Goal: Complete application form

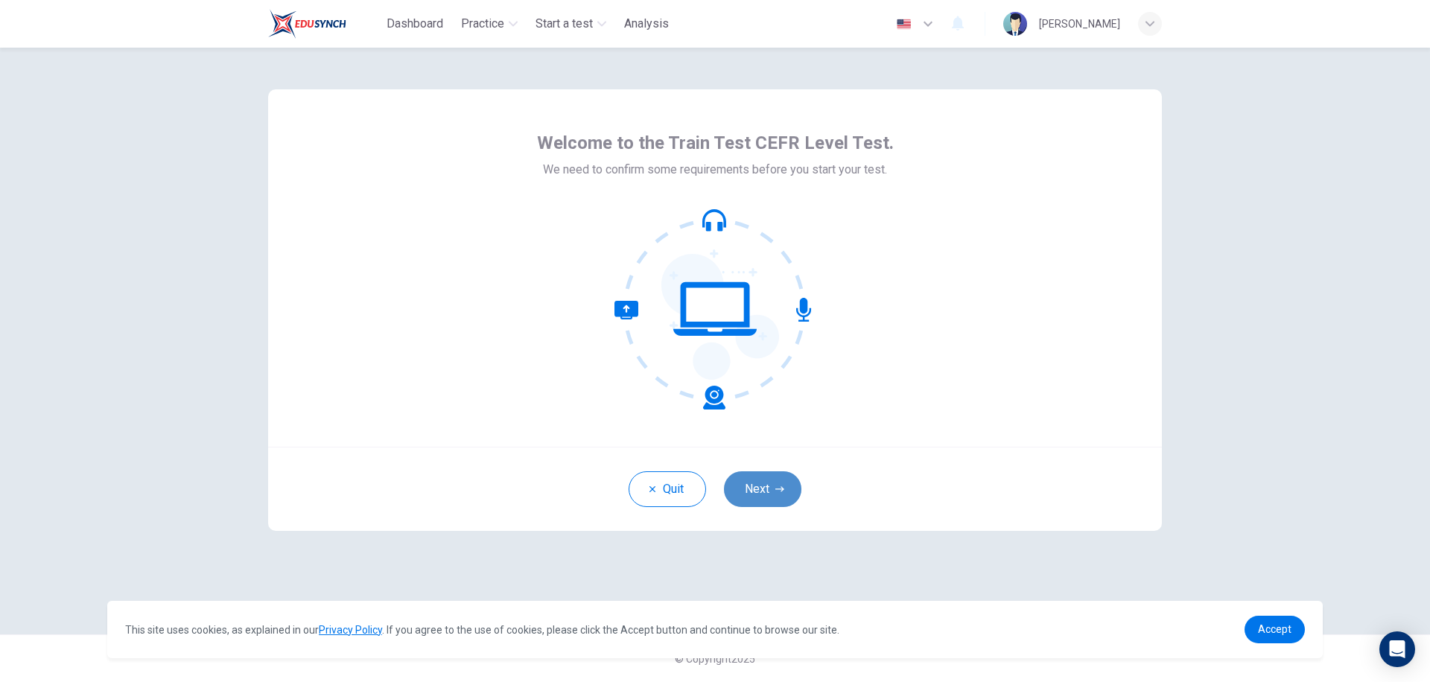
click at [776, 498] on button "Next" at bounding box center [762, 490] width 77 height 36
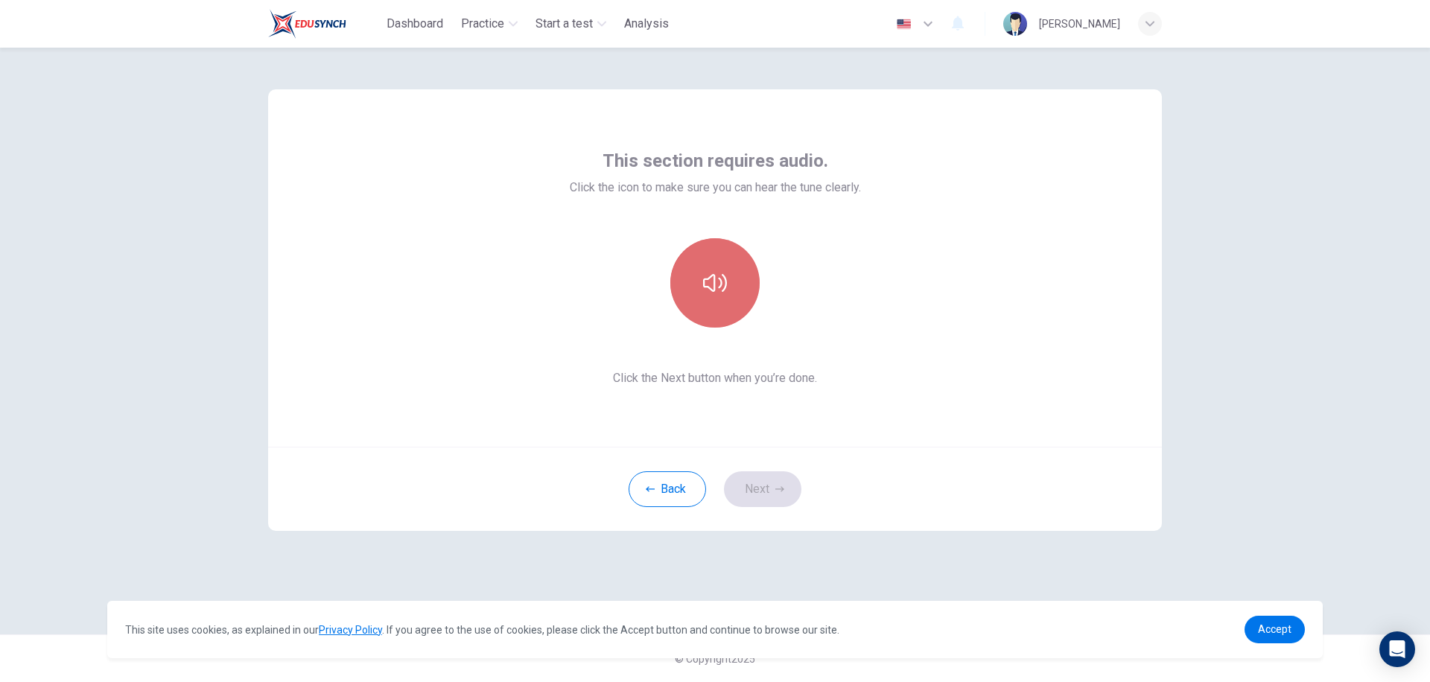
click at [708, 283] on icon "button" at bounding box center [715, 283] width 24 height 24
click at [753, 491] on button "Next" at bounding box center [762, 490] width 77 height 36
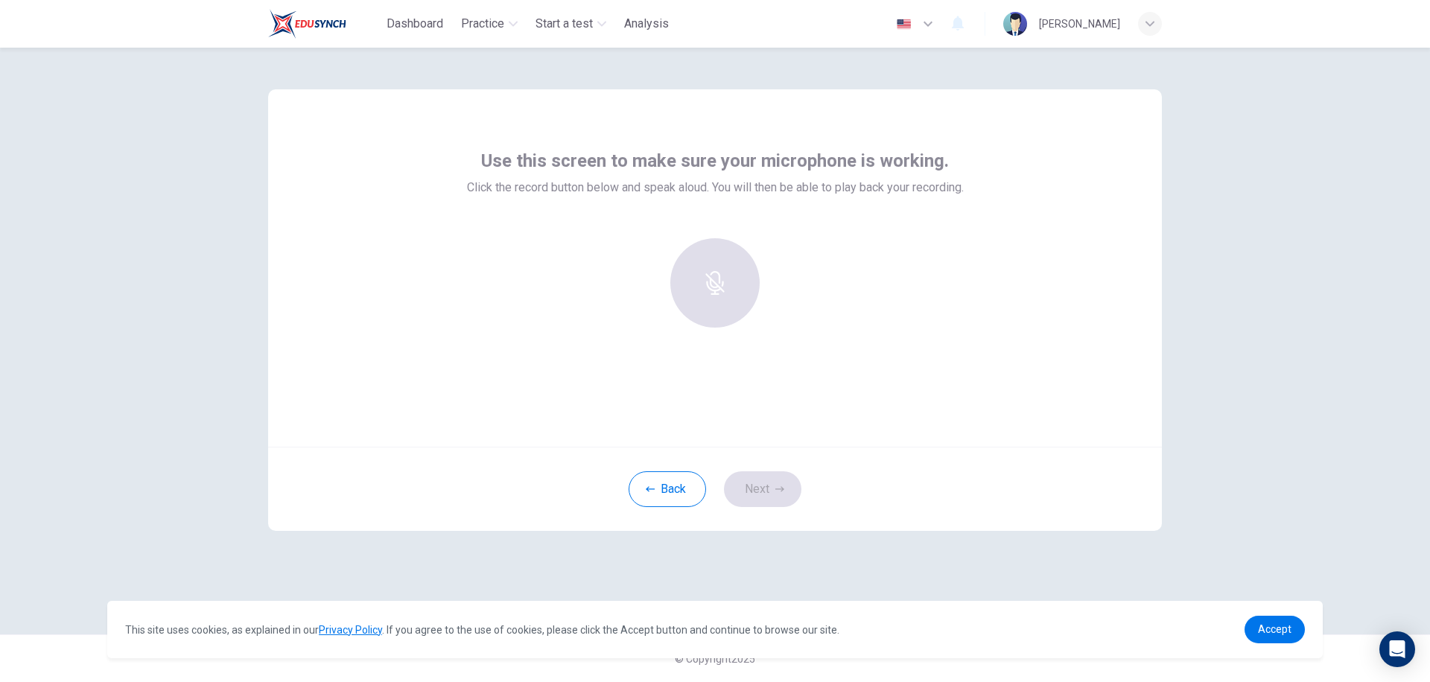
click at [715, 279] on div at bounding box center [715, 282] width 161 height 89
click at [719, 286] on div "Record" at bounding box center [715, 282] width 89 height 89
click at [1265, 628] on span "Accept" at bounding box center [1275, 630] width 34 height 12
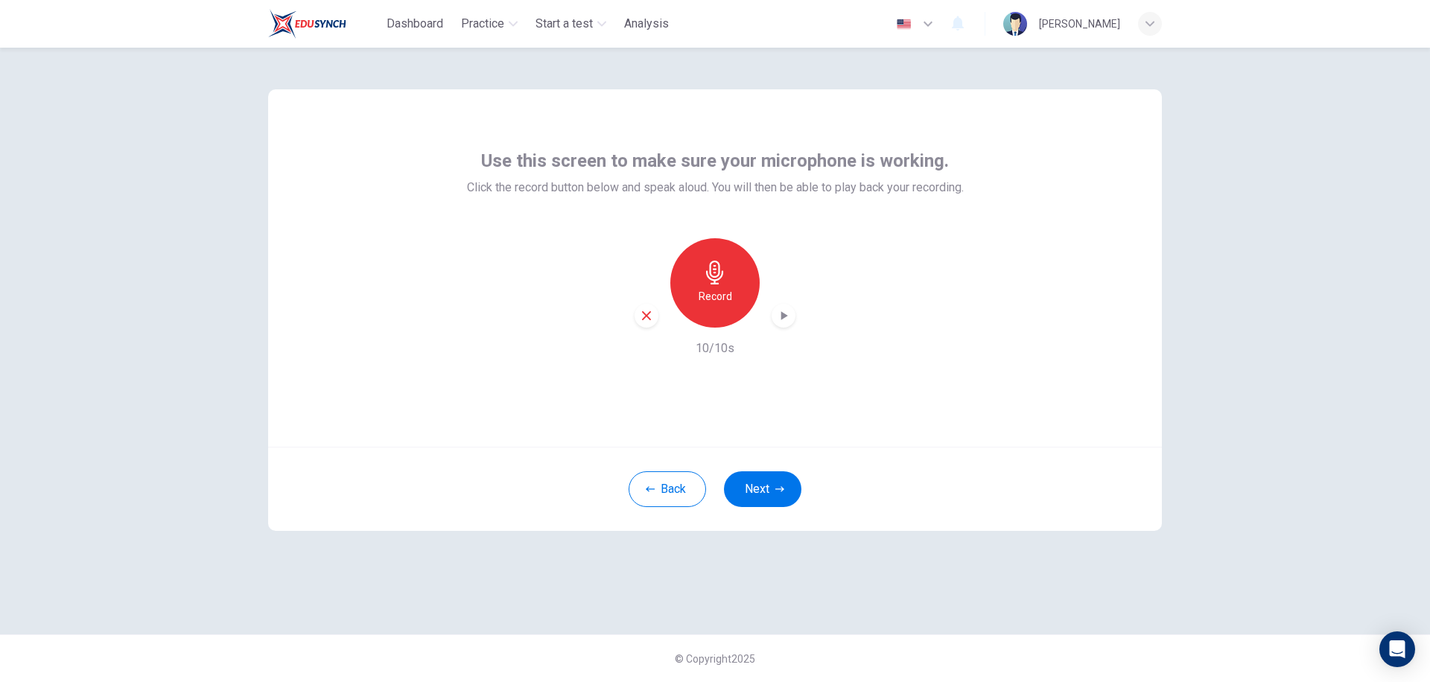
click at [787, 319] on icon "button" at bounding box center [783, 315] width 15 height 15
click at [788, 317] on icon "button" at bounding box center [783, 315] width 15 height 15
click at [780, 314] on icon "button" at bounding box center [783, 315] width 15 height 15
click at [770, 485] on button "Next" at bounding box center [762, 490] width 77 height 36
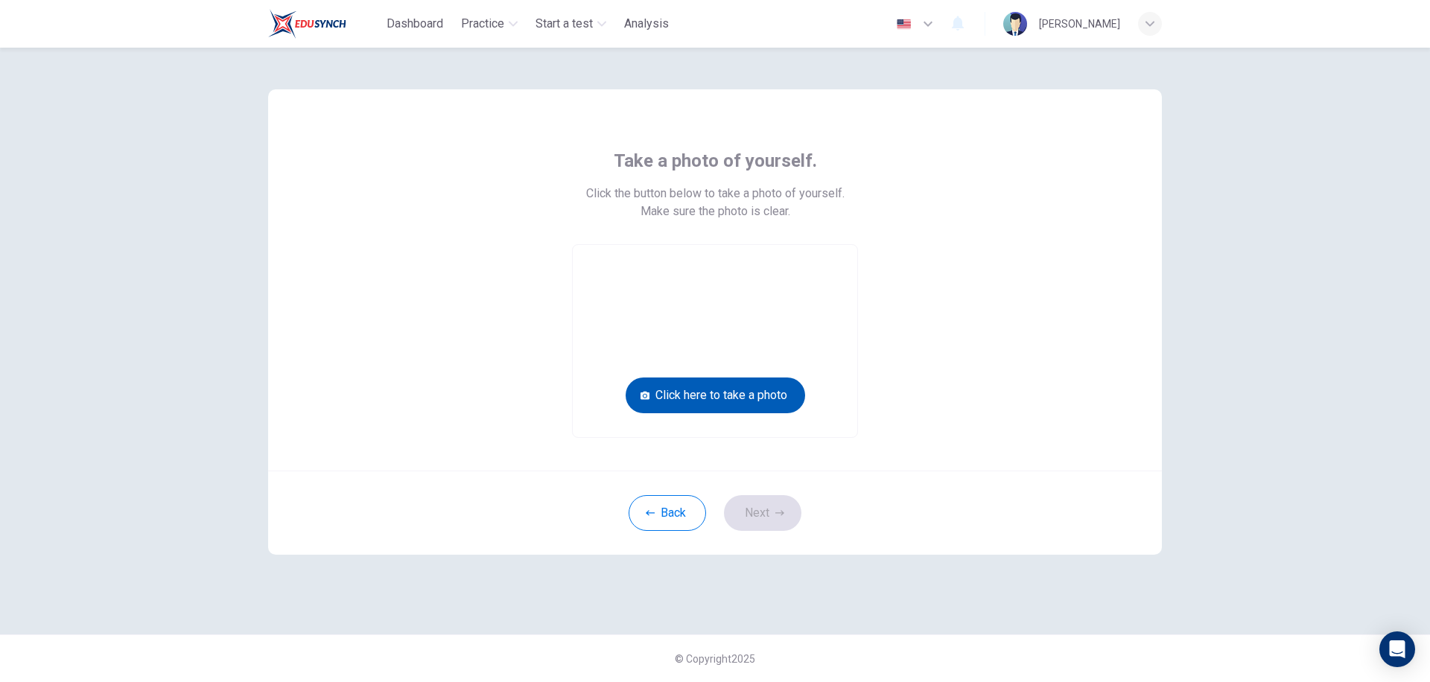
click at [731, 405] on button "Click here to take a photo" at bounding box center [716, 396] width 180 height 36
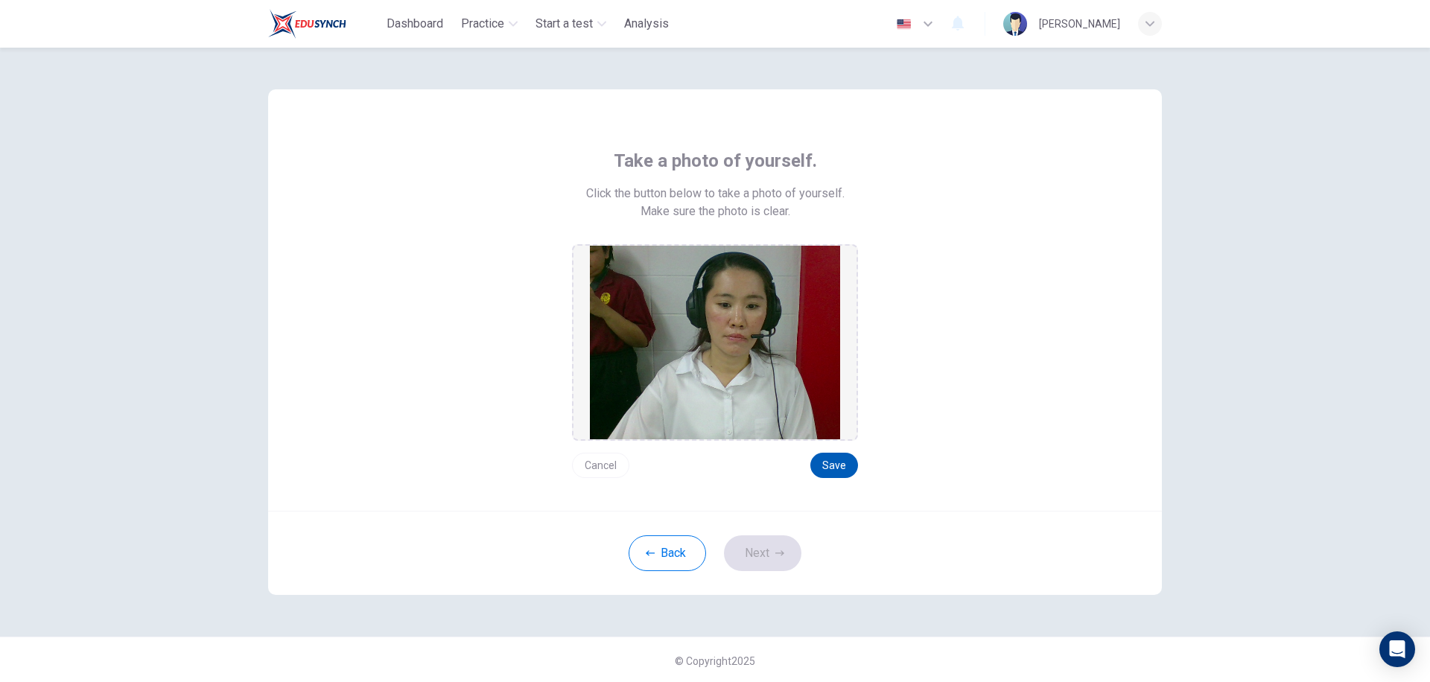
click at [828, 461] on button "Save" at bounding box center [835, 465] width 48 height 25
click at [729, 560] on button "Next" at bounding box center [762, 554] width 77 height 36
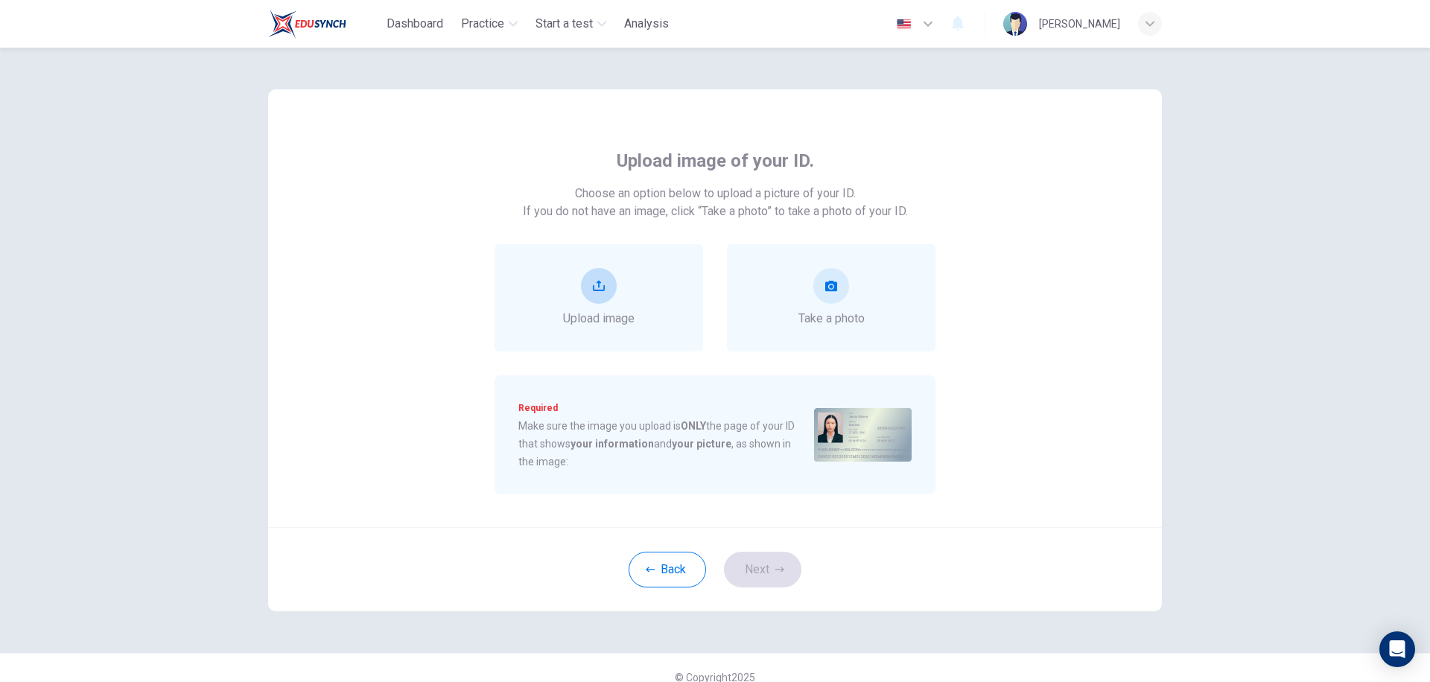
click at [565, 288] on div "Upload image" at bounding box center [599, 298] width 72 height 60
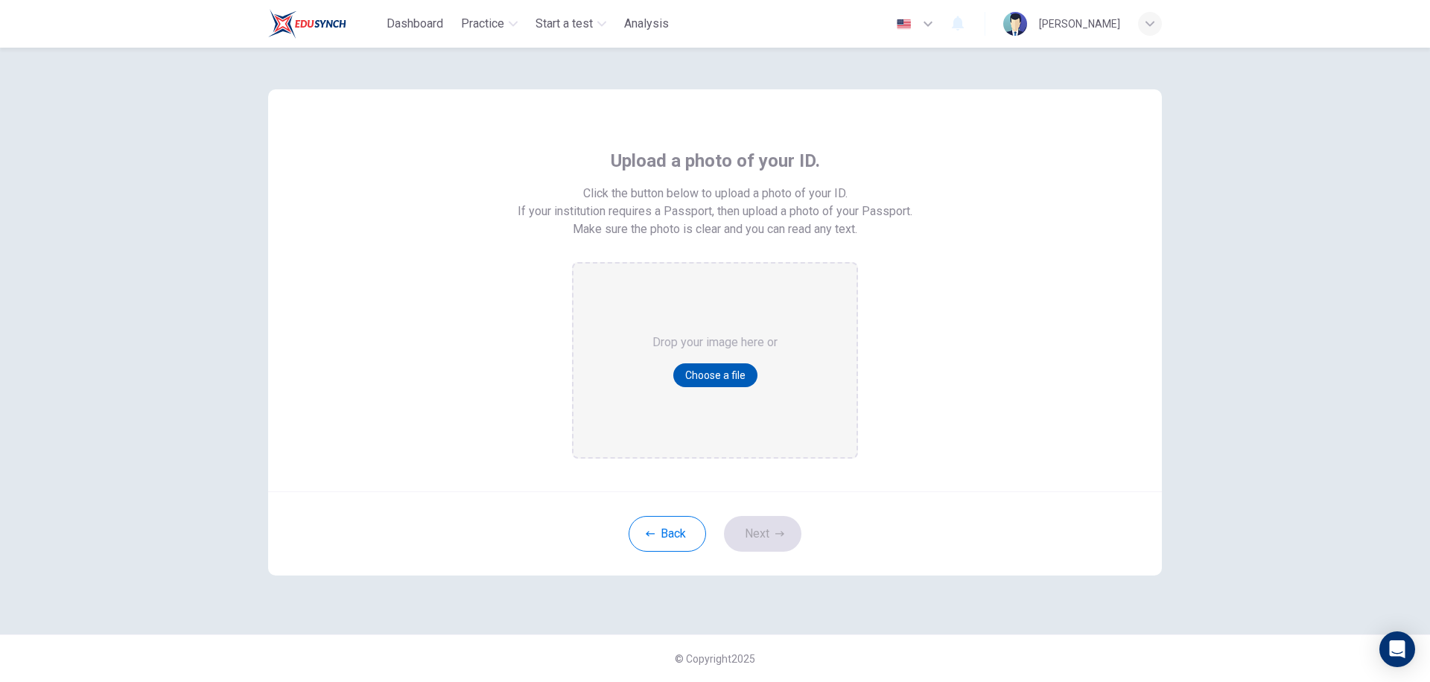
click at [736, 378] on button "Choose a file" at bounding box center [716, 376] width 84 height 24
click at [709, 371] on button "Choose a file" at bounding box center [716, 376] width 84 height 24
drag, startPoint x: 676, startPoint y: 527, endPoint x: 685, endPoint y: 521, distance: 11.4
click at [678, 528] on button "Back" at bounding box center [667, 534] width 77 height 36
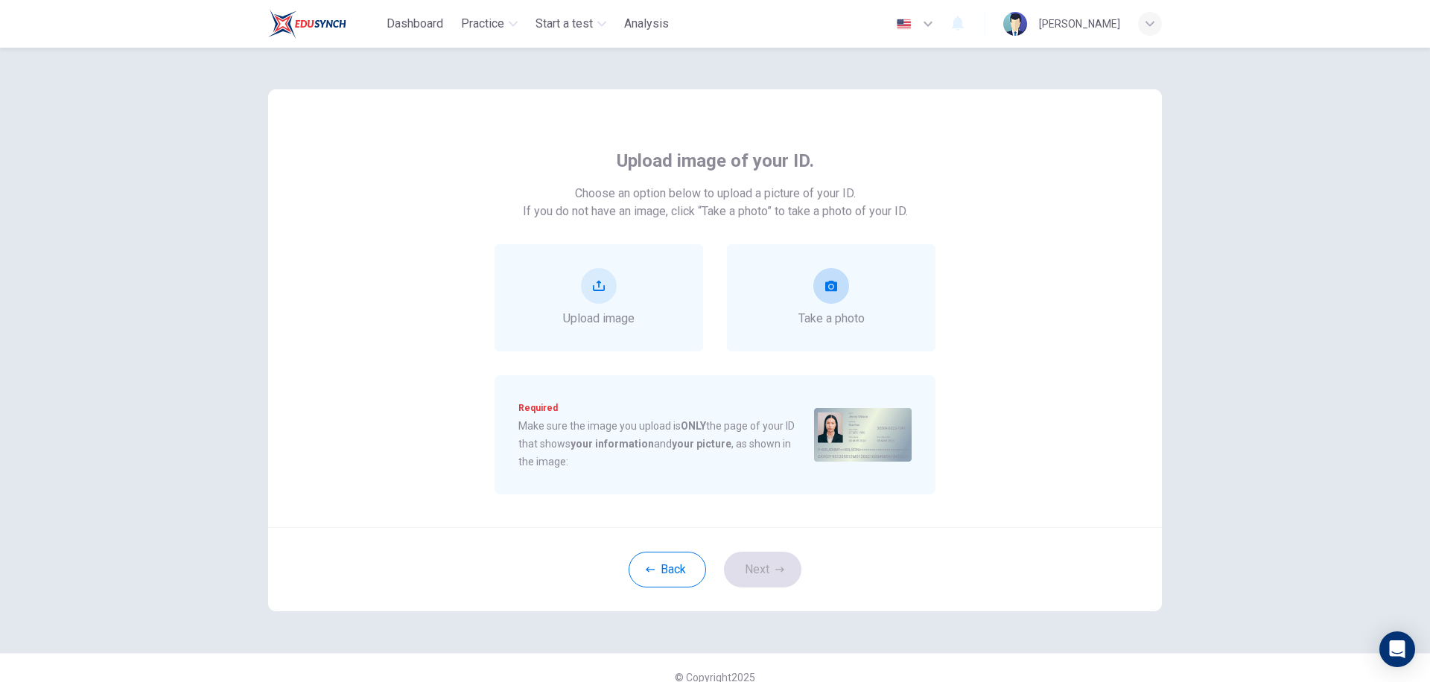
click at [816, 303] on div "Take a photo" at bounding box center [832, 298] width 66 height 60
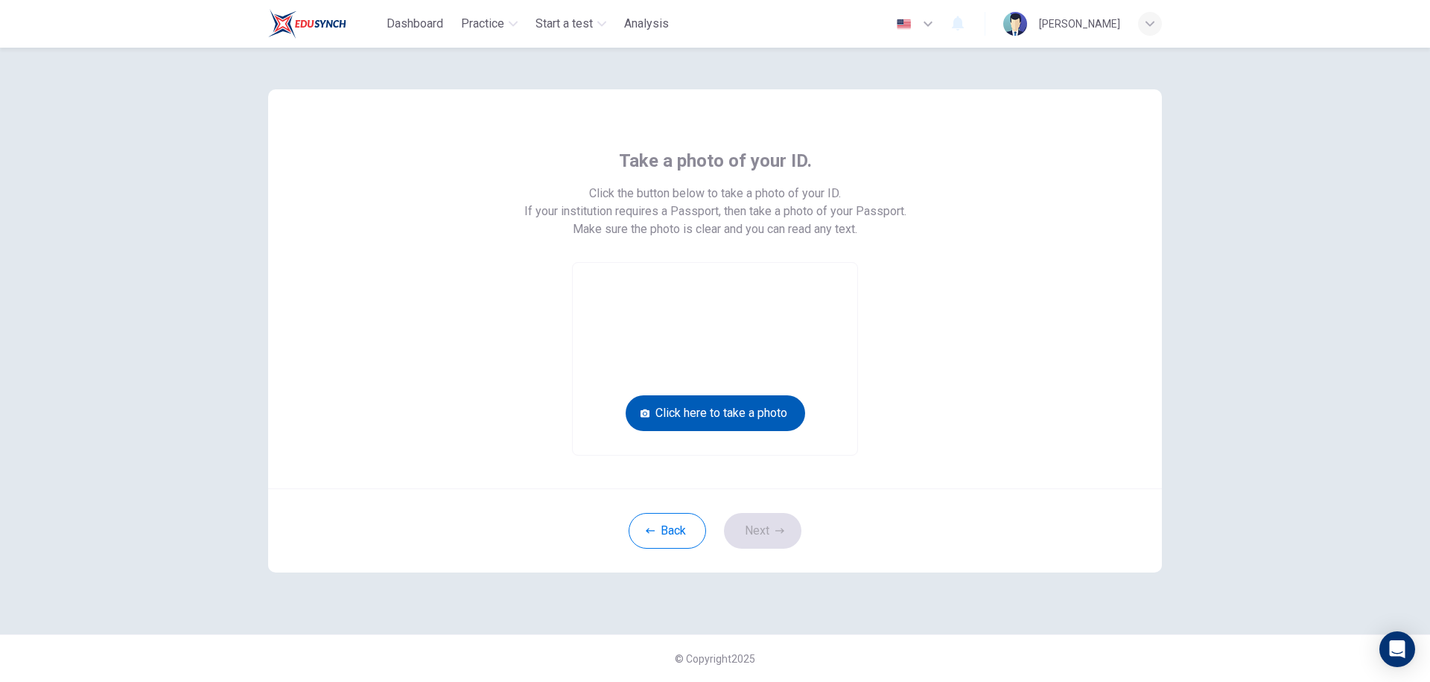
click at [707, 419] on button "Click here to take a photo" at bounding box center [716, 414] width 180 height 36
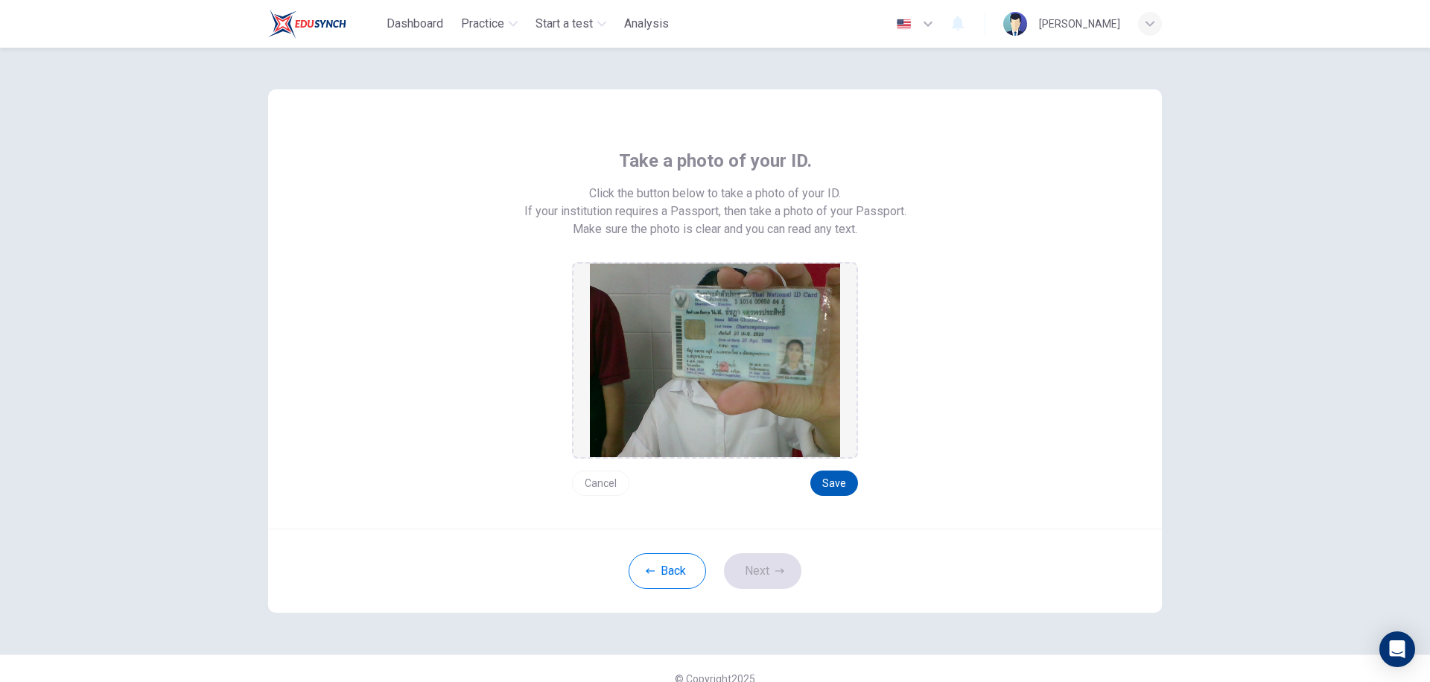
click at [832, 480] on button "Save" at bounding box center [835, 483] width 48 height 25
click at [753, 565] on button "Next" at bounding box center [762, 572] width 77 height 36
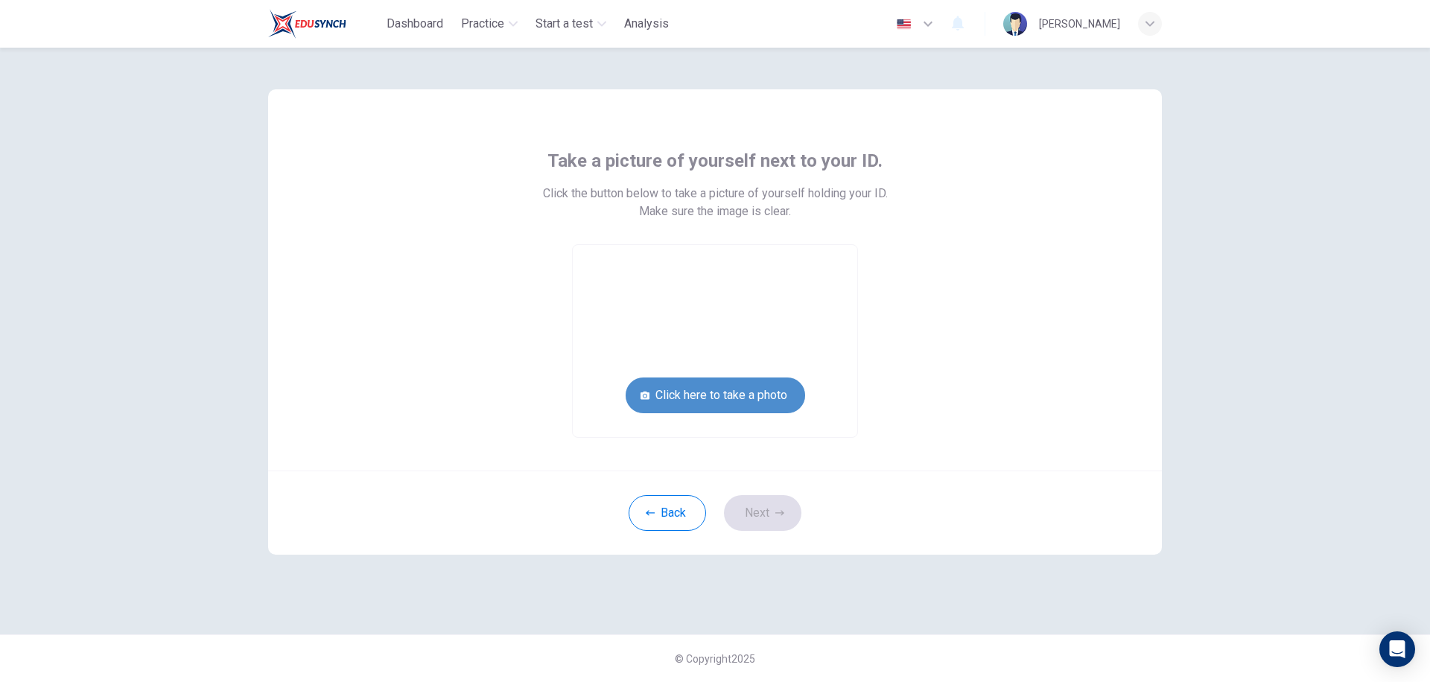
click at [721, 399] on button "Click here to take a photo" at bounding box center [716, 396] width 180 height 36
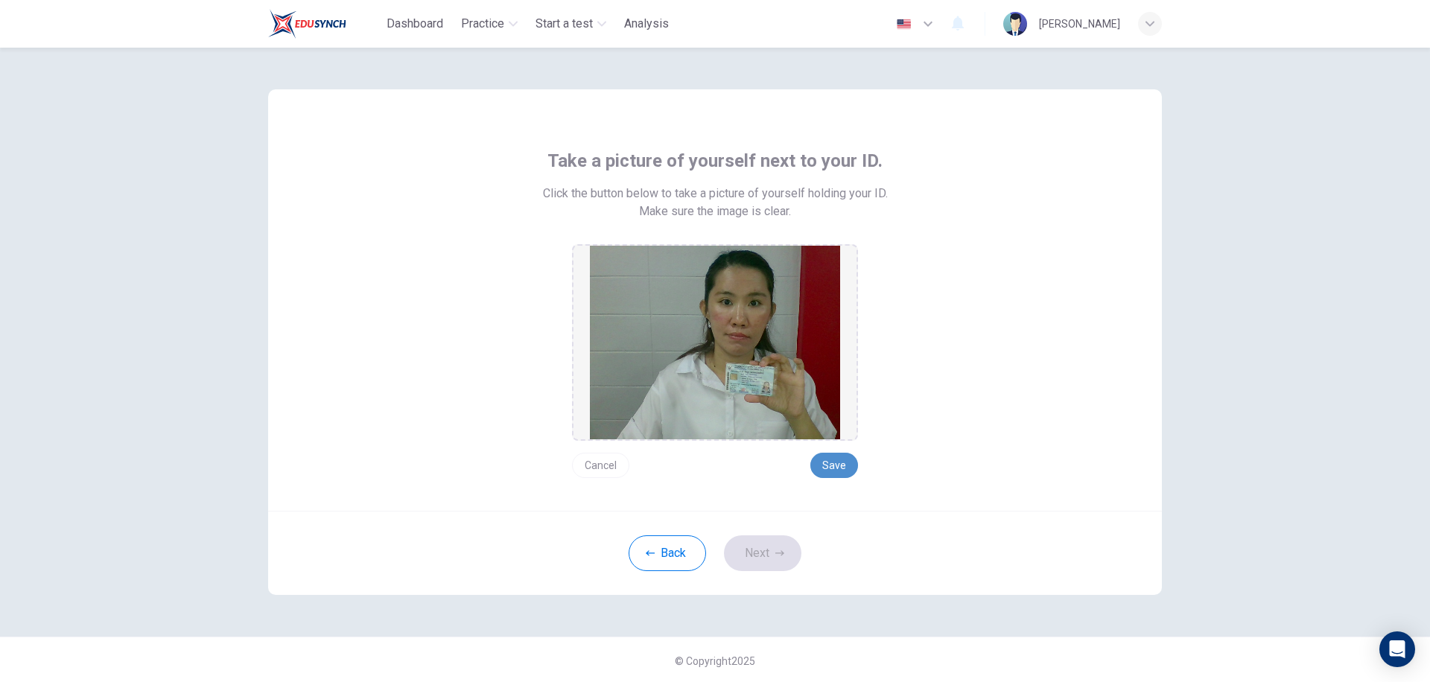
click at [833, 466] on button "Save" at bounding box center [835, 465] width 48 height 25
click at [770, 556] on button "Next" at bounding box center [762, 554] width 77 height 36
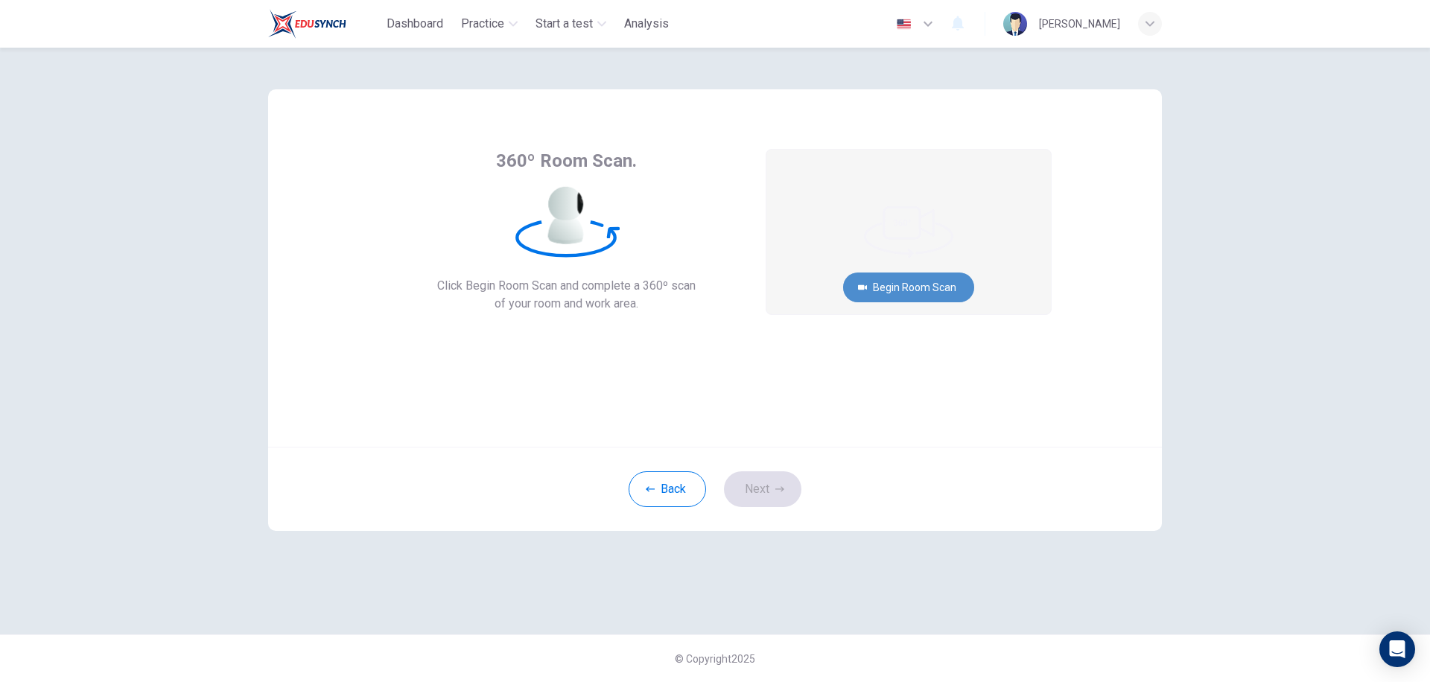
click at [917, 291] on button "Begin Room Scan" at bounding box center [908, 288] width 131 height 30
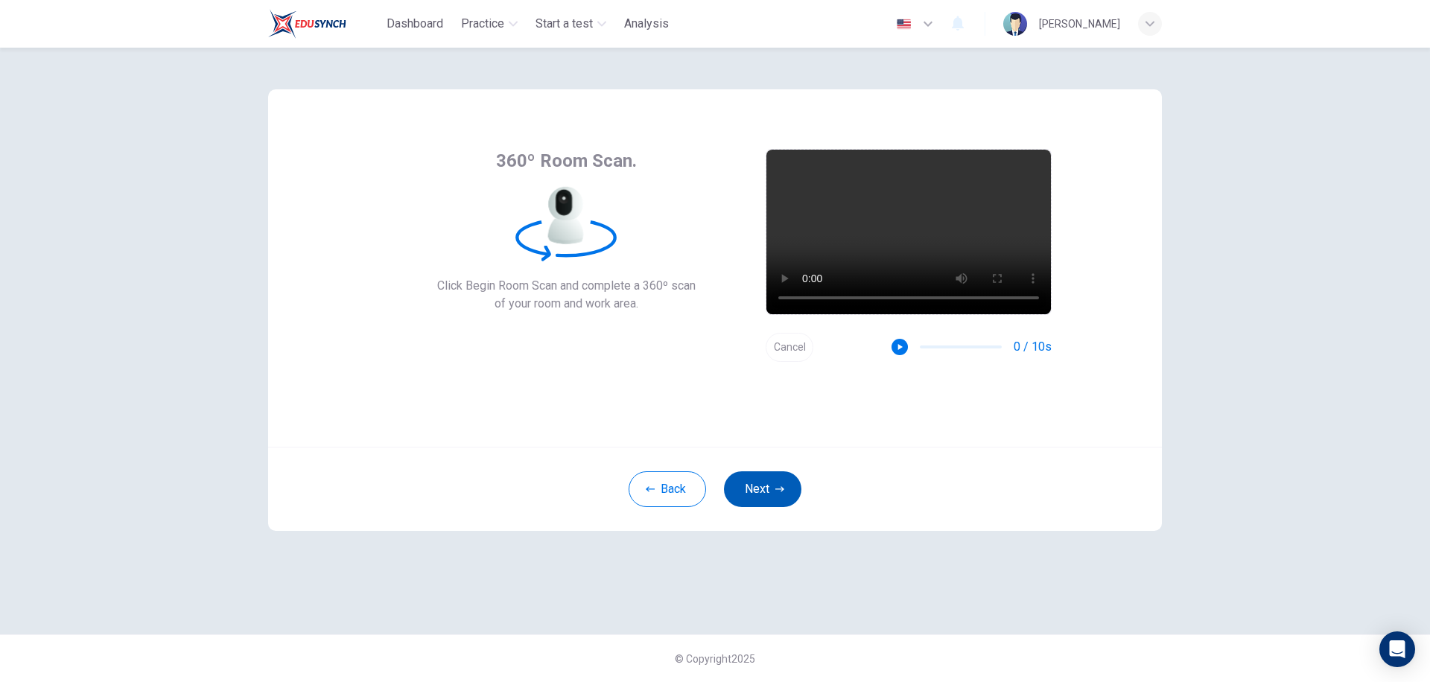
click at [757, 498] on button "Next" at bounding box center [762, 490] width 77 height 36
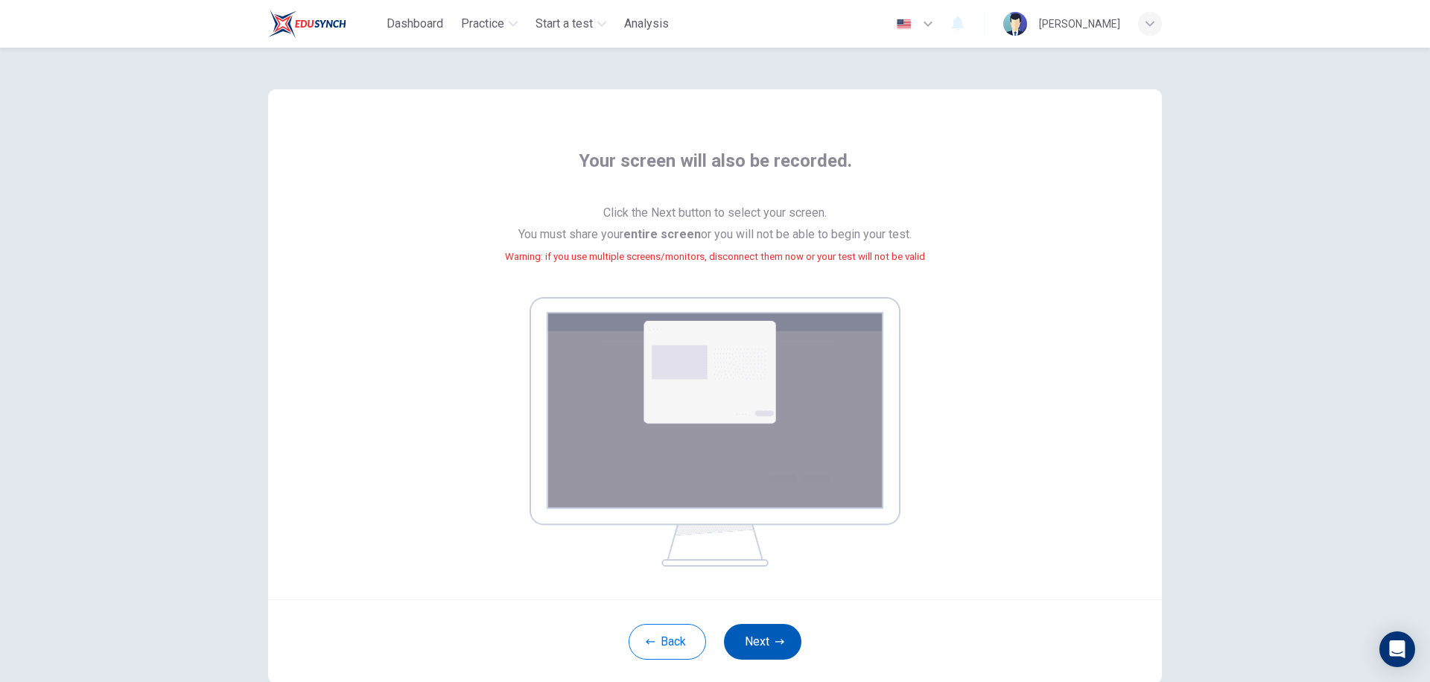
click at [767, 651] on button "Next" at bounding box center [762, 642] width 77 height 36
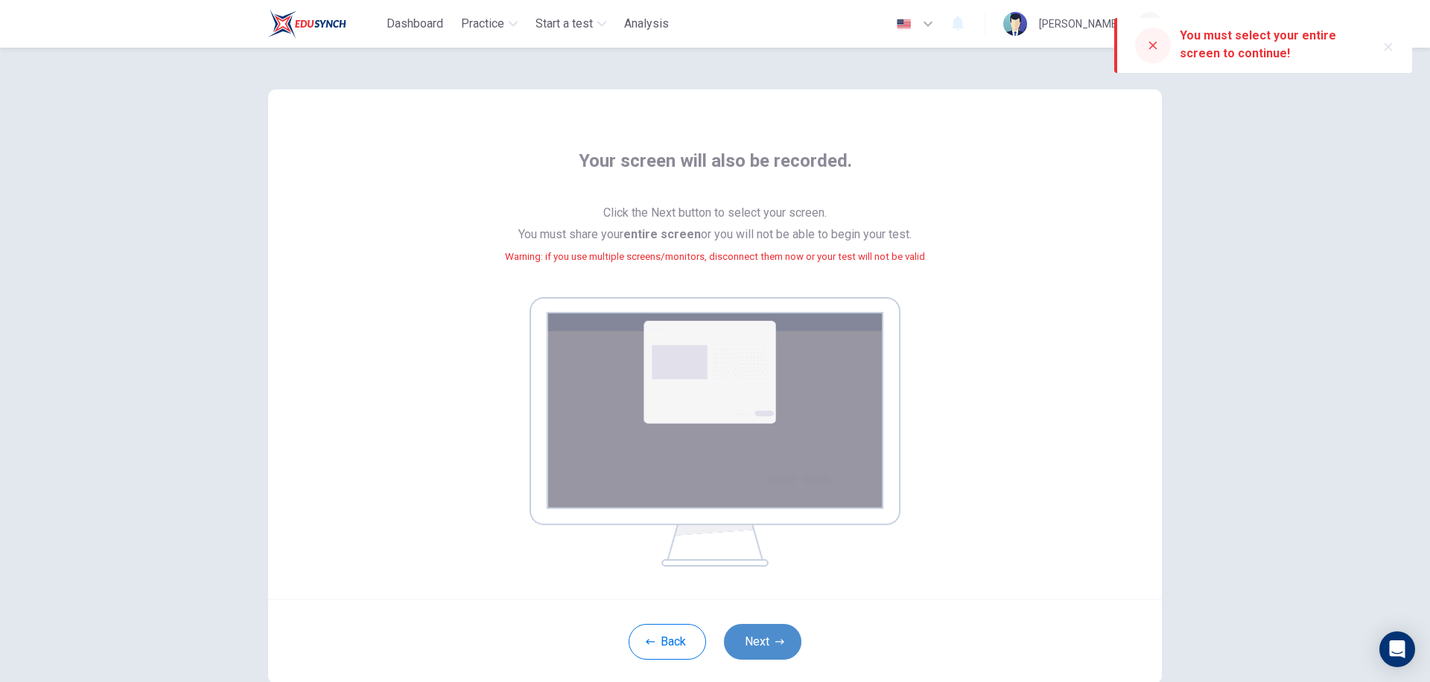
click at [770, 640] on button "Next" at bounding box center [762, 642] width 77 height 36
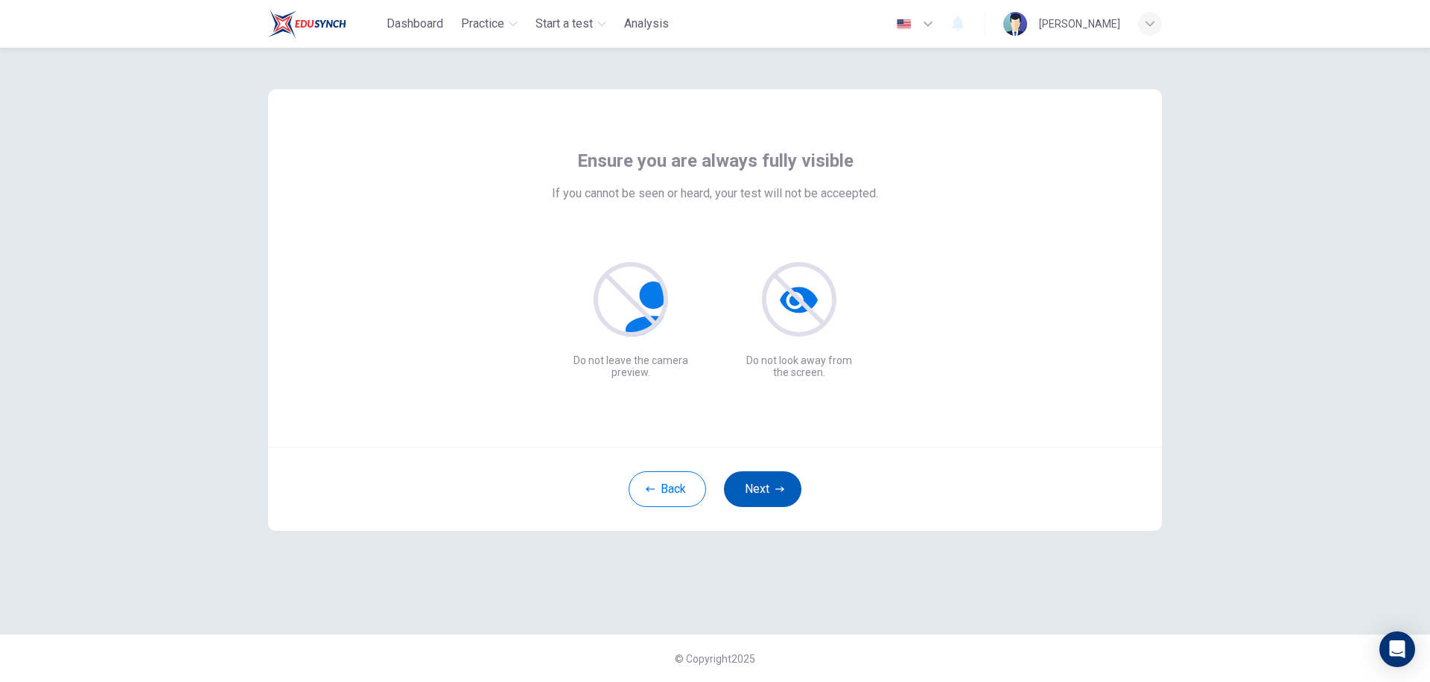
click at [756, 490] on button "Next" at bounding box center [762, 490] width 77 height 36
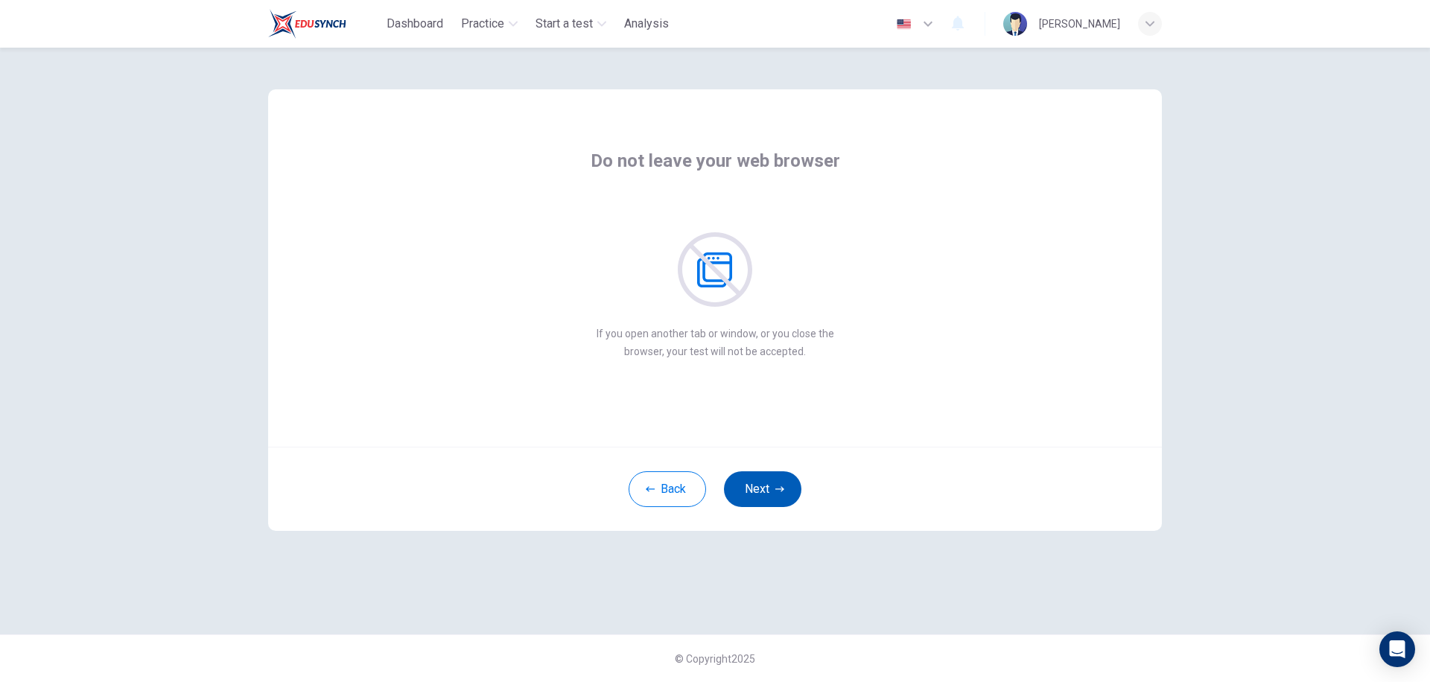
click at [756, 490] on button "Next" at bounding box center [762, 490] width 77 height 36
click at [747, 484] on button "Next" at bounding box center [762, 490] width 77 height 36
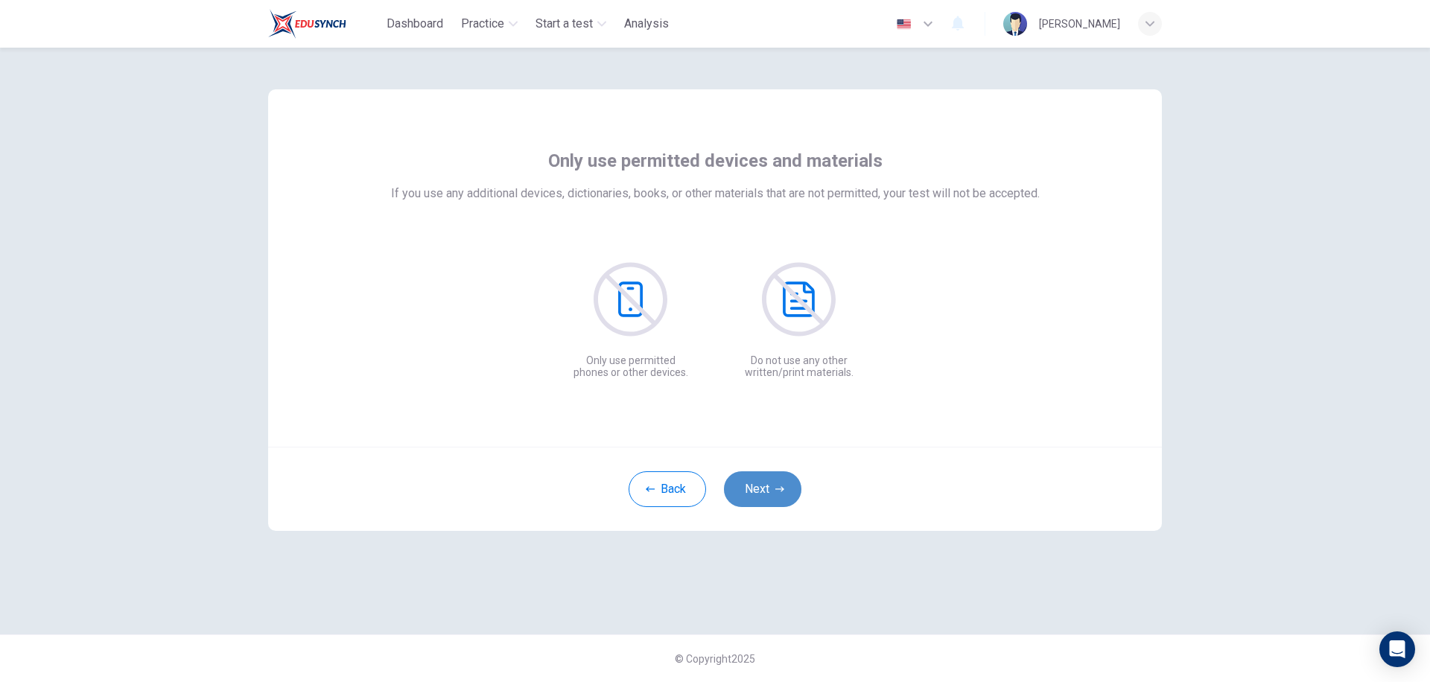
click at [770, 492] on button "Next" at bounding box center [762, 490] width 77 height 36
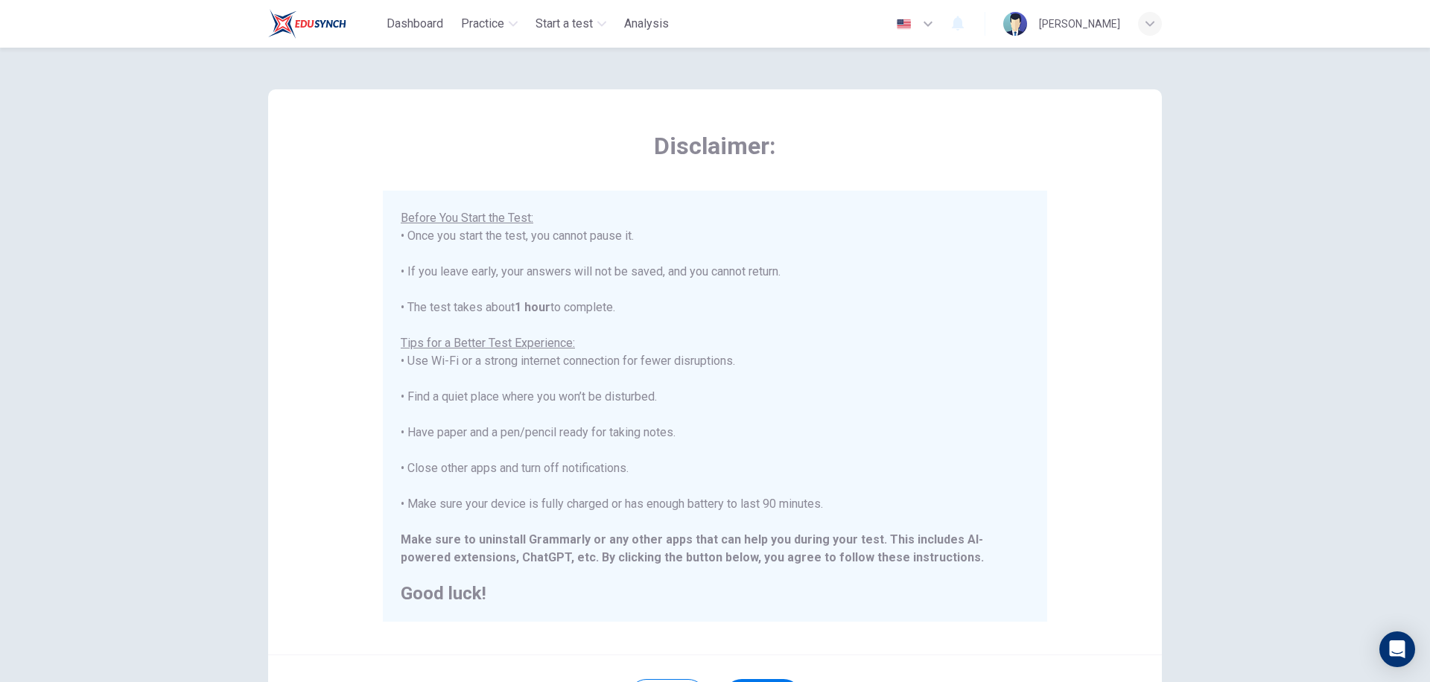
scroll to position [146, 0]
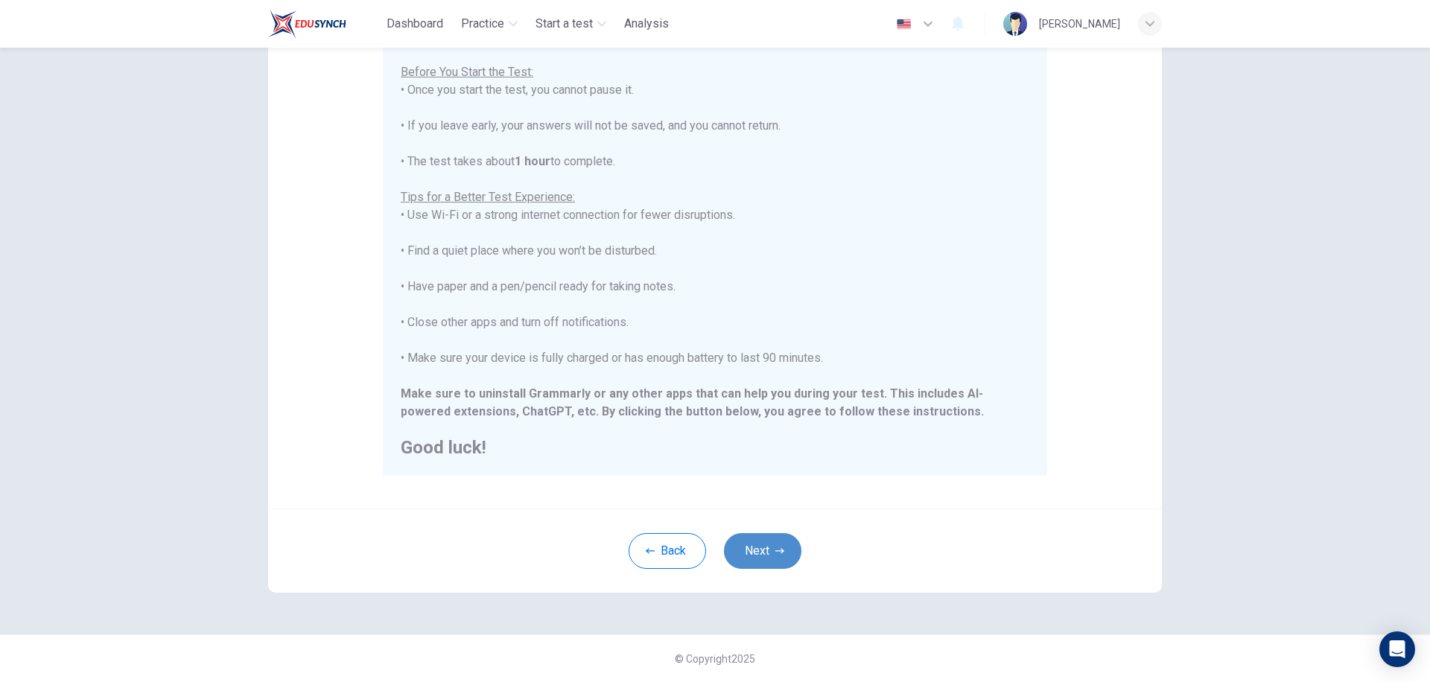
click at [754, 559] on button "Next" at bounding box center [762, 551] width 77 height 36
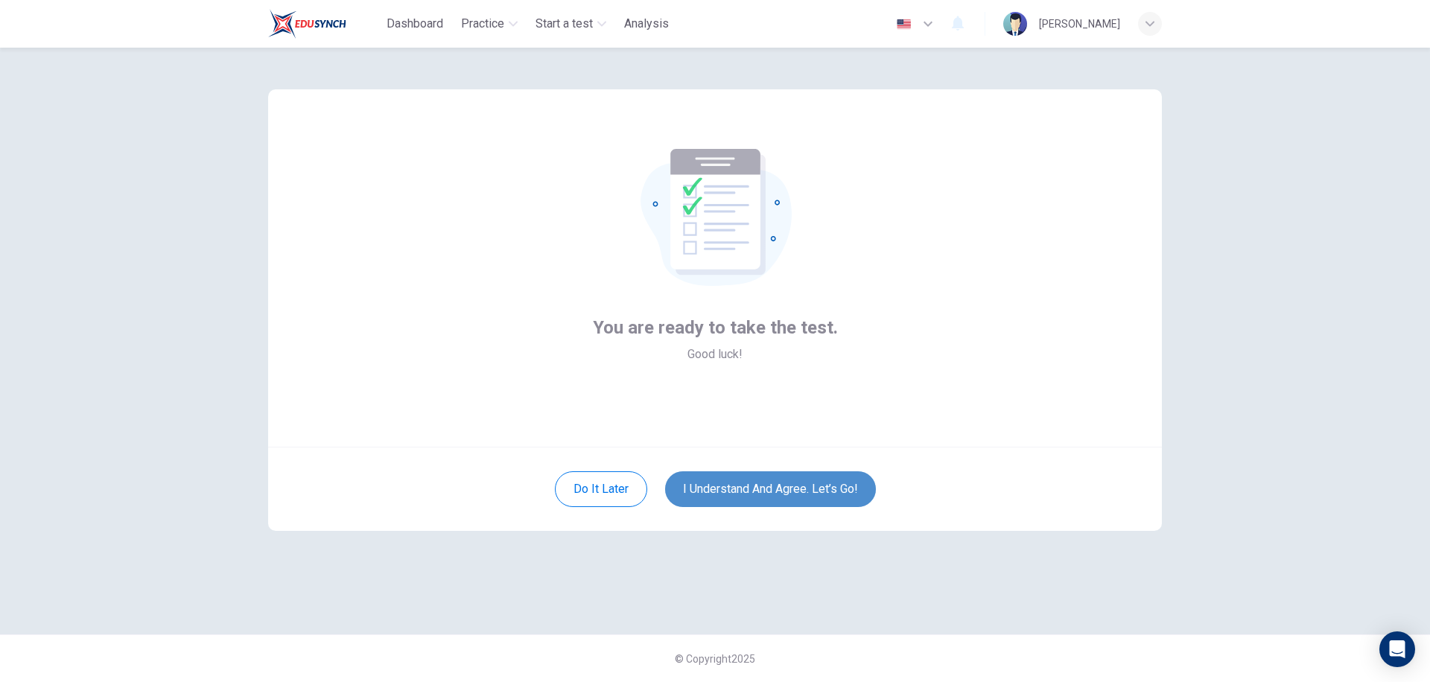
click at [813, 492] on button "I understand and agree. Let’s go!" at bounding box center [770, 490] width 211 height 36
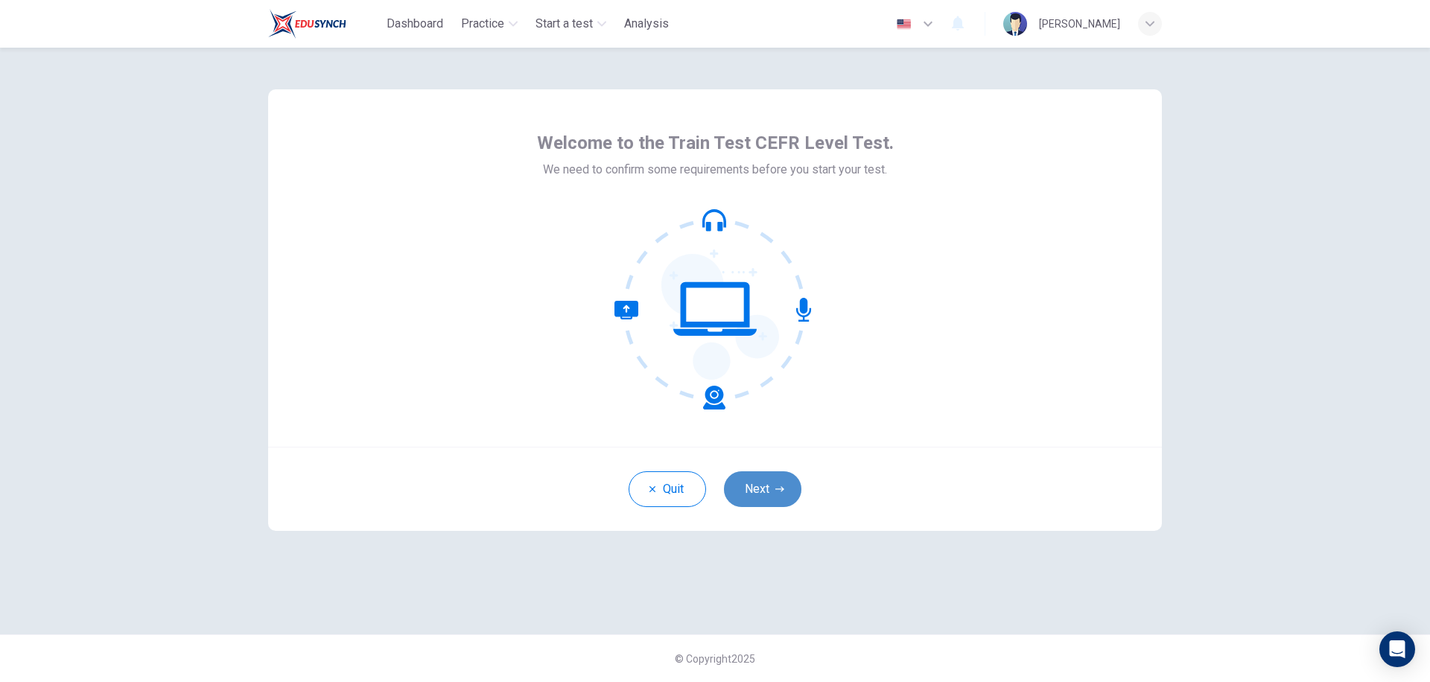
click at [757, 489] on button "Next" at bounding box center [762, 490] width 77 height 36
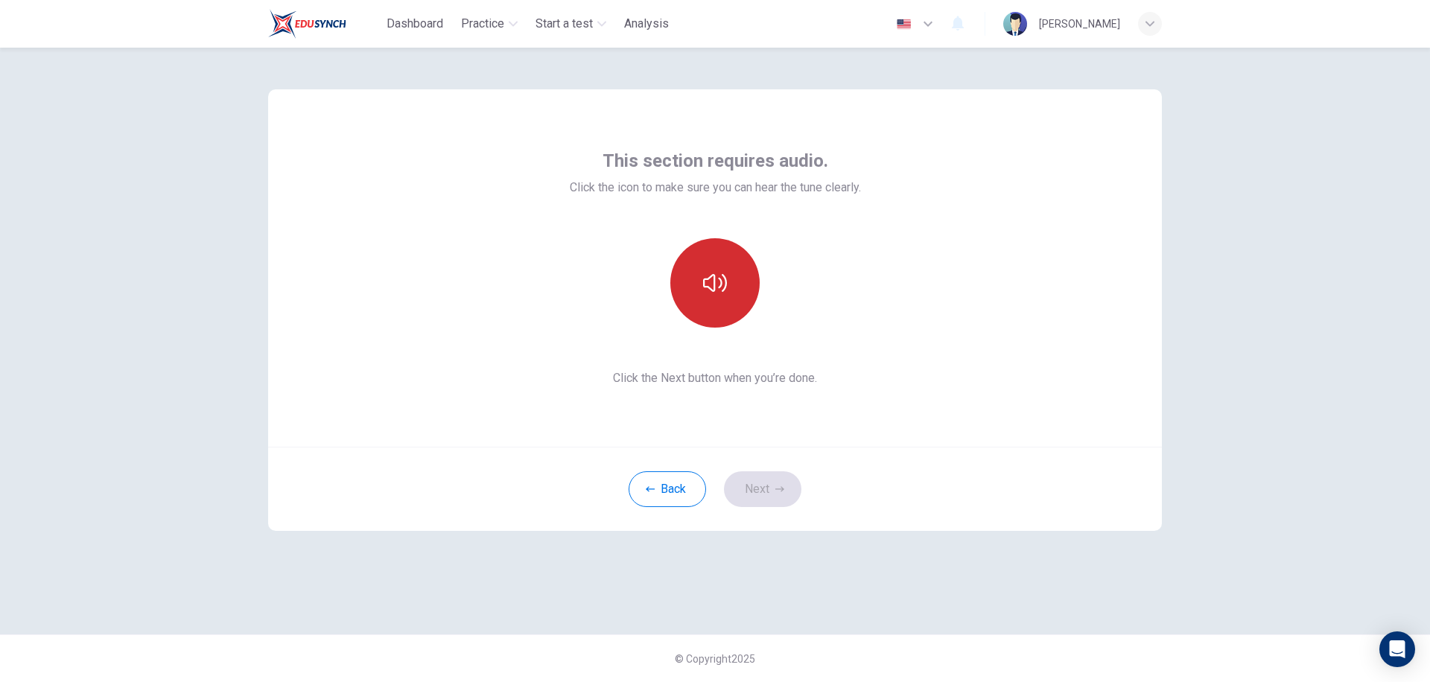
click at [706, 282] on icon "button" at bounding box center [715, 283] width 24 height 24
click at [763, 484] on button "Next" at bounding box center [762, 490] width 77 height 36
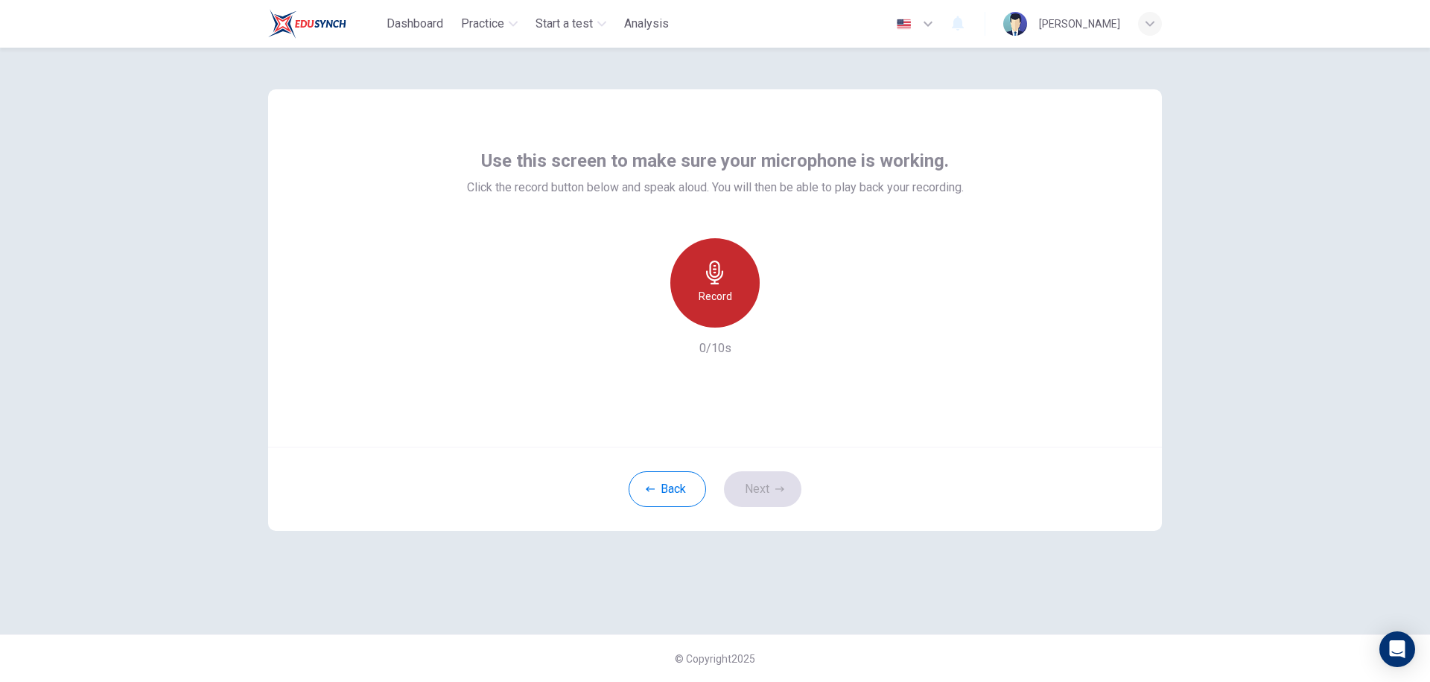
click at [713, 291] on h6 "Record" at bounding box center [716, 297] width 34 height 18
click at [759, 305] on div "Record" at bounding box center [715, 282] width 161 height 89
click at [780, 319] on icon "button" at bounding box center [783, 315] width 15 height 15
click at [642, 314] on icon "button" at bounding box center [646, 315] width 13 height 13
click at [760, 497] on button "Next" at bounding box center [762, 490] width 77 height 36
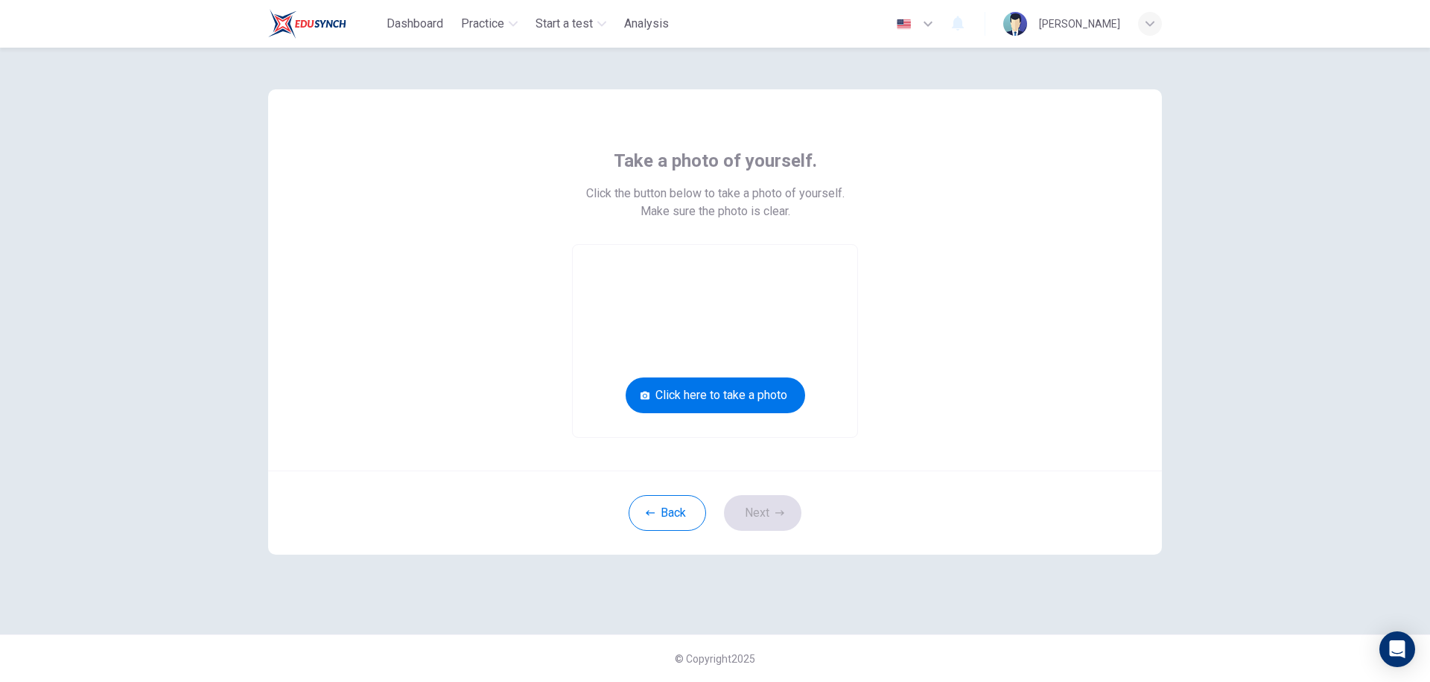
click at [903, 463] on div "Take a photo of yourself. Click the button below to take a photo of yourself. M…" at bounding box center [715, 279] width 894 height 381
click at [708, 397] on button "Click here to take a photo" at bounding box center [716, 396] width 180 height 36
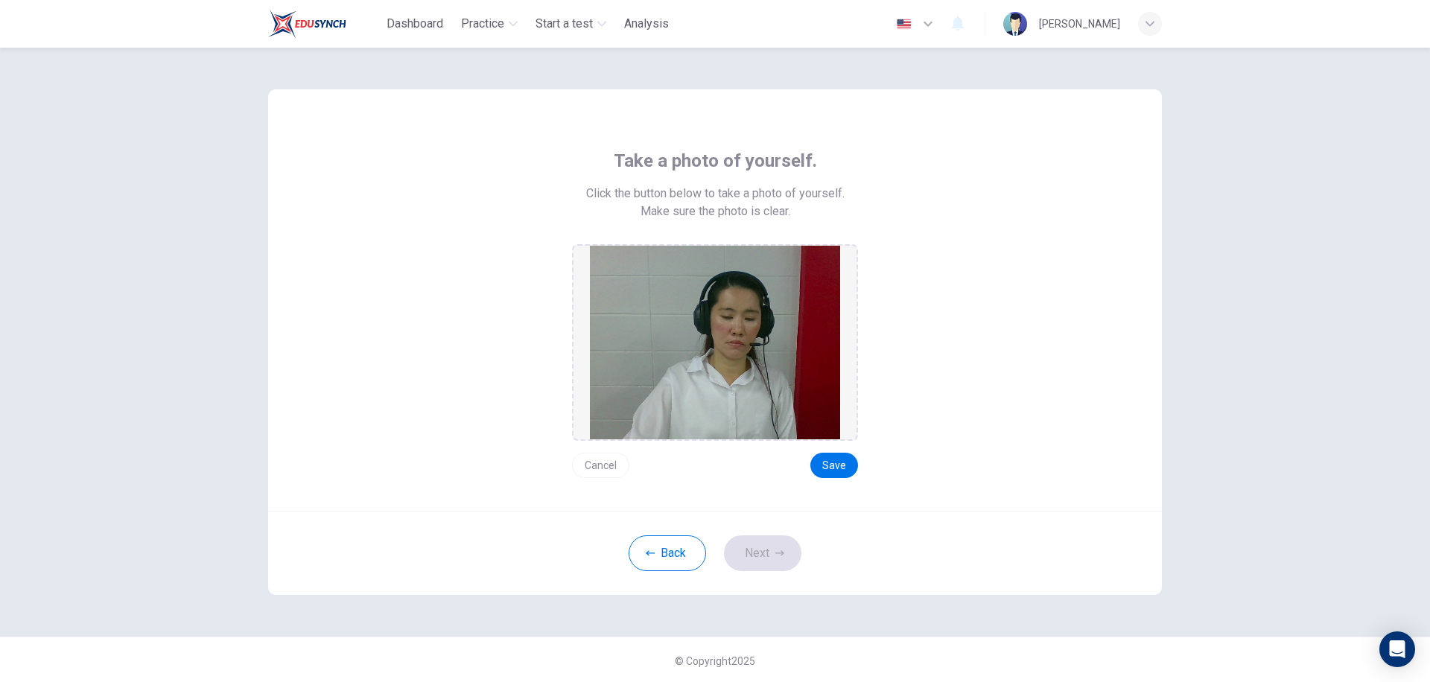
click at [598, 455] on button "Cancel" at bounding box center [600, 465] width 57 height 25
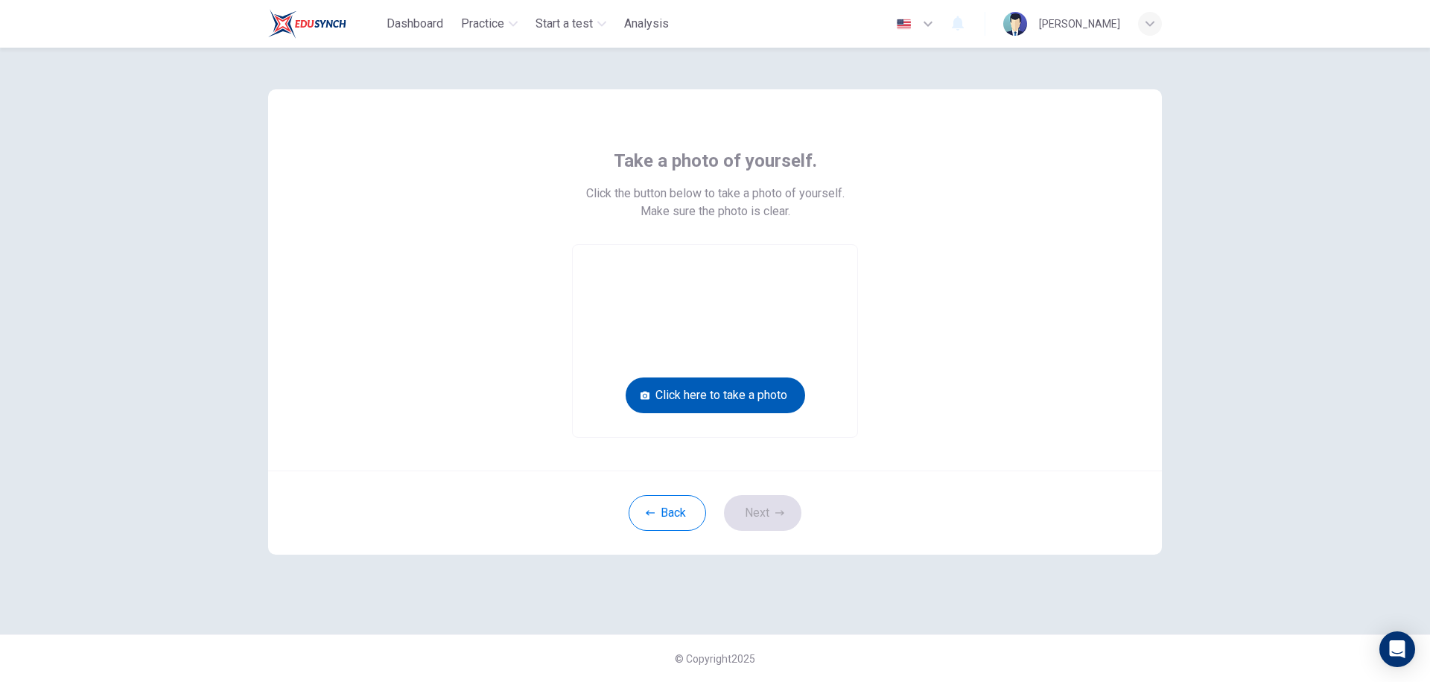
click at [703, 395] on button "Click here to take a photo" at bounding box center [716, 396] width 180 height 36
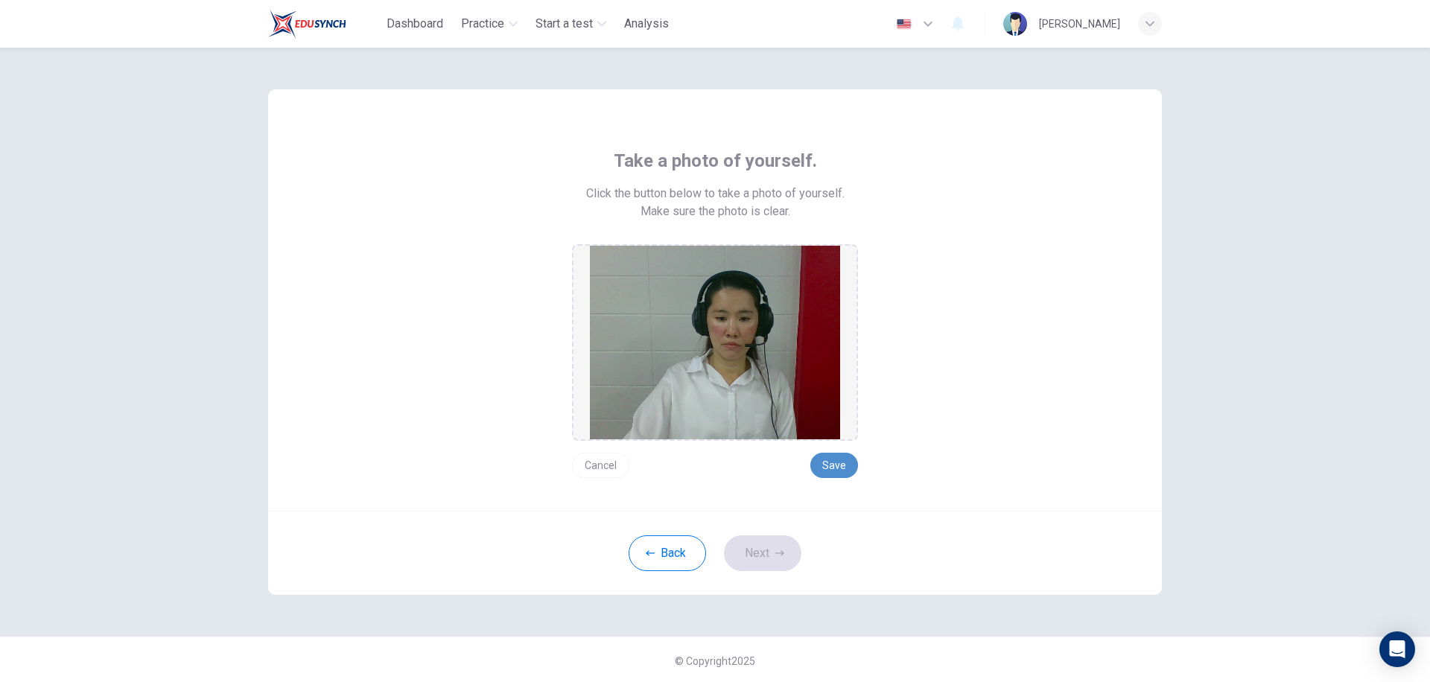
click at [828, 464] on button "Save" at bounding box center [835, 465] width 48 height 25
click at [753, 548] on button "Next" at bounding box center [762, 554] width 77 height 36
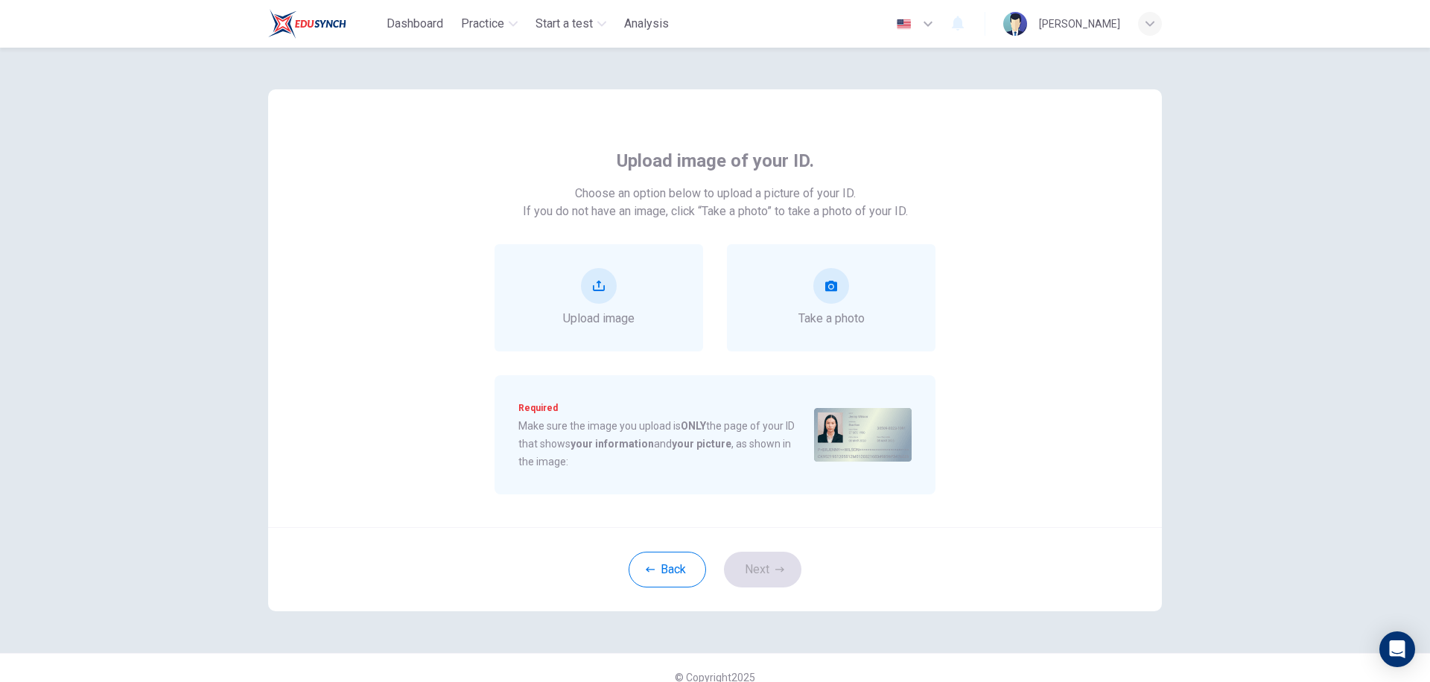
click at [618, 448] on strong "your information" at bounding box center [612, 444] width 83 height 12
click at [630, 471] on div "Required Make sure the image you upload is ONLY the page of your ID that shows …" at bounding box center [715, 435] width 441 height 119
click at [805, 320] on span "Take a photo" at bounding box center [832, 319] width 66 height 18
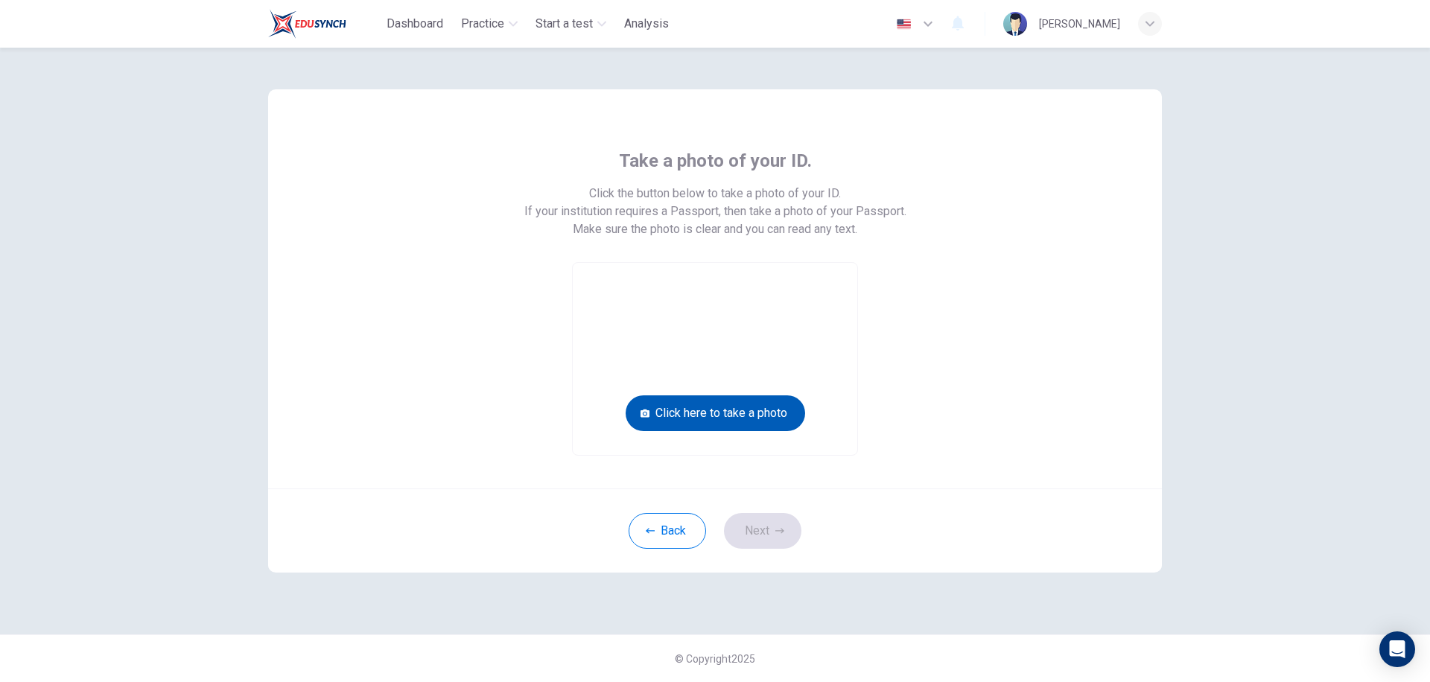
click at [743, 418] on button "Click here to take a photo" at bounding box center [716, 414] width 180 height 36
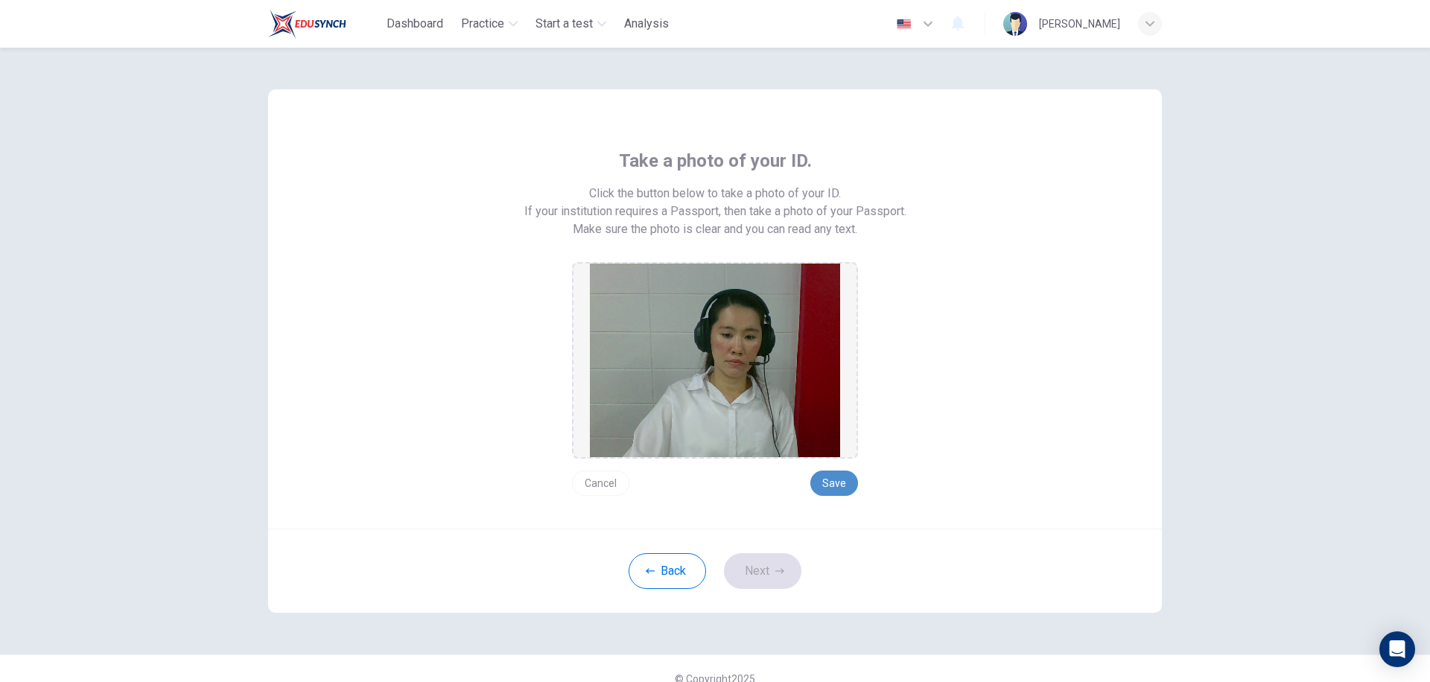
click at [825, 489] on button "Save" at bounding box center [835, 483] width 48 height 25
click at [767, 572] on button "Next" at bounding box center [762, 572] width 77 height 36
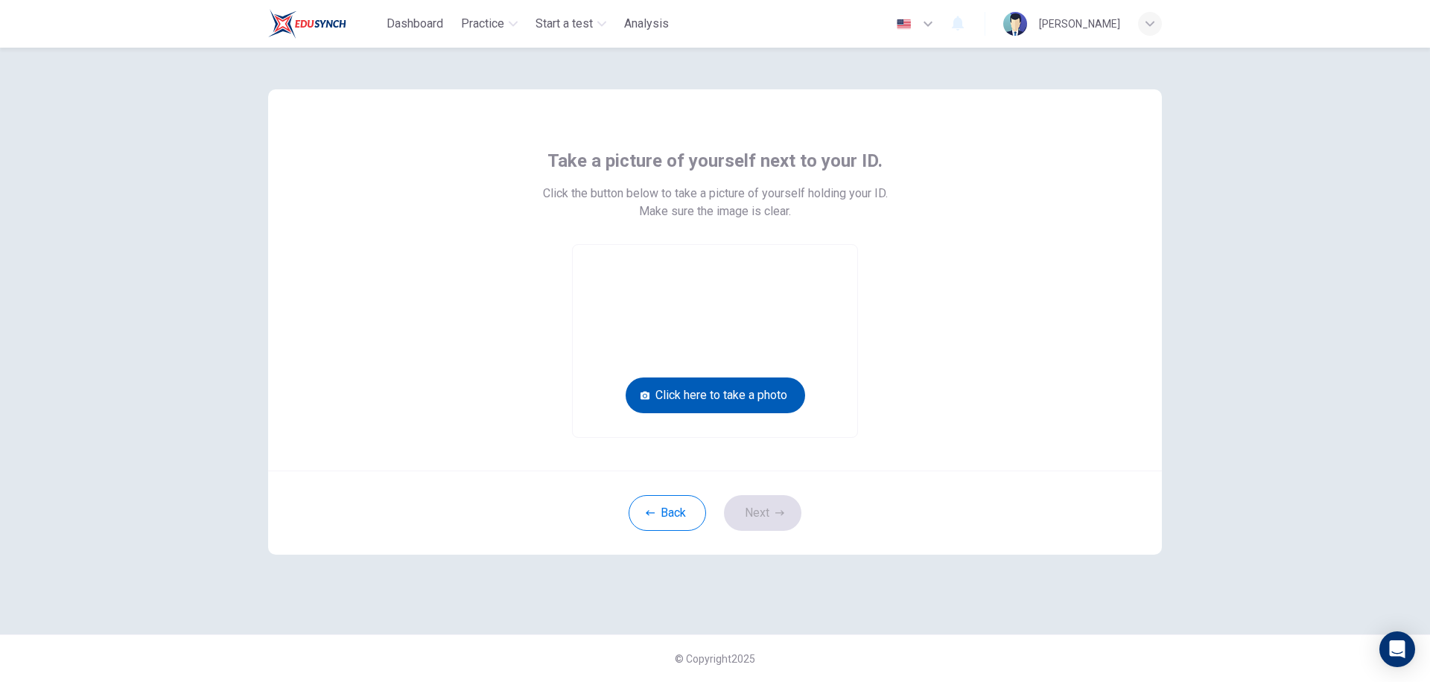
click at [723, 396] on button "Click here to take a photo" at bounding box center [716, 396] width 180 height 36
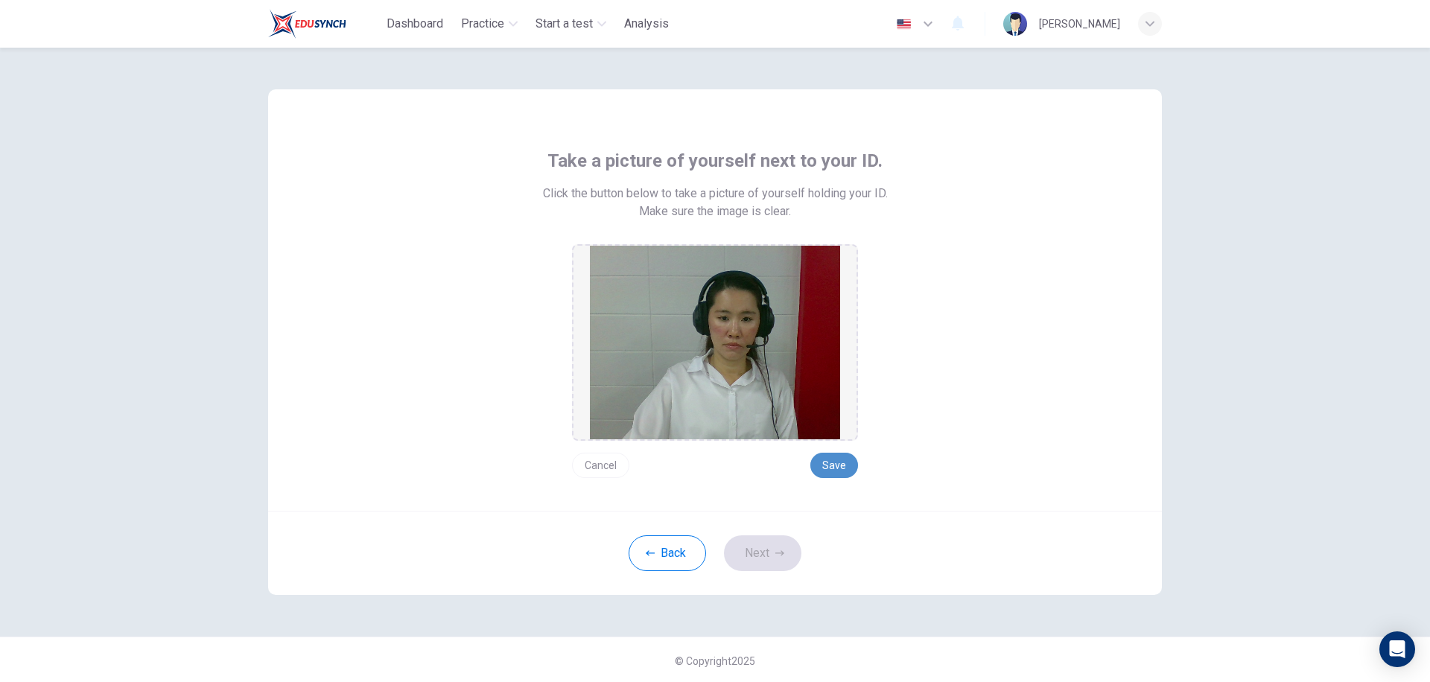
click at [821, 463] on button "Save" at bounding box center [835, 465] width 48 height 25
click at [764, 545] on button "Next" at bounding box center [762, 554] width 77 height 36
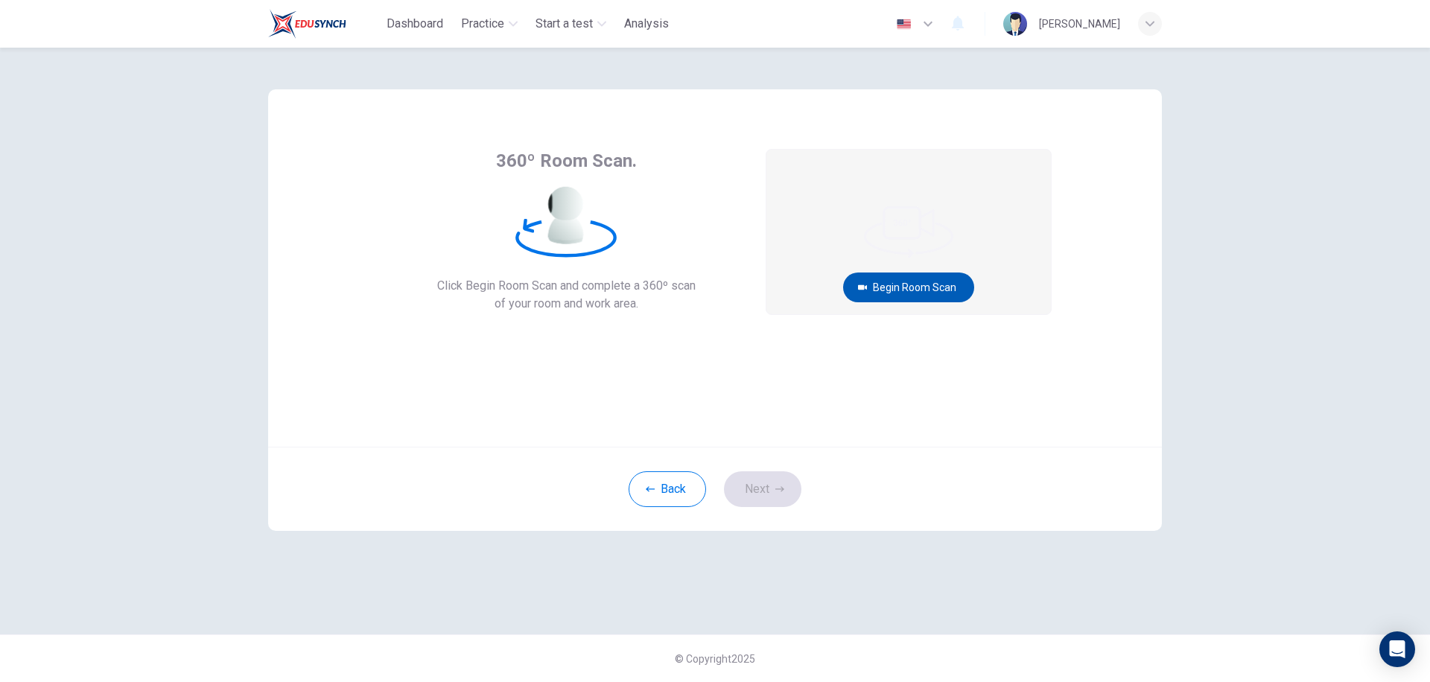
click at [919, 284] on button "Begin Room Scan" at bounding box center [908, 288] width 131 height 30
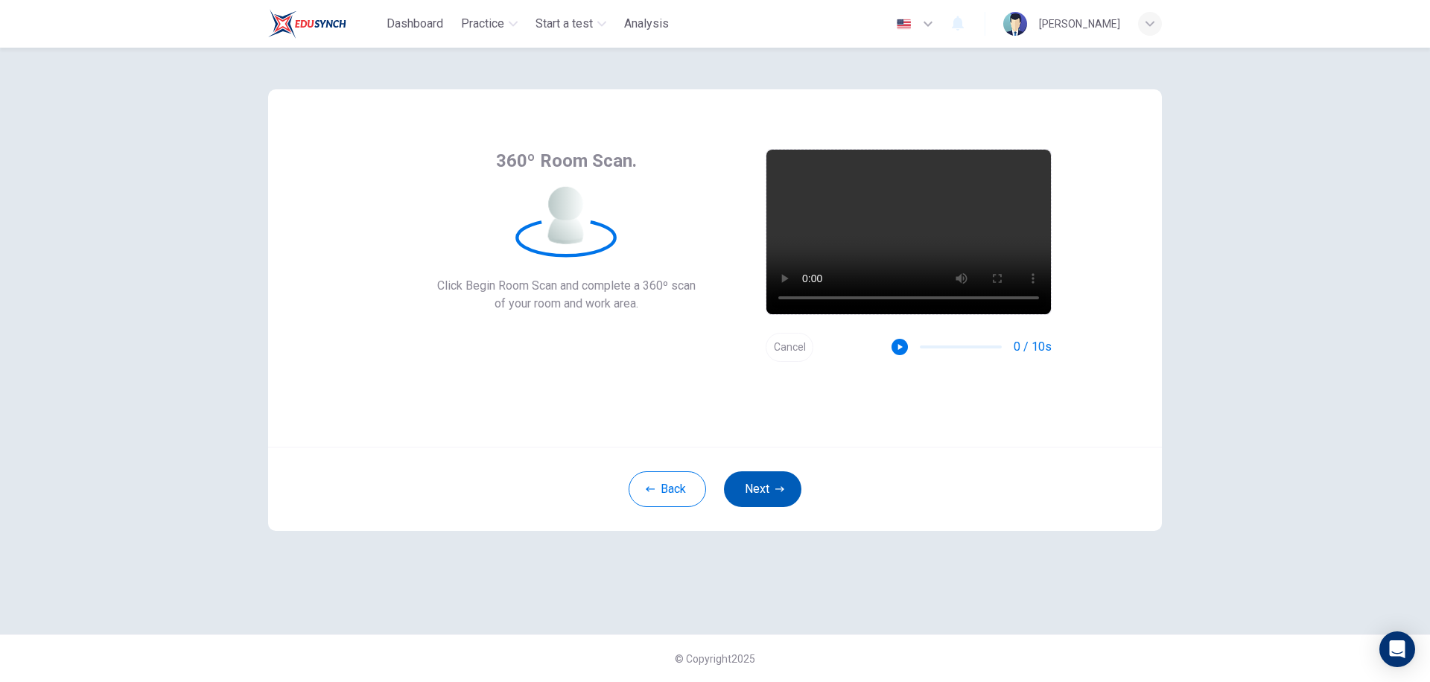
click at [754, 485] on button "Next" at bounding box center [762, 490] width 77 height 36
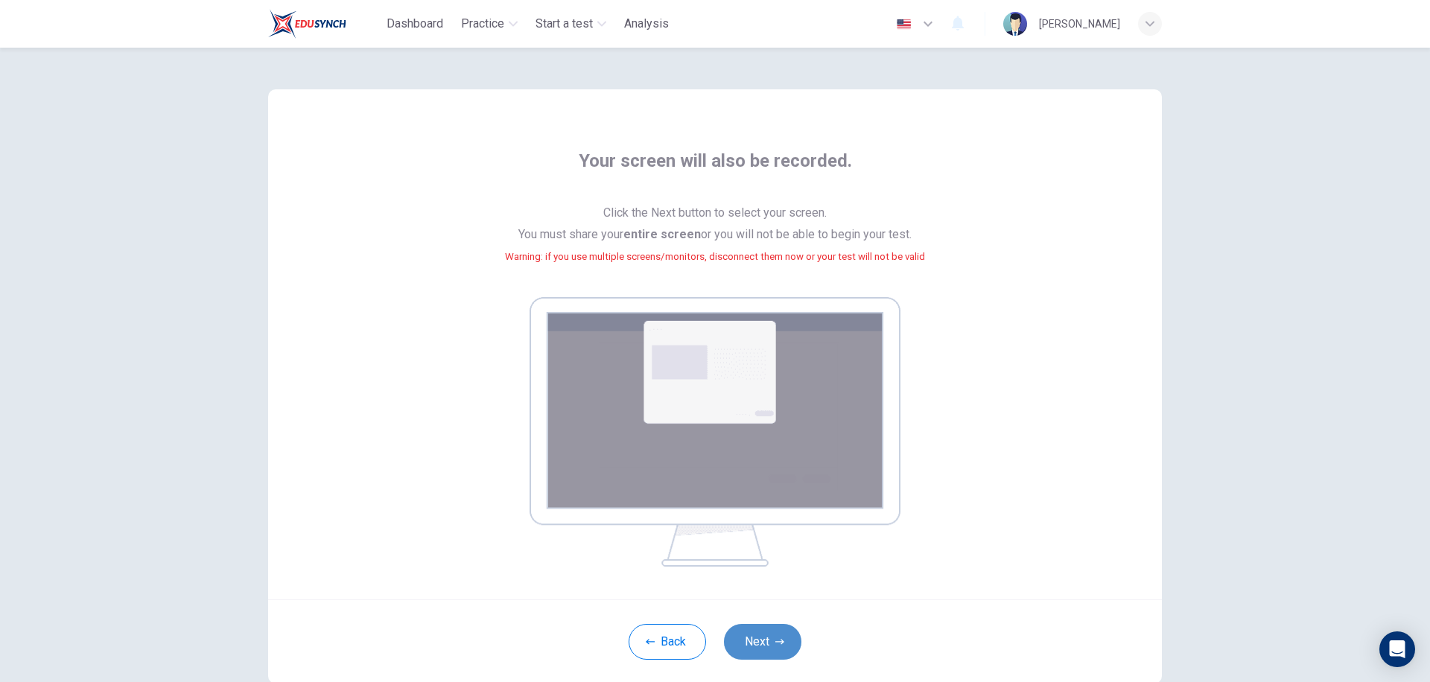
click at [753, 633] on button "Next" at bounding box center [762, 642] width 77 height 36
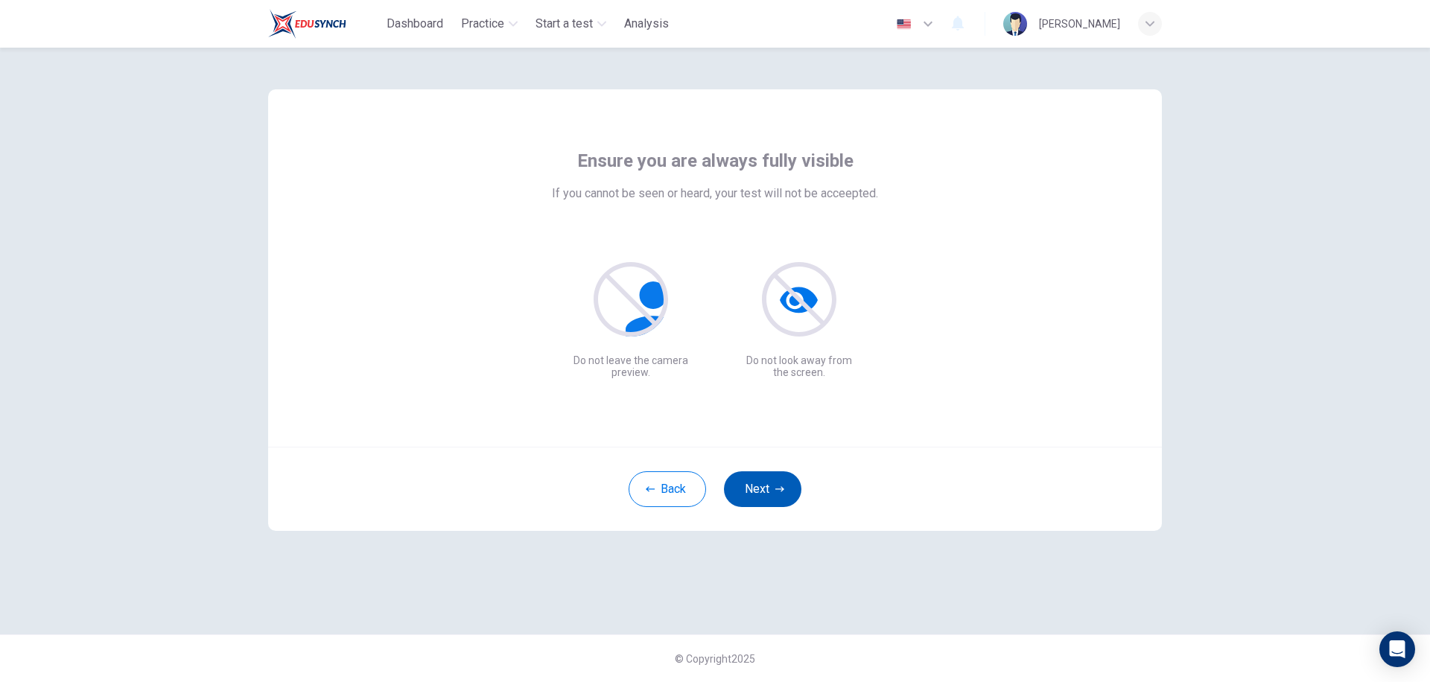
click at [764, 492] on button "Next" at bounding box center [762, 490] width 77 height 36
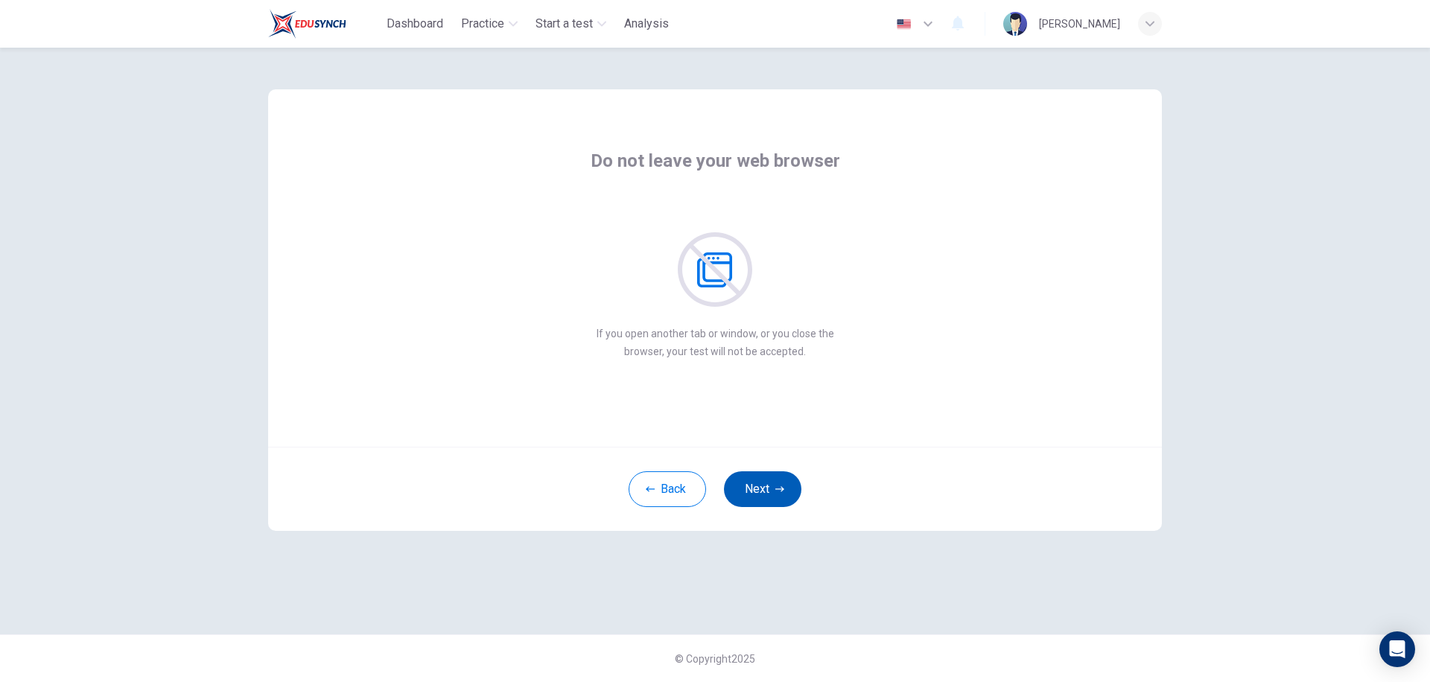
click at [764, 492] on button "Next" at bounding box center [762, 490] width 77 height 36
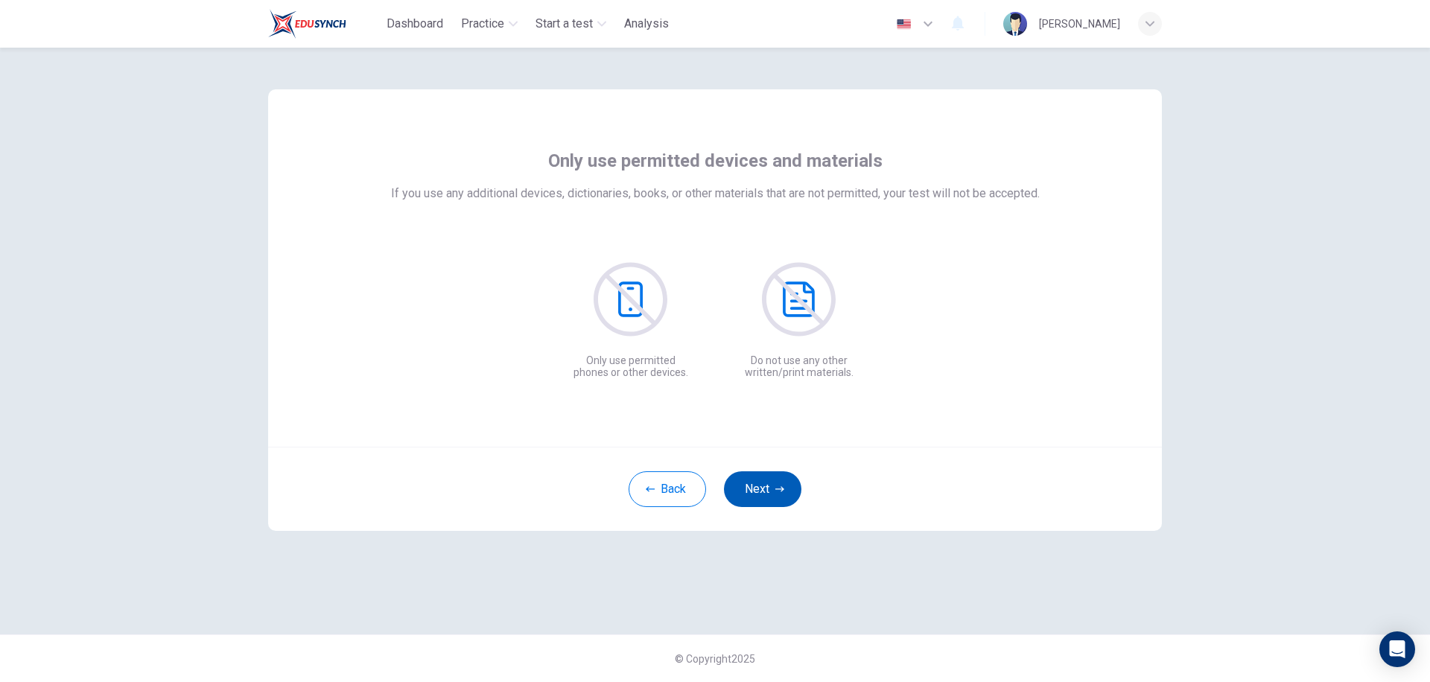
click at [764, 492] on button "Next" at bounding box center [762, 490] width 77 height 36
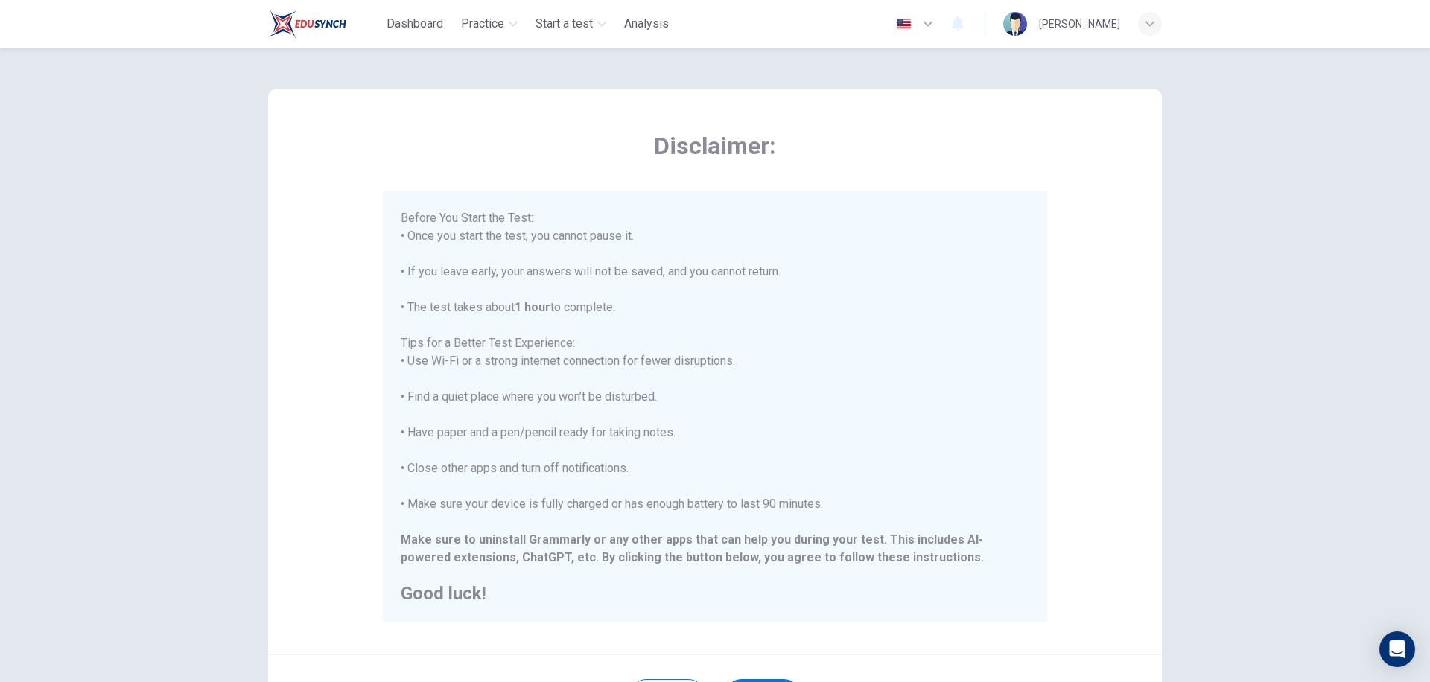
scroll to position [146, 0]
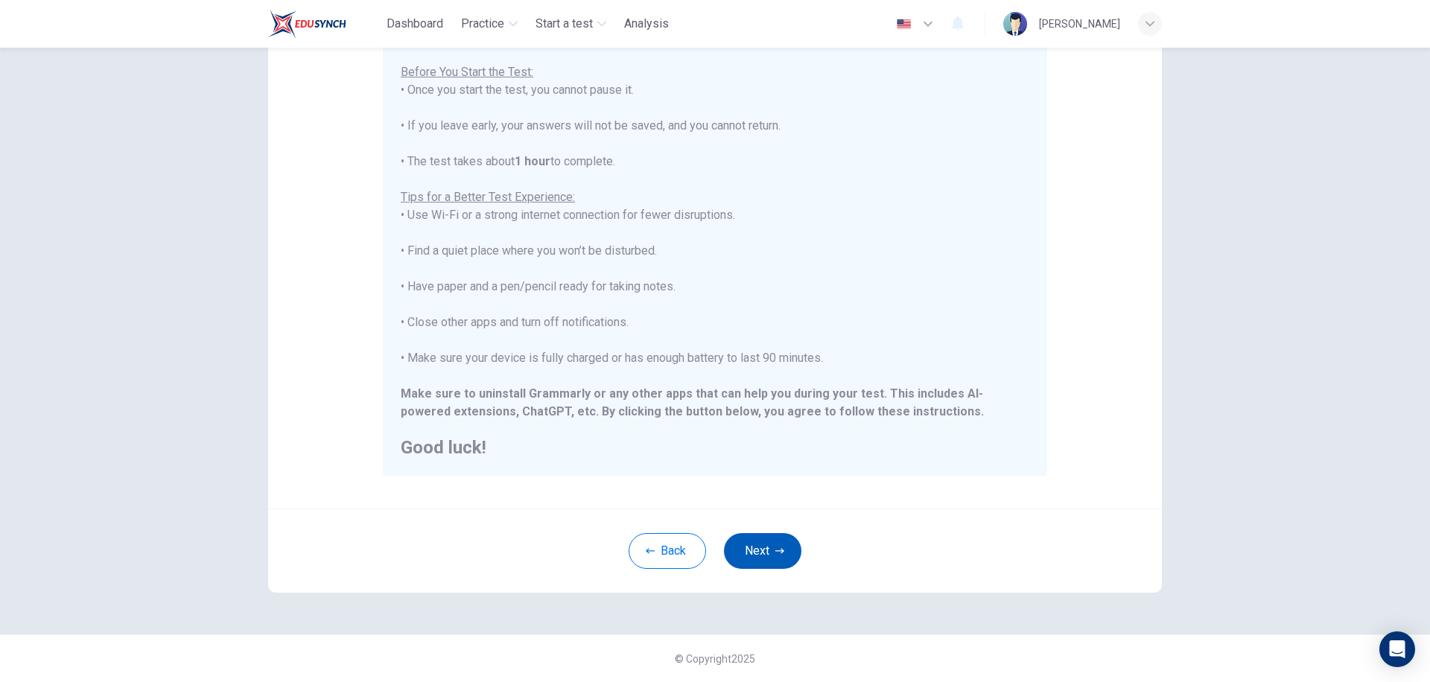
click at [764, 562] on button "Next" at bounding box center [762, 551] width 77 height 36
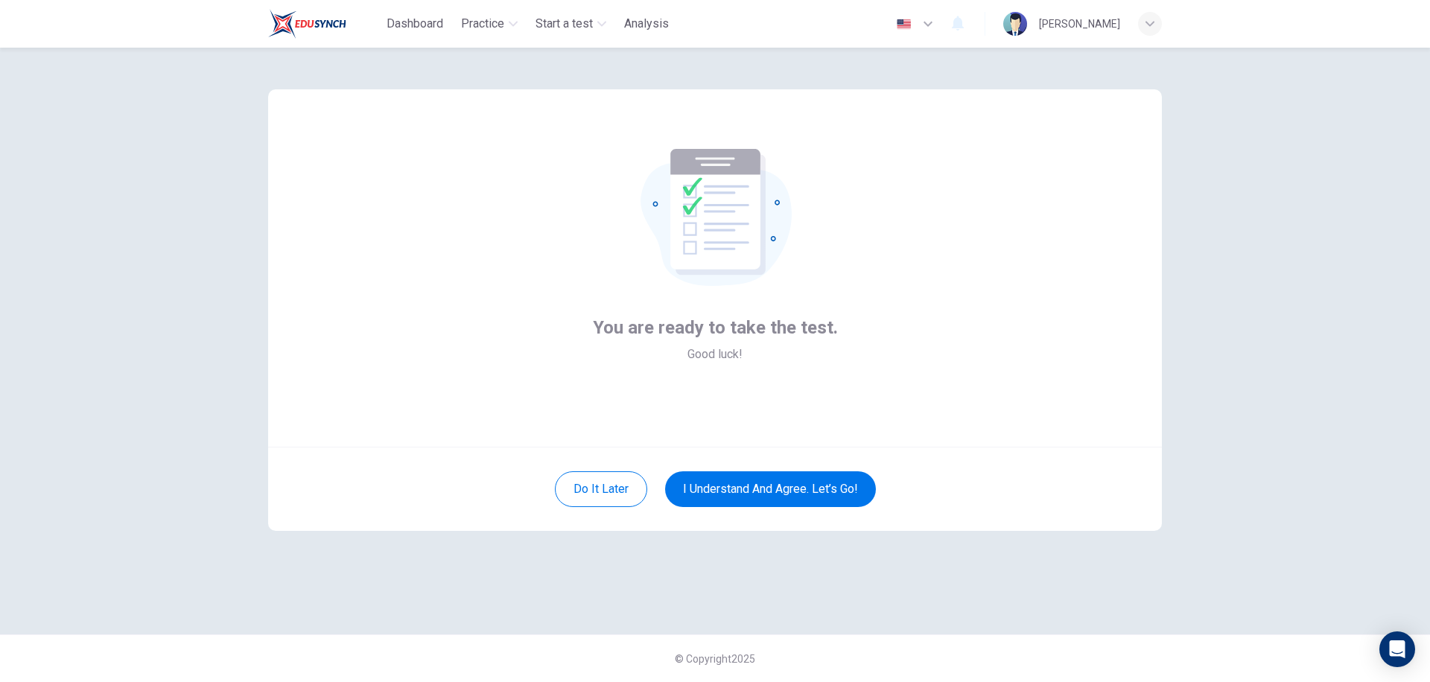
scroll to position [0, 0]
click at [764, 495] on button "I understand and agree. Let’s go!" at bounding box center [770, 490] width 211 height 36
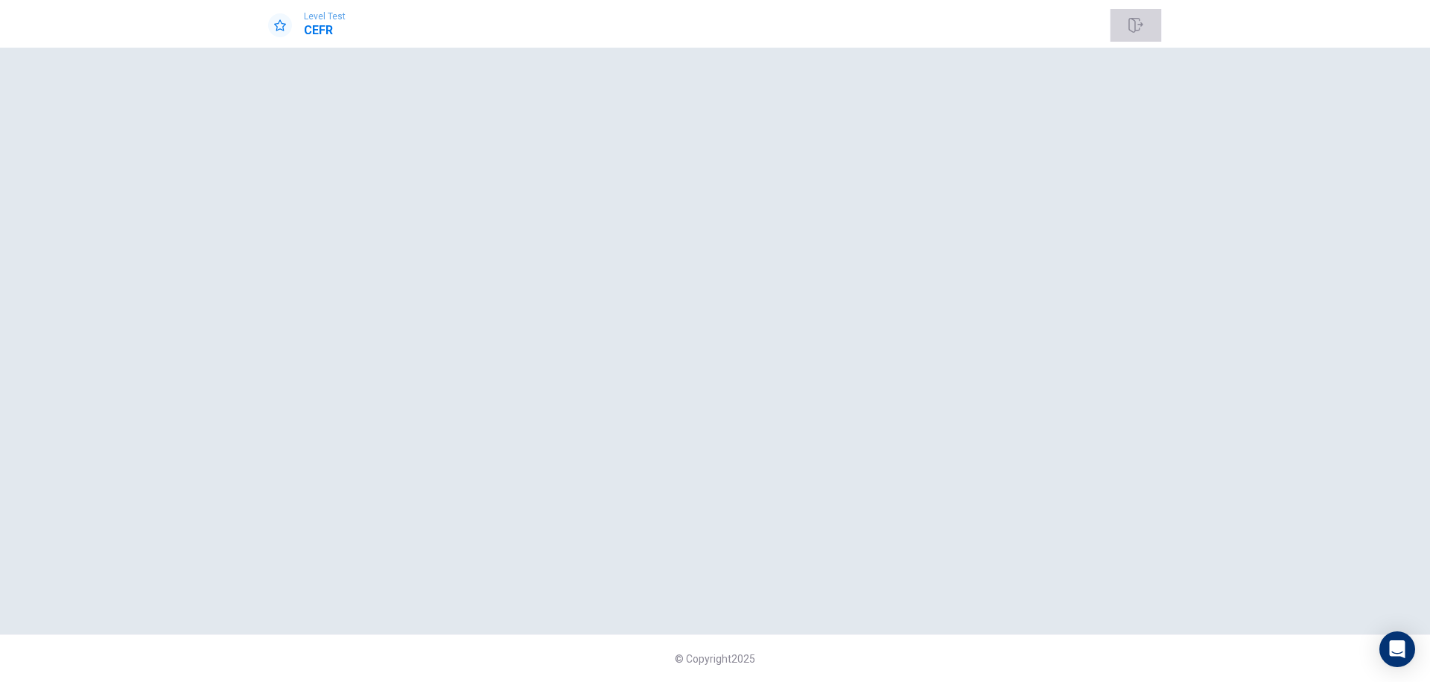
click at [1148, 27] on button "button" at bounding box center [1136, 25] width 52 height 33
click at [849, 360] on div at bounding box center [715, 340] width 894 height 527
click at [279, 22] on icon at bounding box center [280, 24] width 12 height 11
click at [818, 396] on div at bounding box center [715, 340] width 894 height 527
click at [975, 472] on div at bounding box center [715, 340] width 894 height 527
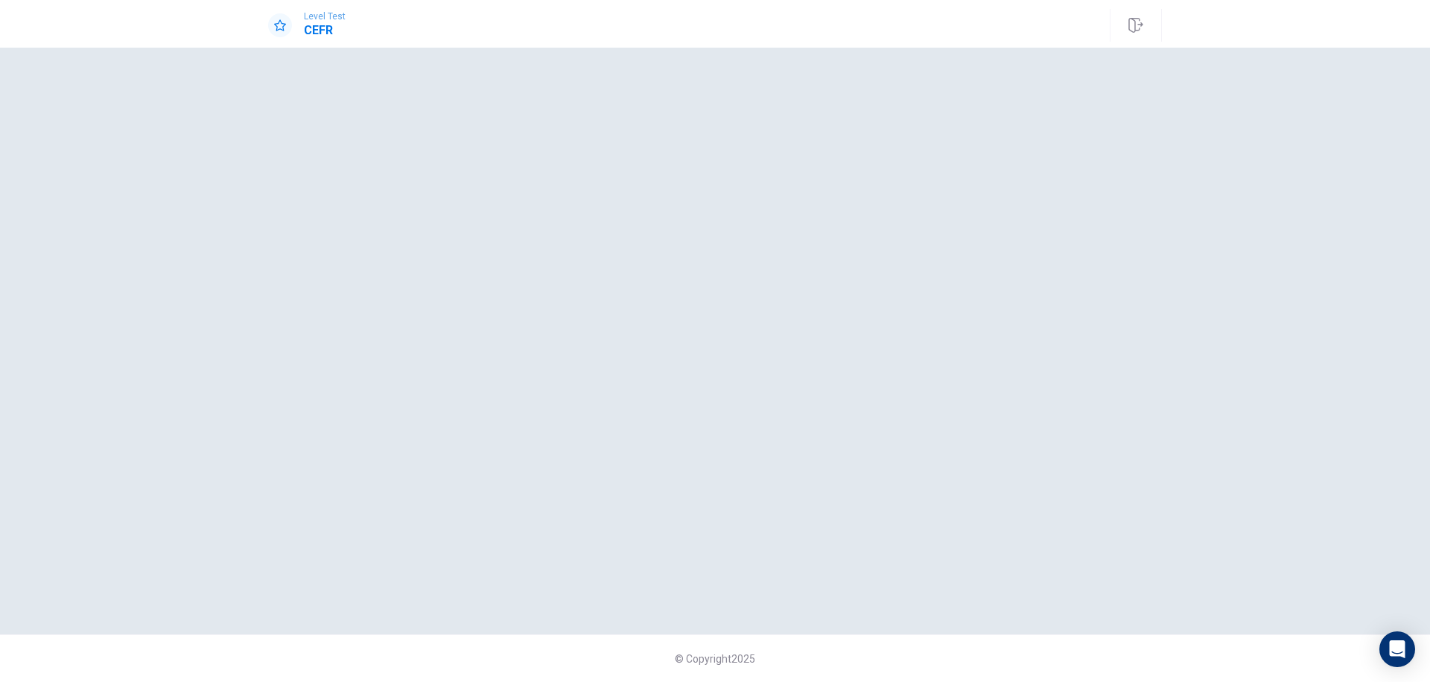
click at [308, 6] on div "Level Test CEFR" at bounding box center [715, 24] width 1430 height 48
click at [311, 20] on span "Level Test" at bounding box center [325, 16] width 42 height 10
click at [1127, 32] on button "button" at bounding box center [1136, 25] width 52 height 33
click at [846, 270] on div at bounding box center [715, 340] width 894 height 527
click at [484, 29] on div "Level Test CEFR" at bounding box center [715, 25] width 942 height 33
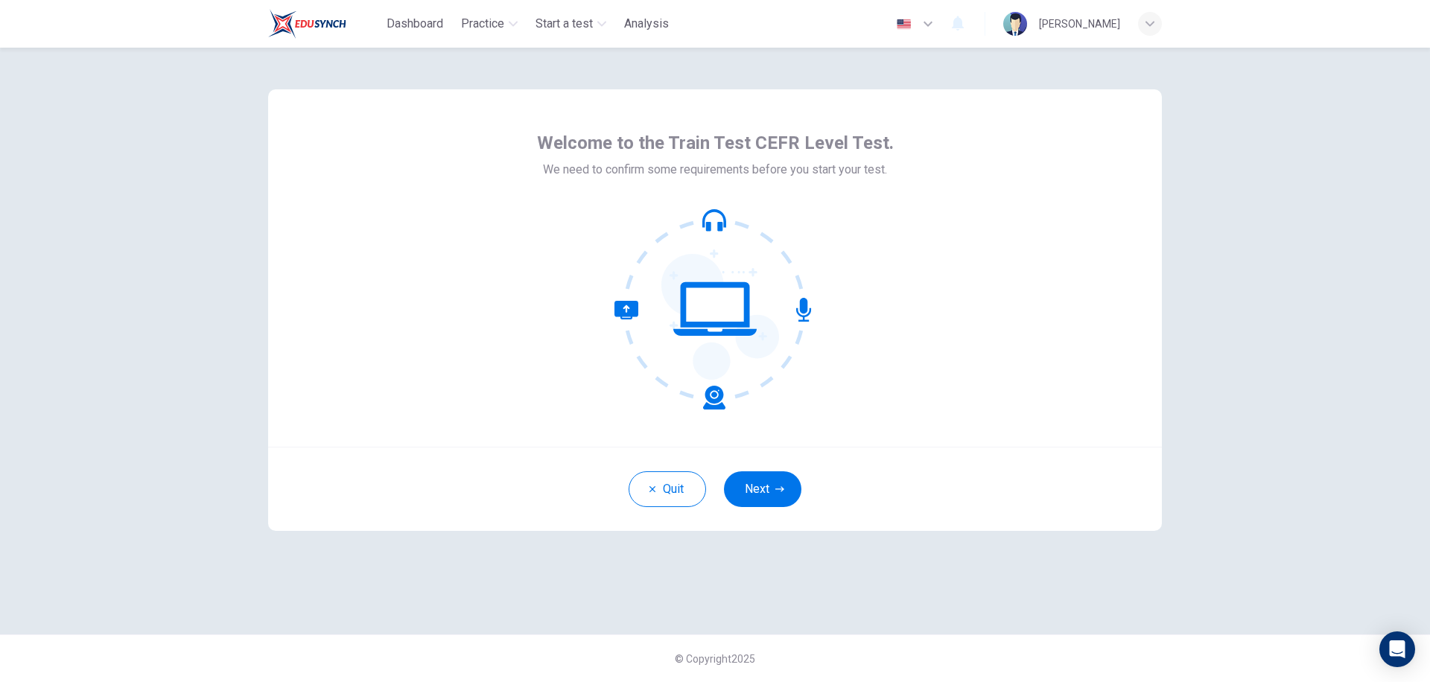
click at [777, 508] on div "Quit Next" at bounding box center [715, 489] width 894 height 84
click at [774, 495] on button "Next" at bounding box center [762, 490] width 77 height 36
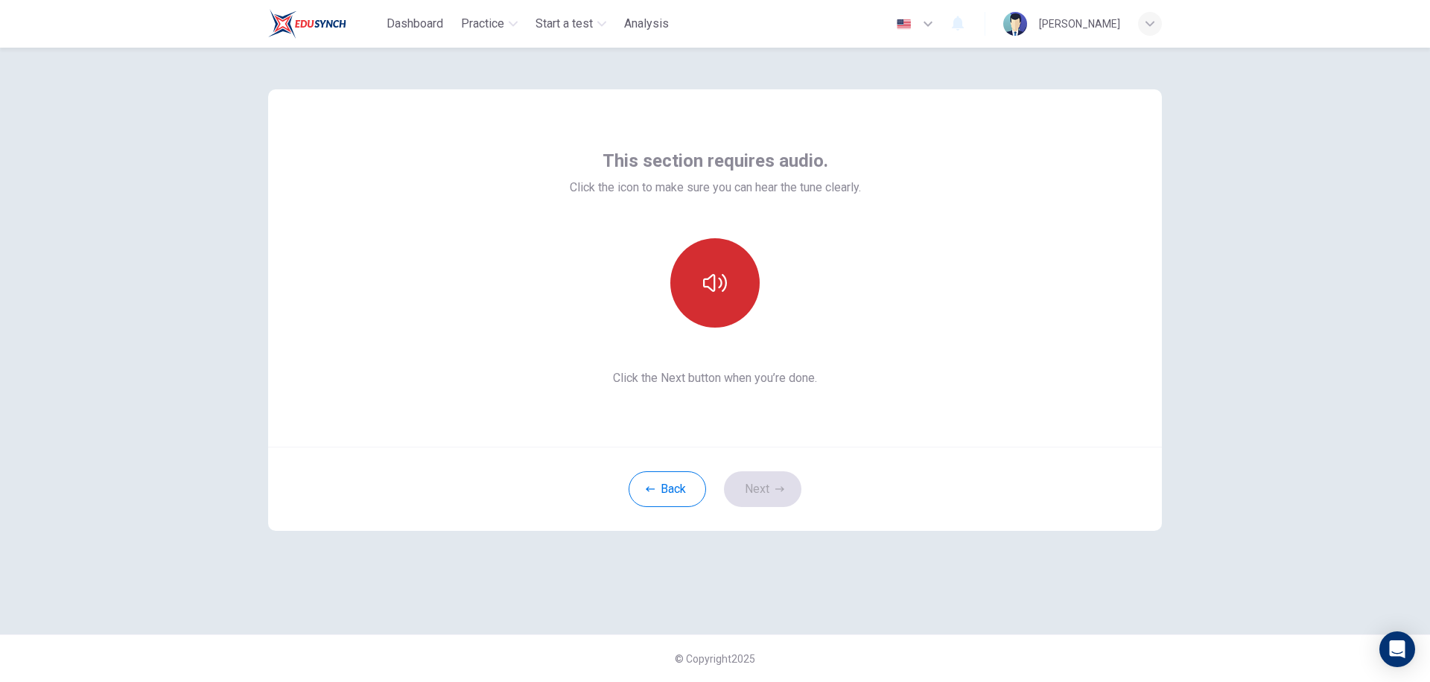
click at [700, 311] on button "button" at bounding box center [715, 282] width 89 height 89
click at [767, 492] on button "Next" at bounding box center [762, 490] width 77 height 36
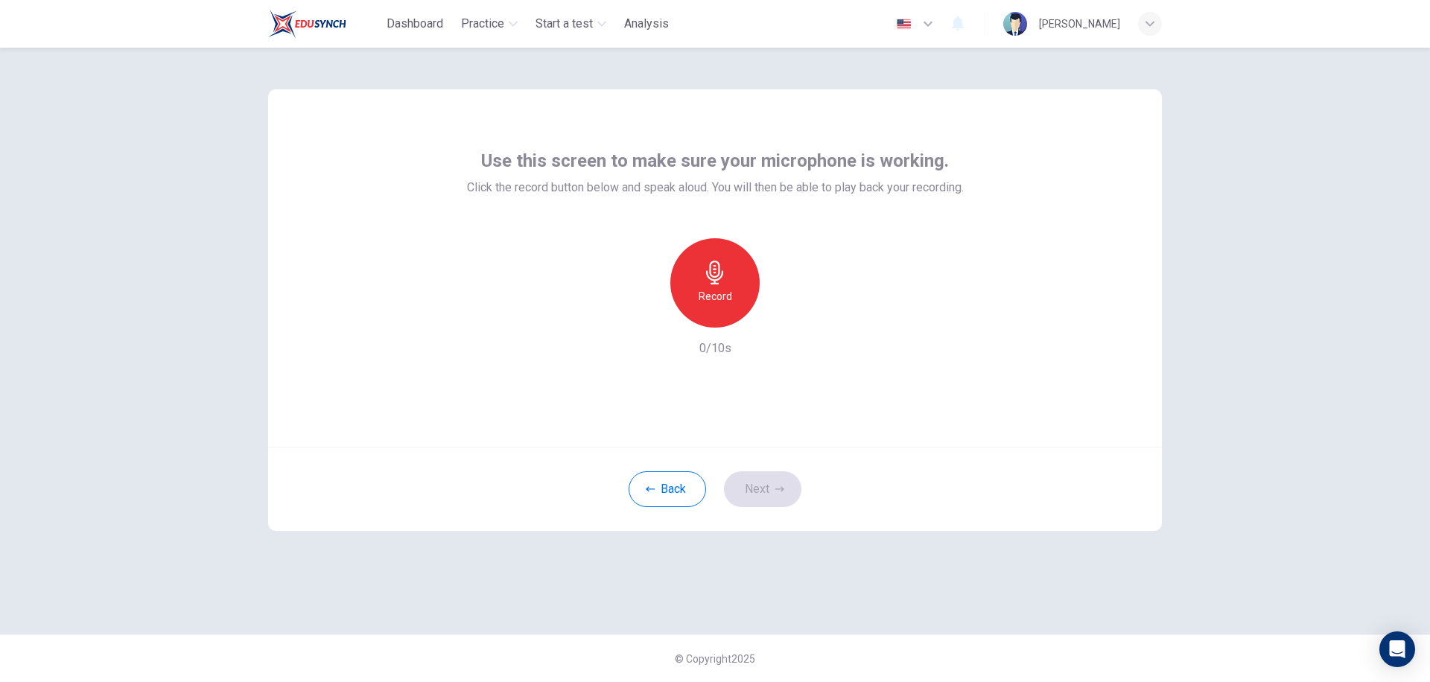
click at [714, 294] on h6 "Record" at bounding box center [716, 297] width 34 height 18
click at [764, 480] on button "Next" at bounding box center [762, 490] width 77 height 36
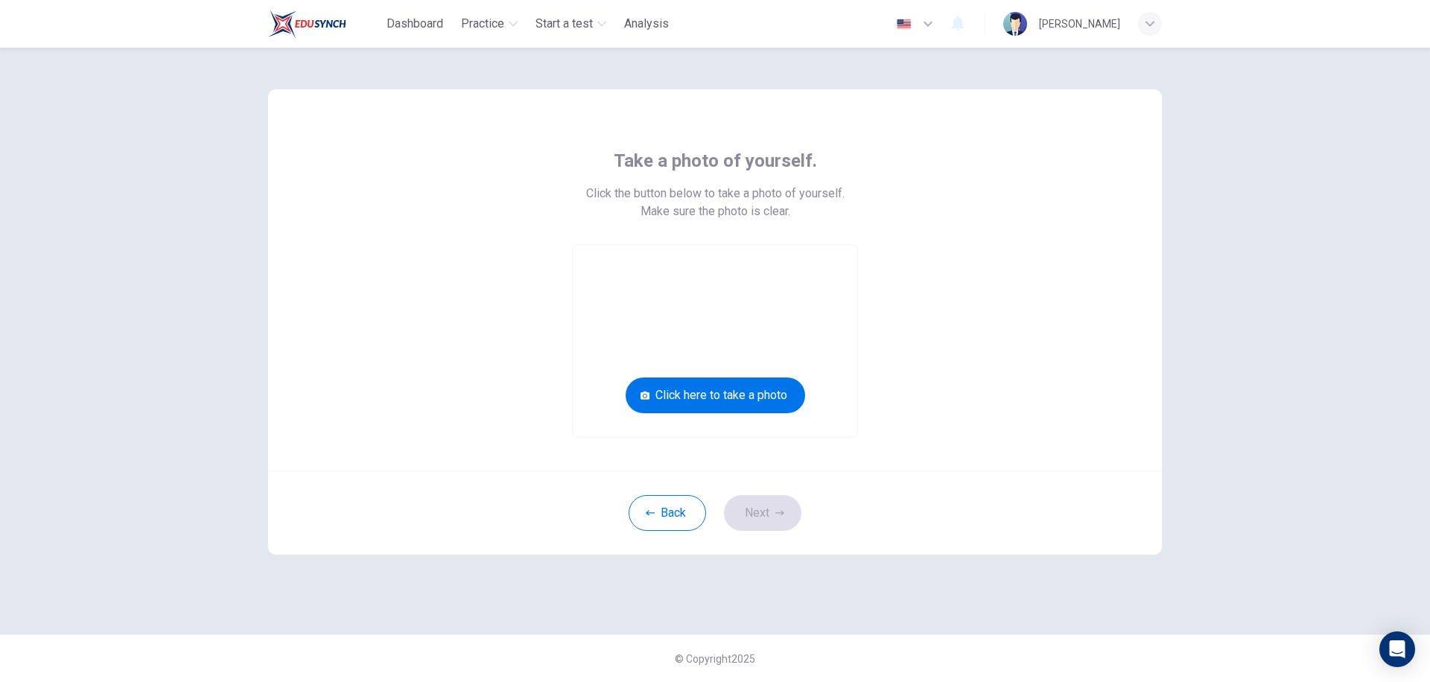
click at [752, 513] on div "Back Next" at bounding box center [715, 513] width 894 height 84
click at [686, 397] on button "Click here to take a photo" at bounding box center [716, 396] width 180 height 36
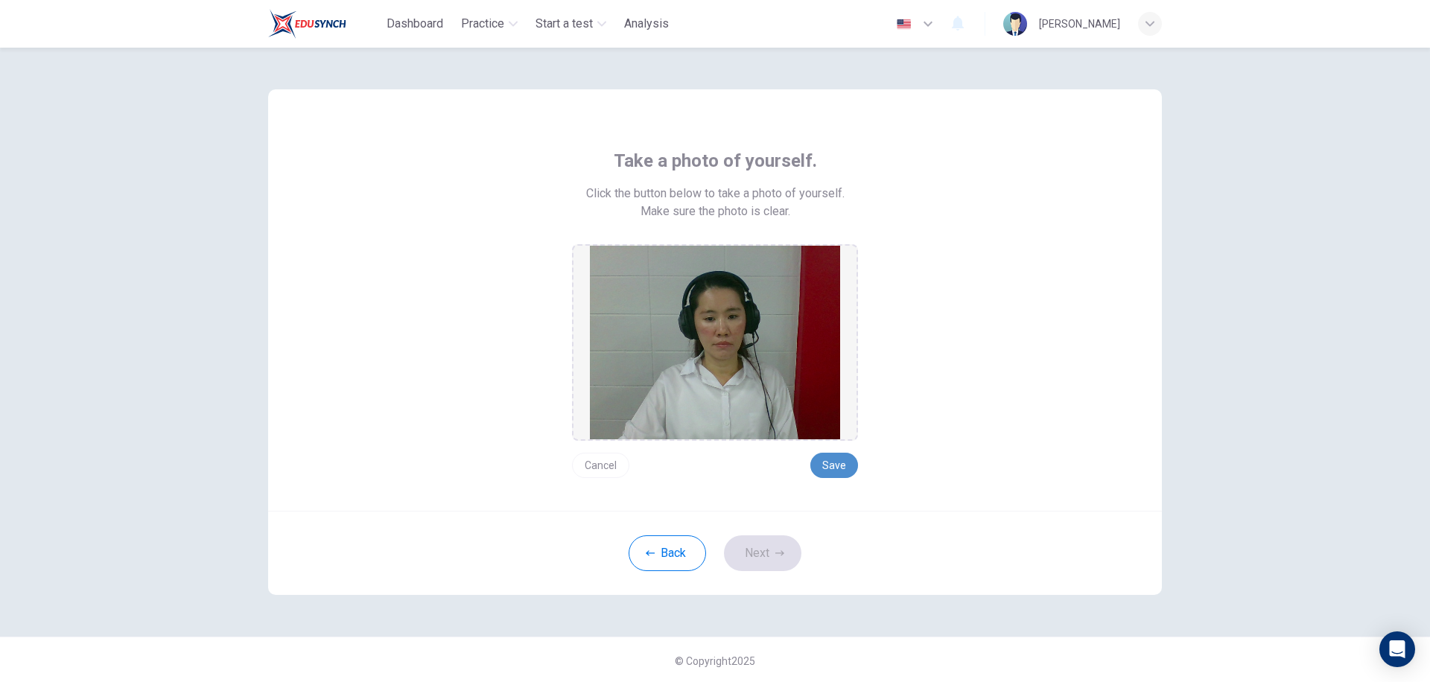
click at [843, 472] on button "Save" at bounding box center [835, 465] width 48 height 25
click at [760, 560] on button "Next" at bounding box center [762, 554] width 77 height 36
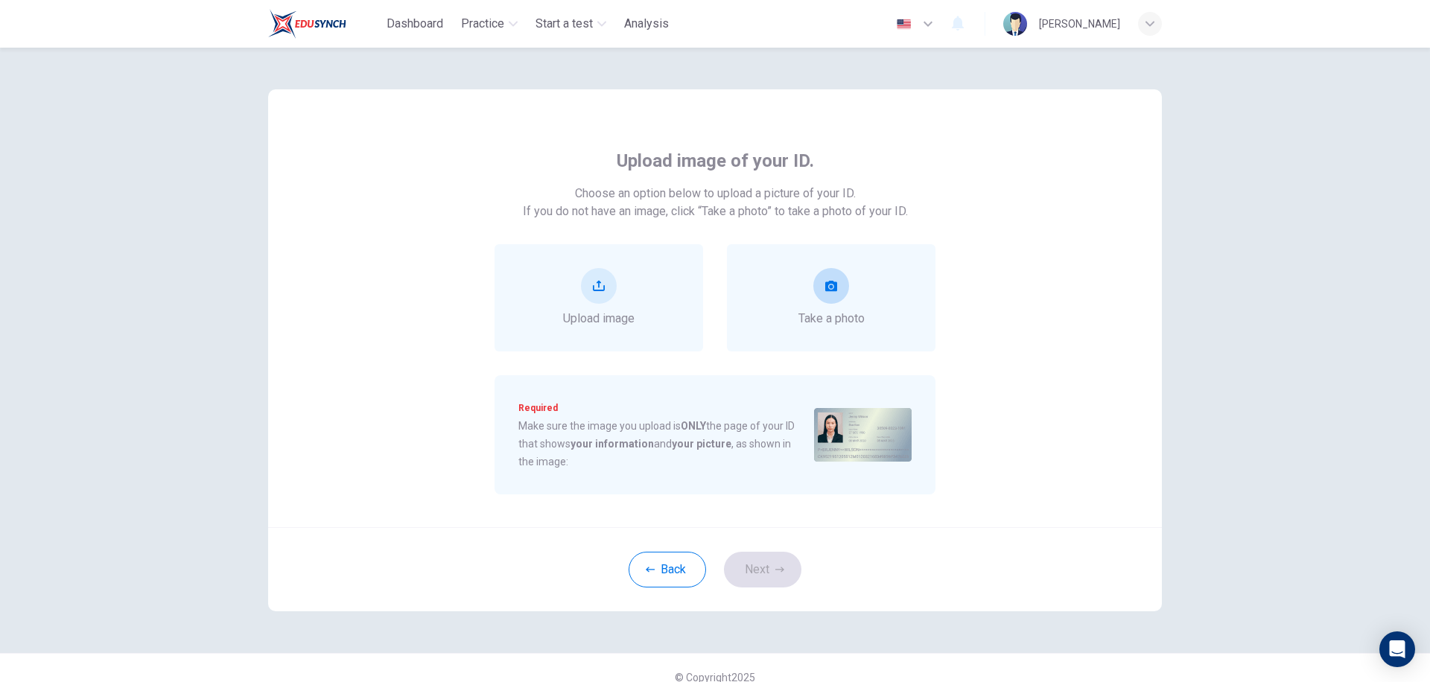
click at [812, 317] on span "Take a photo" at bounding box center [832, 319] width 66 height 18
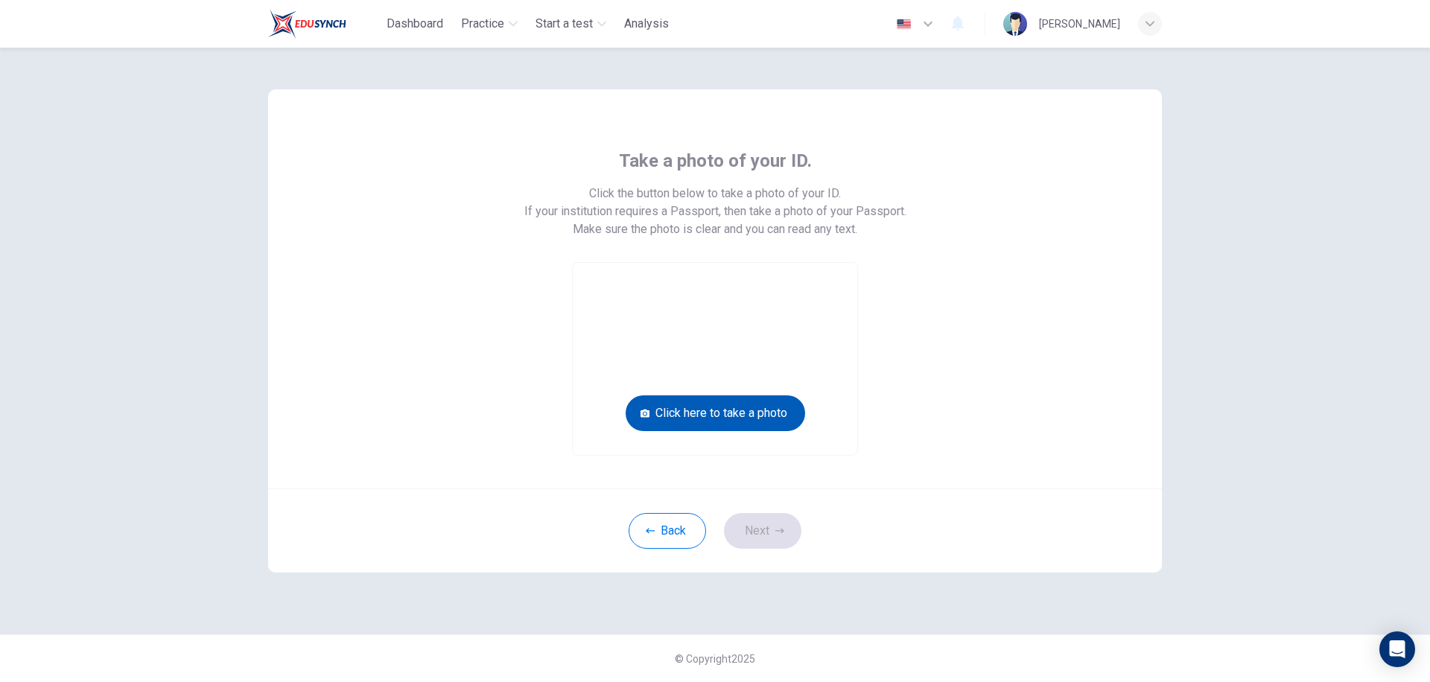
click at [701, 419] on button "Click here to take a photo" at bounding box center [716, 414] width 180 height 36
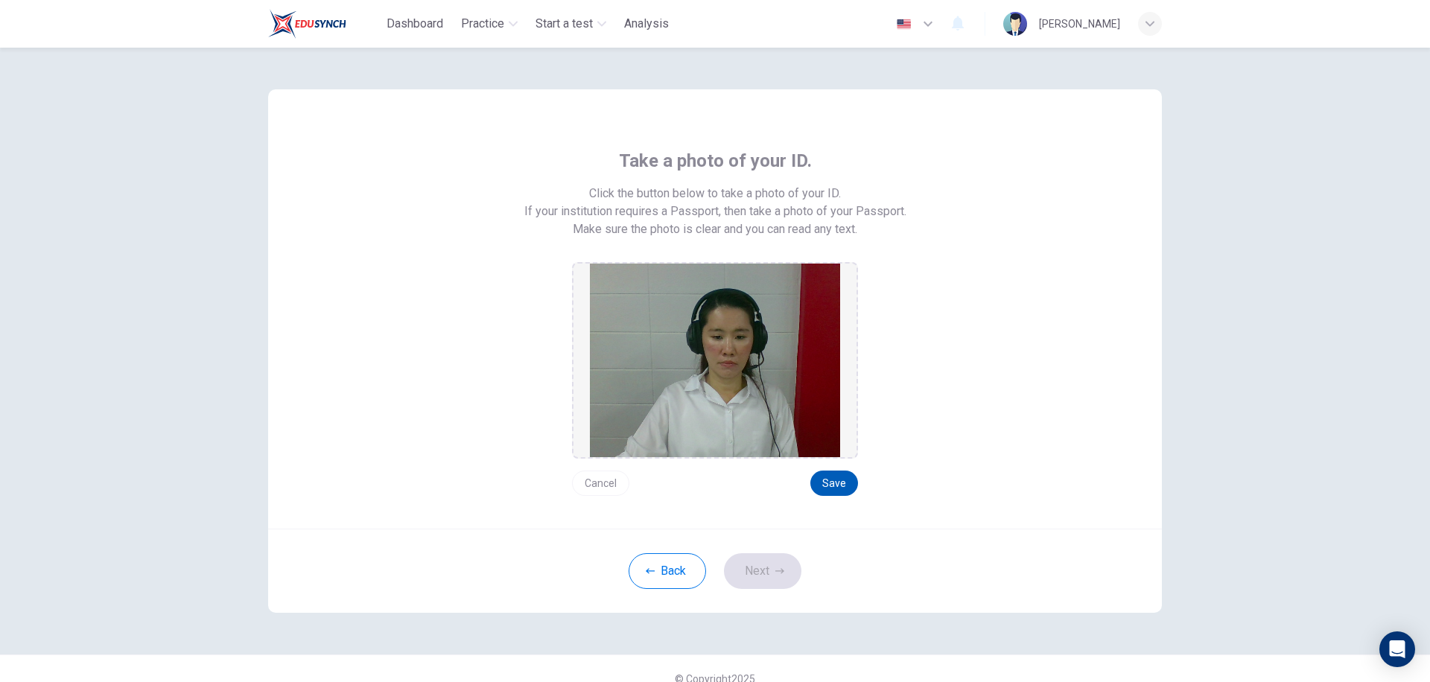
click at [829, 481] on button "Save" at bounding box center [835, 483] width 48 height 25
click at [757, 565] on button "Next" at bounding box center [762, 572] width 77 height 36
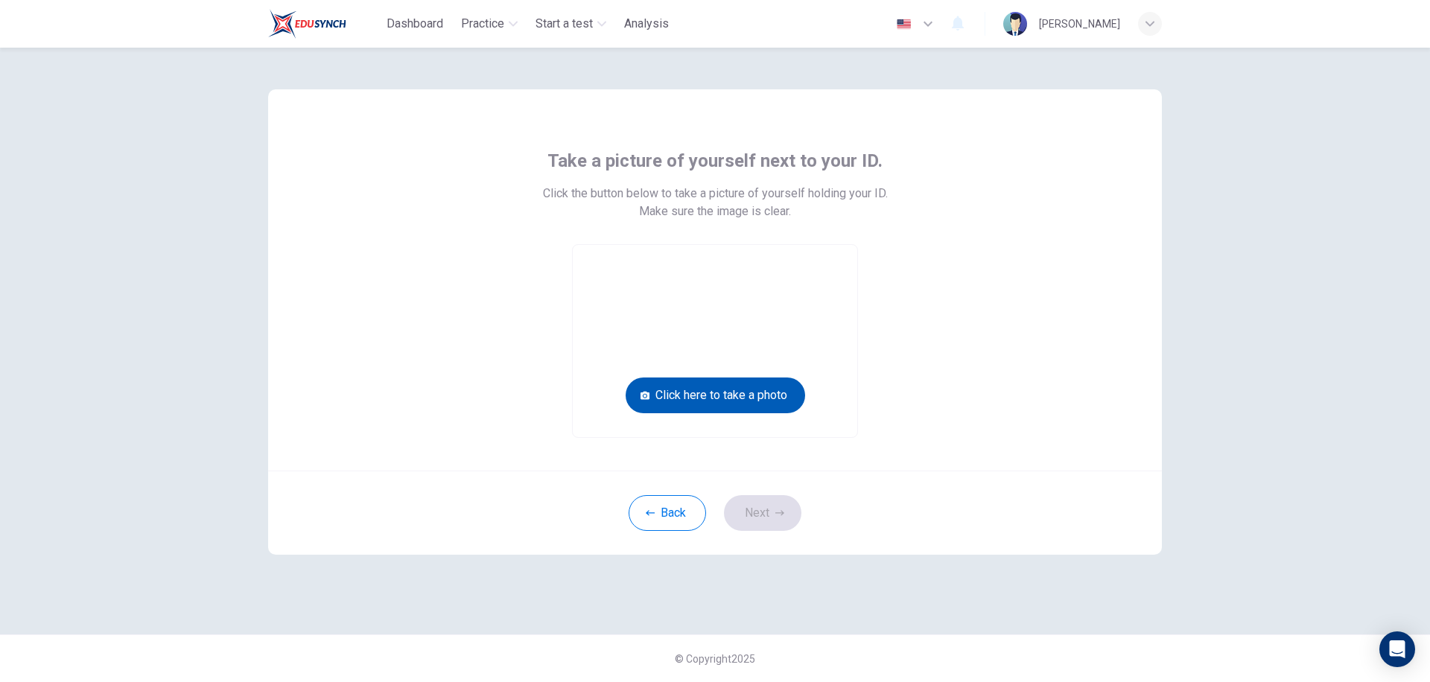
click at [729, 388] on button "Click here to take a photo" at bounding box center [716, 396] width 180 height 36
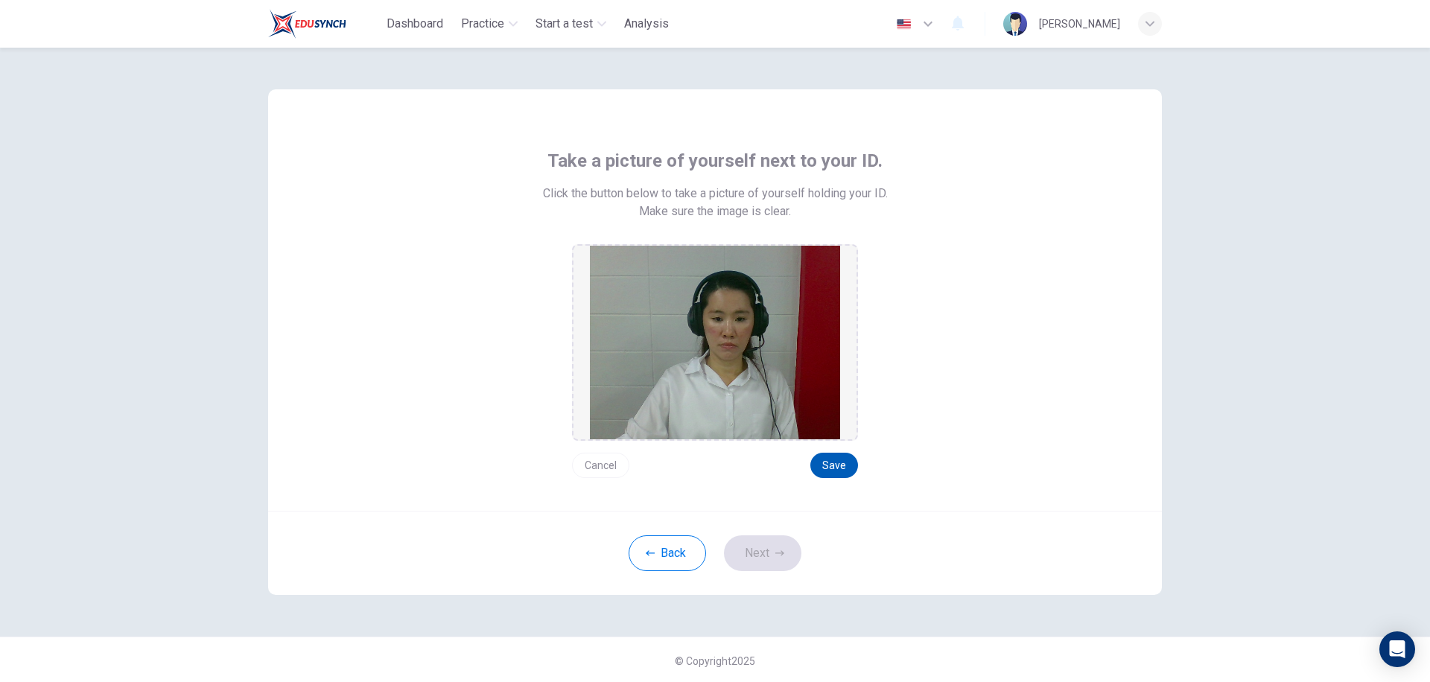
click at [817, 465] on button "Save" at bounding box center [835, 465] width 48 height 25
click at [752, 561] on button "Next" at bounding box center [762, 554] width 77 height 36
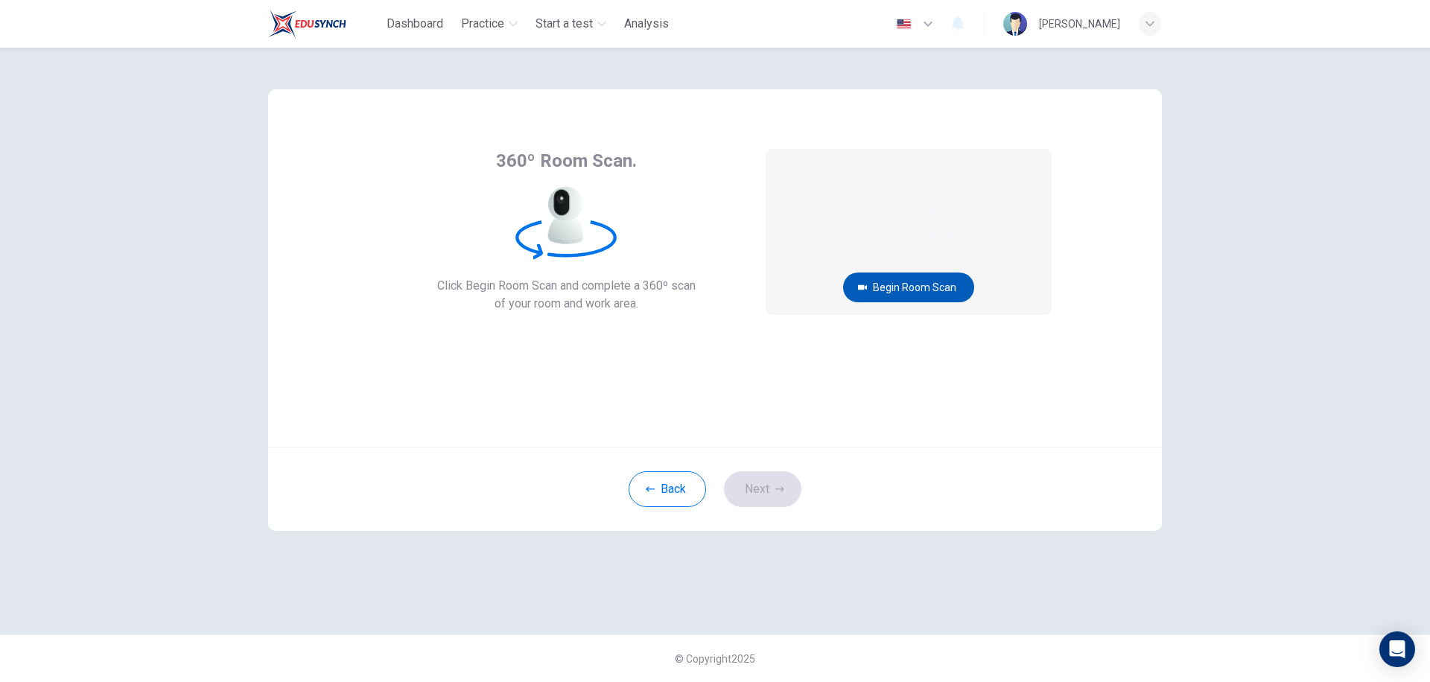
click at [886, 280] on button "Begin Room Scan" at bounding box center [908, 288] width 131 height 30
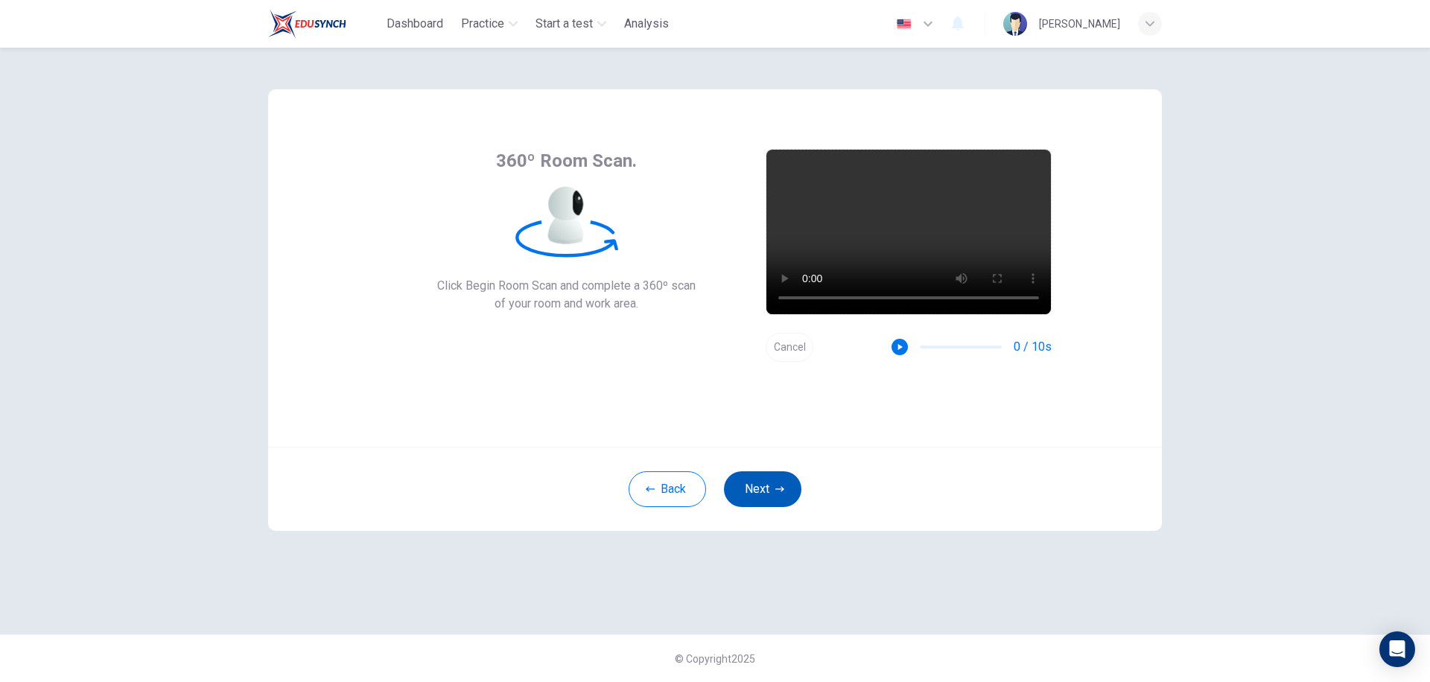
click at [757, 491] on button "Next" at bounding box center [762, 490] width 77 height 36
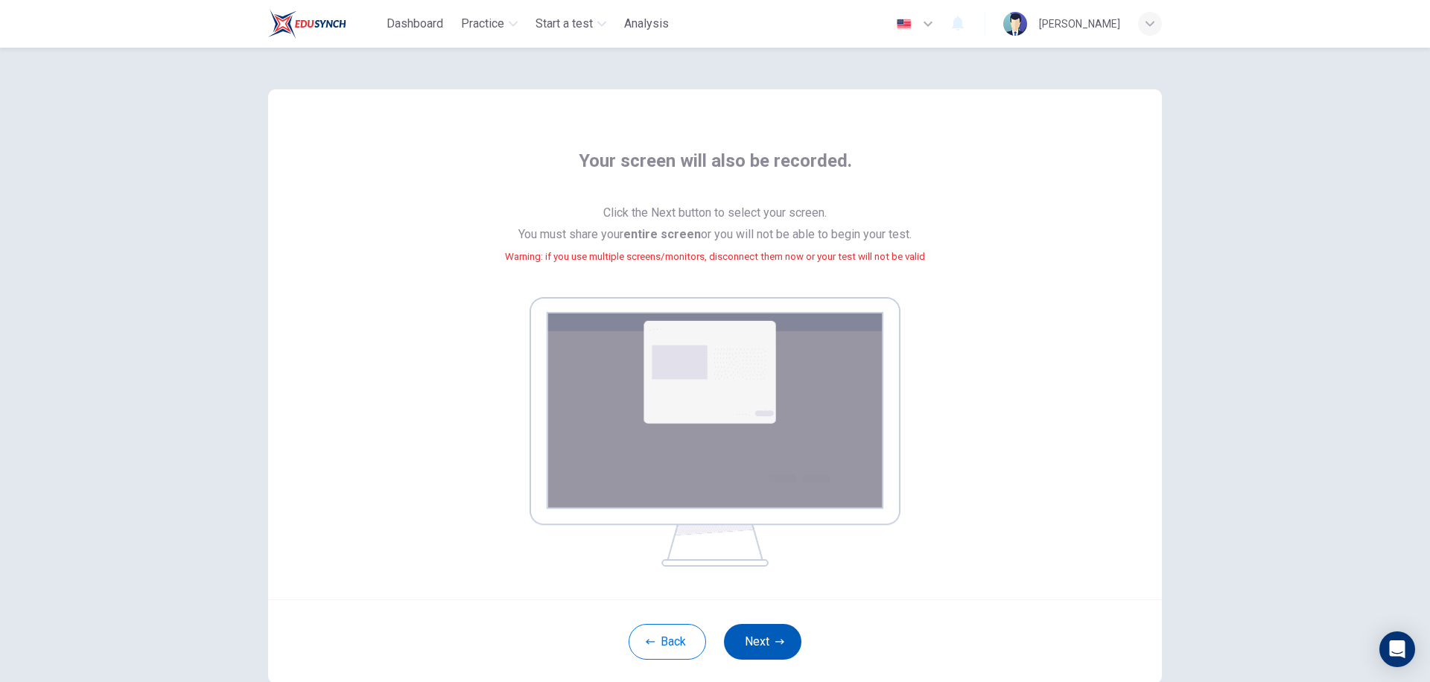
click at [747, 652] on button "Next" at bounding box center [762, 642] width 77 height 36
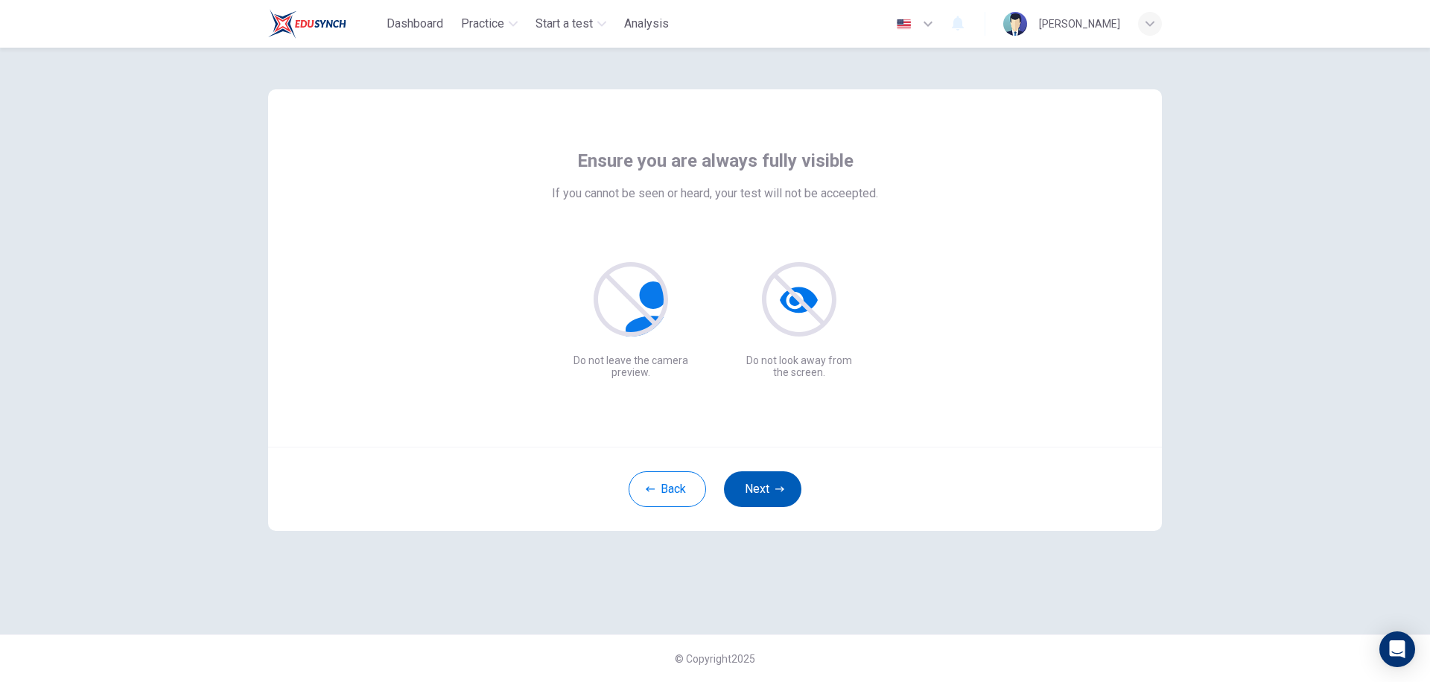
drag, startPoint x: 761, startPoint y: 485, endPoint x: 751, endPoint y: 497, distance: 15.4
click at [757, 487] on button "Next" at bounding box center [762, 490] width 77 height 36
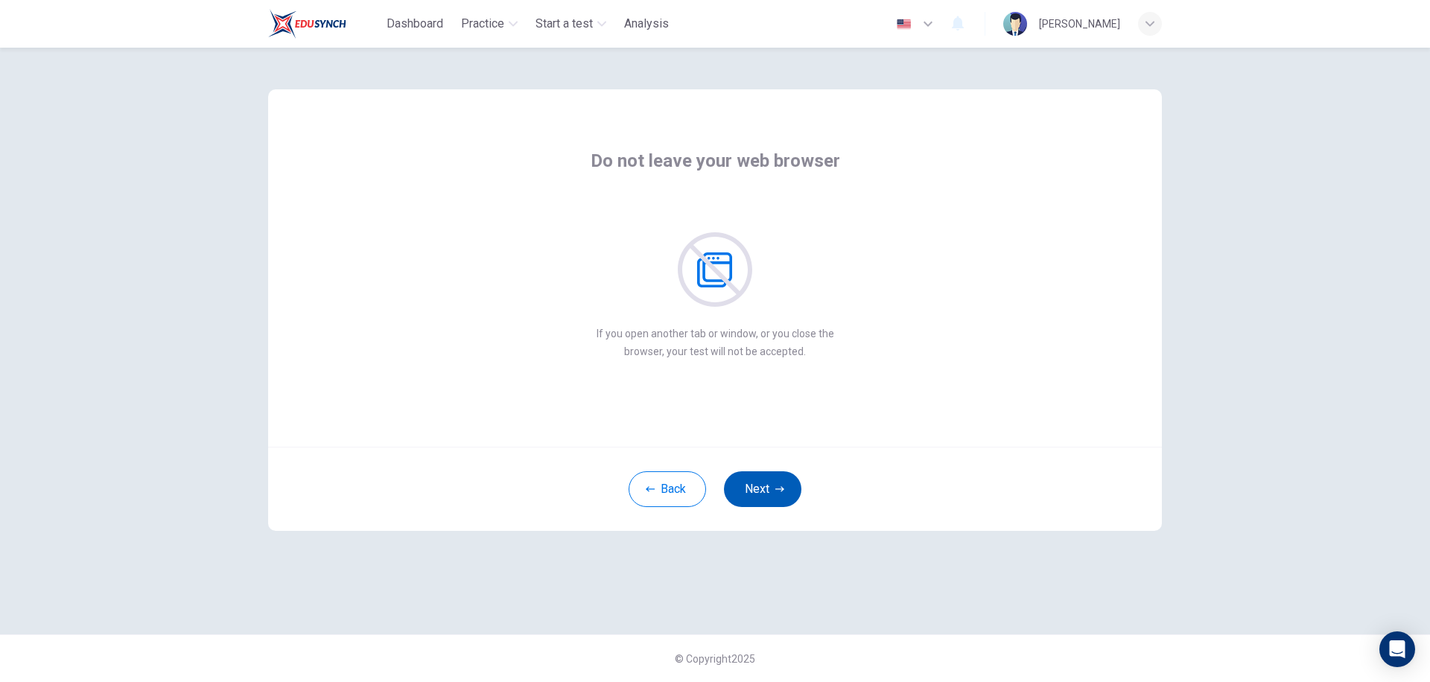
click at [749, 497] on button "Next" at bounding box center [762, 490] width 77 height 36
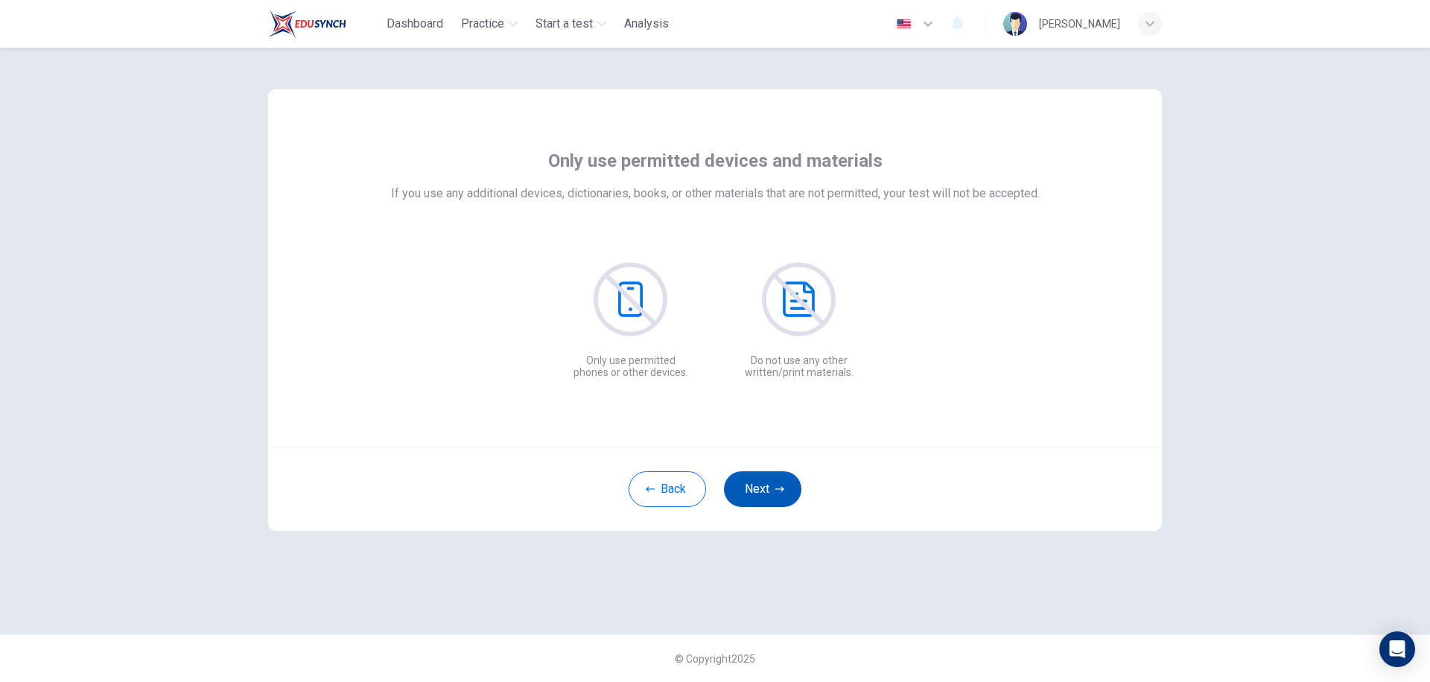
click at [749, 497] on button "Next" at bounding box center [762, 490] width 77 height 36
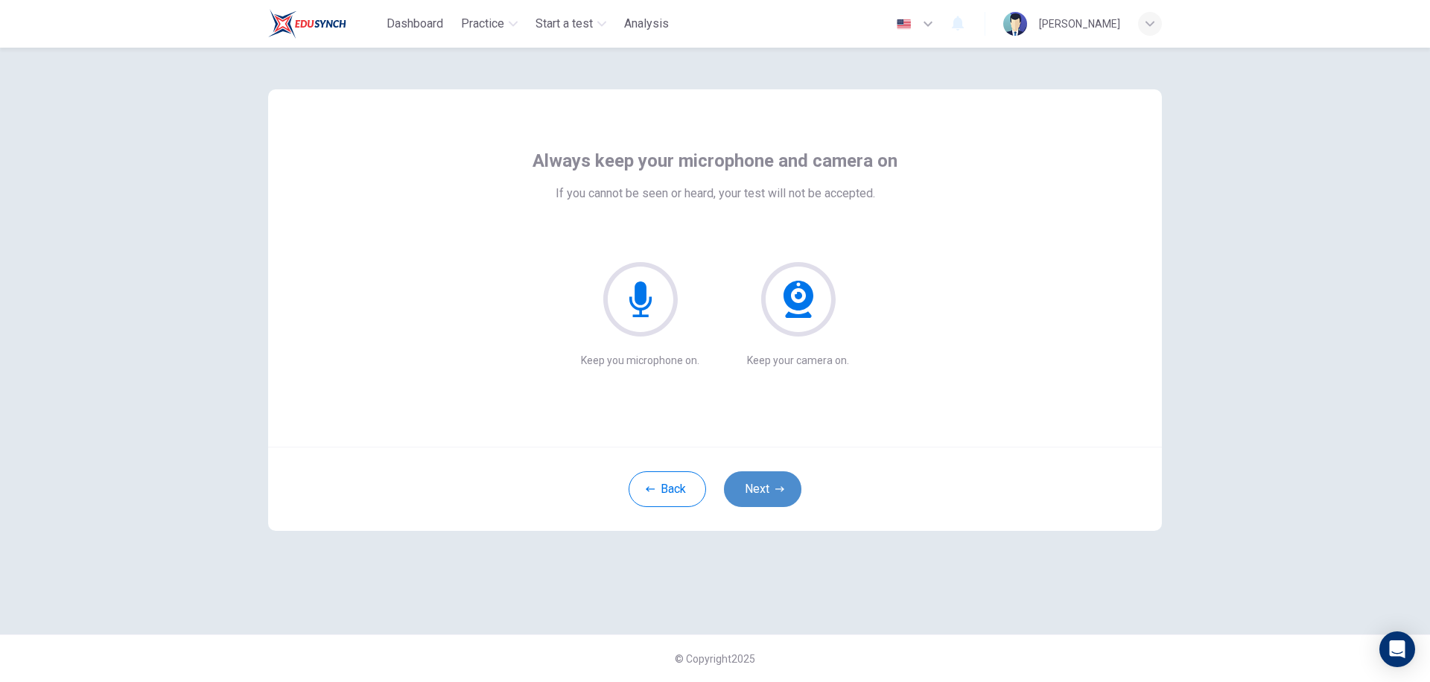
click at [749, 497] on button "Next" at bounding box center [762, 490] width 77 height 36
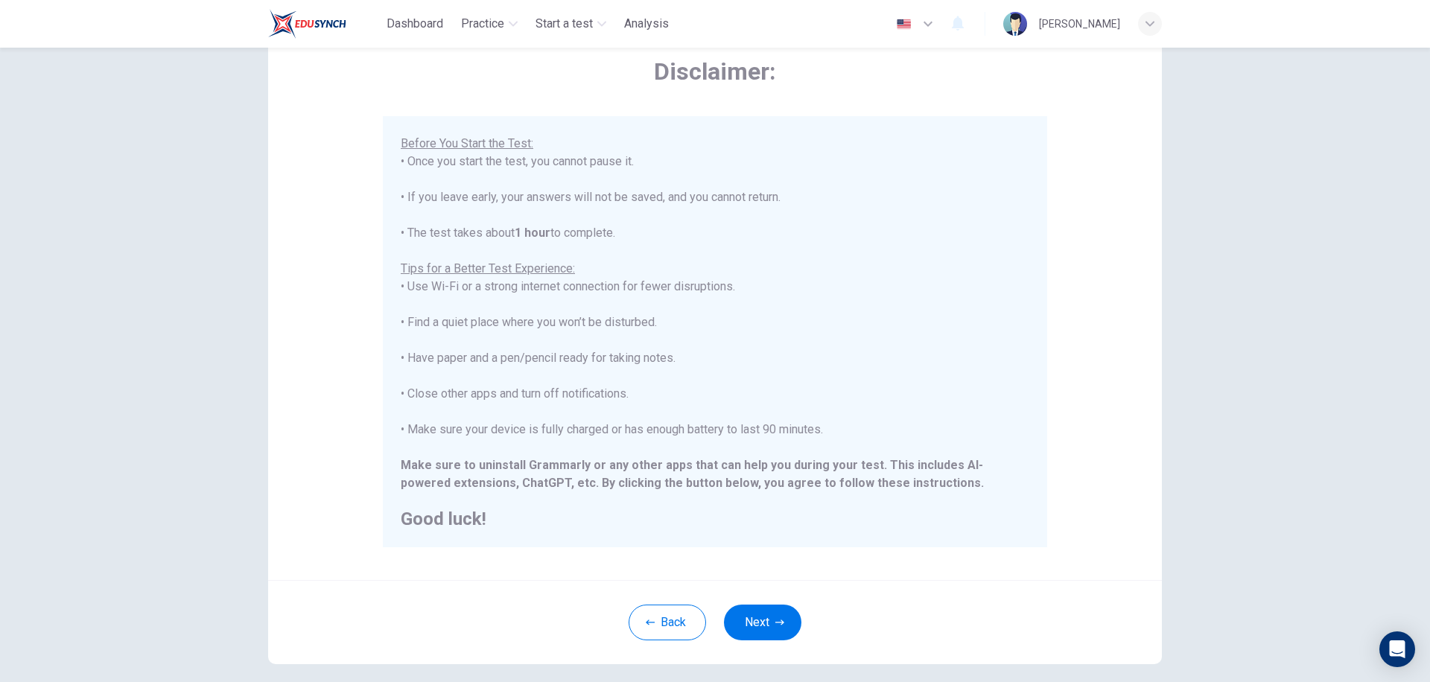
scroll to position [146, 0]
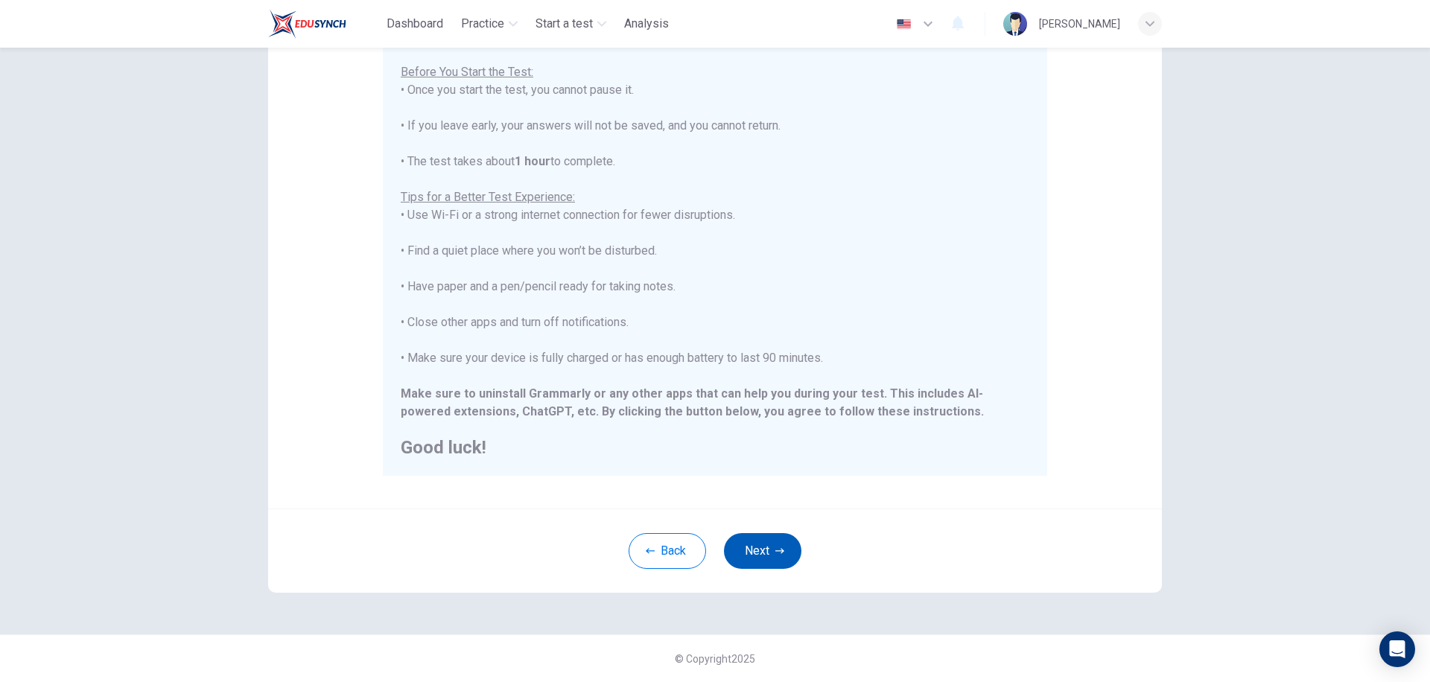
click at [751, 555] on button "Next" at bounding box center [762, 551] width 77 height 36
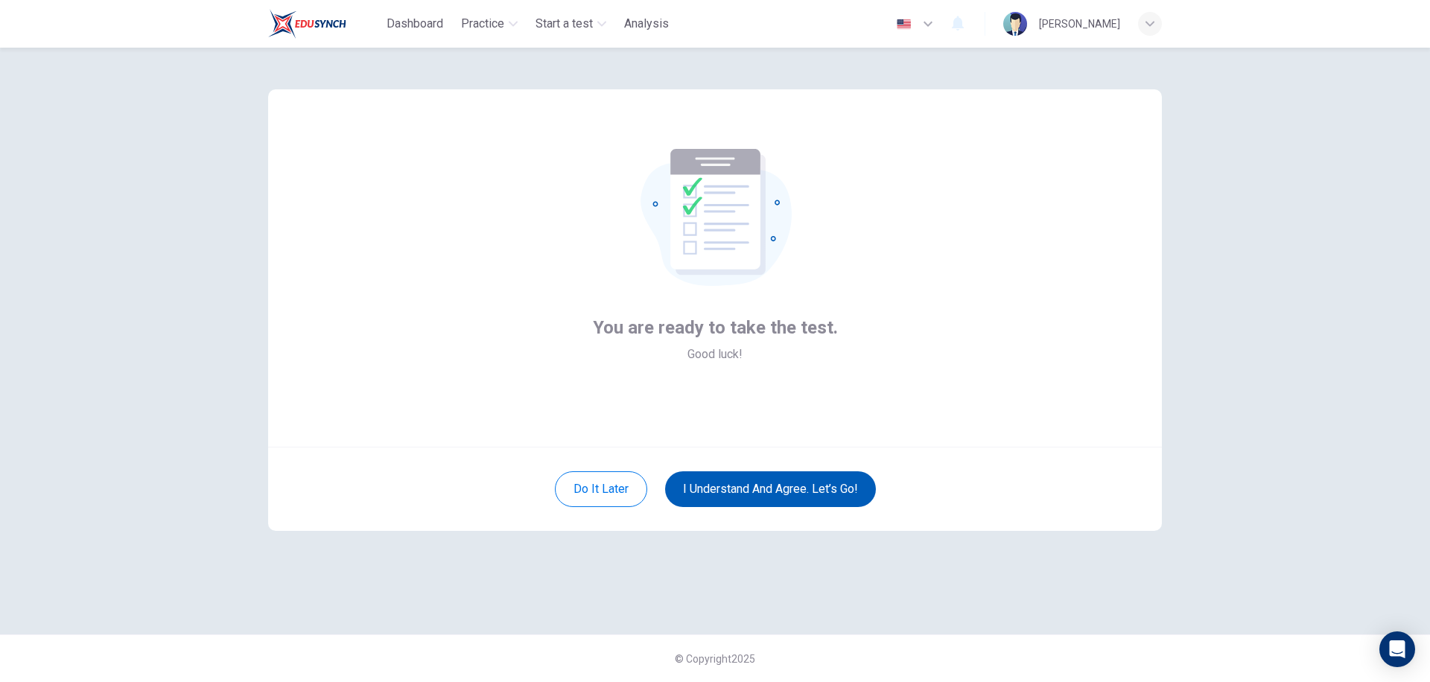
scroll to position [0, 0]
click at [750, 498] on button "I understand and agree. Let’s go!" at bounding box center [770, 490] width 211 height 36
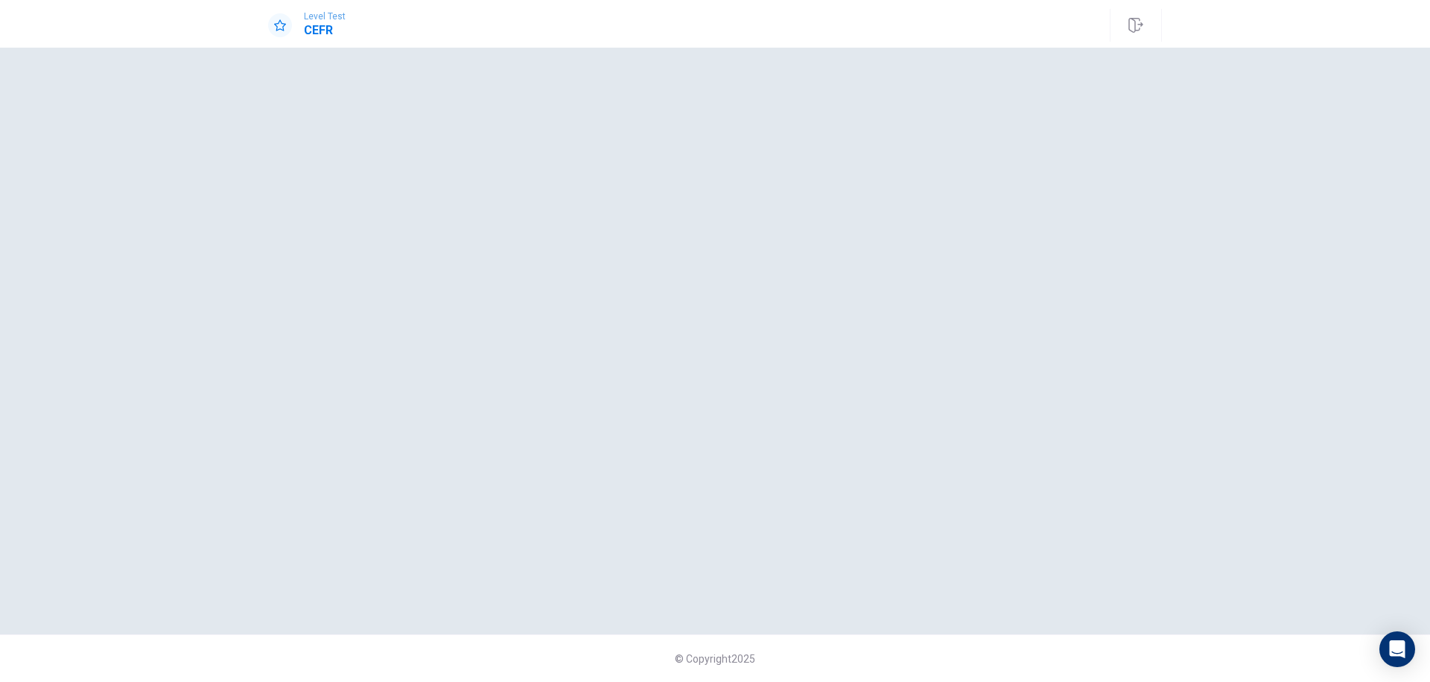
click at [570, 13] on div "Level Test CEFR" at bounding box center [715, 25] width 942 height 33
click at [1138, 28] on icon "button" at bounding box center [1136, 25] width 15 height 15
click at [1064, 221] on div at bounding box center [715, 340] width 894 height 527
click at [1113, 514] on div at bounding box center [715, 340] width 894 height 527
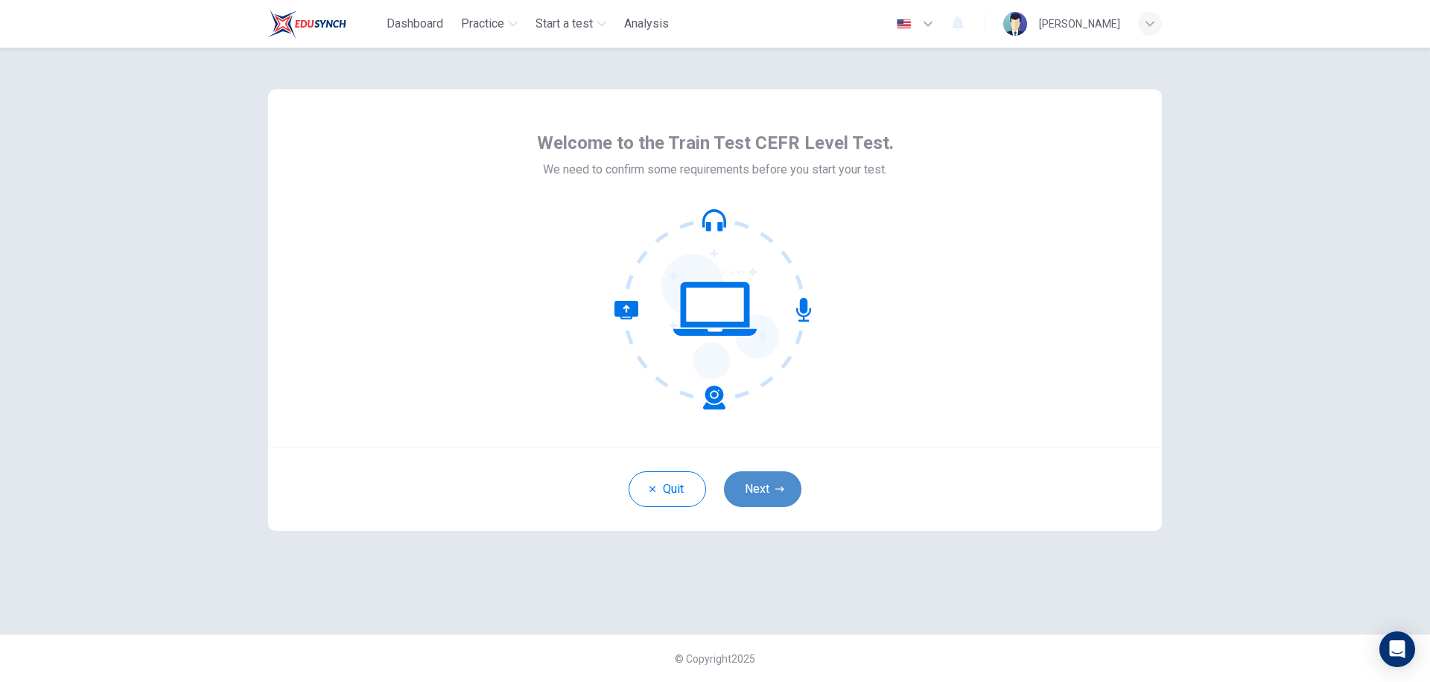
click at [761, 495] on button "Next" at bounding box center [762, 490] width 77 height 36
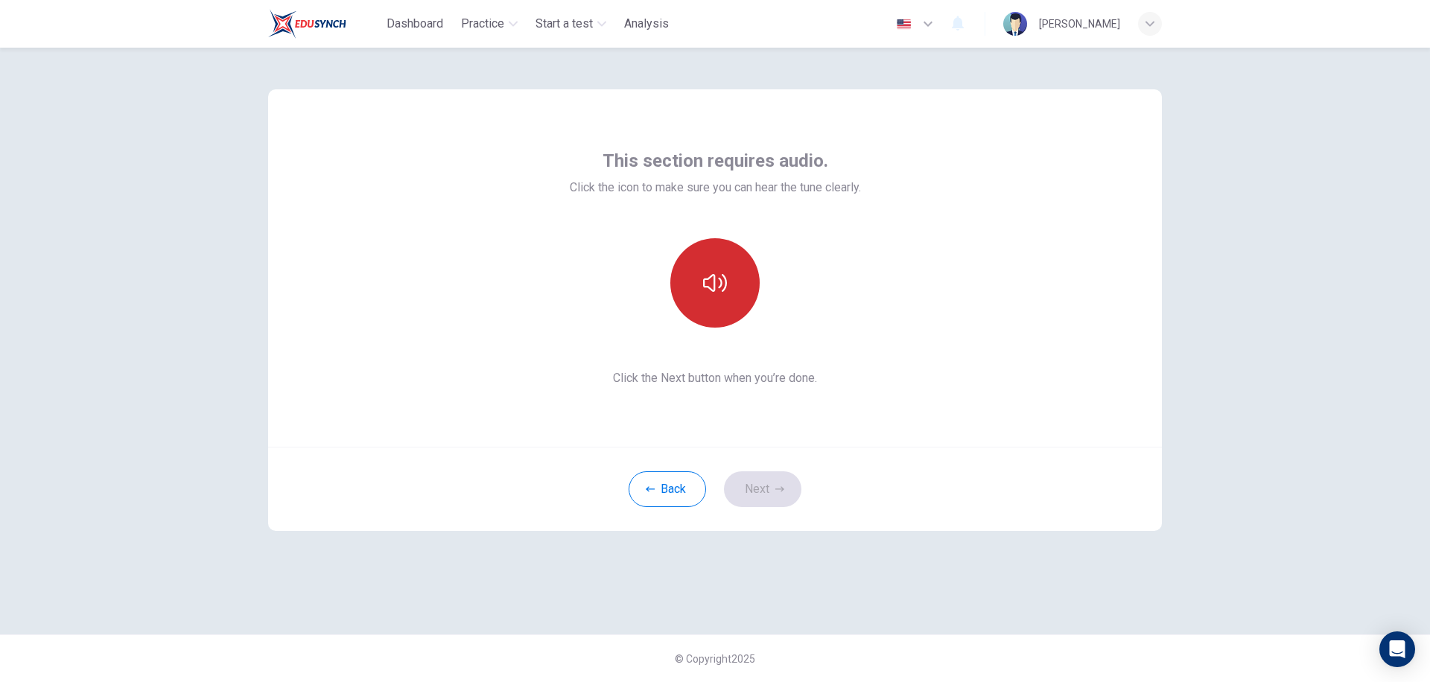
click at [721, 317] on button "button" at bounding box center [715, 282] width 89 height 89
click at [699, 291] on button "button" at bounding box center [715, 282] width 89 height 89
click at [758, 491] on button "Next" at bounding box center [762, 490] width 77 height 36
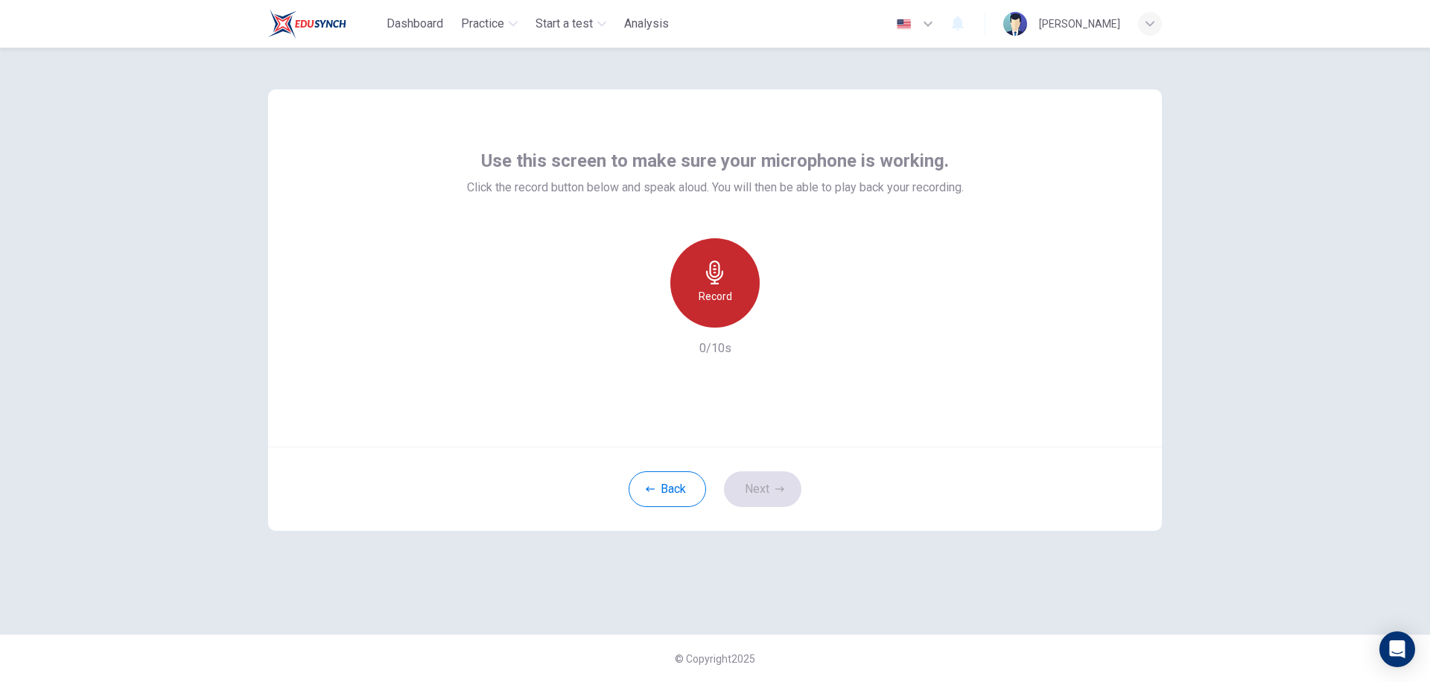
click at [711, 286] on div "Record" at bounding box center [715, 282] width 89 height 89
click at [780, 314] on icon "button" at bounding box center [783, 315] width 15 height 15
click at [755, 502] on button "Next" at bounding box center [762, 490] width 77 height 36
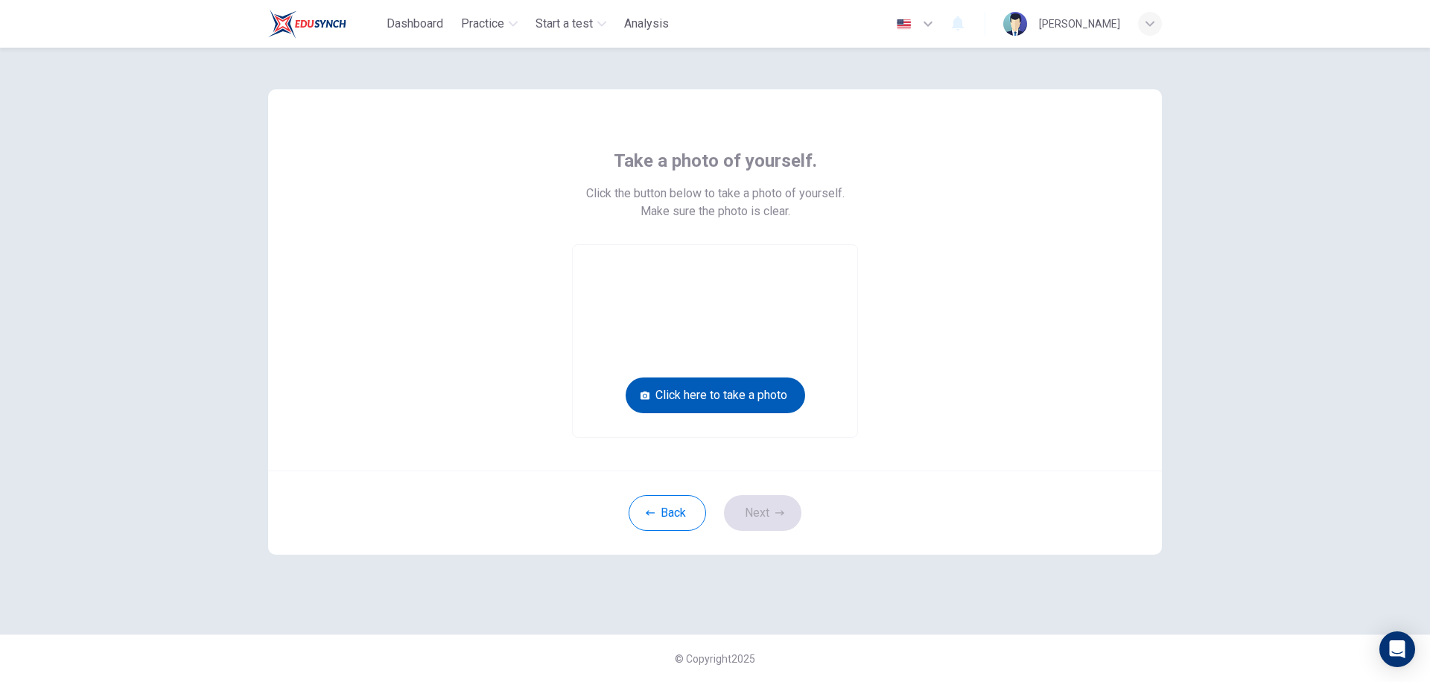
click at [700, 399] on button "Click here to take a photo" at bounding box center [716, 396] width 180 height 36
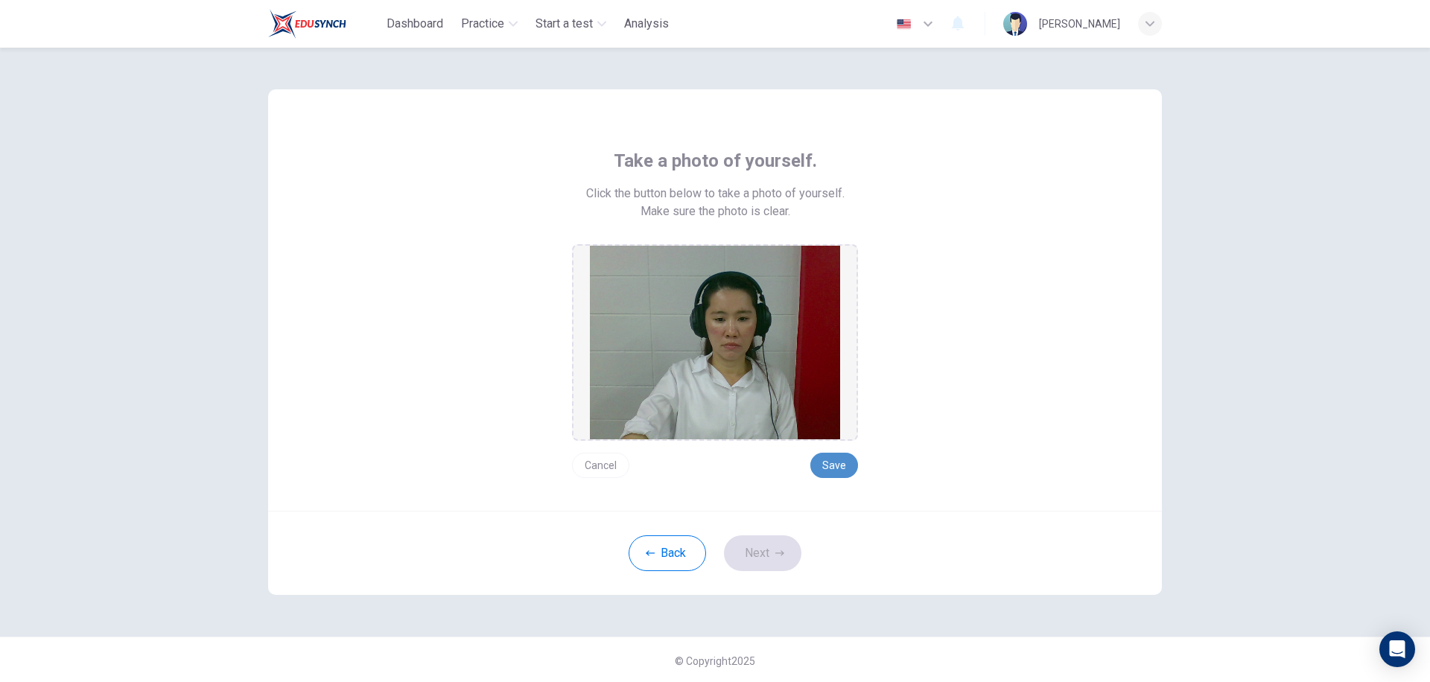
click at [811, 464] on button "Save" at bounding box center [835, 465] width 48 height 25
click at [773, 560] on button "Next" at bounding box center [762, 554] width 77 height 36
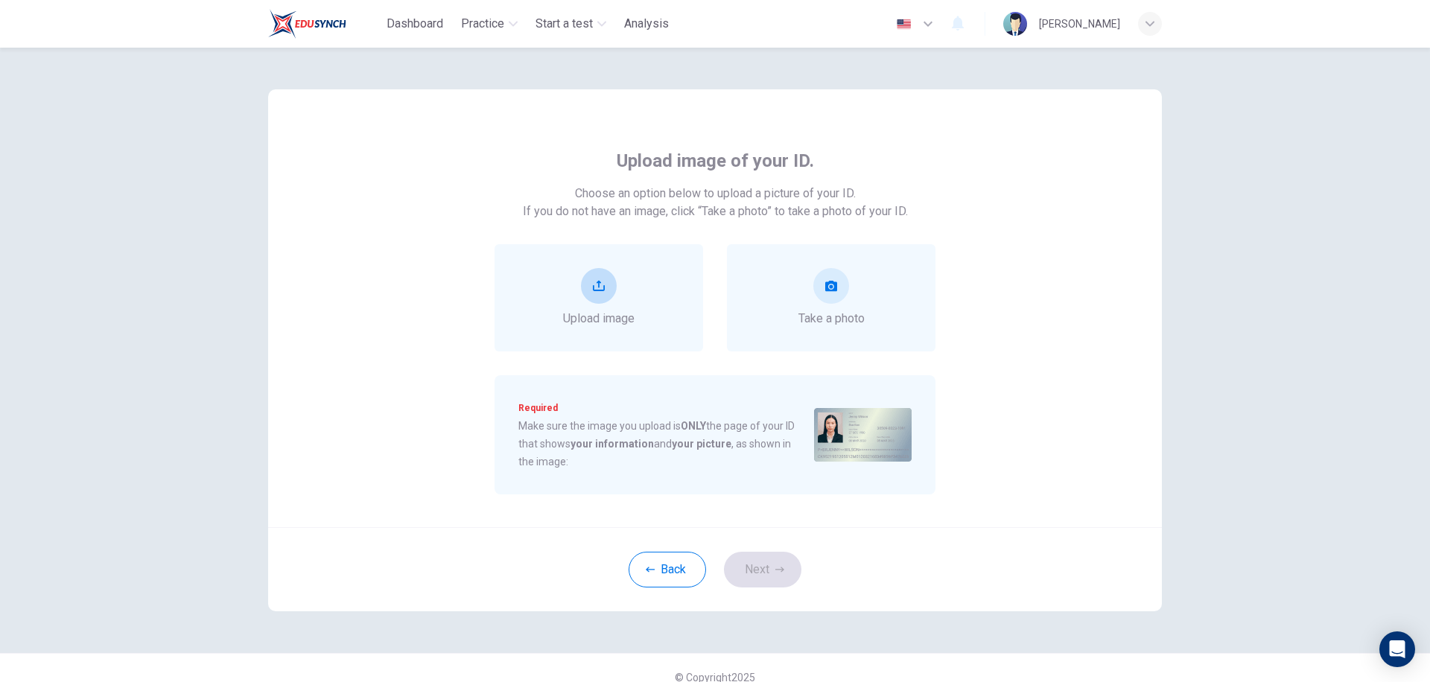
click at [605, 285] on button "upload" at bounding box center [599, 286] width 36 height 36
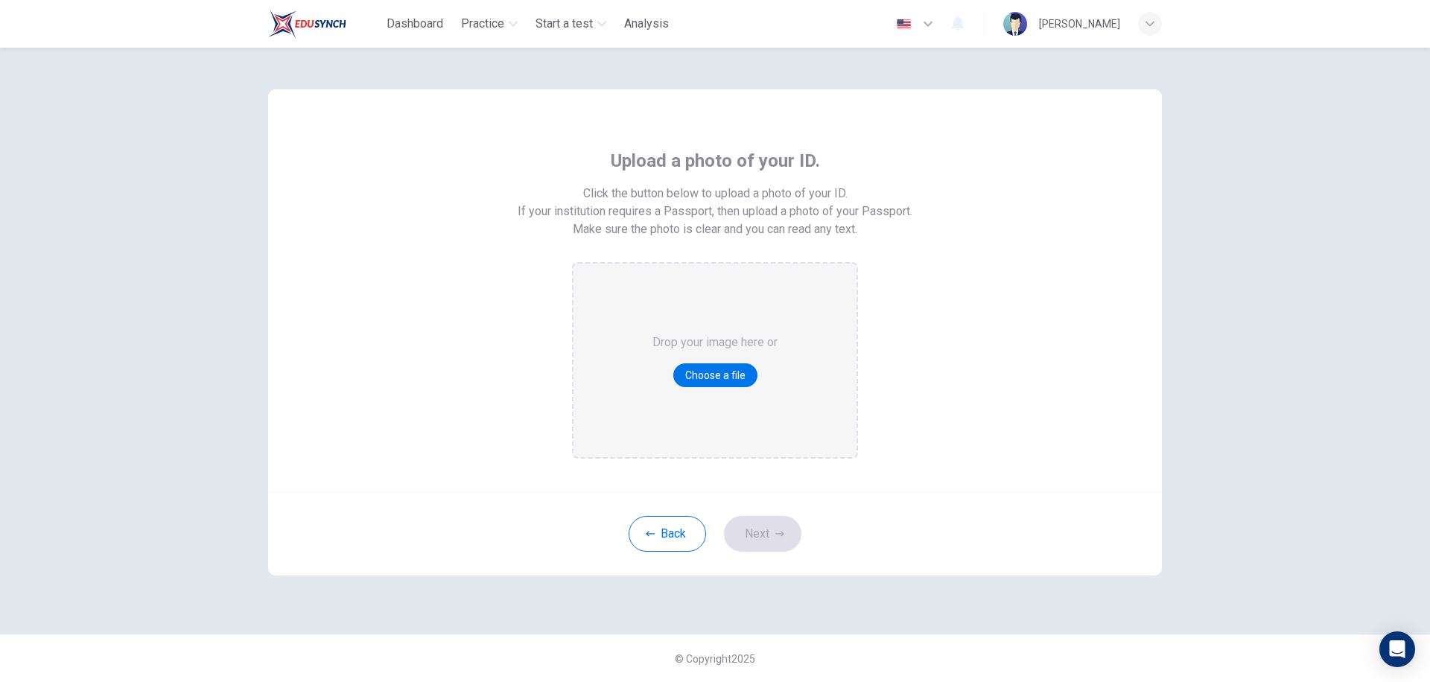
click at [719, 361] on div "Drop your image here or Choose a file" at bounding box center [715, 361] width 125 height 194
click at [693, 530] on button "Back" at bounding box center [667, 534] width 77 height 36
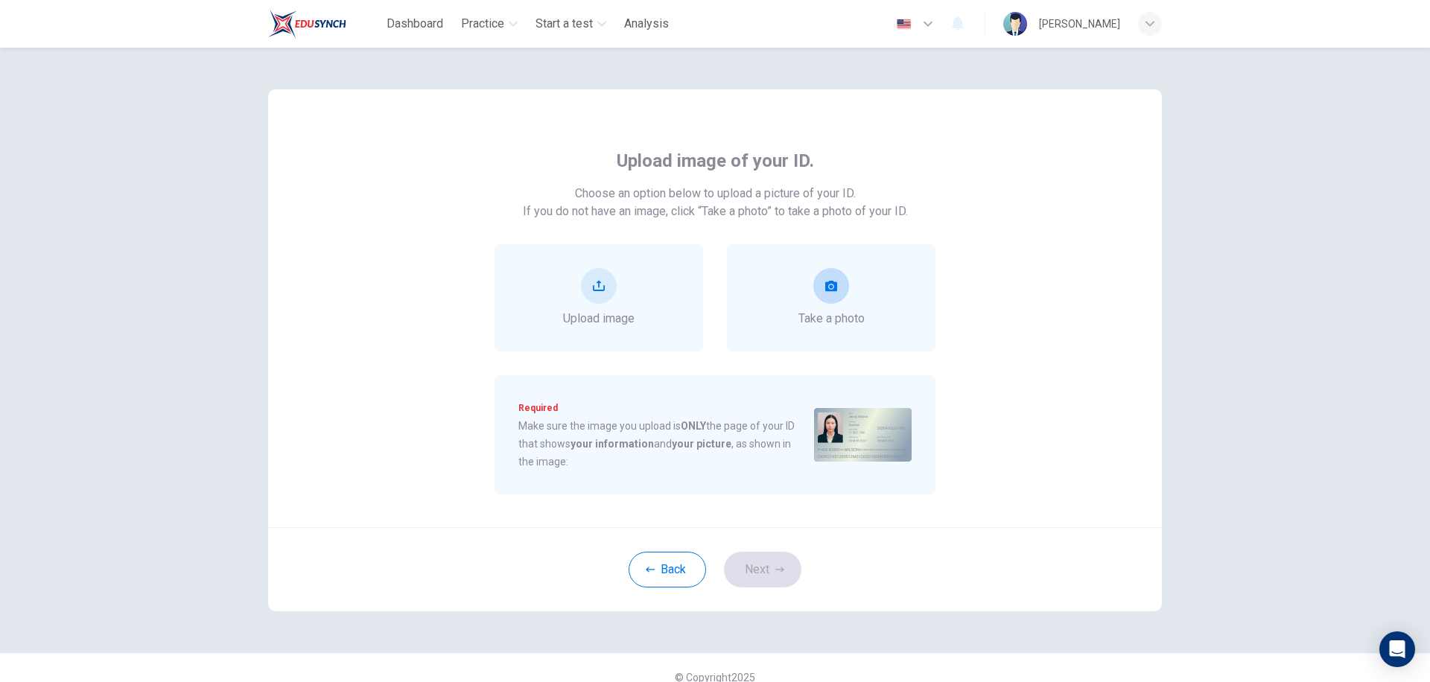
click at [828, 305] on div "Take a photo" at bounding box center [832, 298] width 66 height 60
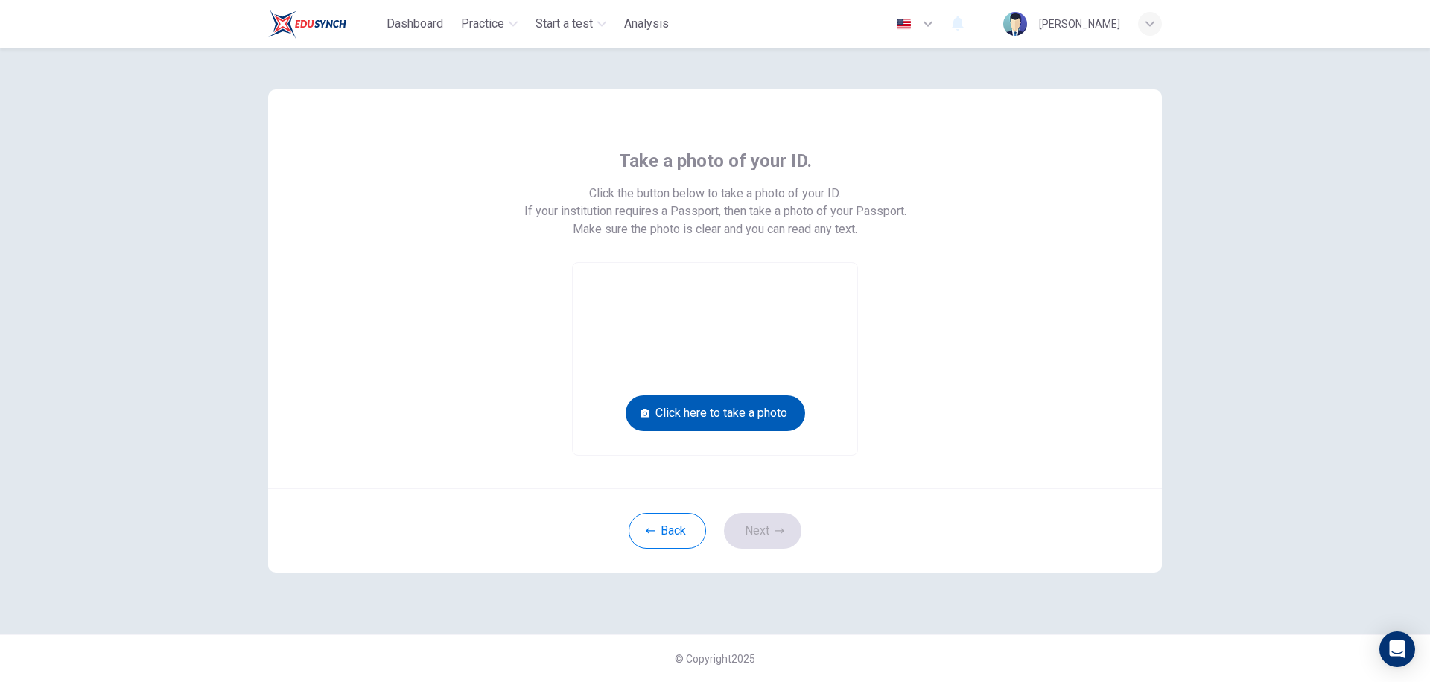
click at [752, 416] on button "Click here to take a photo" at bounding box center [716, 414] width 180 height 36
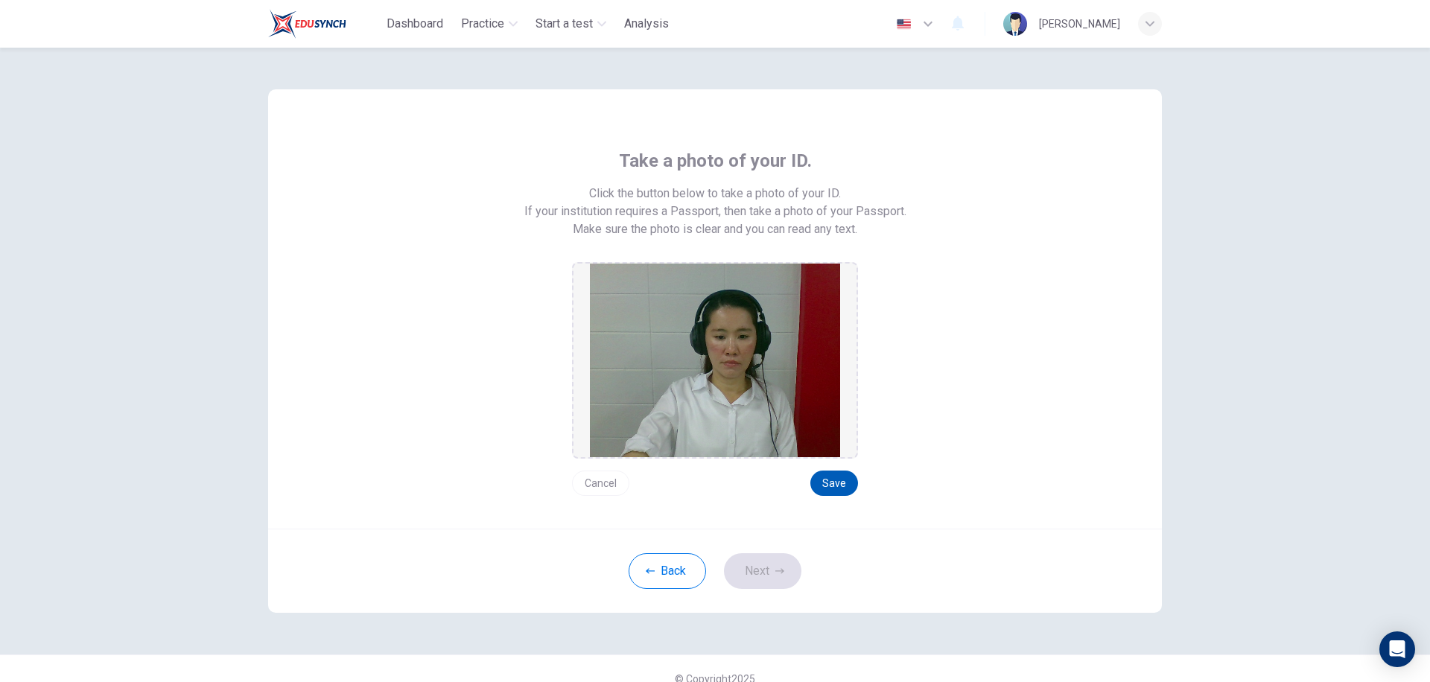
click at [828, 491] on button "Save" at bounding box center [835, 483] width 48 height 25
click at [752, 582] on button "Next" at bounding box center [762, 572] width 77 height 36
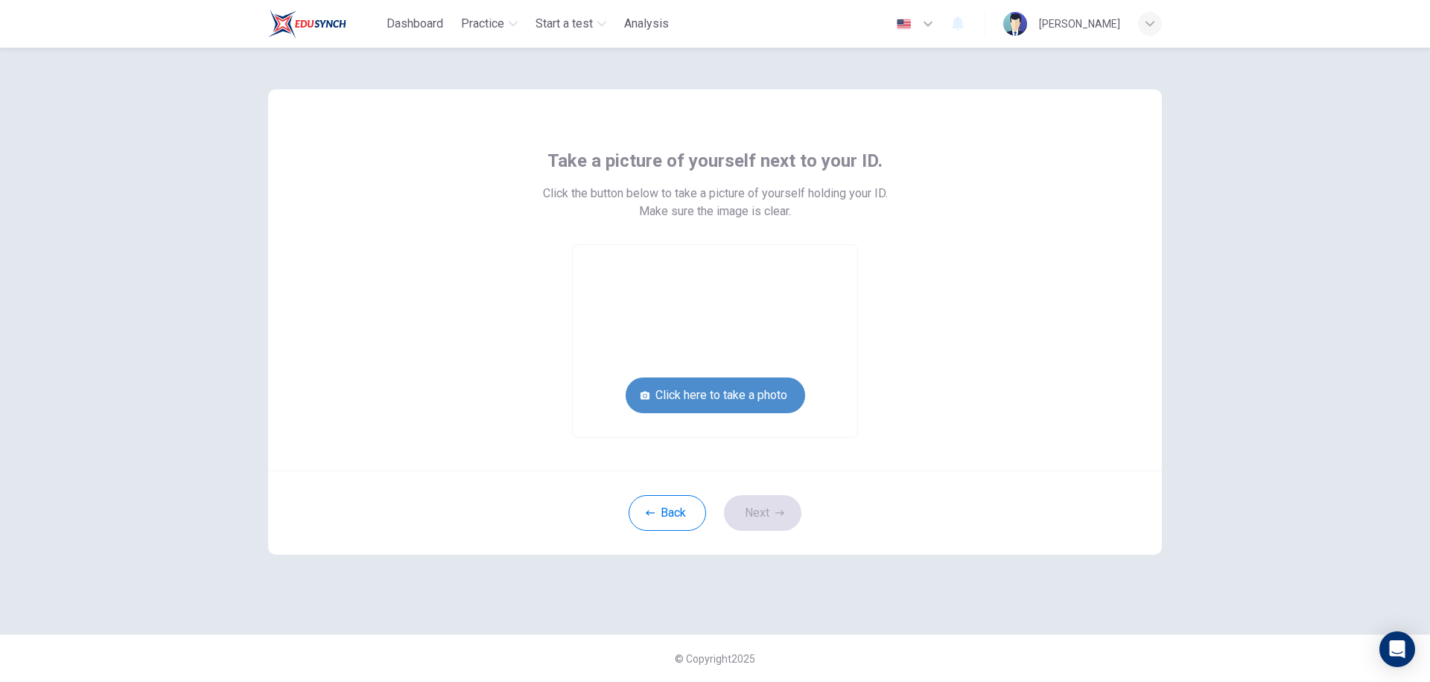
click at [744, 387] on button "Click here to take a photo" at bounding box center [716, 396] width 180 height 36
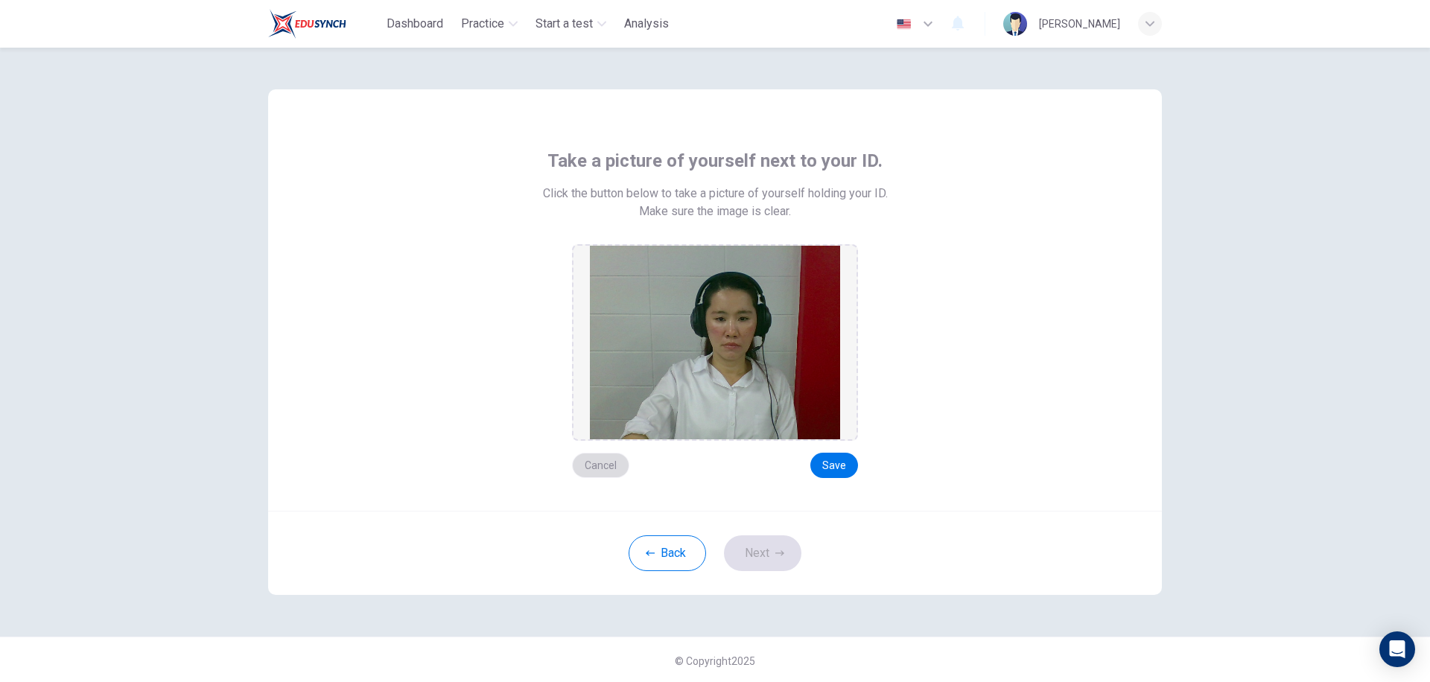
click at [590, 466] on button "Cancel" at bounding box center [600, 465] width 57 height 25
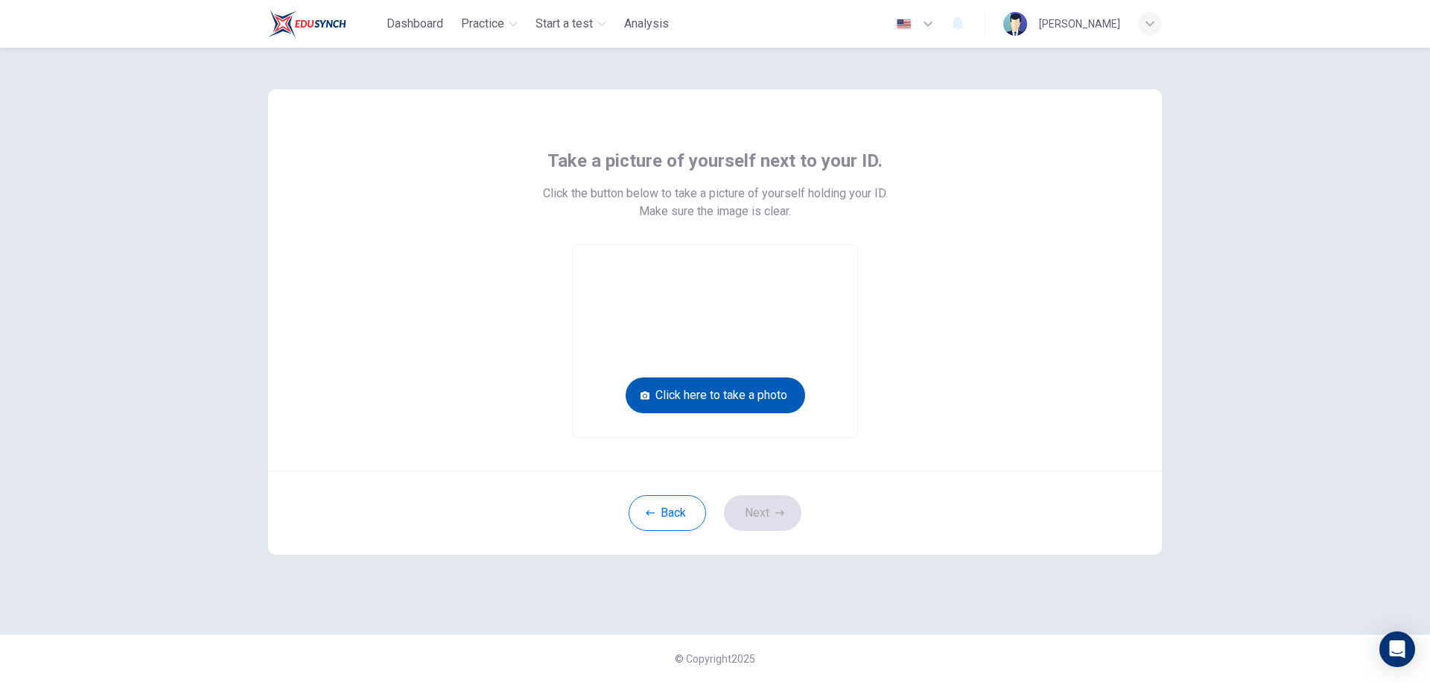
click at [713, 405] on button "Click here to take a photo" at bounding box center [716, 396] width 180 height 36
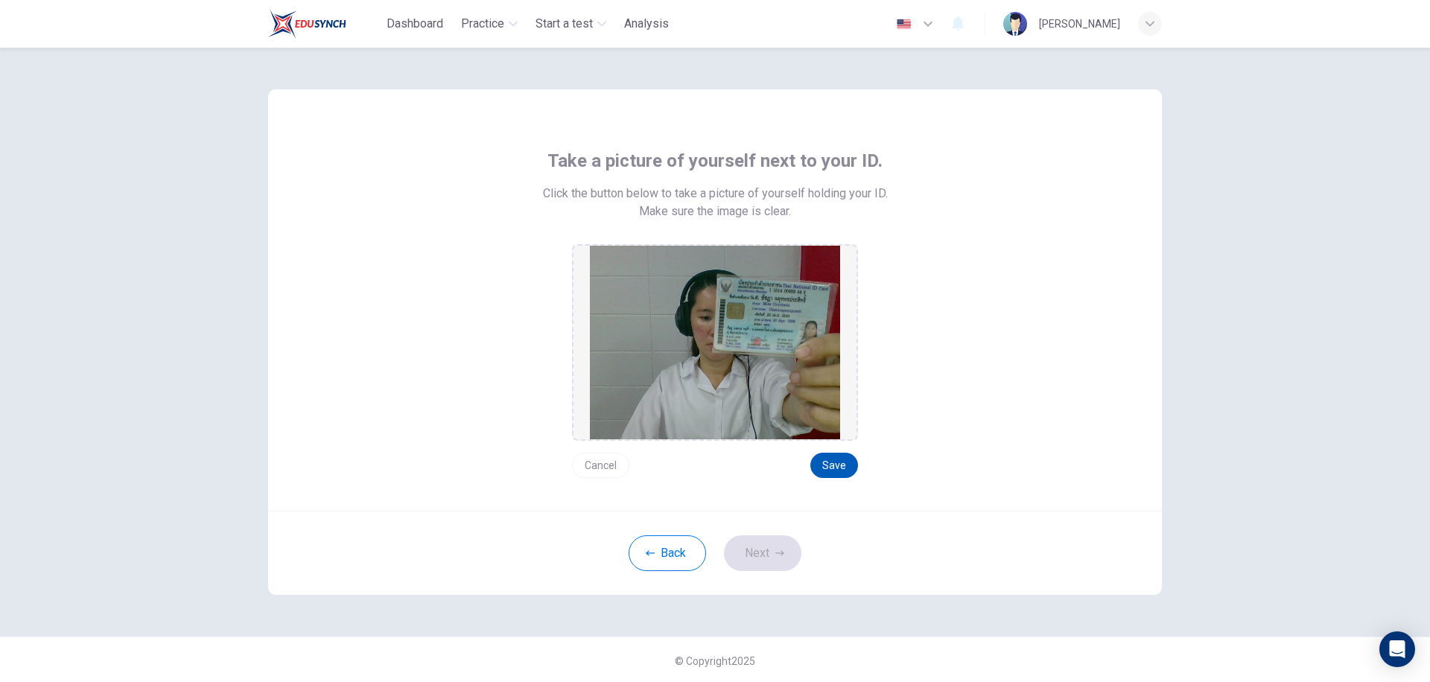
click at [825, 455] on button "Save" at bounding box center [835, 465] width 48 height 25
click at [732, 557] on button "Next" at bounding box center [762, 554] width 77 height 36
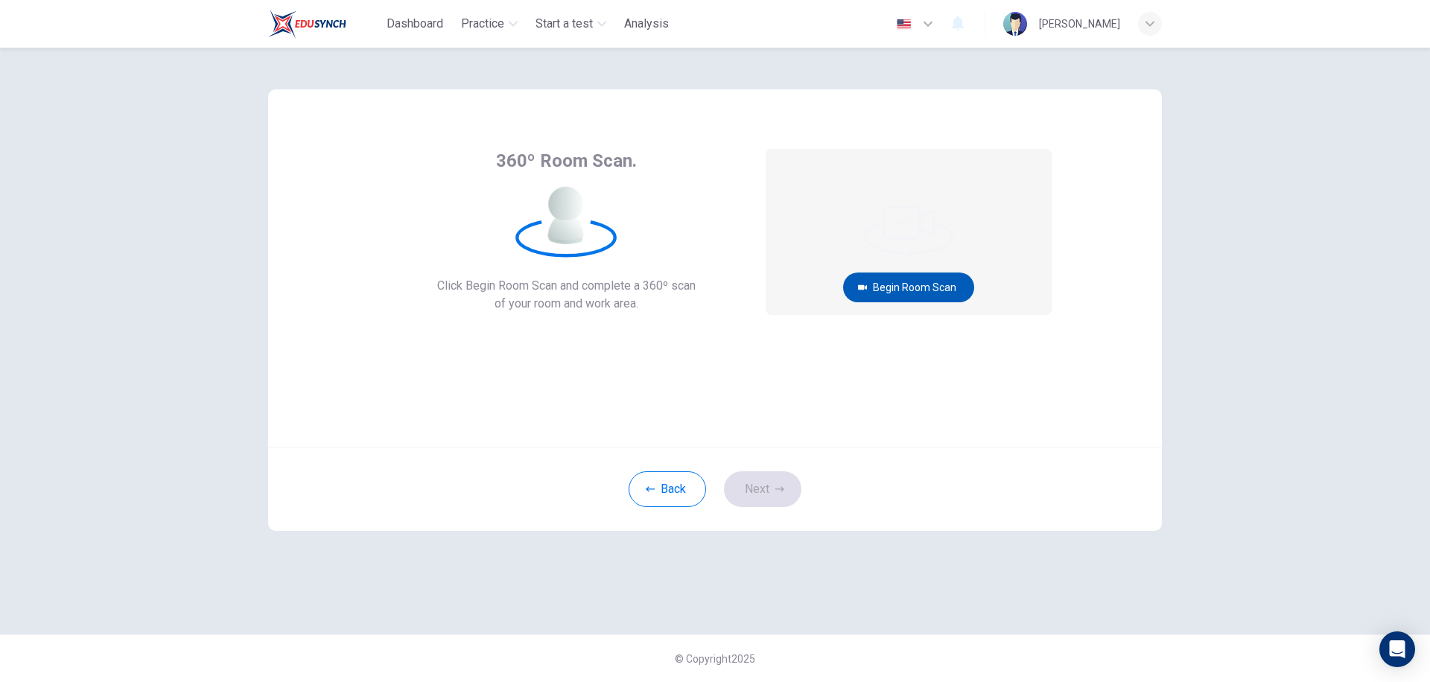
click at [910, 288] on button "Begin Room Scan" at bounding box center [908, 288] width 131 height 30
click at [907, 288] on button "Recording in progress..." at bounding box center [909, 288] width 145 height 30
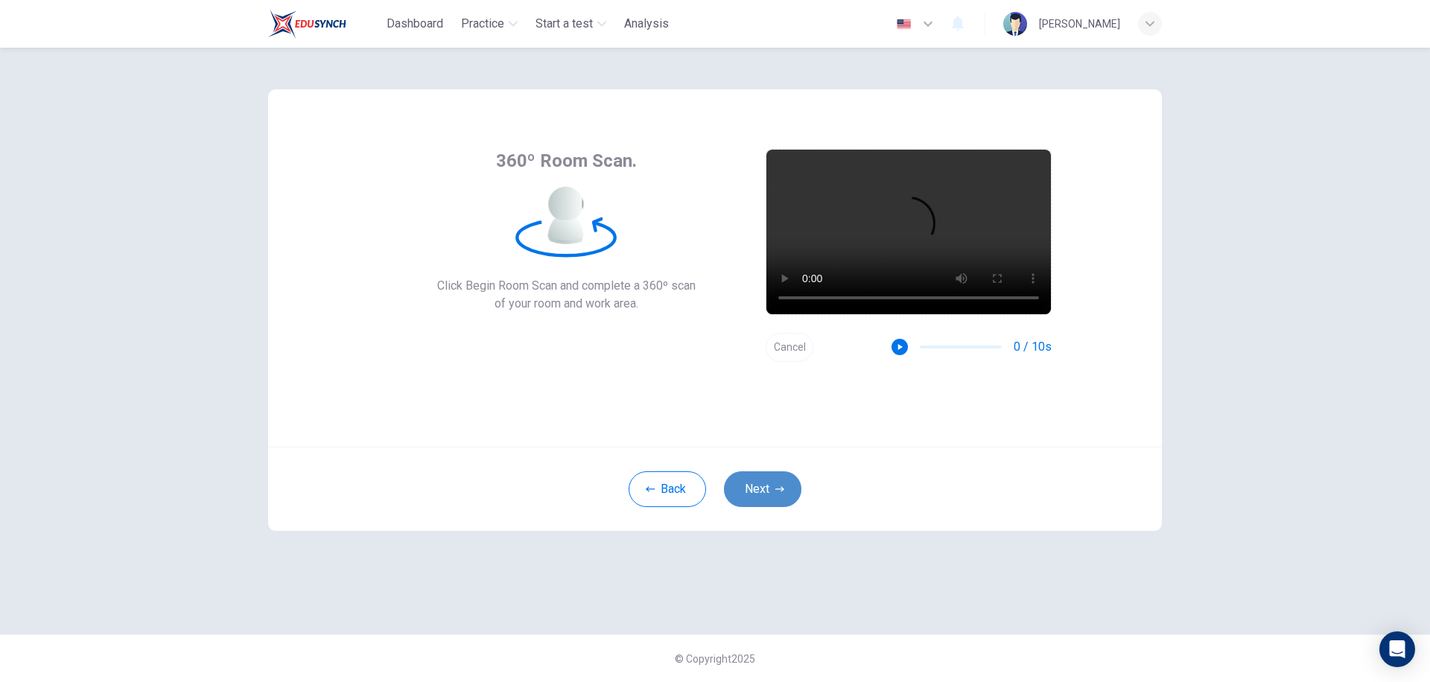
click at [776, 504] on button "Next" at bounding box center [762, 490] width 77 height 36
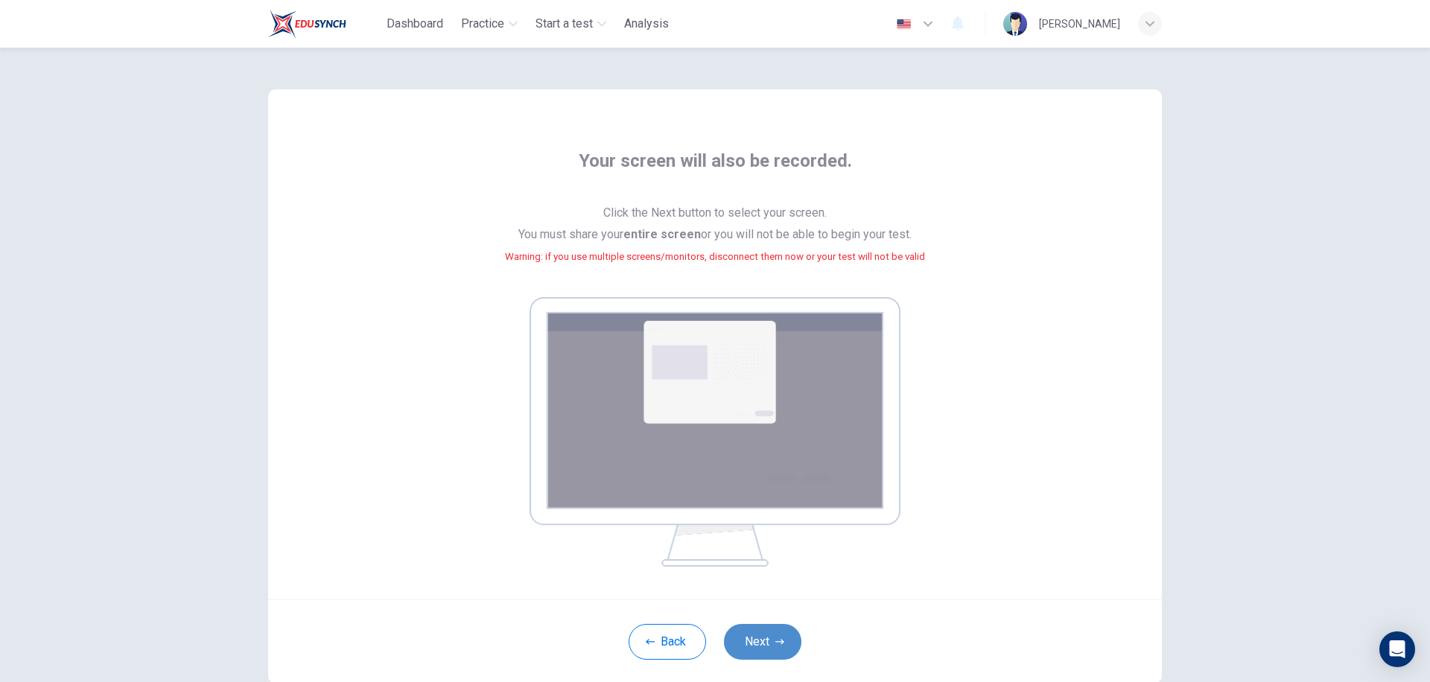
click at [751, 655] on button "Next" at bounding box center [762, 642] width 77 height 36
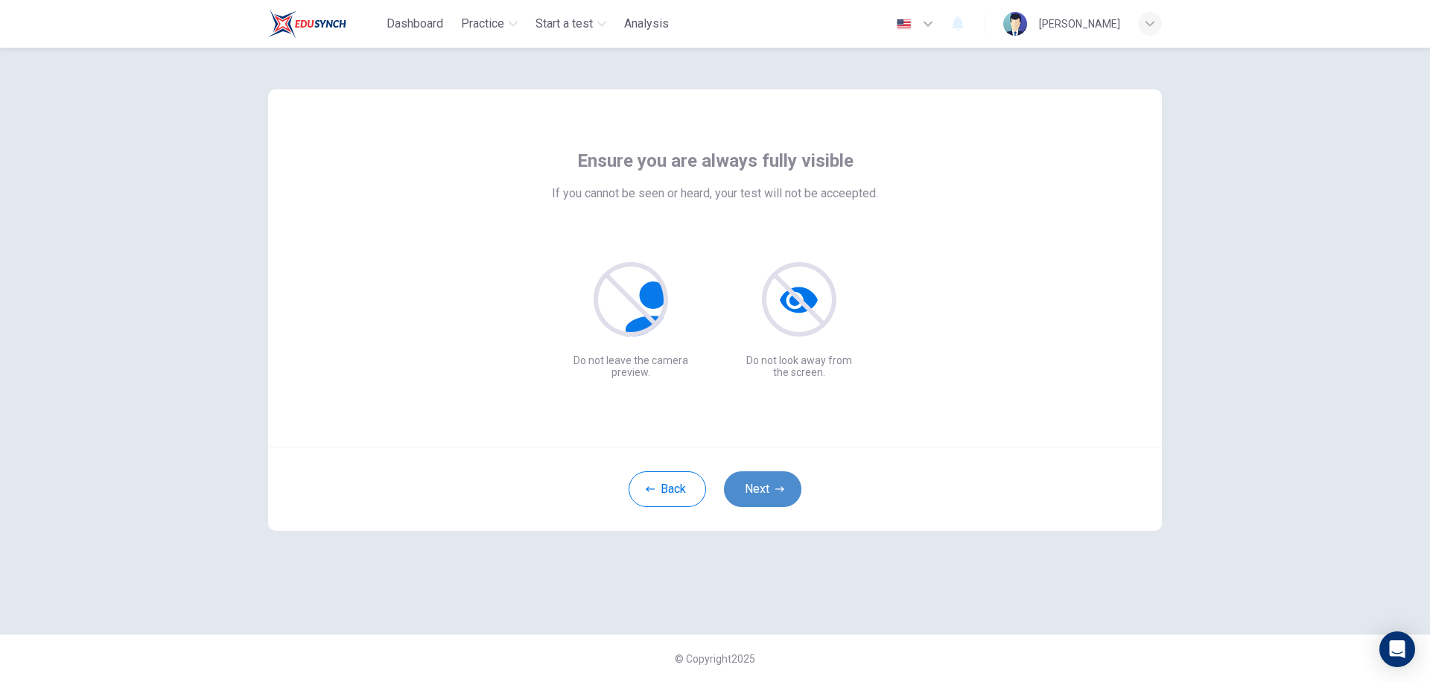
click at [761, 489] on button "Next" at bounding box center [762, 490] width 77 height 36
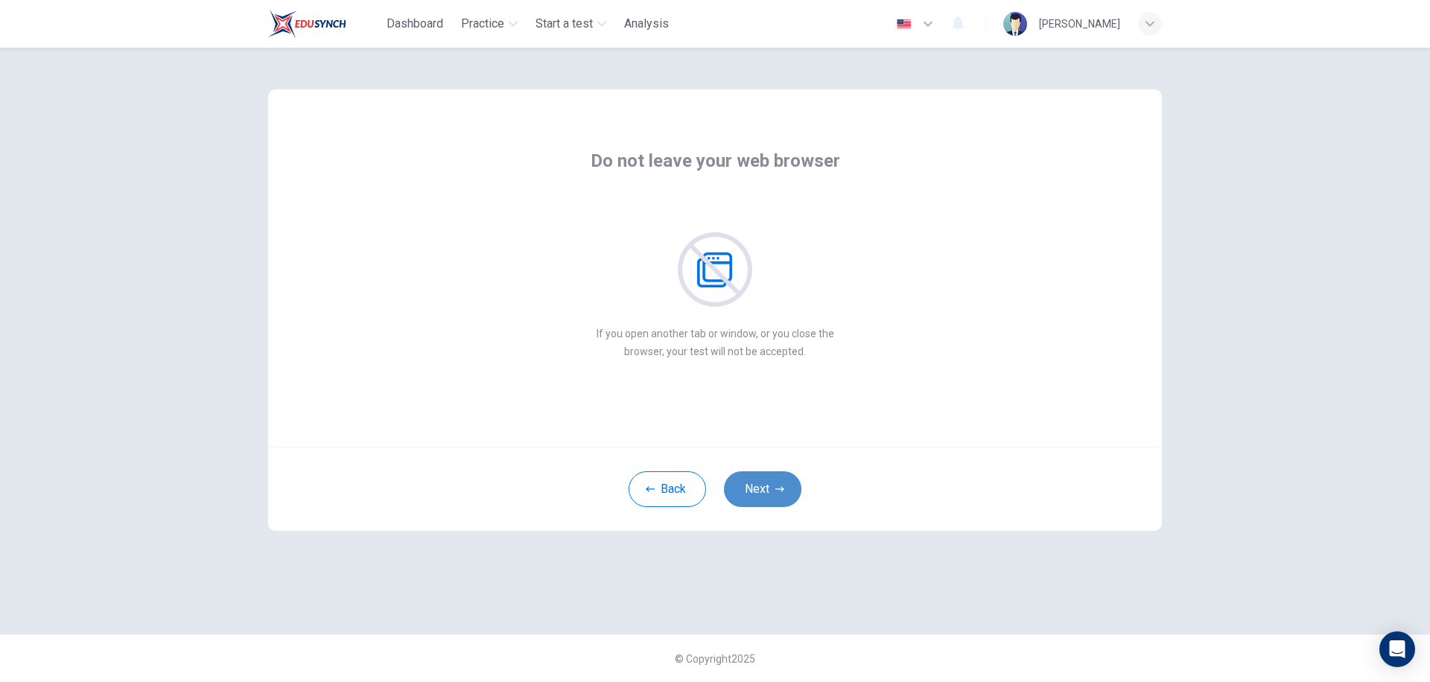
click at [761, 489] on button "Next" at bounding box center [762, 490] width 77 height 36
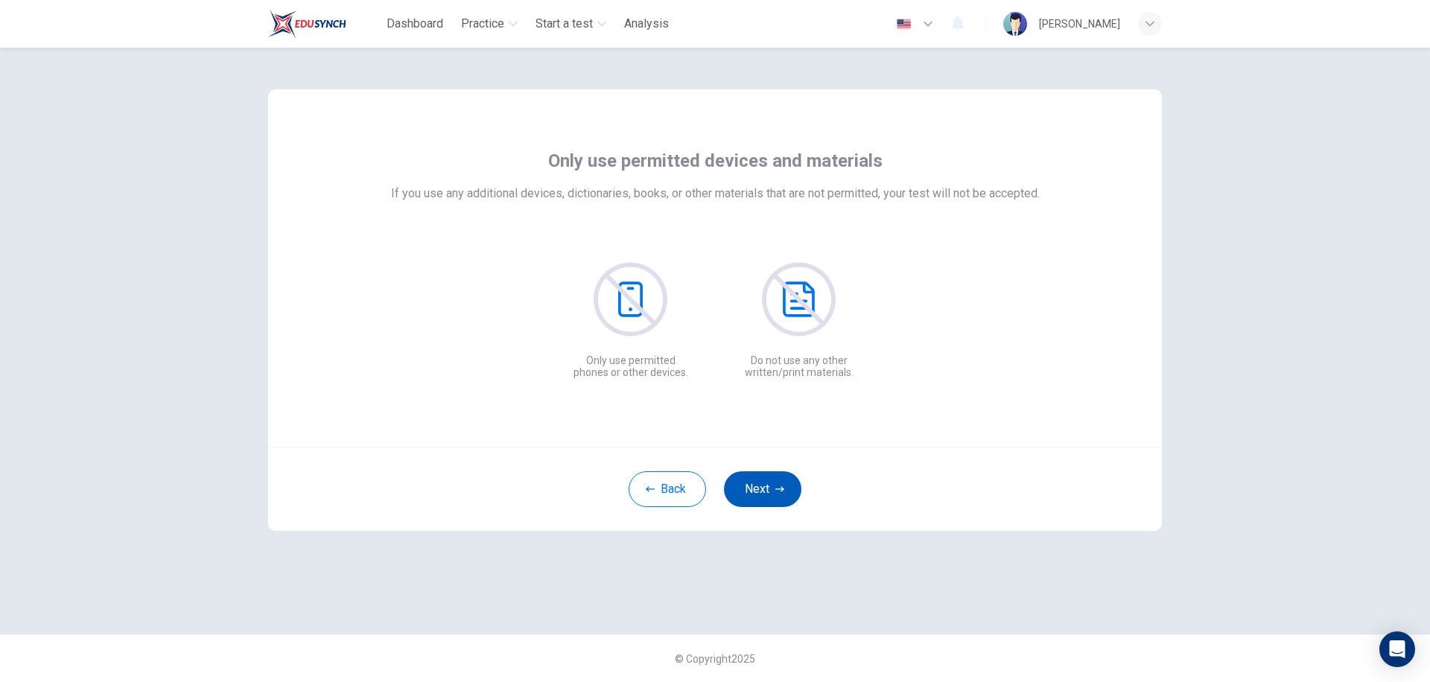
click at [761, 489] on button "Next" at bounding box center [762, 490] width 77 height 36
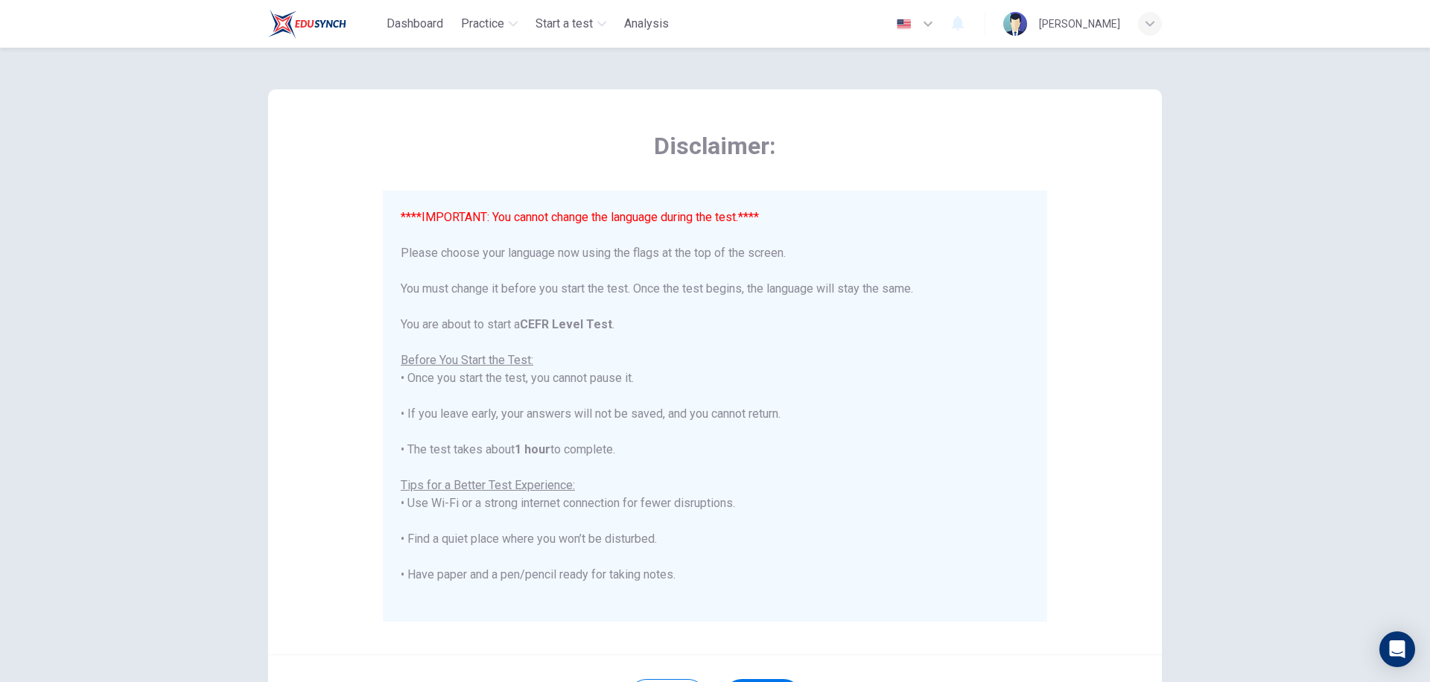
scroll to position [146, 0]
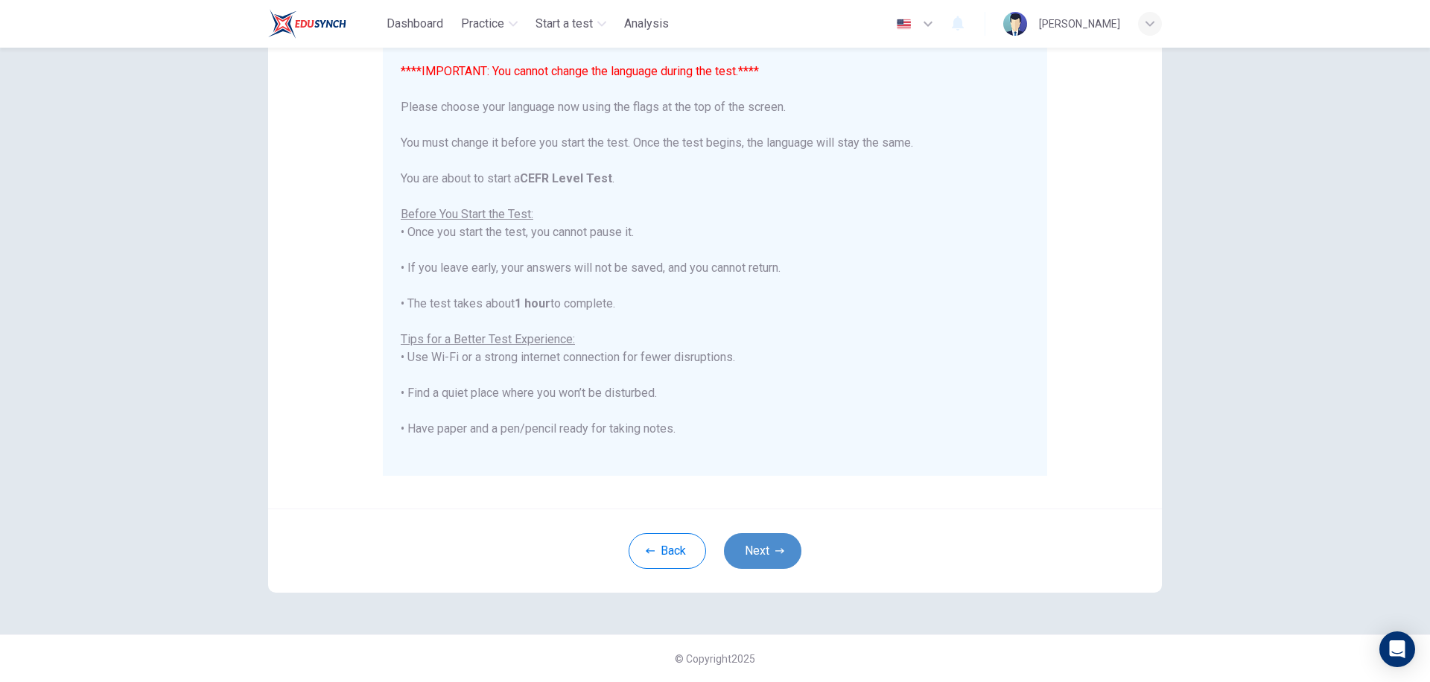
click at [756, 554] on button "Next" at bounding box center [762, 551] width 77 height 36
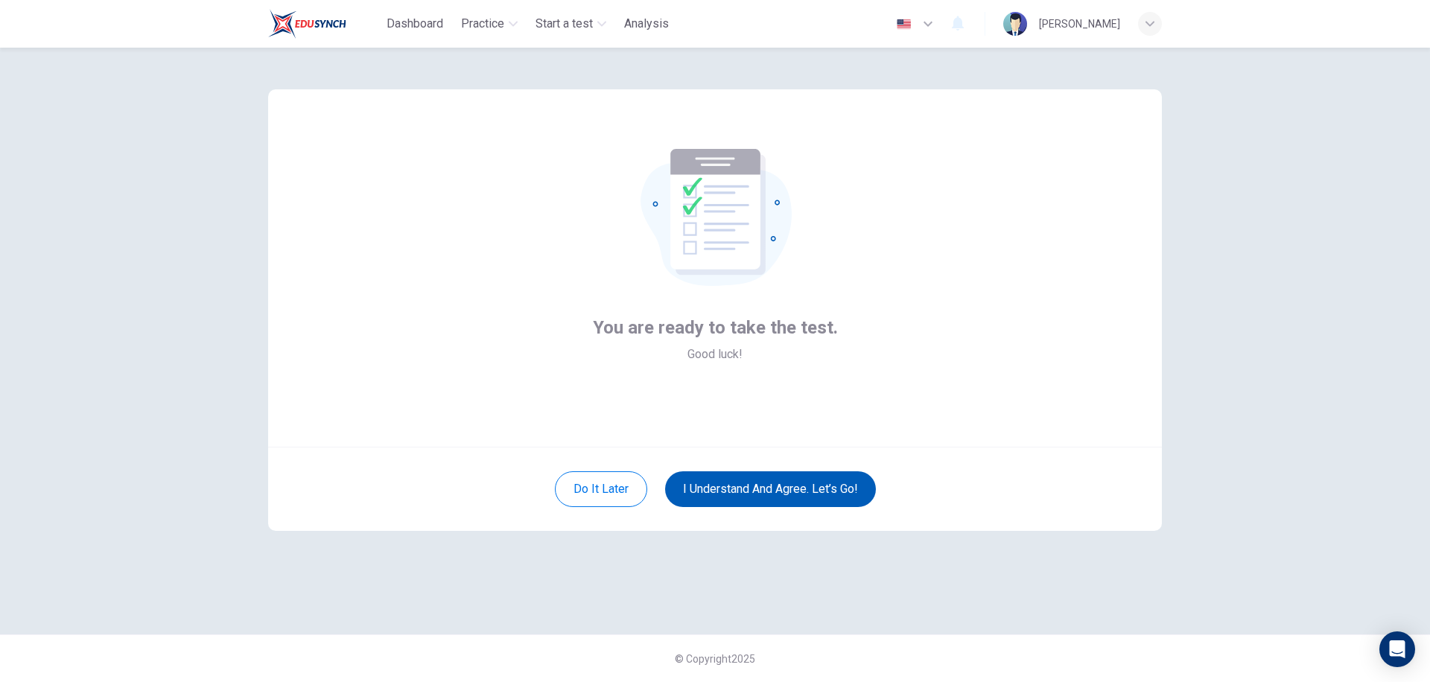
click at [776, 503] on button "I understand and agree. Let’s go!" at bounding box center [770, 490] width 211 height 36
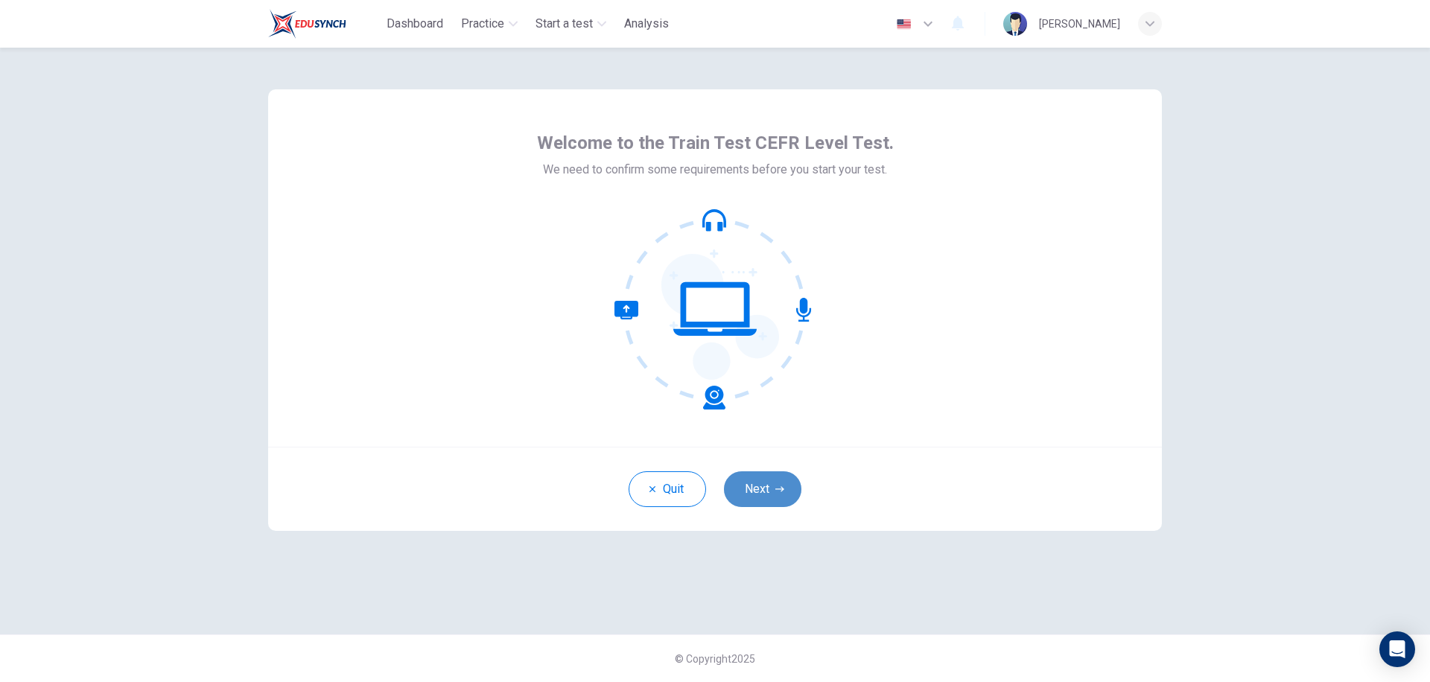
click at [745, 484] on button "Next" at bounding box center [762, 490] width 77 height 36
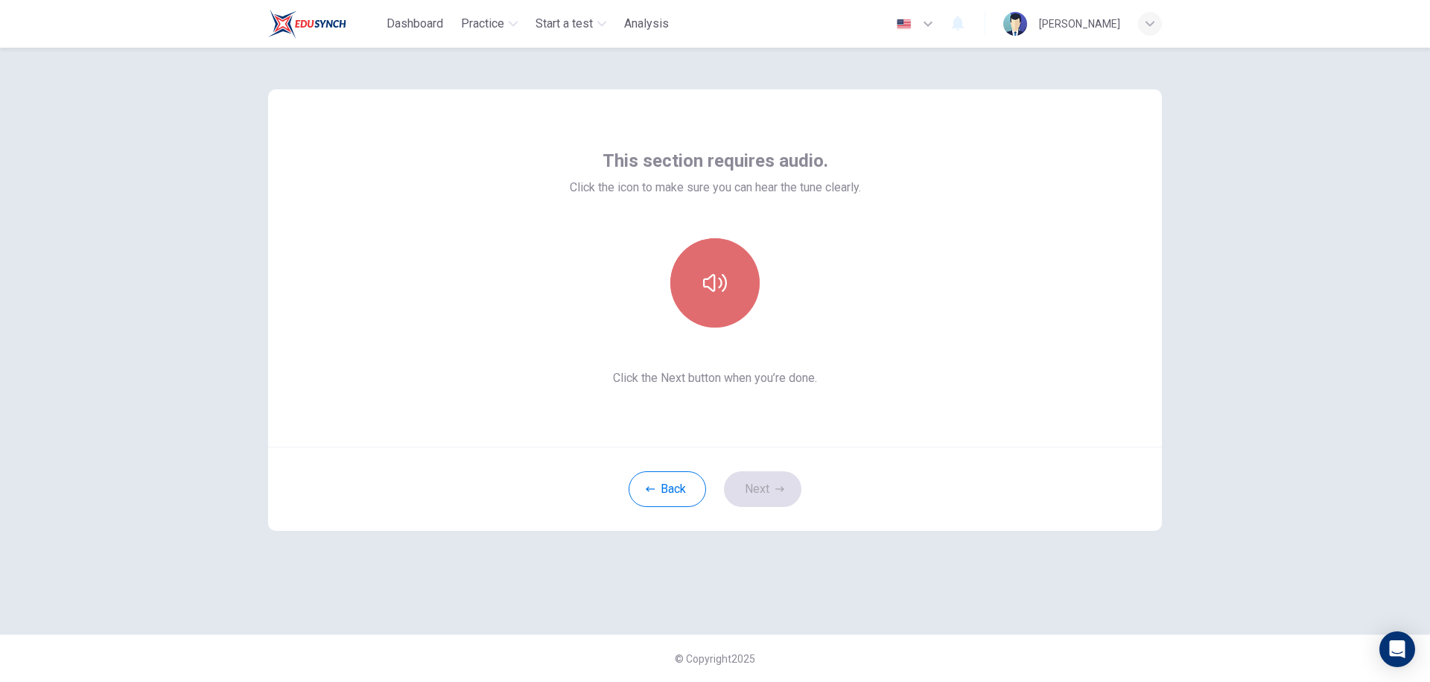
click at [727, 298] on button "button" at bounding box center [715, 282] width 89 height 89
click at [776, 501] on button "Next" at bounding box center [762, 490] width 77 height 36
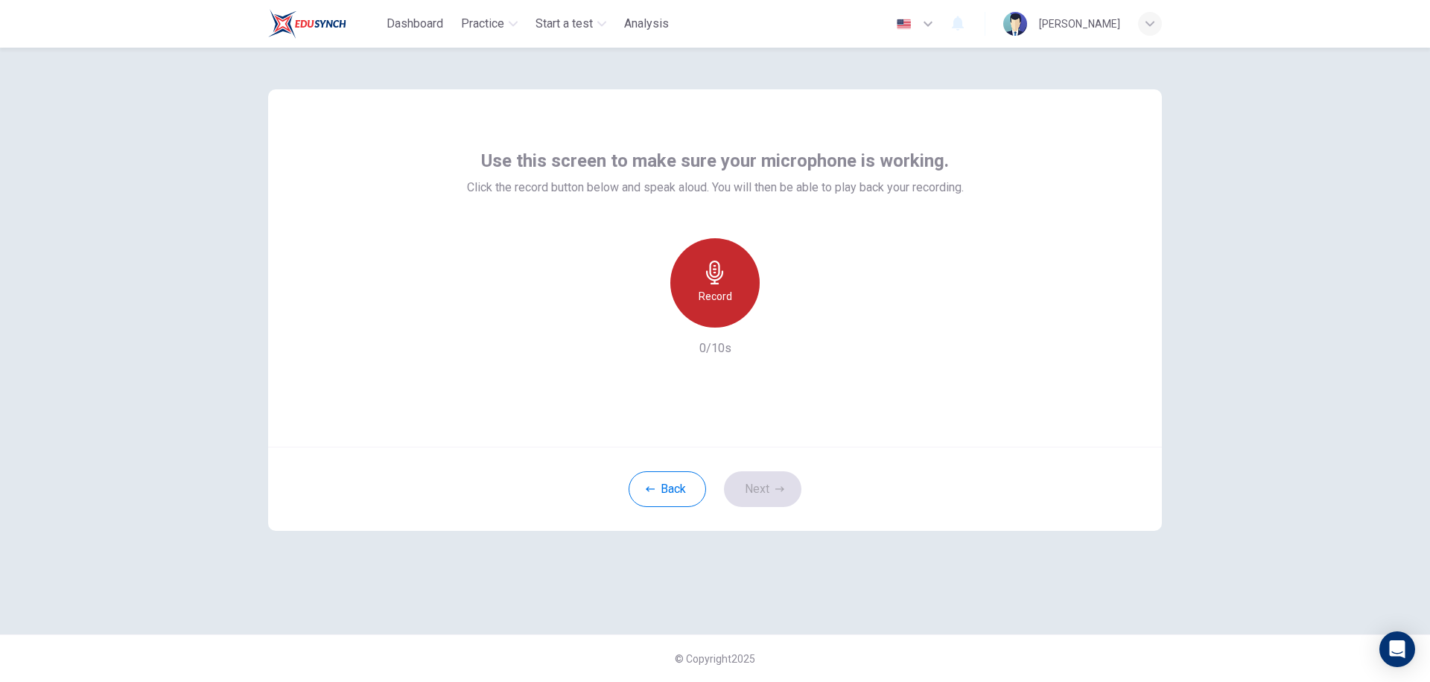
click at [728, 279] on div "Record" at bounding box center [715, 282] width 89 height 89
click at [775, 319] on div "button" at bounding box center [784, 316] width 24 height 24
click at [761, 481] on button "Next" at bounding box center [762, 490] width 77 height 36
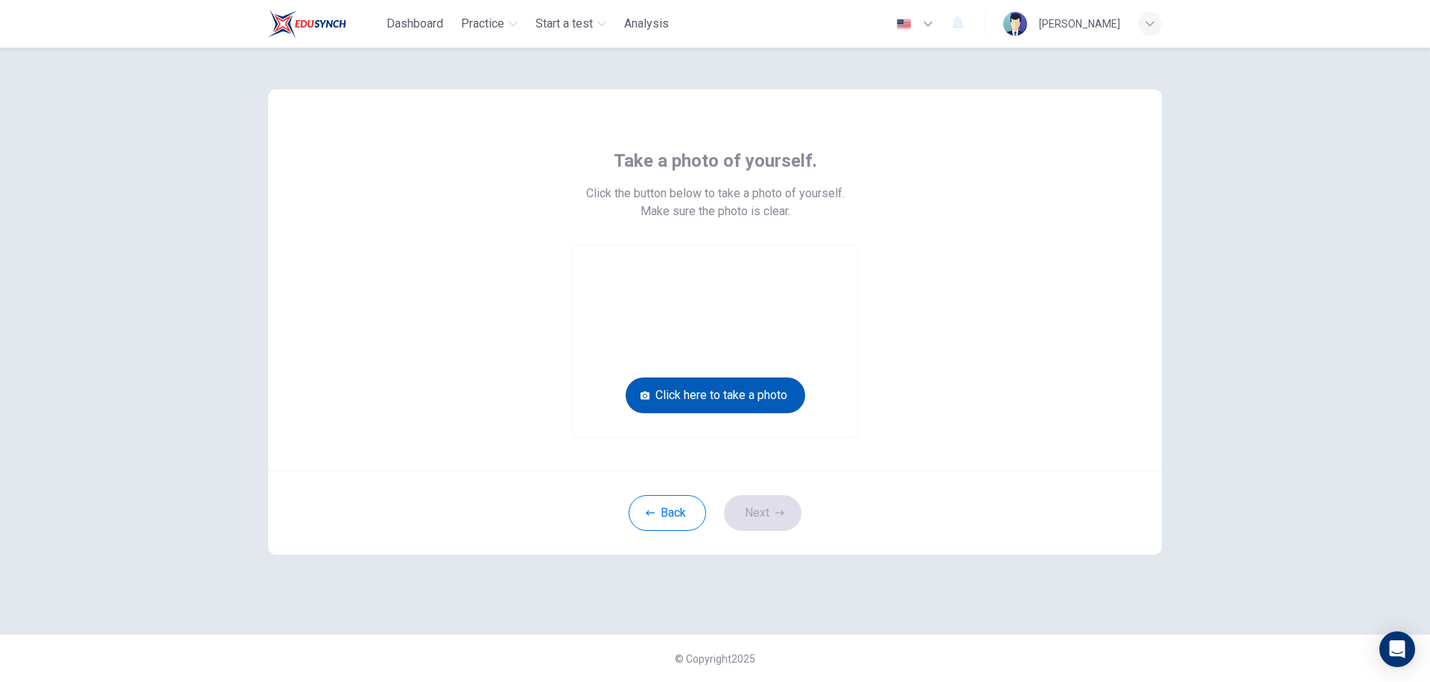
click at [746, 391] on button "Click here to take a photo" at bounding box center [716, 396] width 180 height 36
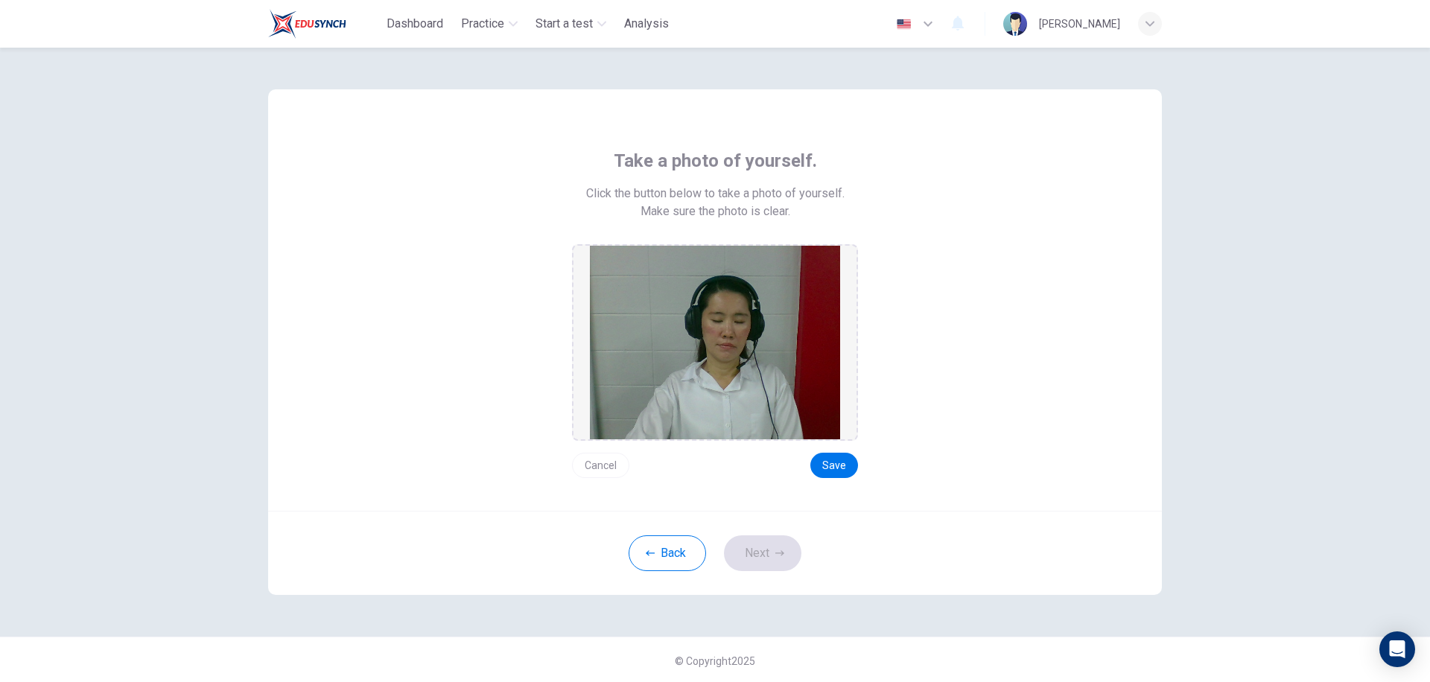
click at [597, 463] on button "Cancel" at bounding box center [600, 465] width 57 height 25
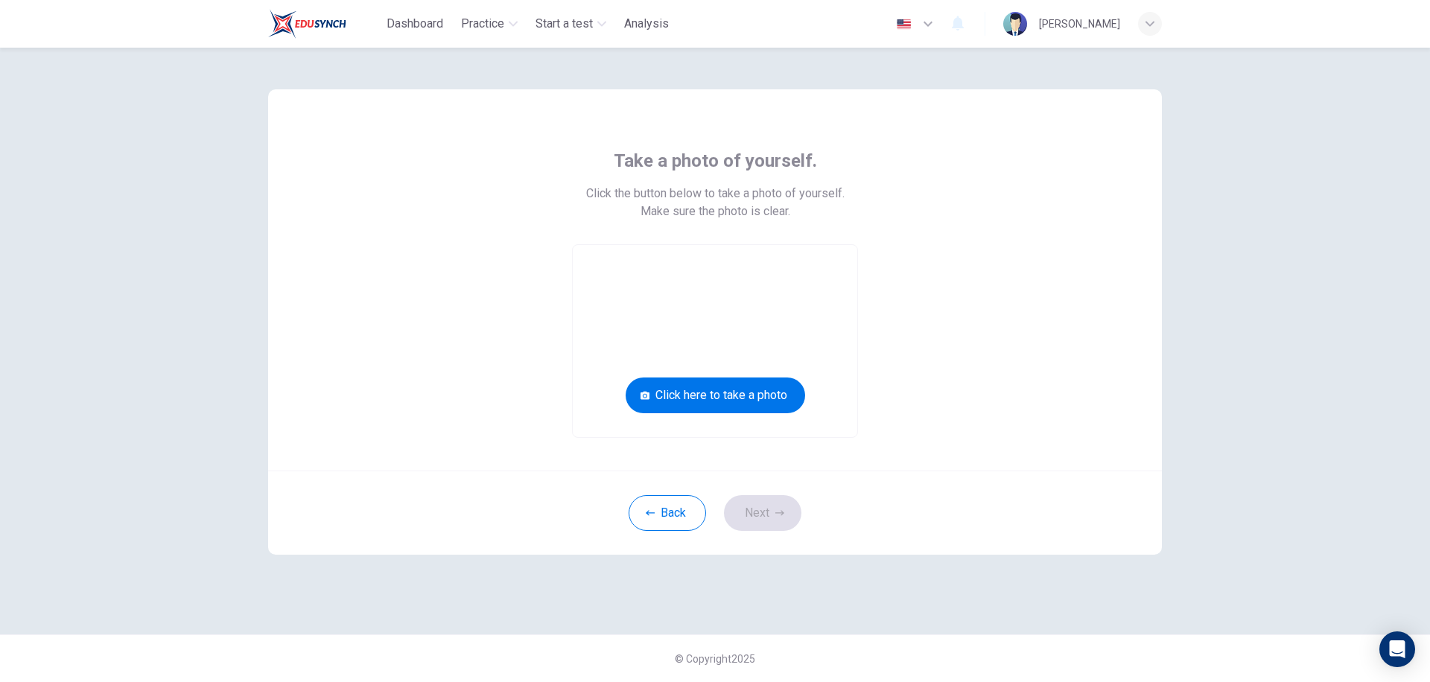
click at [719, 427] on video at bounding box center [715, 341] width 285 height 192
click at [707, 400] on button "Click here to take a photo" at bounding box center [716, 396] width 180 height 36
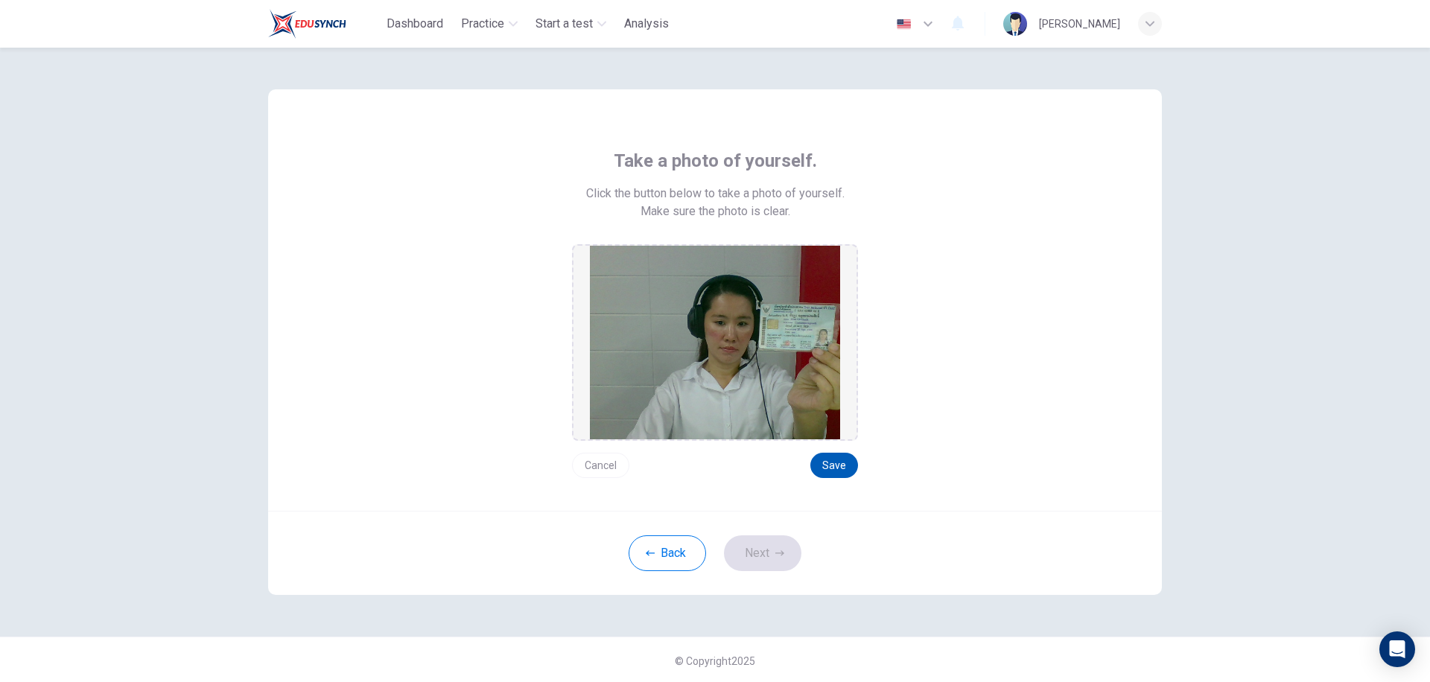
click at [831, 466] on button "Save" at bounding box center [835, 465] width 48 height 25
click at [781, 560] on button "Next" at bounding box center [762, 554] width 77 height 36
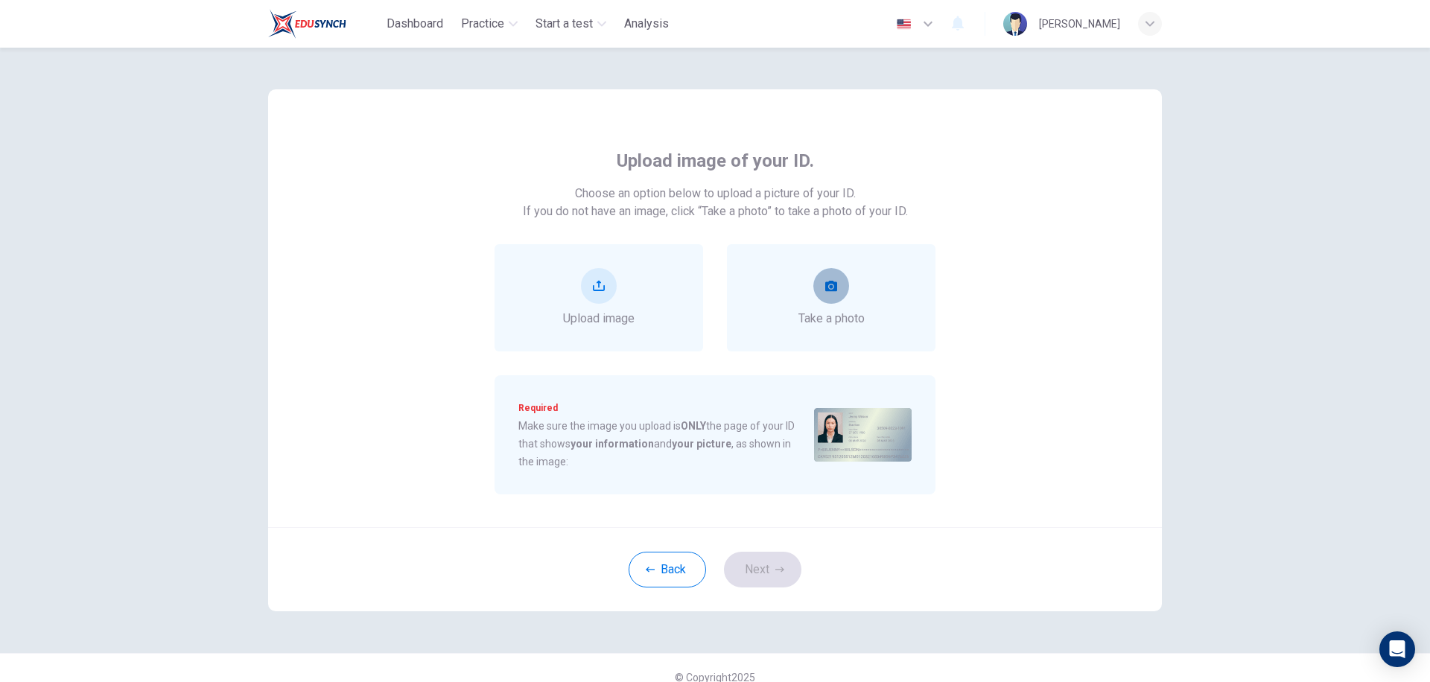
click at [824, 297] on button "take photo" at bounding box center [832, 286] width 36 height 36
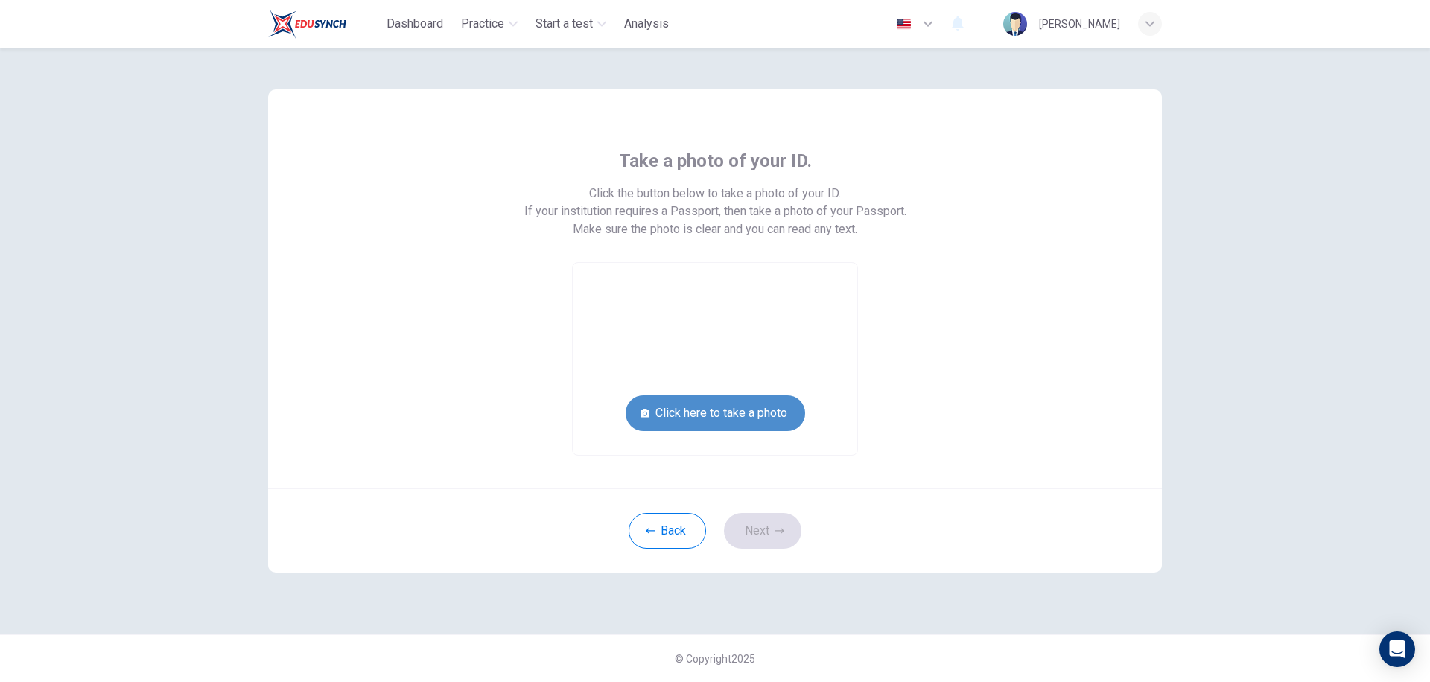
click at [729, 415] on button "Click here to take a photo" at bounding box center [716, 414] width 180 height 36
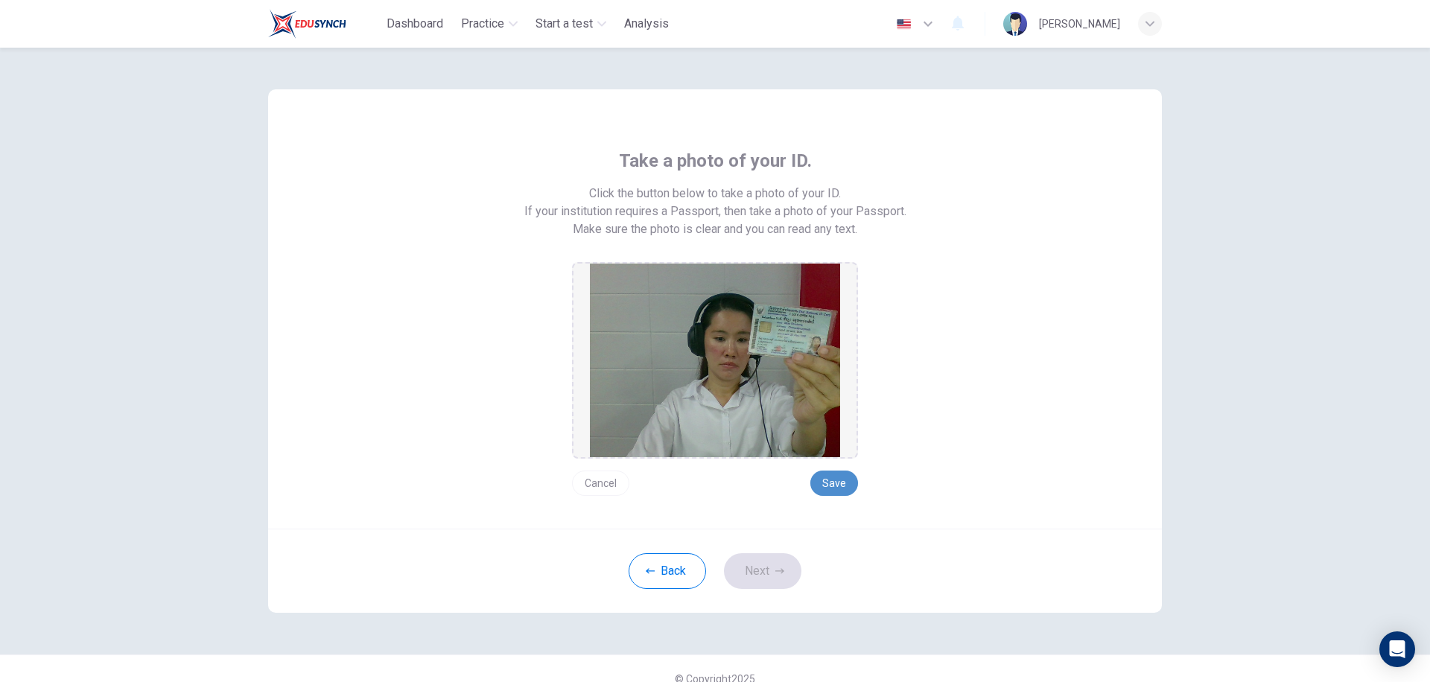
click at [838, 495] on button "Save" at bounding box center [835, 483] width 48 height 25
click at [740, 575] on button "Next" at bounding box center [762, 572] width 77 height 36
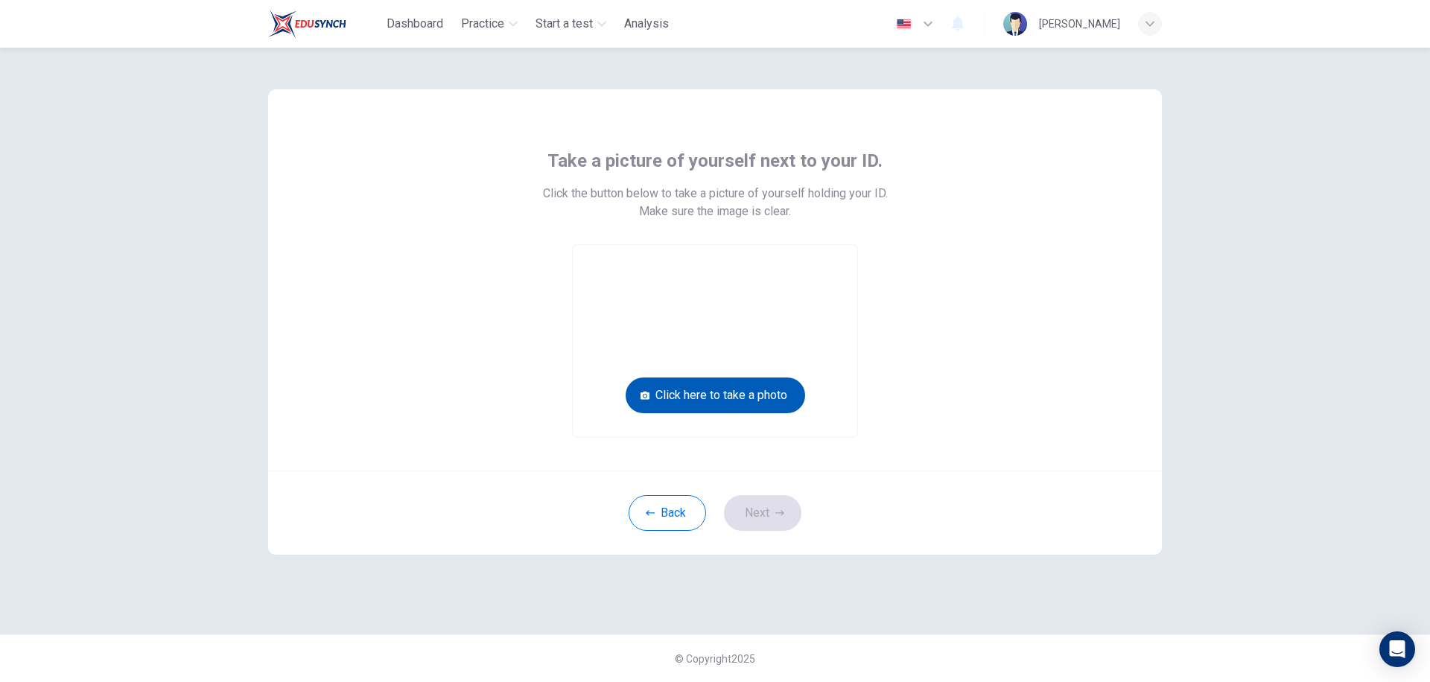
click at [692, 394] on button "Click here to take a photo" at bounding box center [716, 396] width 180 height 36
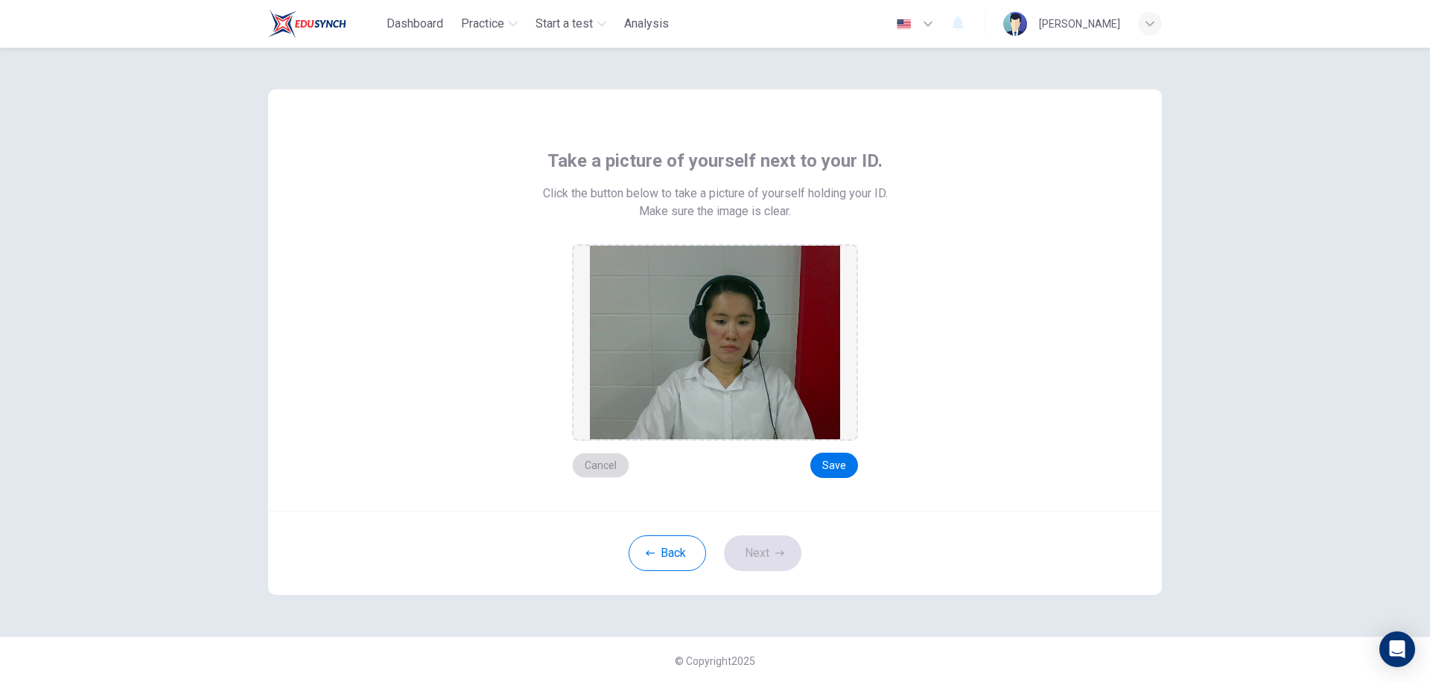
click at [599, 465] on button "Cancel" at bounding box center [600, 465] width 57 height 25
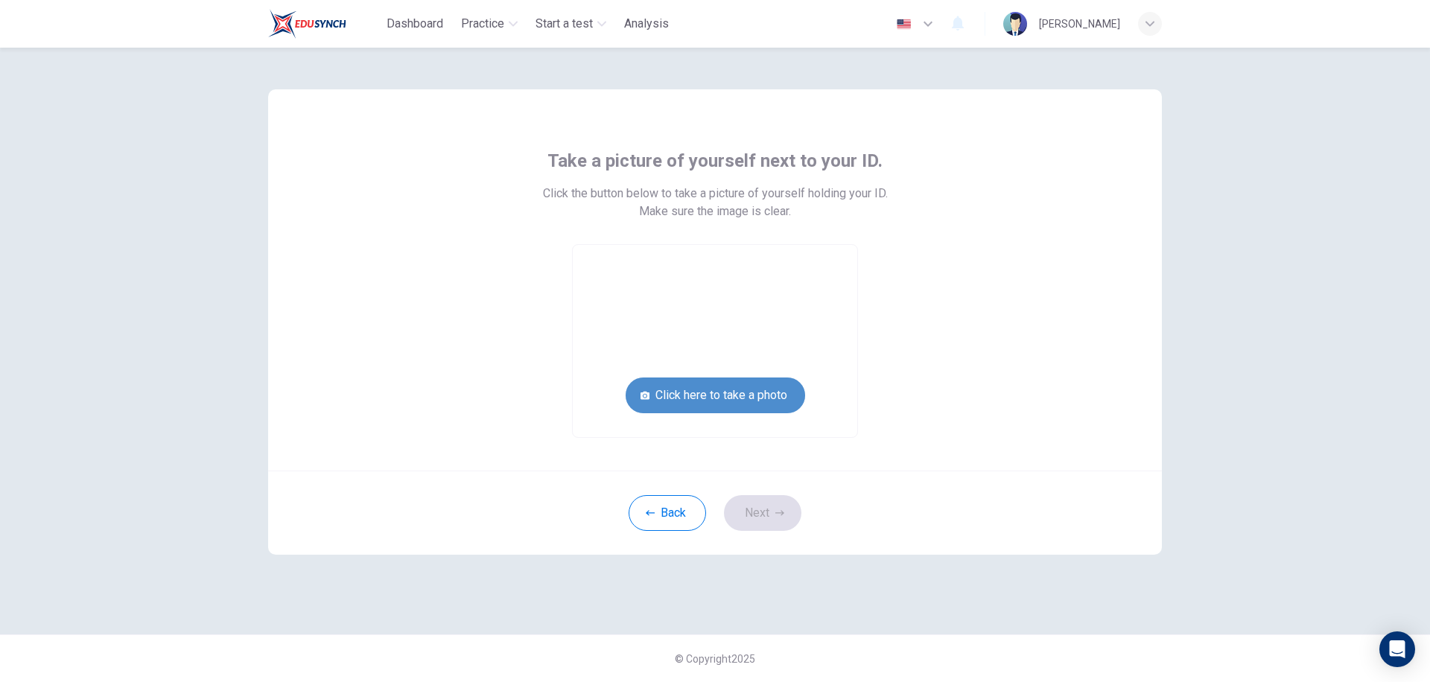
click at [704, 400] on button "Click here to take a photo" at bounding box center [716, 396] width 180 height 36
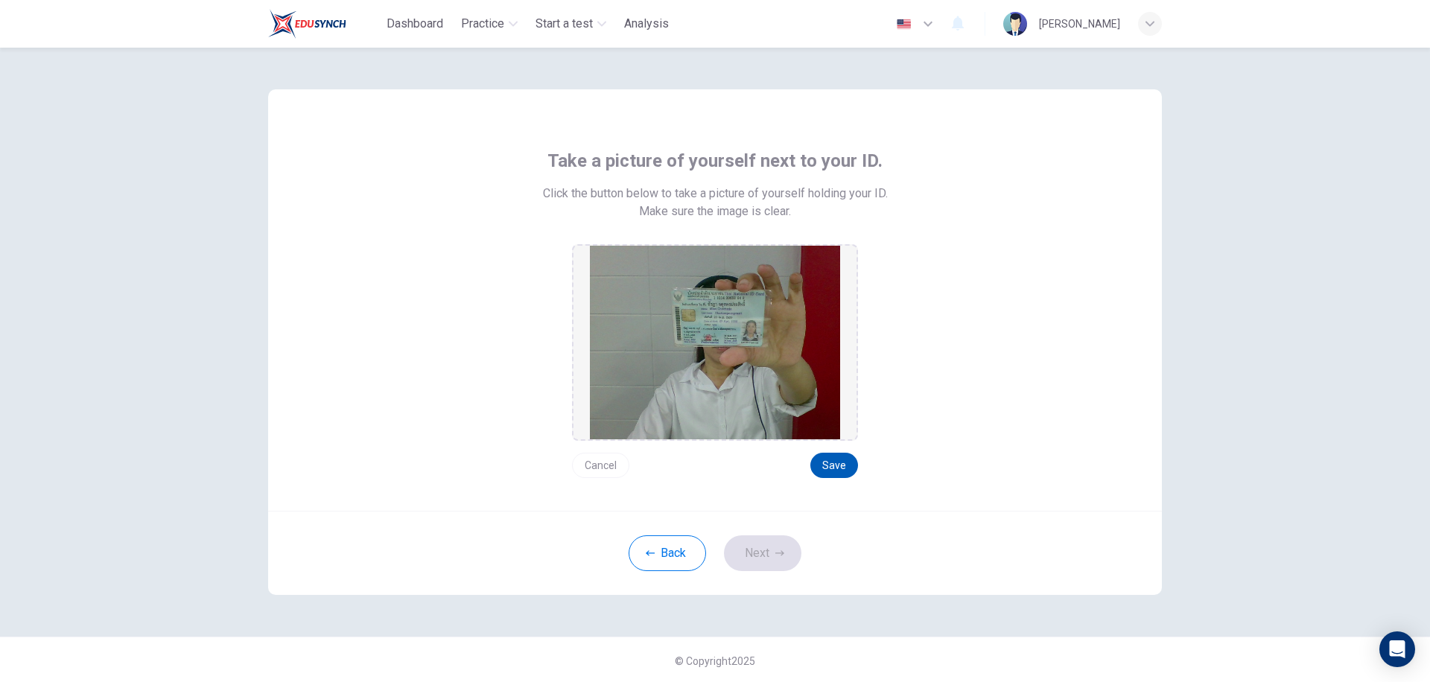
click at [821, 476] on button "Save" at bounding box center [835, 465] width 48 height 25
click at [747, 560] on button "Next" at bounding box center [762, 554] width 77 height 36
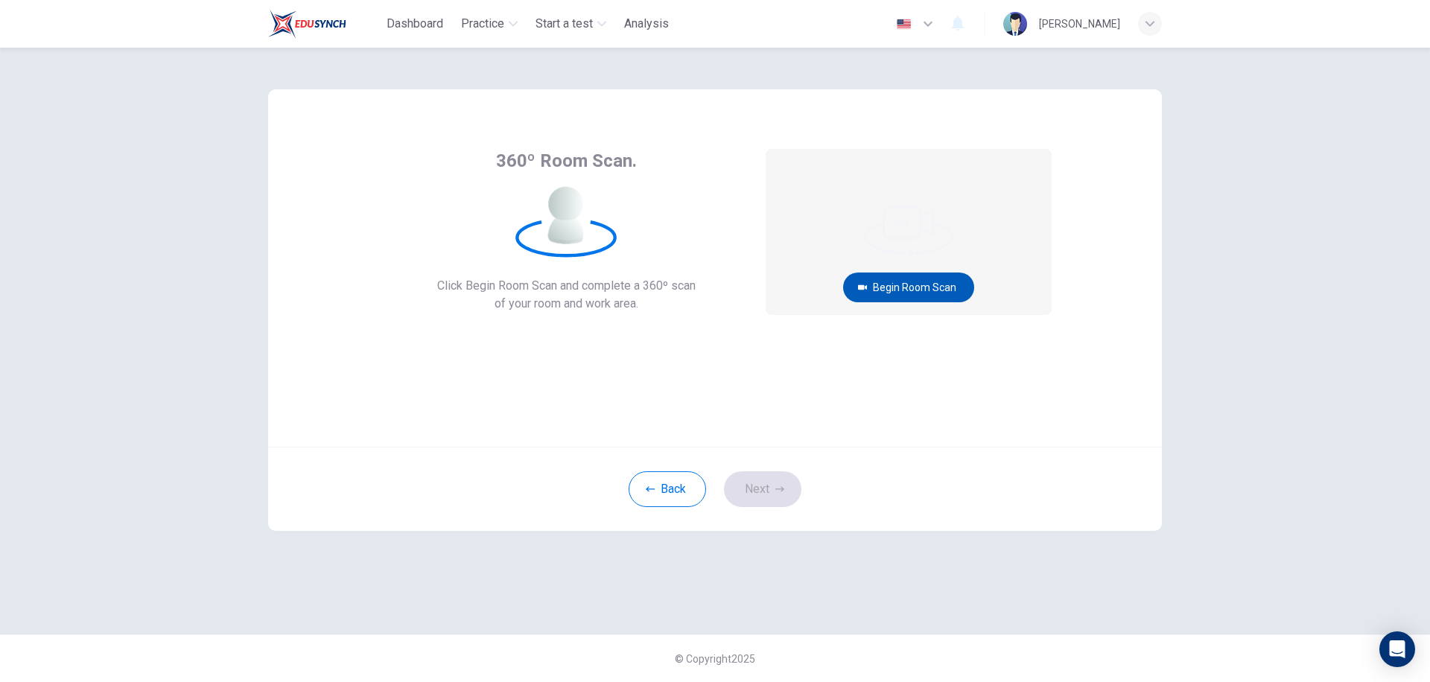
click at [922, 286] on button "Begin Room Scan" at bounding box center [908, 288] width 131 height 30
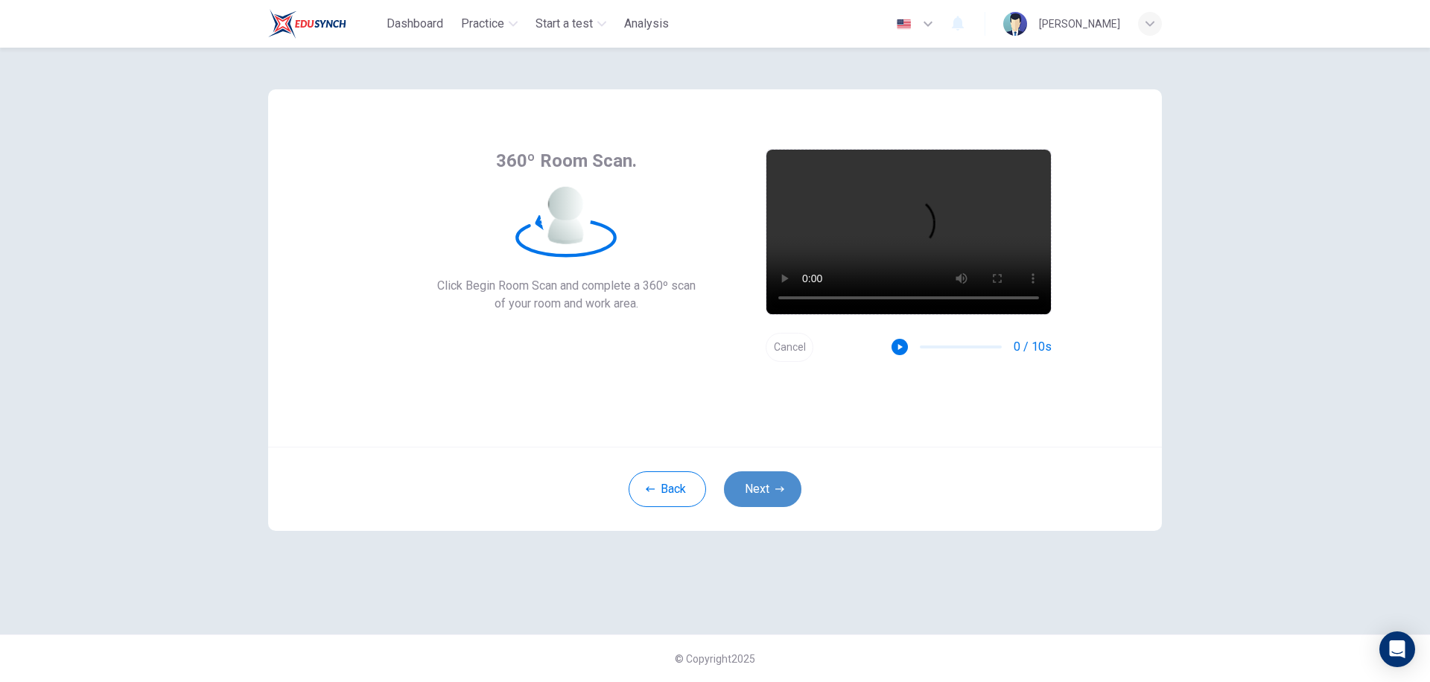
click at [782, 488] on icon "button" at bounding box center [780, 489] width 9 height 5
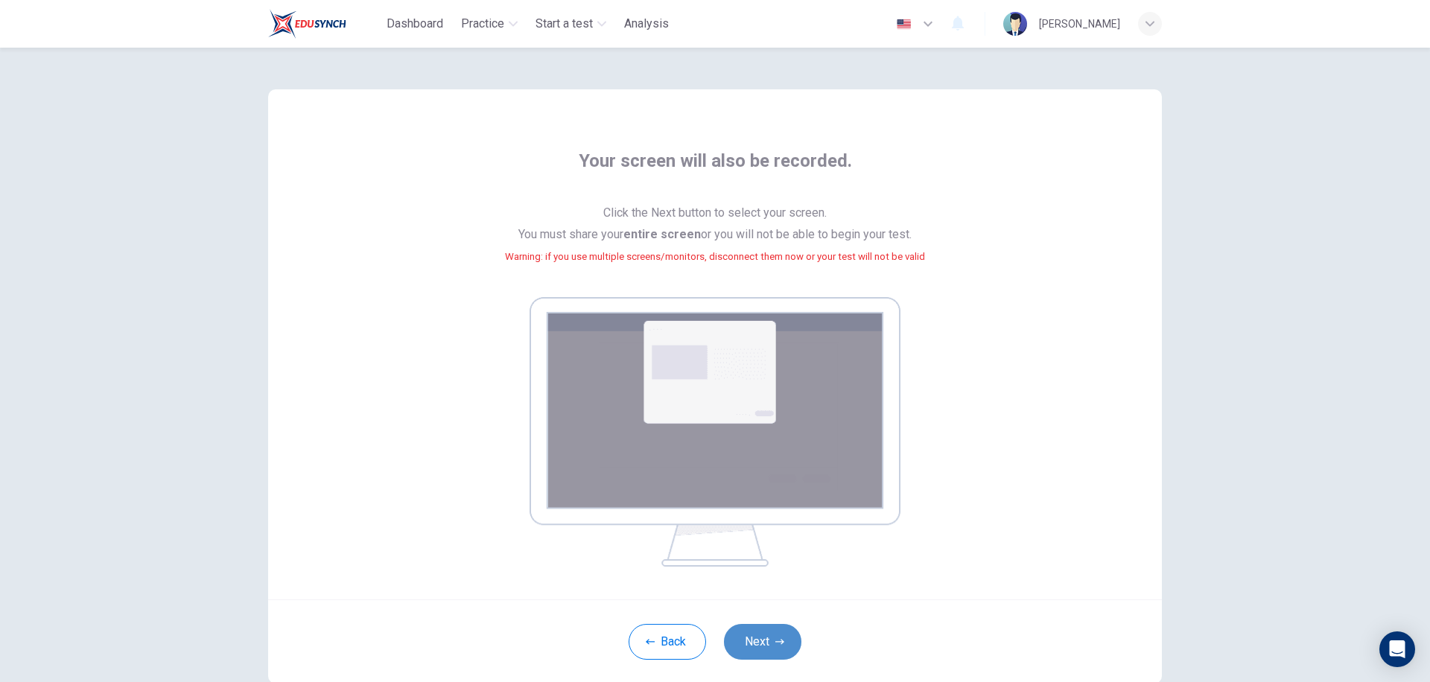
click at [763, 646] on button "Next" at bounding box center [762, 642] width 77 height 36
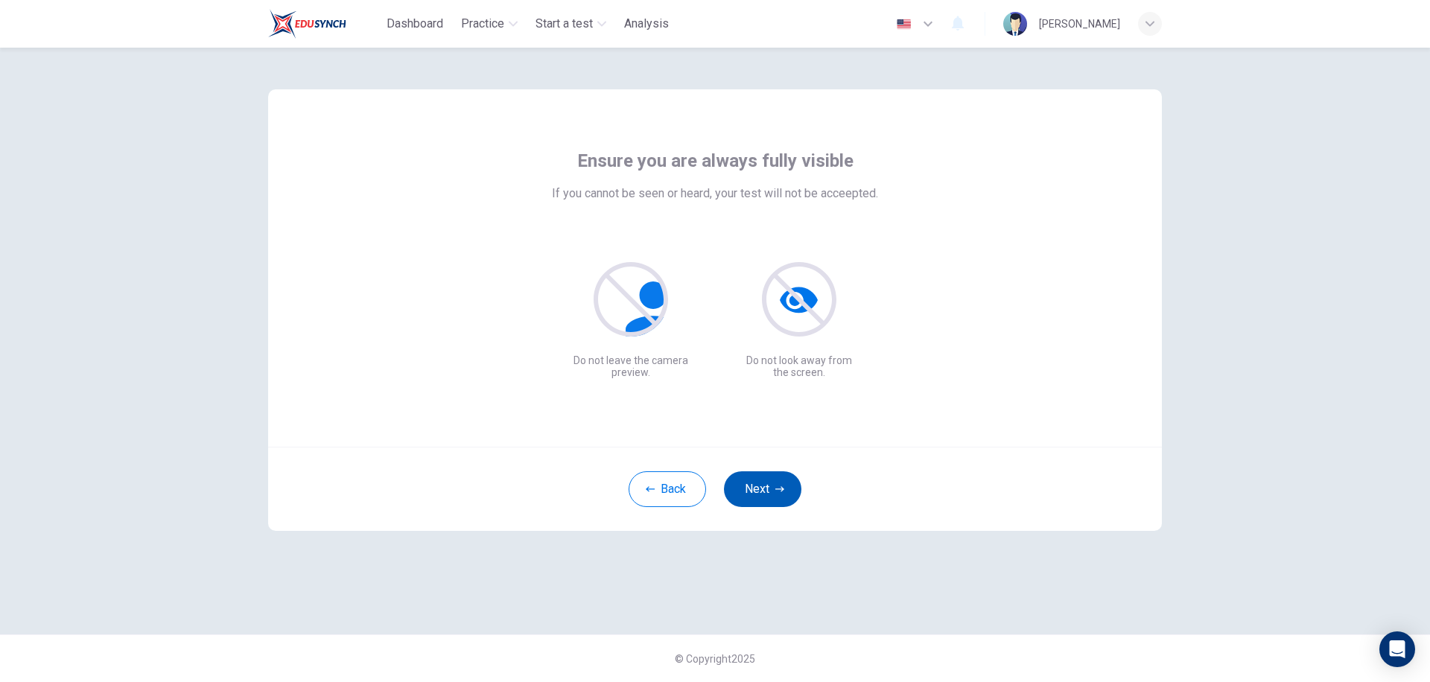
click at [764, 504] on button "Next" at bounding box center [762, 490] width 77 height 36
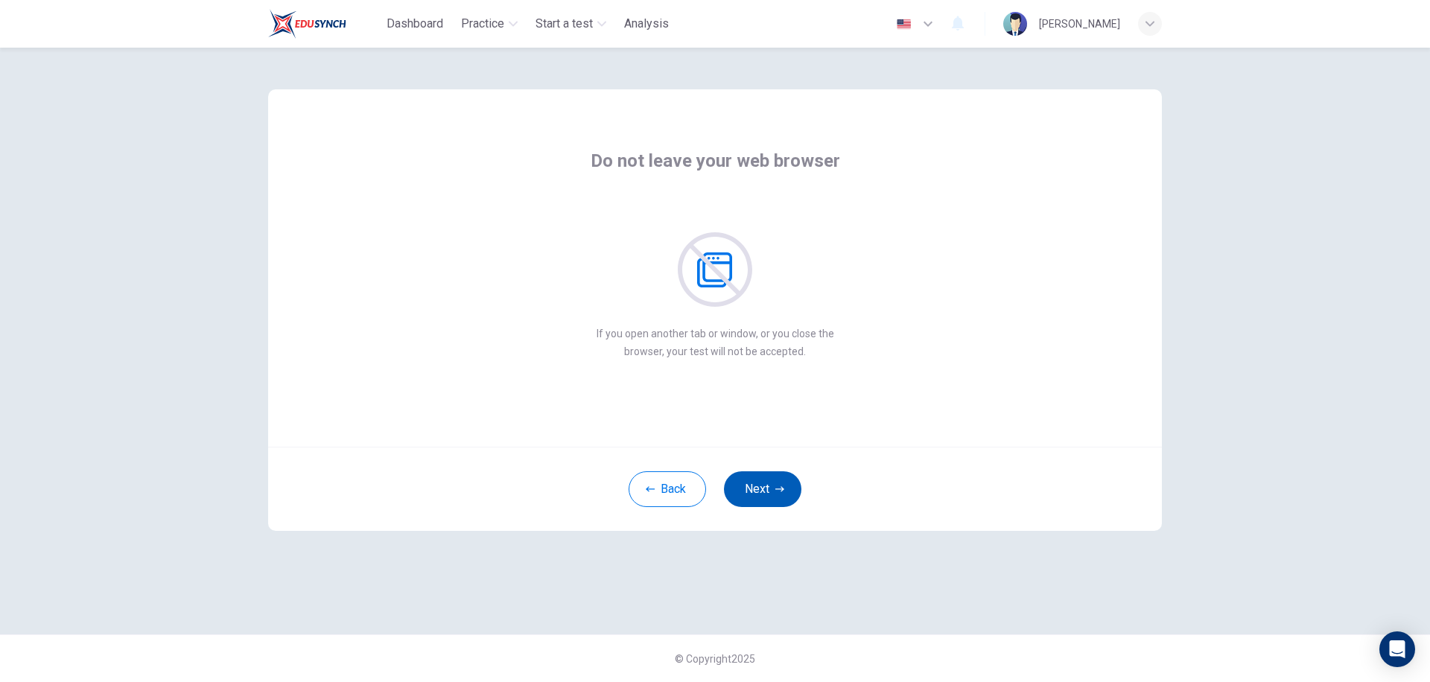
click at [764, 504] on button "Next" at bounding box center [762, 490] width 77 height 36
click at [764, 505] on button "Next" at bounding box center [762, 490] width 77 height 36
click at [764, 506] on button "Next" at bounding box center [762, 490] width 77 height 36
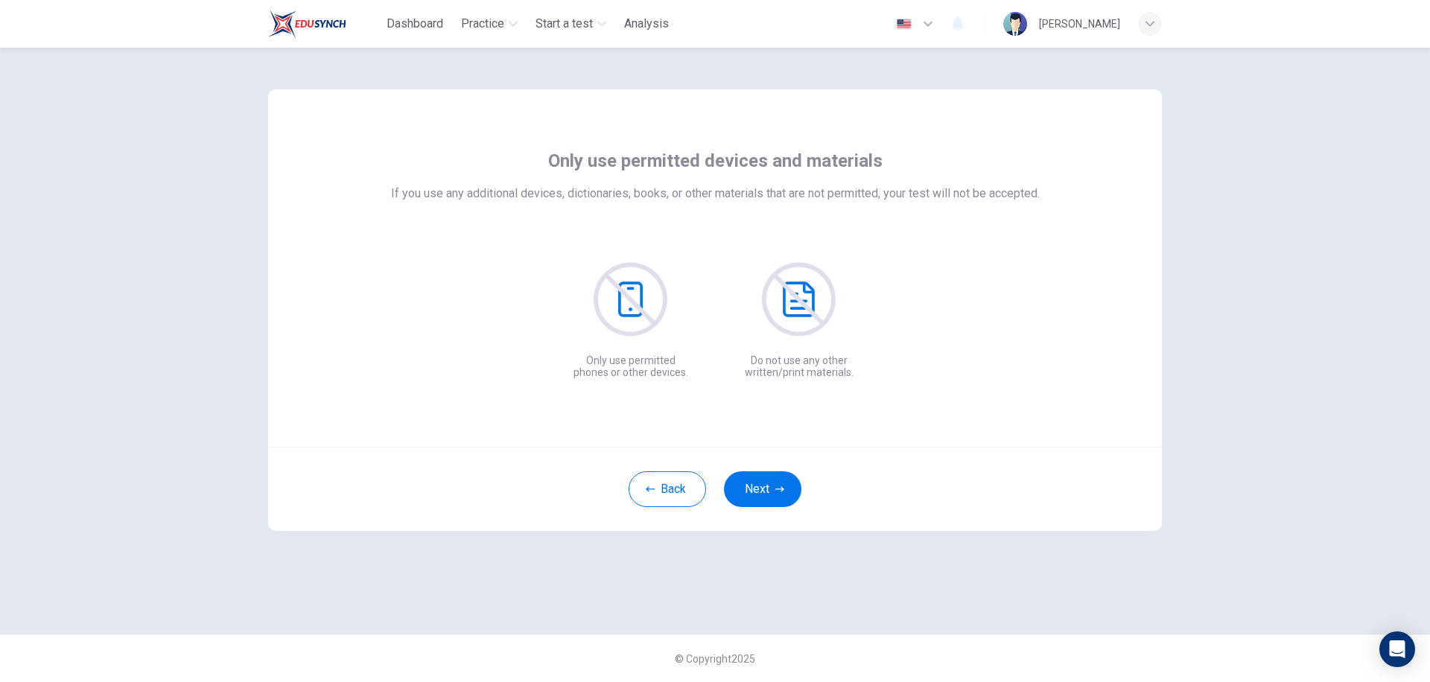
click at [763, 508] on div "Back Next" at bounding box center [715, 489] width 894 height 84
click at [763, 500] on button "Next" at bounding box center [762, 490] width 77 height 36
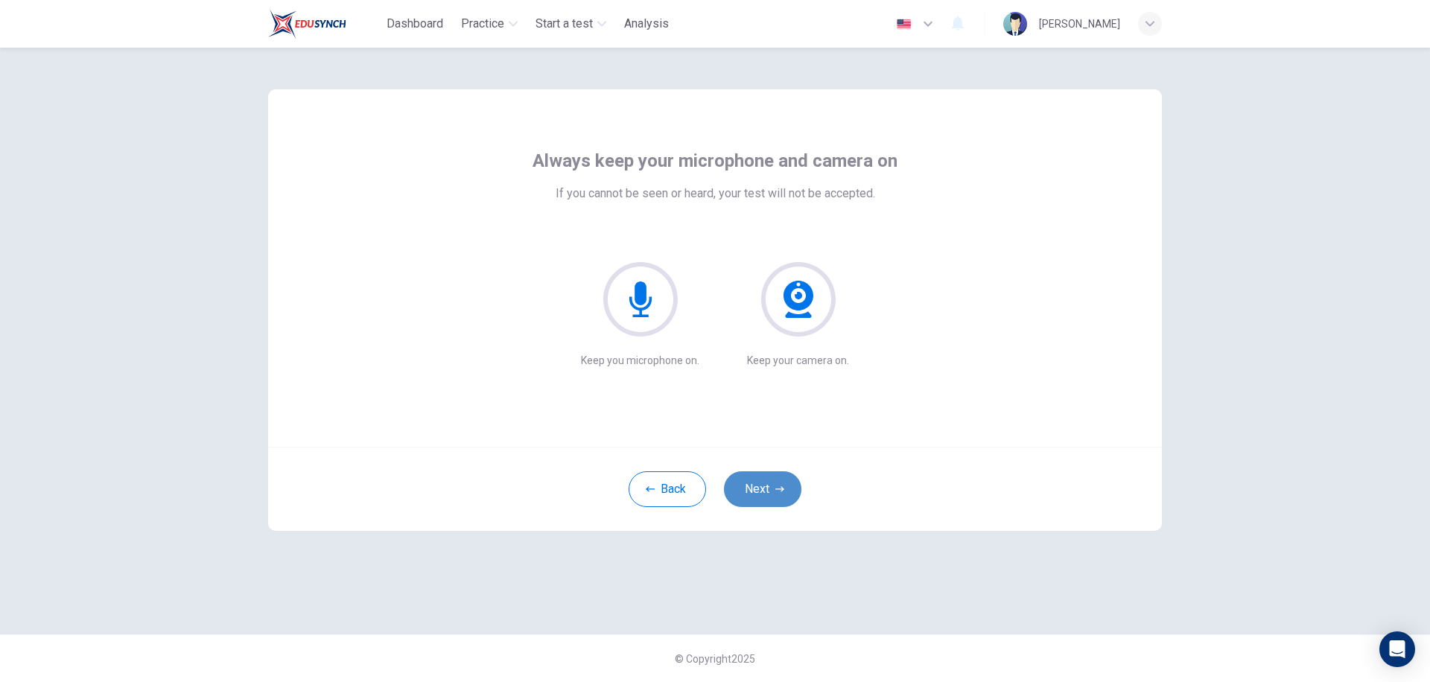
click at [763, 500] on button "Next" at bounding box center [762, 490] width 77 height 36
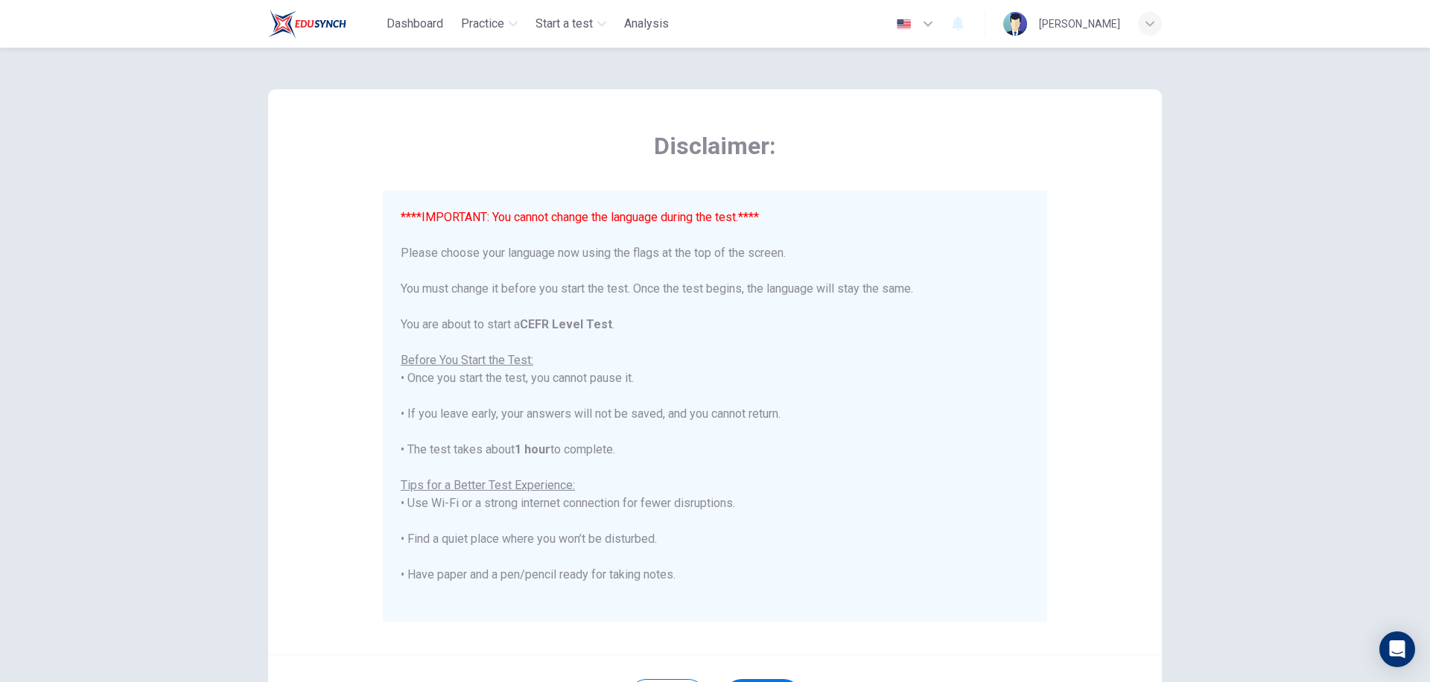
scroll to position [146, 0]
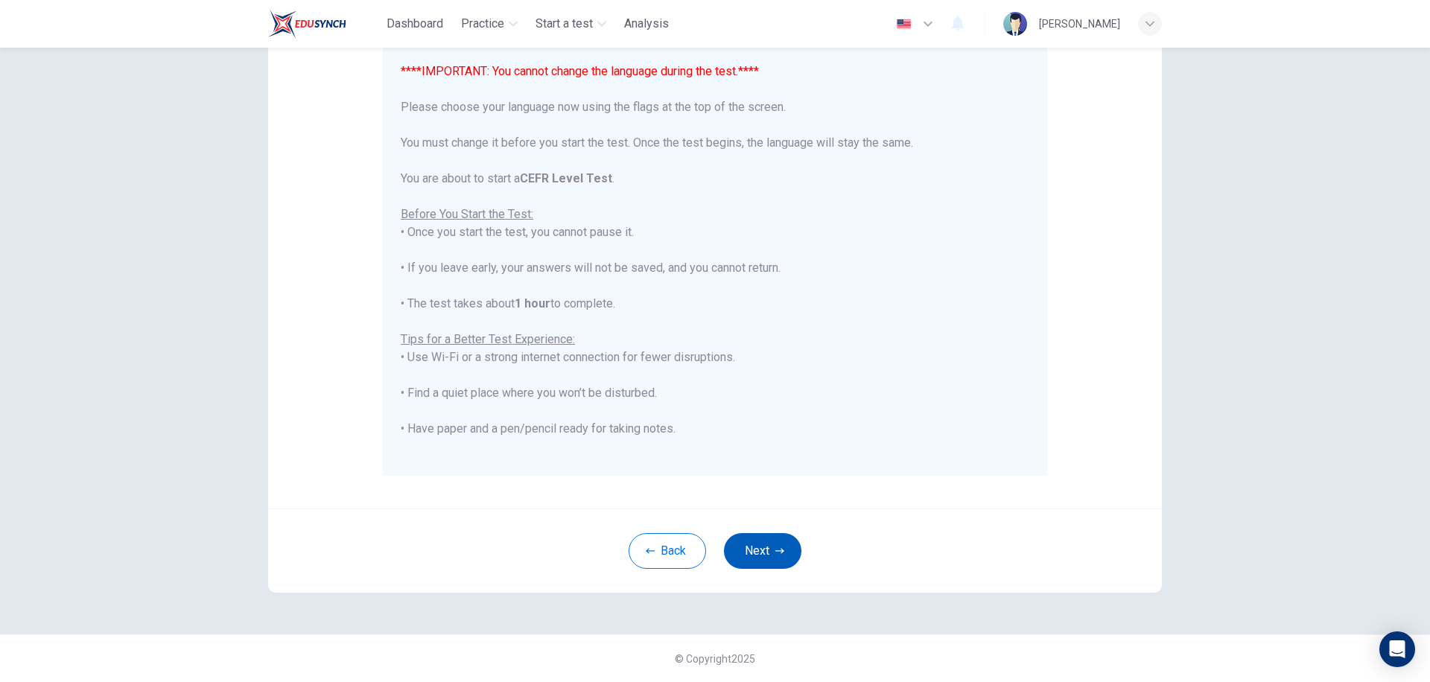
click at [747, 546] on button "Next" at bounding box center [762, 551] width 77 height 36
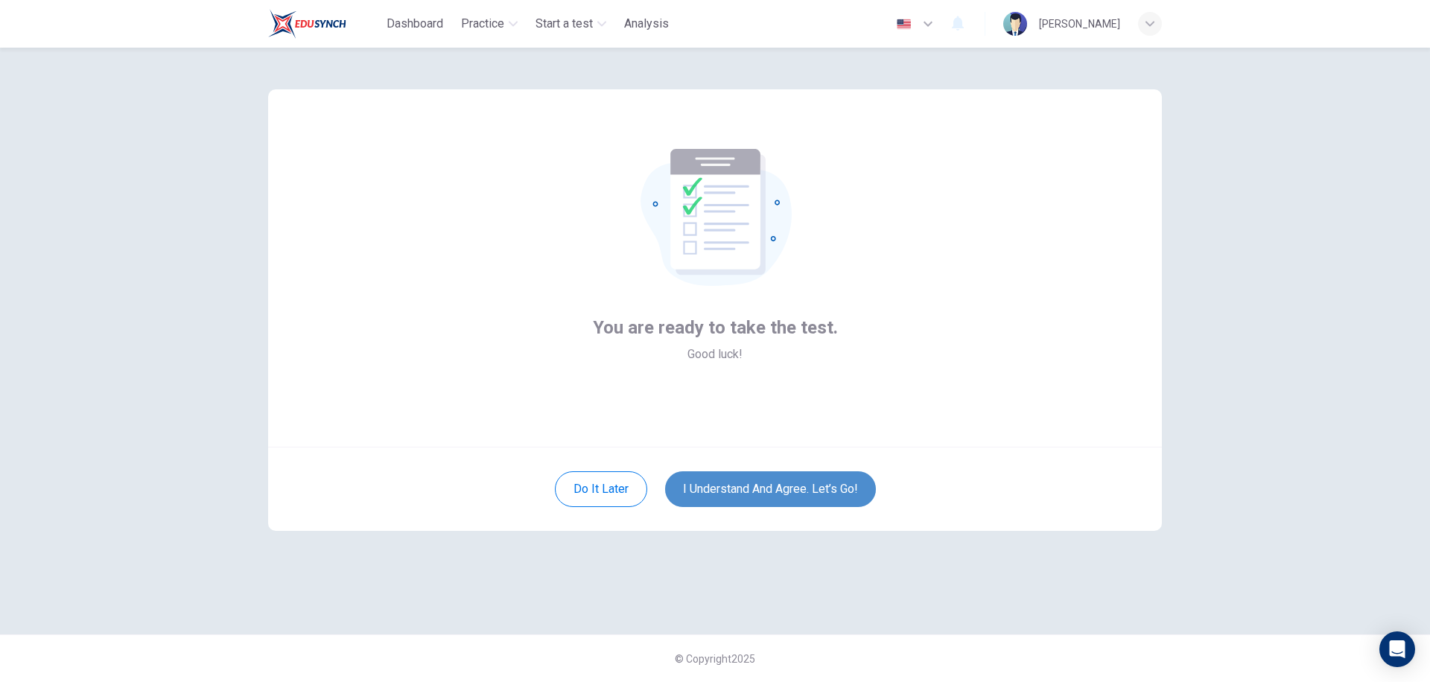
click at [749, 498] on button "I understand and agree. Let’s go!" at bounding box center [770, 490] width 211 height 36
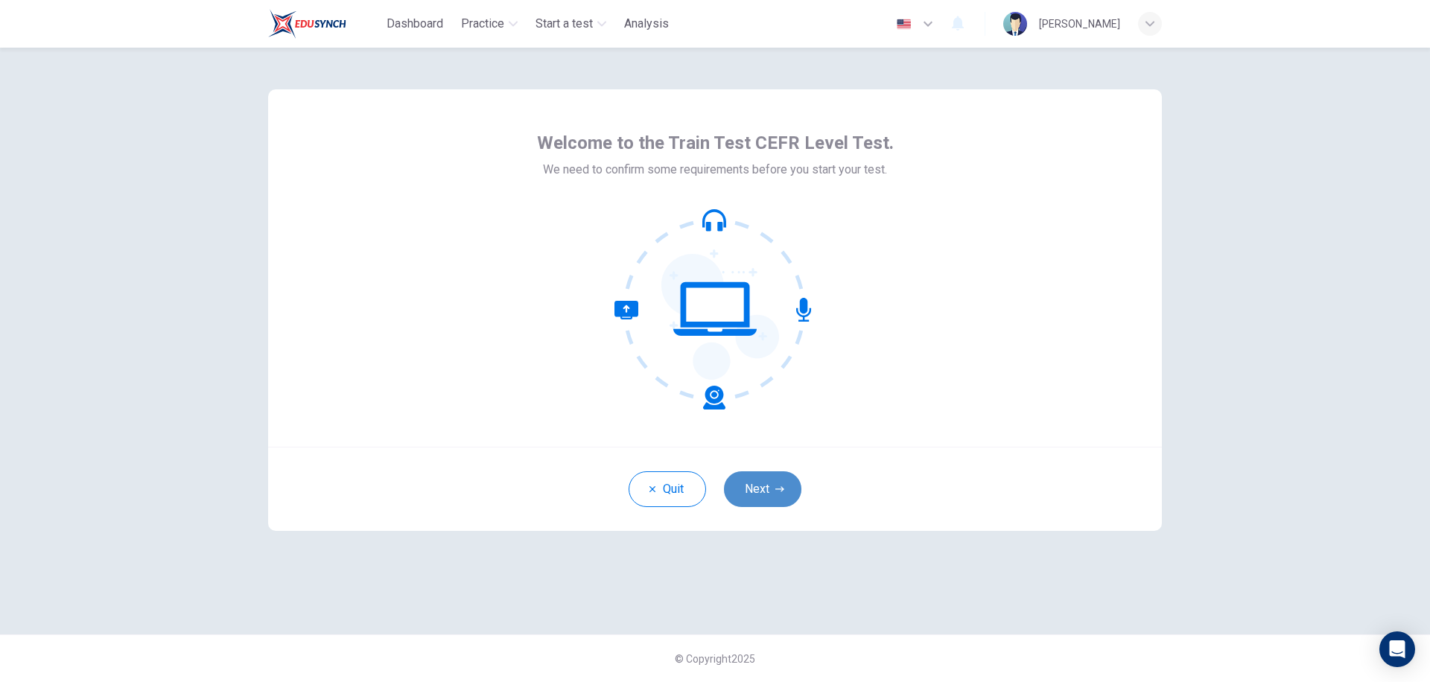
click at [772, 498] on button "Next" at bounding box center [762, 490] width 77 height 36
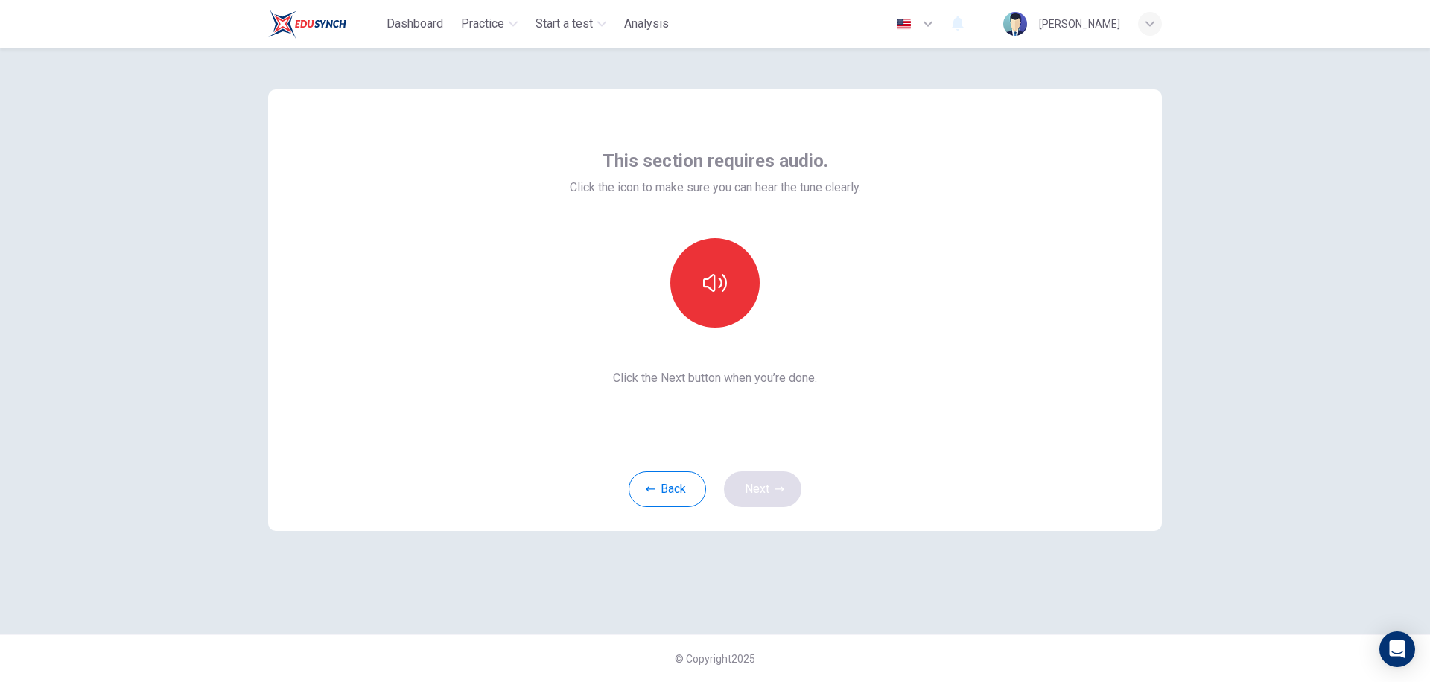
click at [772, 498] on div "Back Next" at bounding box center [715, 489] width 894 height 84
click at [715, 277] on icon "button" at bounding box center [715, 283] width 24 height 18
click at [771, 498] on button "Next" at bounding box center [762, 490] width 77 height 36
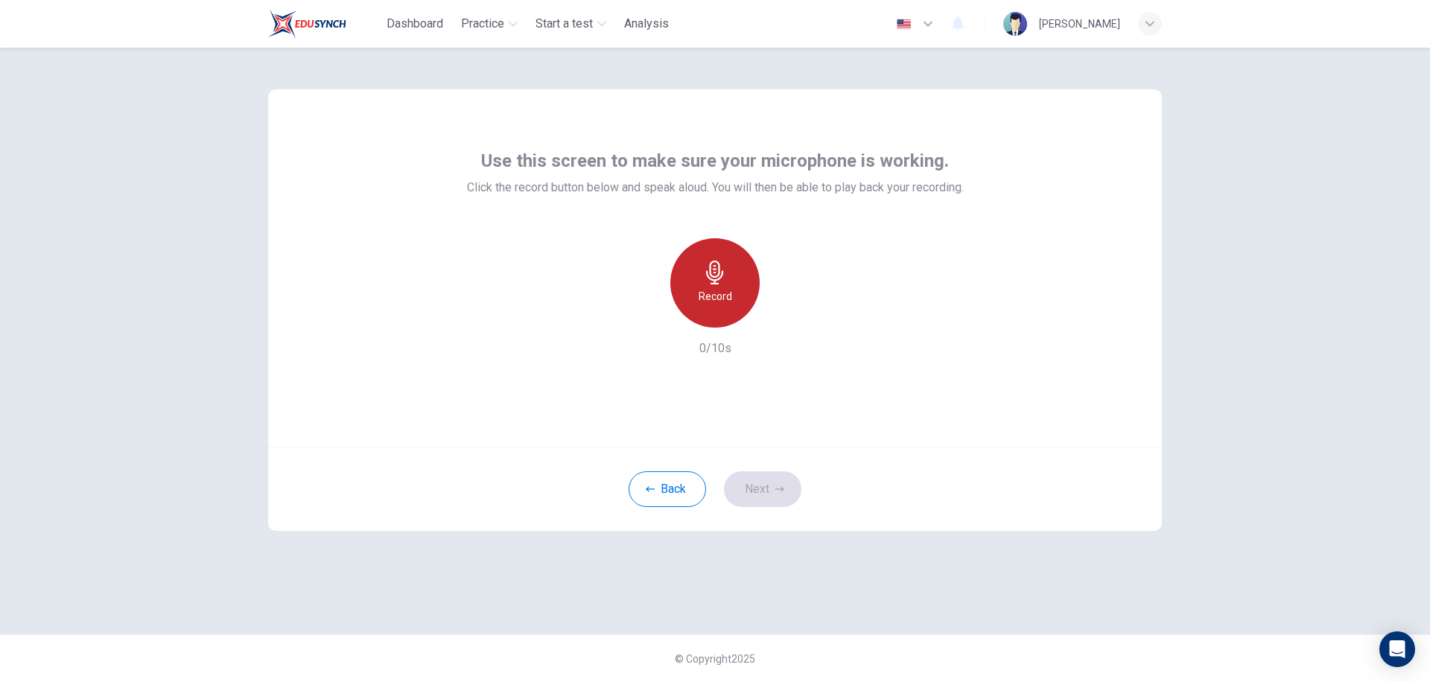
click at [715, 273] on icon "button" at bounding box center [714, 273] width 17 height 24
click at [786, 320] on icon "button" at bounding box center [783, 315] width 15 height 15
click at [764, 495] on button "Next" at bounding box center [762, 490] width 77 height 36
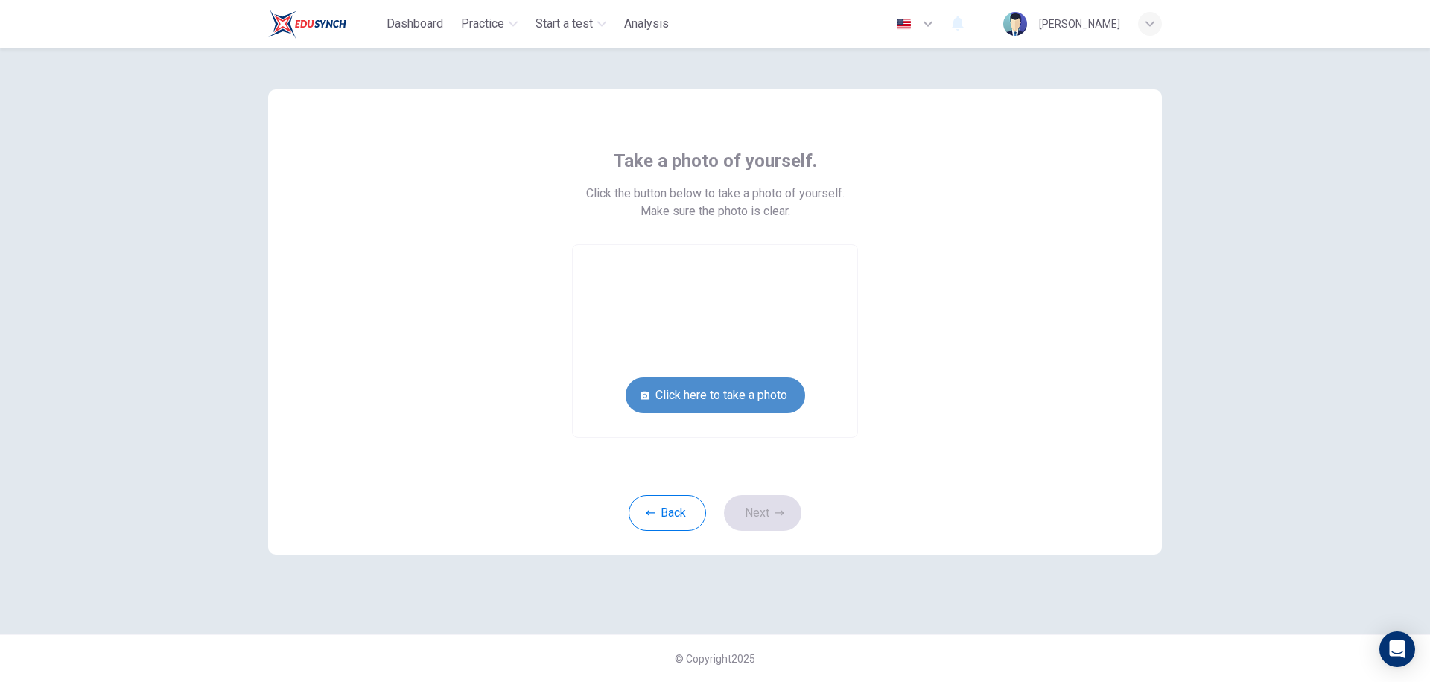
click at [722, 395] on button "Click here to take a photo" at bounding box center [716, 396] width 180 height 36
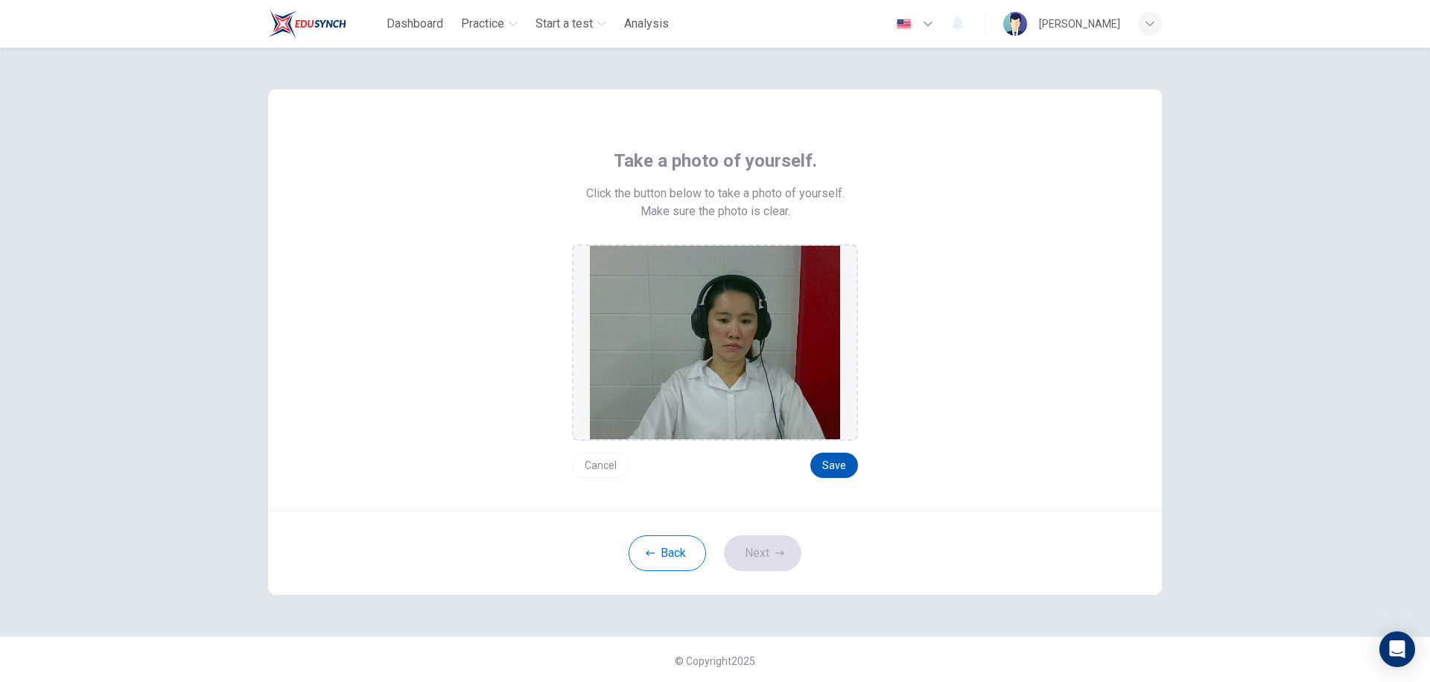
click at [826, 454] on button "Save" at bounding box center [835, 465] width 48 height 25
click at [755, 562] on button "Next" at bounding box center [762, 554] width 77 height 36
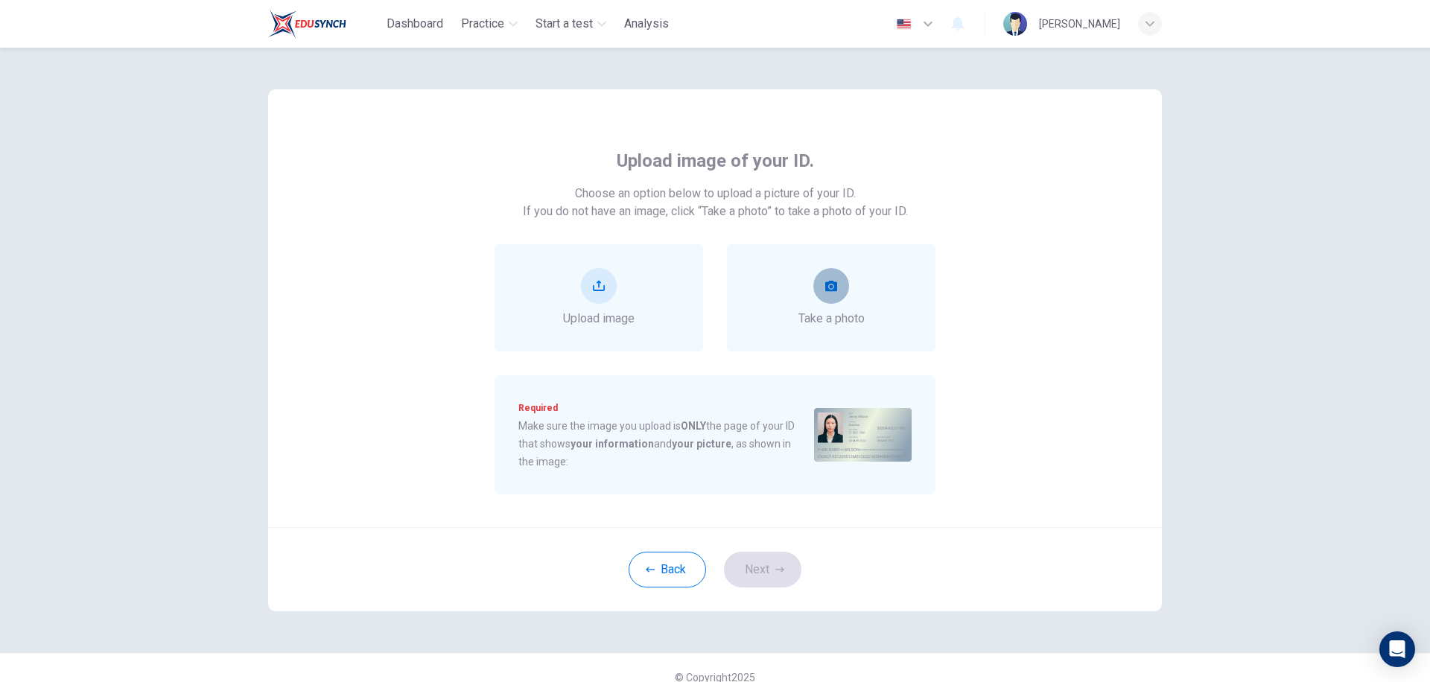
click at [820, 302] on button "take photo" at bounding box center [832, 286] width 36 height 36
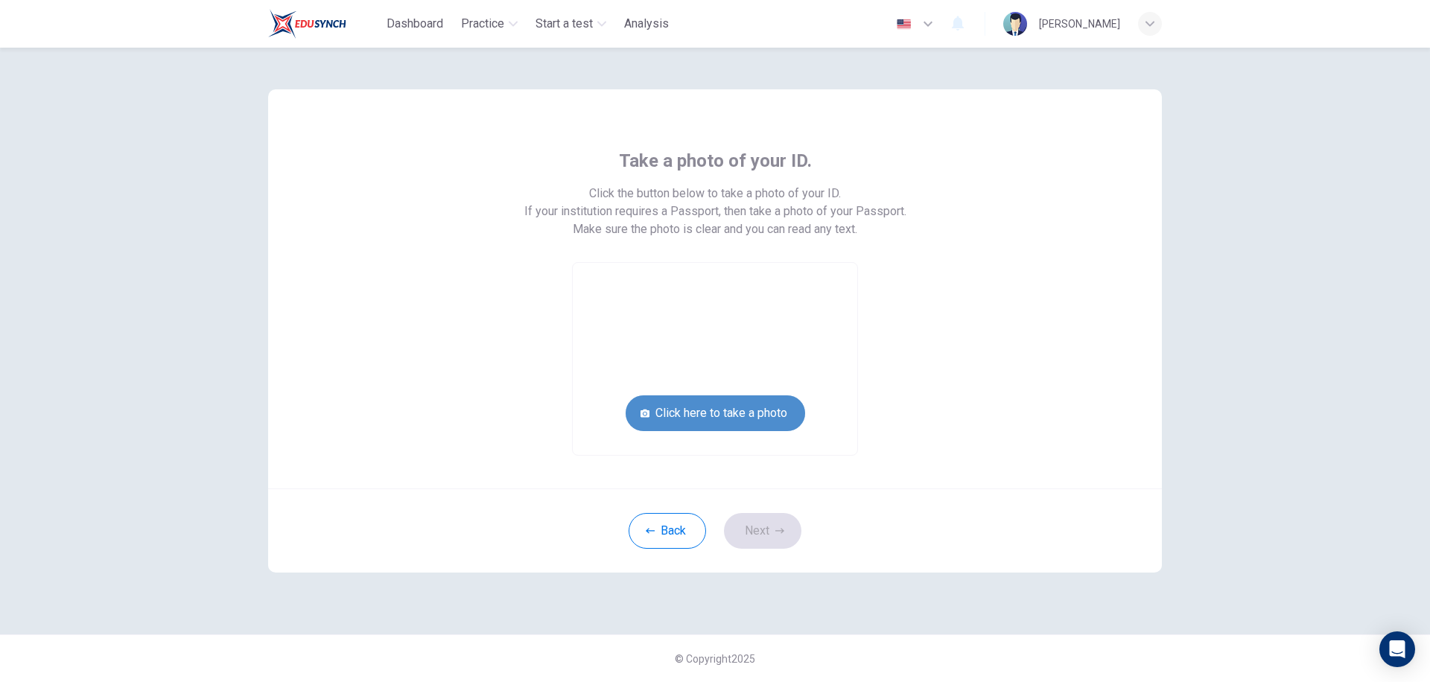
click at [728, 407] on button "Click here to take a photo" at bounding box center [716, 414] width 180 height 36
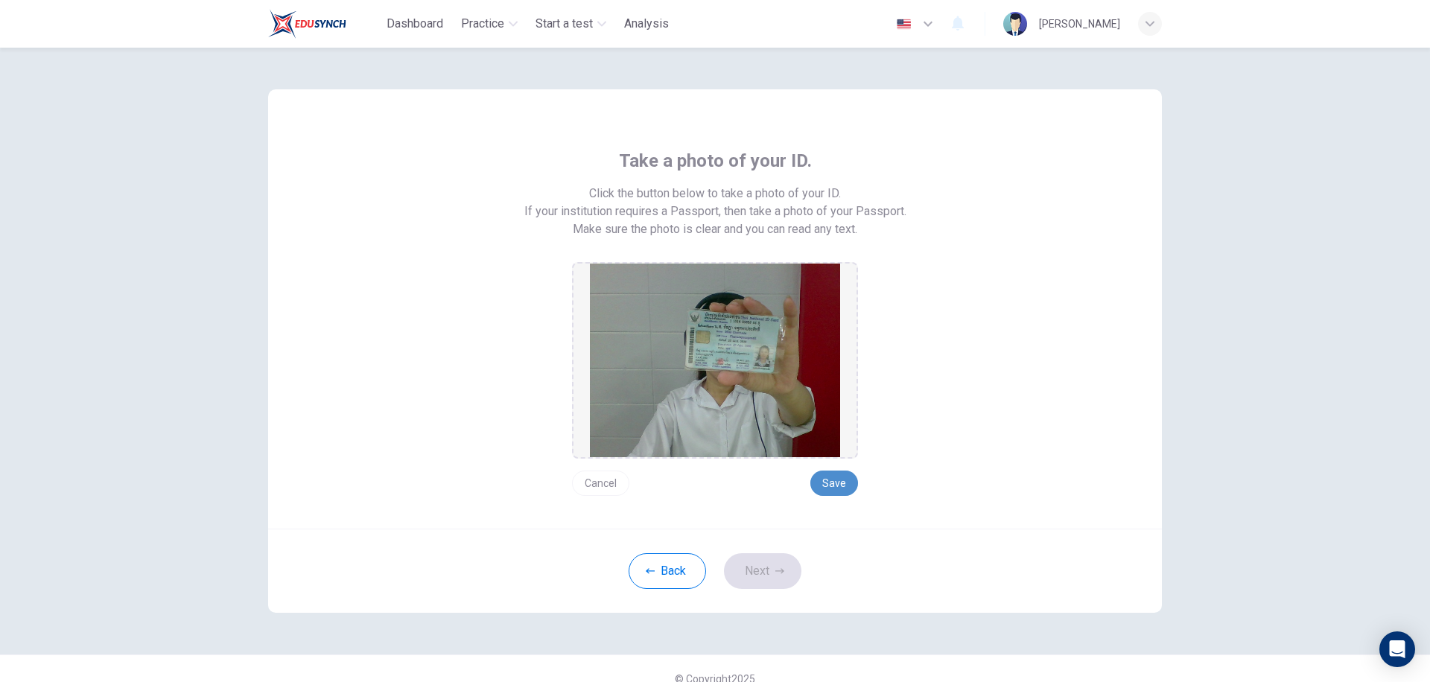
click at [818, 485] on button "Save" at bounding box center [835, 483] width 48 height 25
click at [762, 574] on button "Next" at bounding box center [762, 572] width 77 height 36
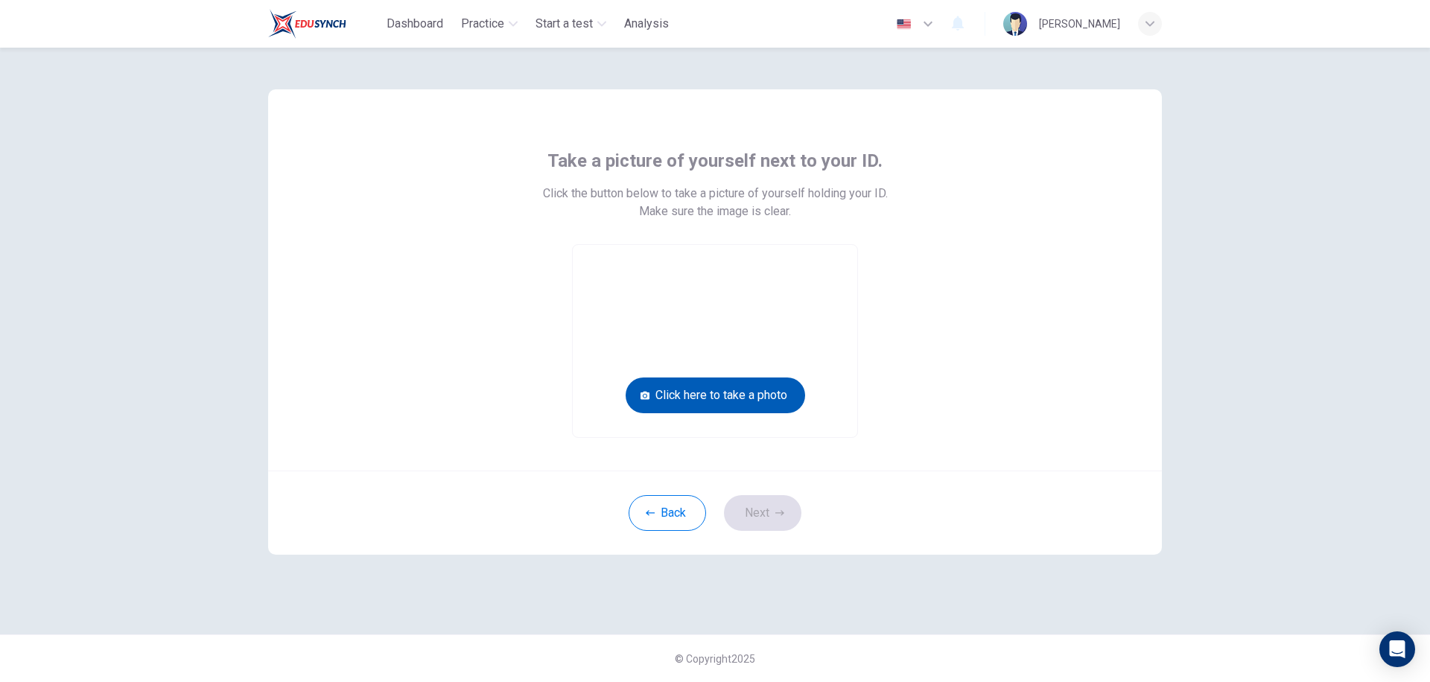
click at [714, 393] on button "Click here to take a photo" at bounding box center [716, 396] width 180 height 36
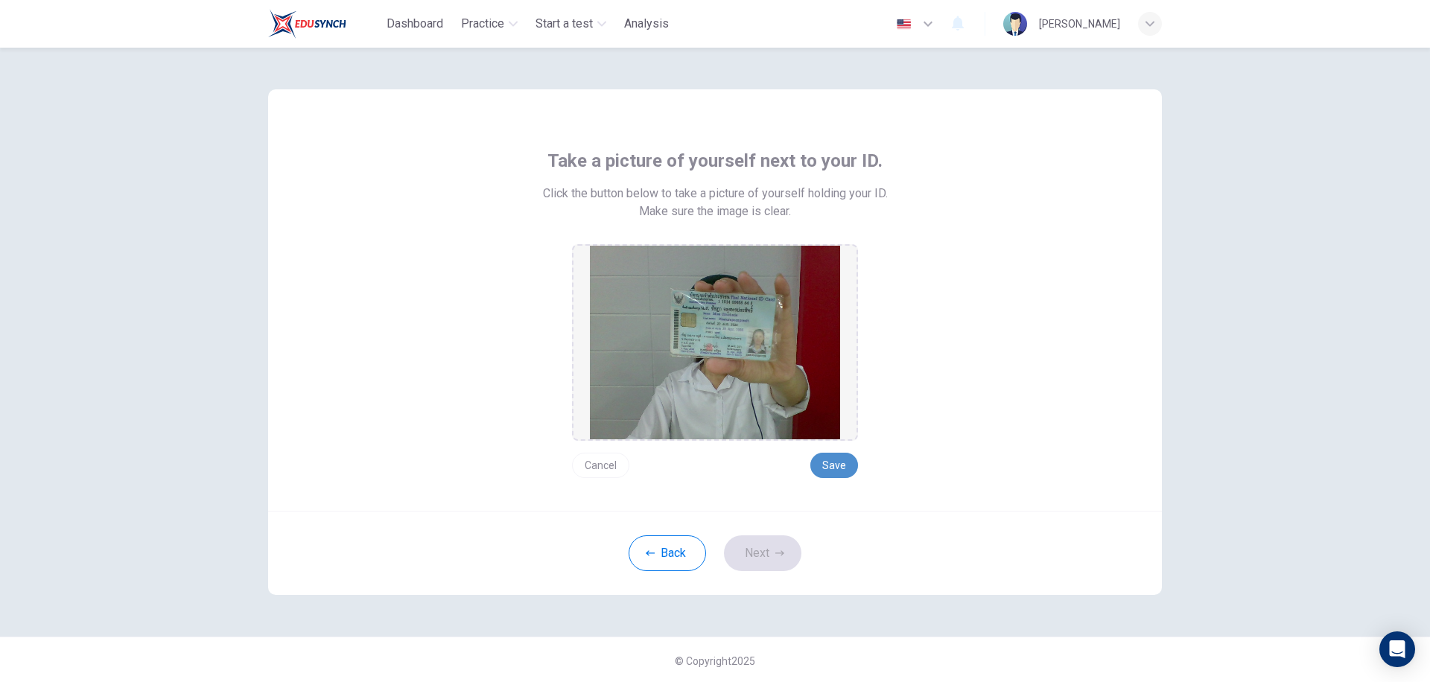
click at [826, 464] on button "Save" at bounding box center [835, 465] width 48 height 25
click at [769, 560] on button "Next" at bounding box center [762, 554] width 77 height 36
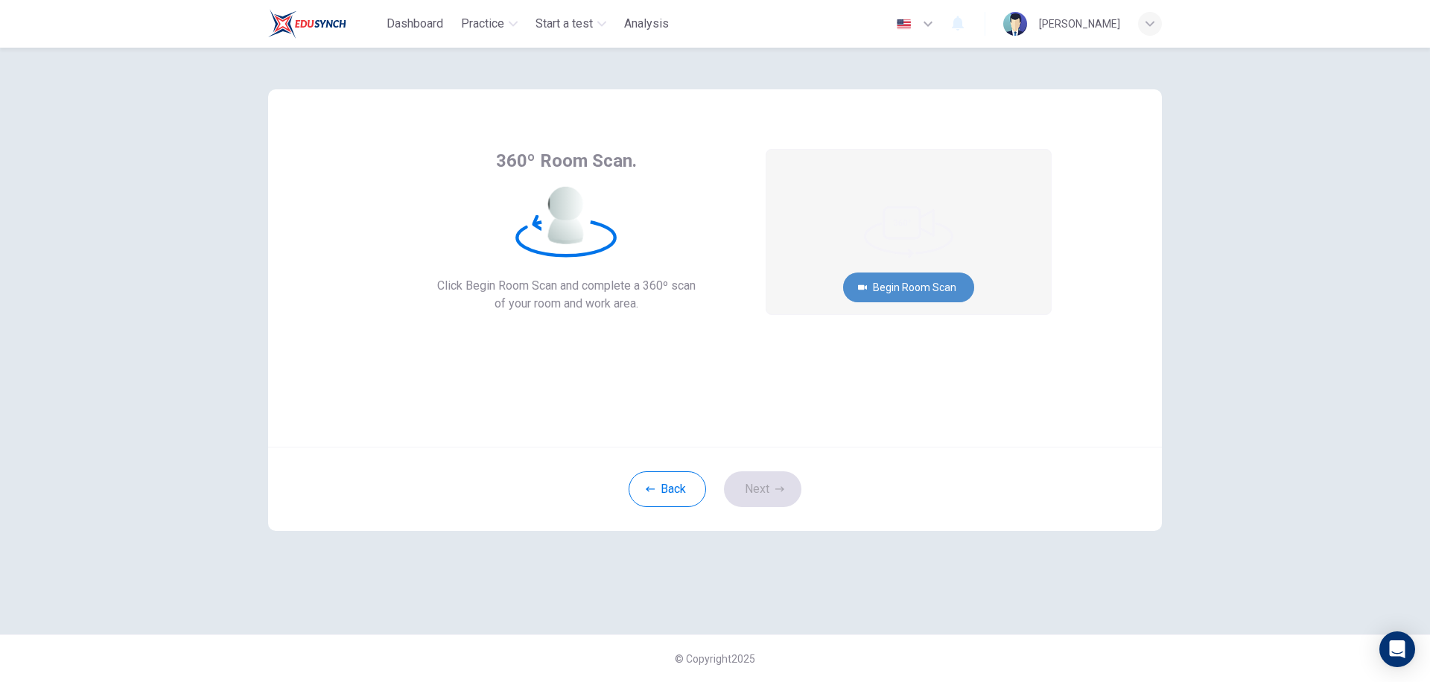
click at [897, 287] on button "Begin Room Scan" at bounding box center [908, 288] width 131 height 30
click at [897, 287] on button "Recording in progress..." at bounding box center [909, 288] width 145 height 30
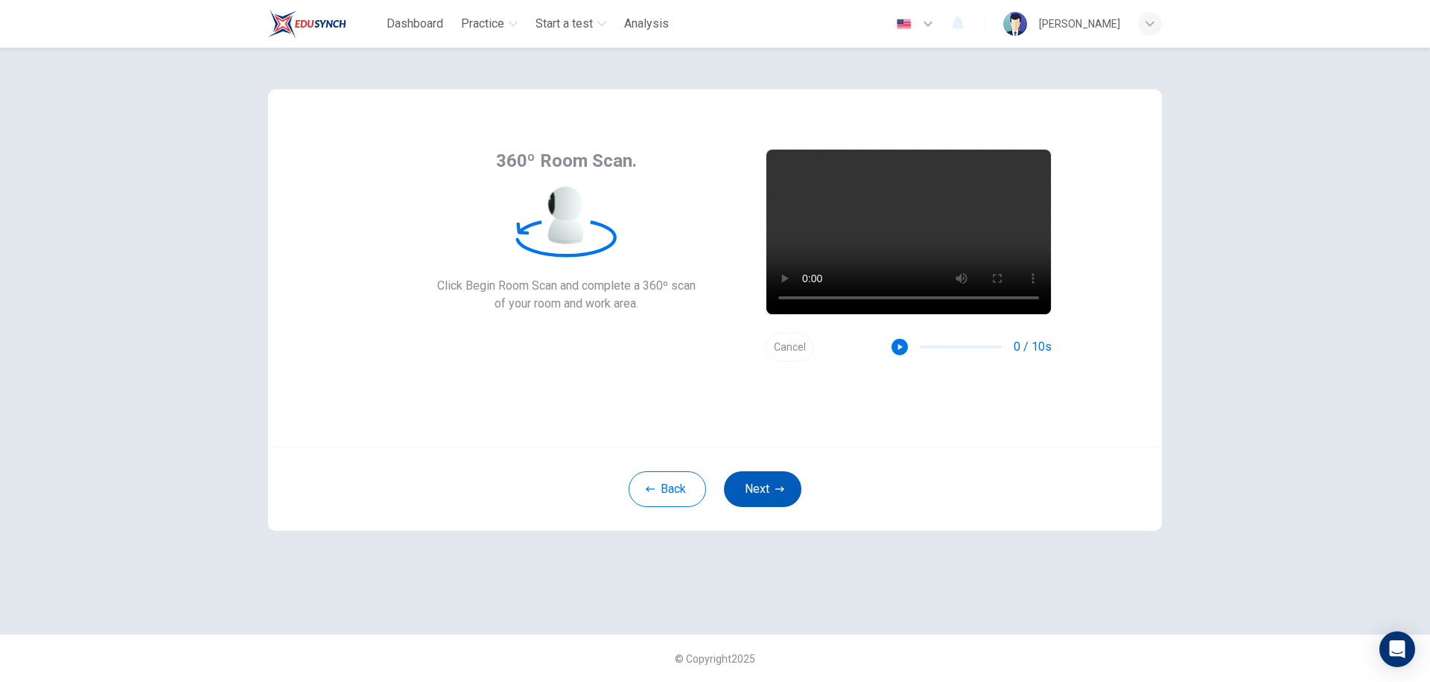
click at [788, 487] on button "Next" at bounding box center [762, 490] width 77 height 36
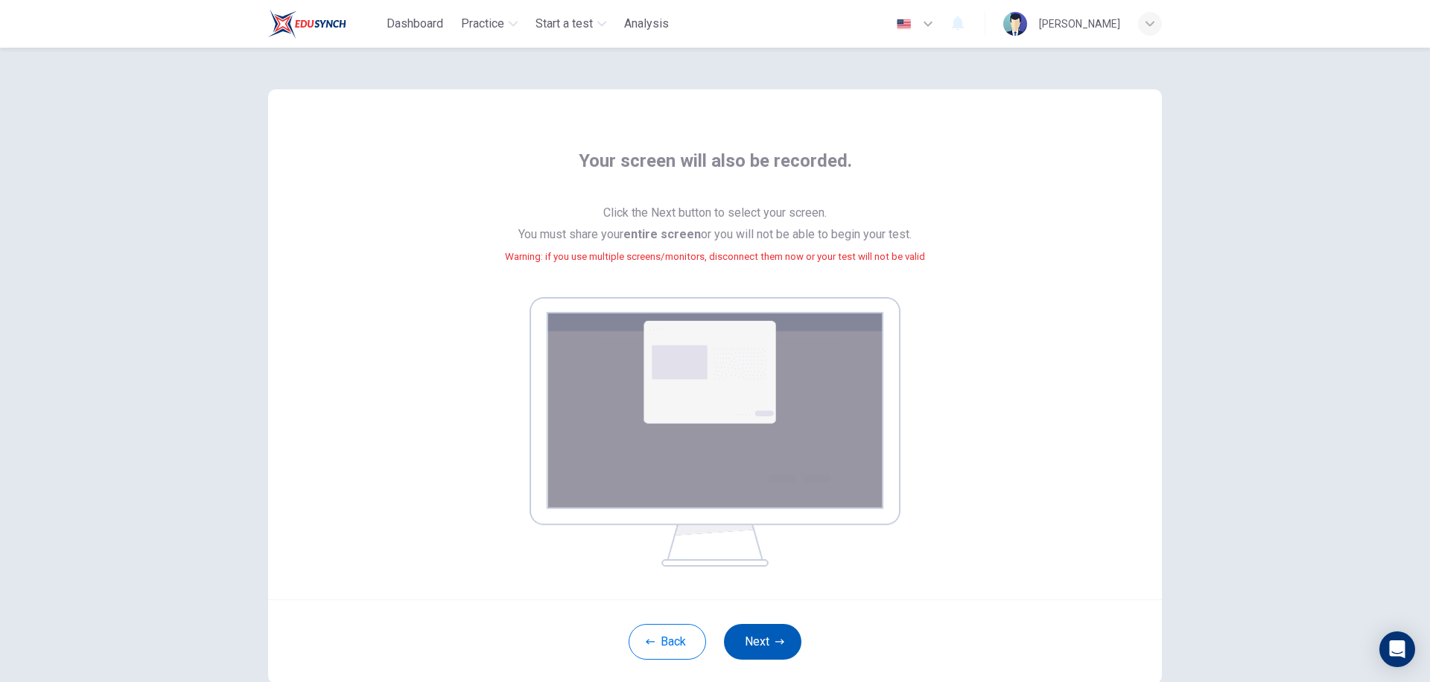
click at [779, 643] on icon "button" at bounding box center [780, 642] width 9 height 9
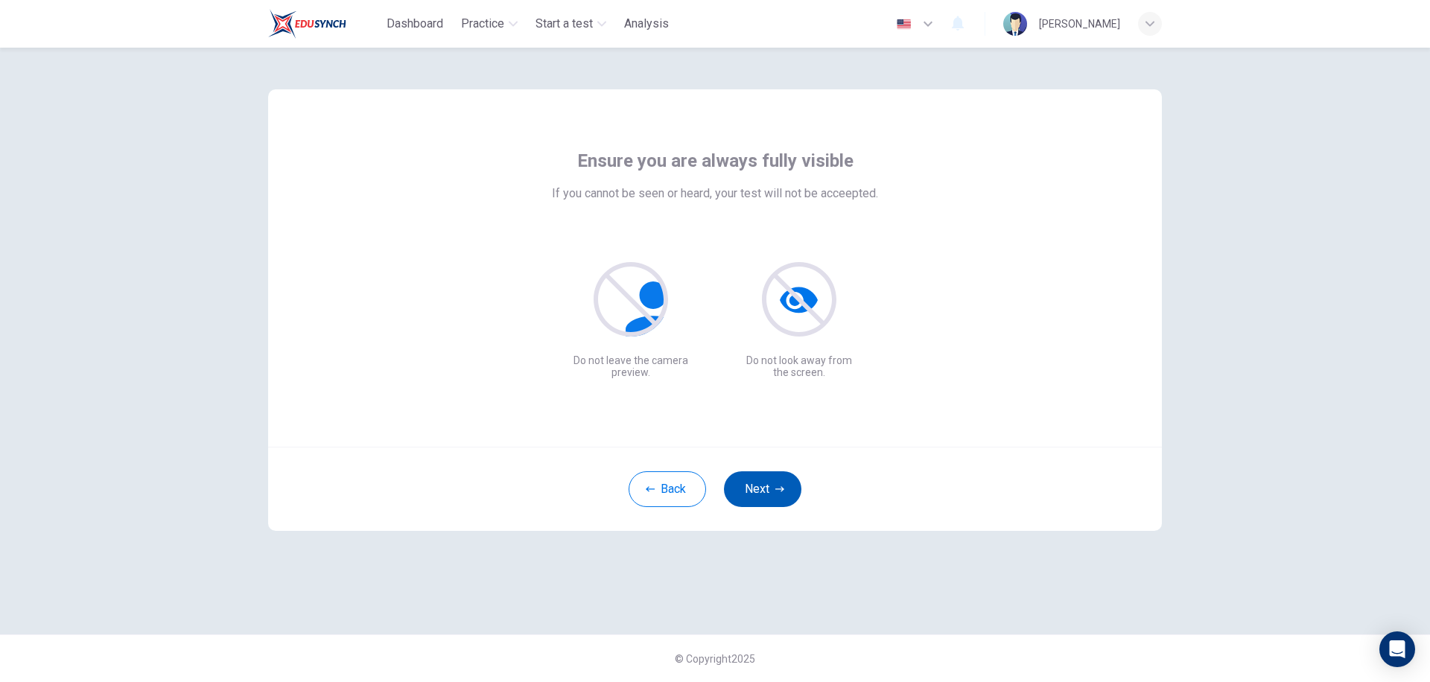
click at [762, 487] on button "Next" at bounding box center [762, 490] width 77 height 36
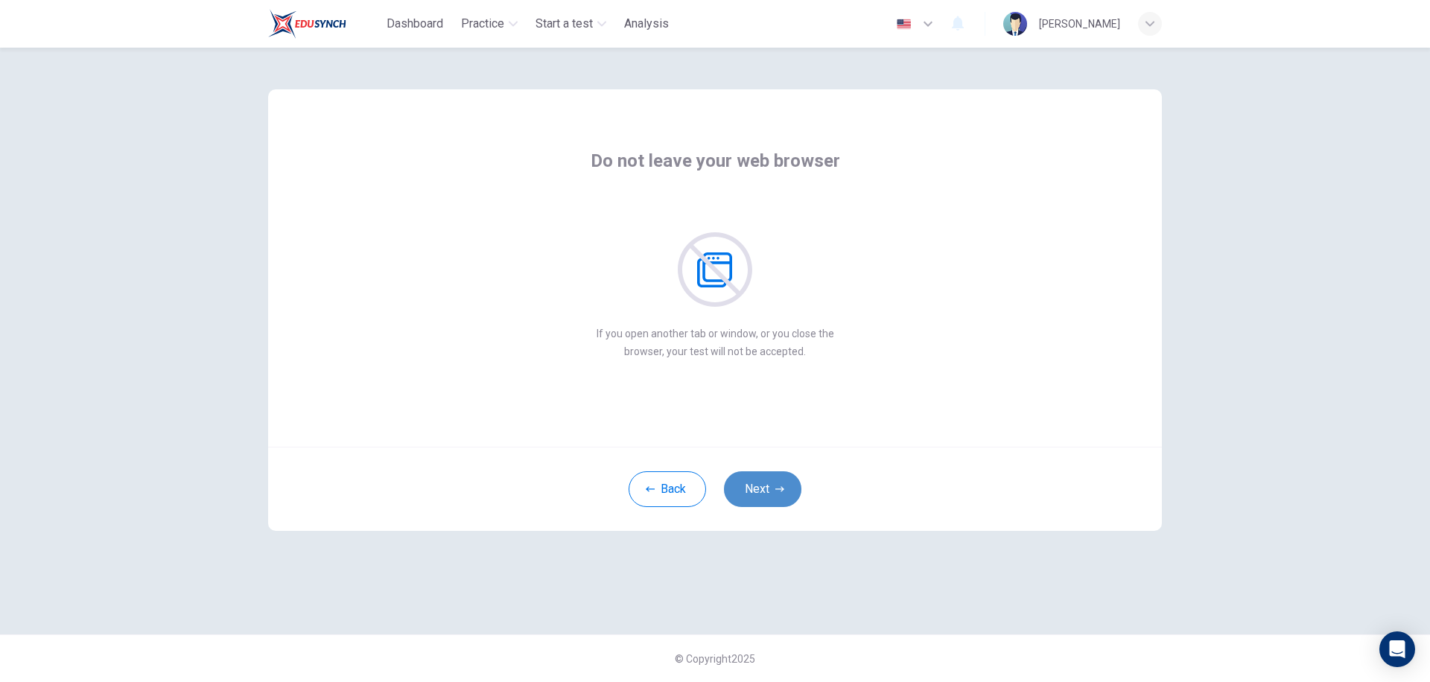
click at [762, 487] on button "Next" at bounding box center [762, 490] width 77 height 36
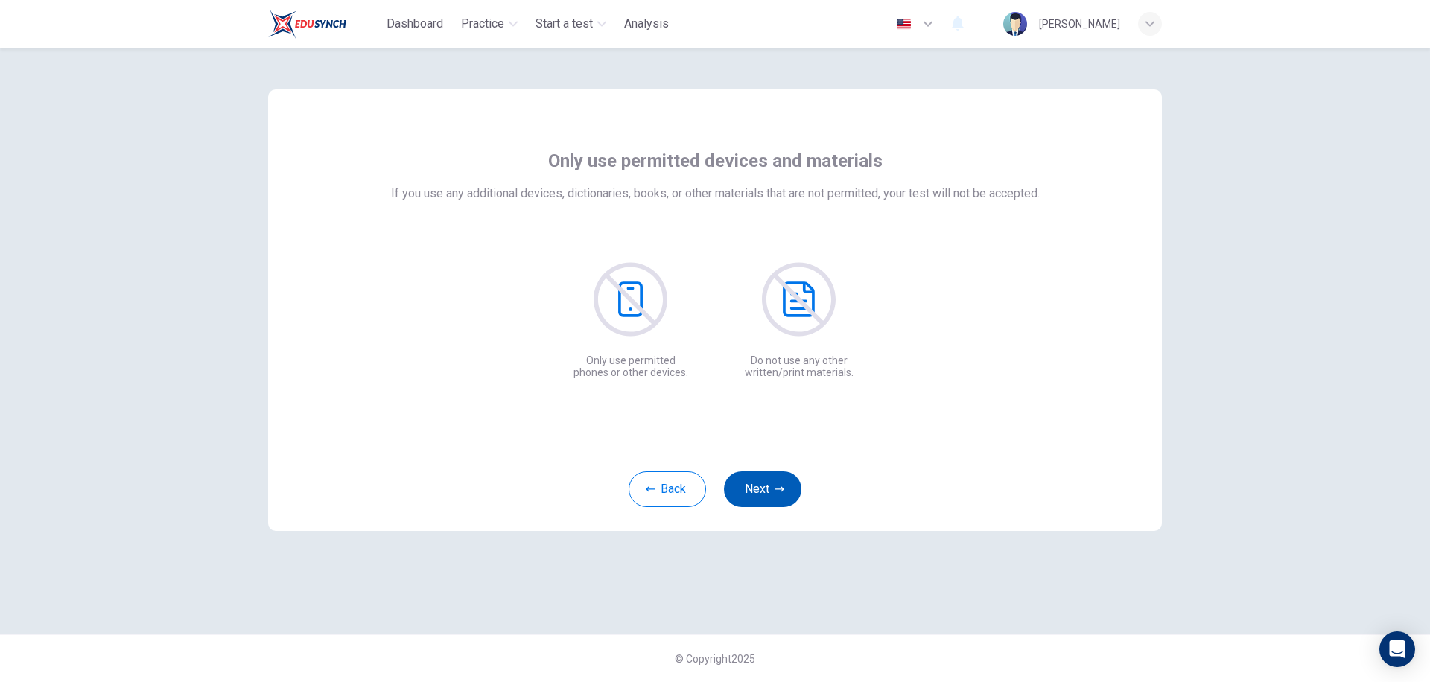
click at [762, 487] on button "Next" at bounding box center [762, 490] width 77 height 36
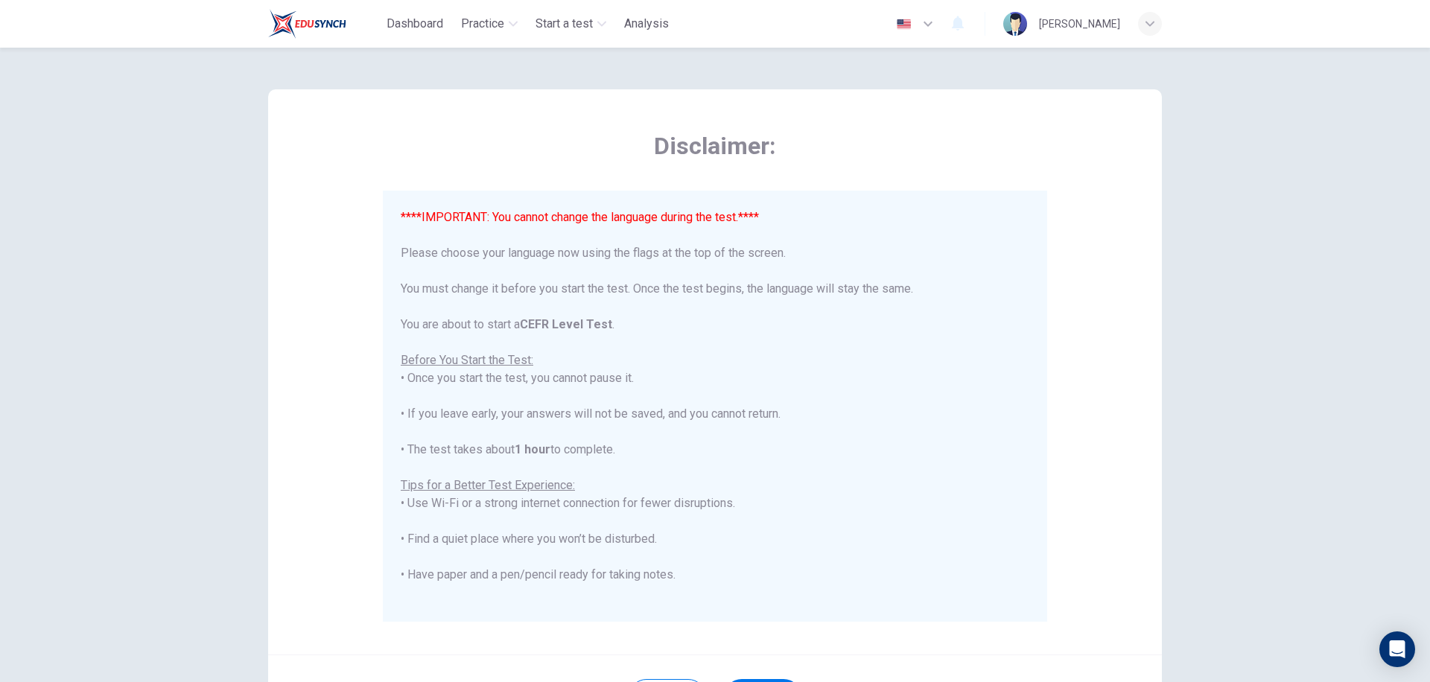
scroll to position [146, 0]
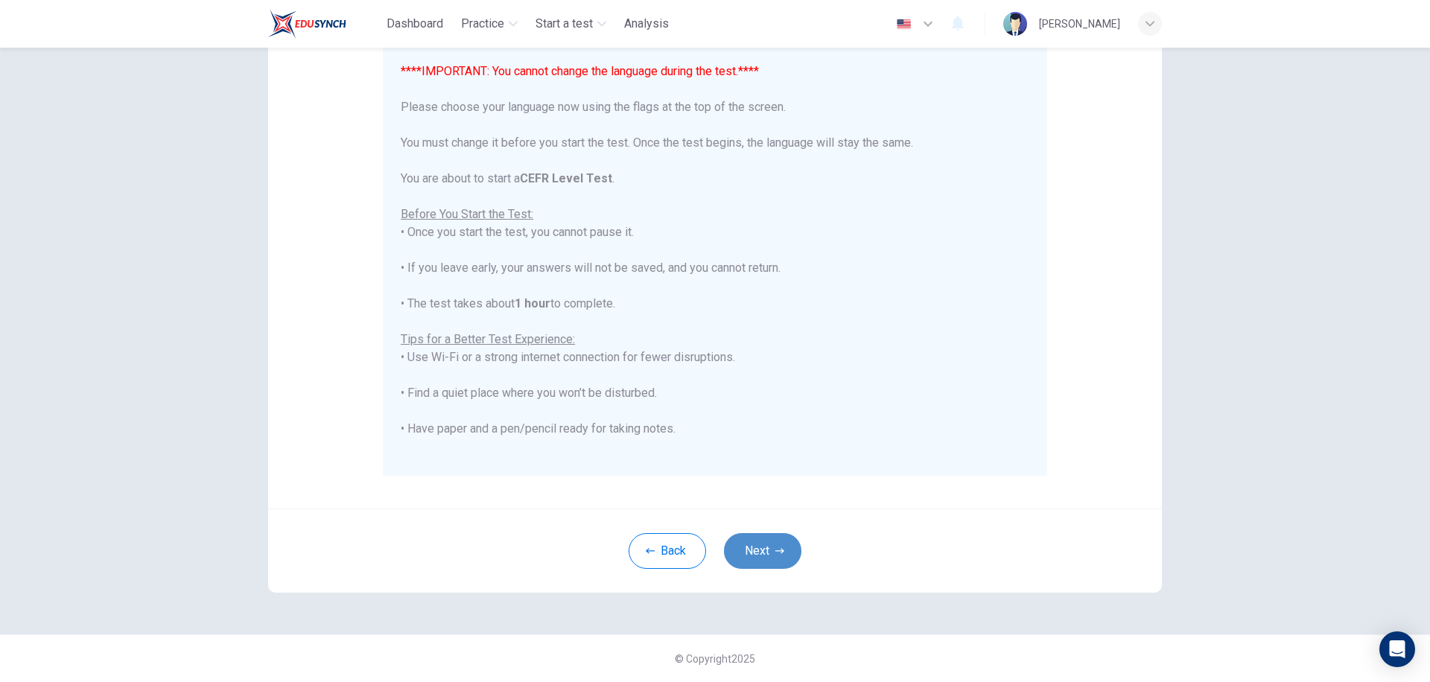
click at [771, 557] on button "Next" at bounding box center [762, 551] width 77 height 36
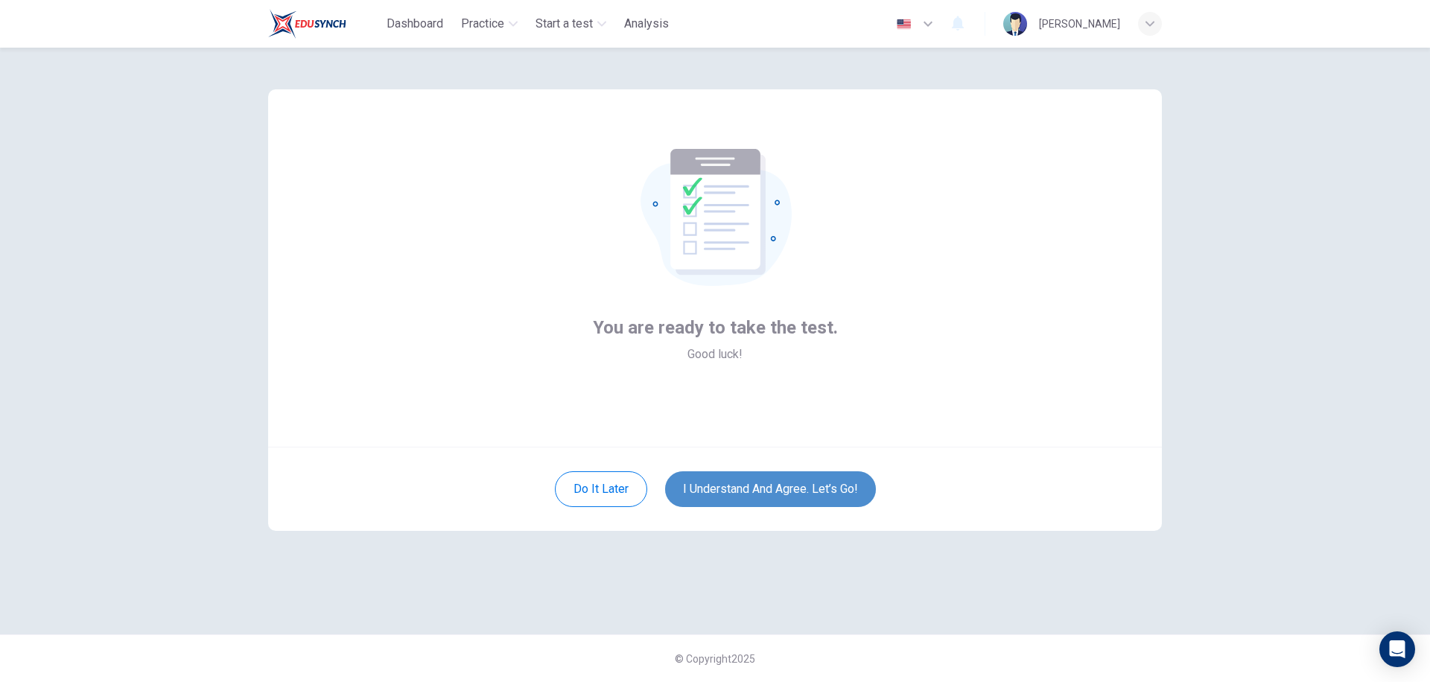
click at [781, 481] on button "I understand and agree. Let’s go!" at bounding box center [770, 490] width 211 height 36
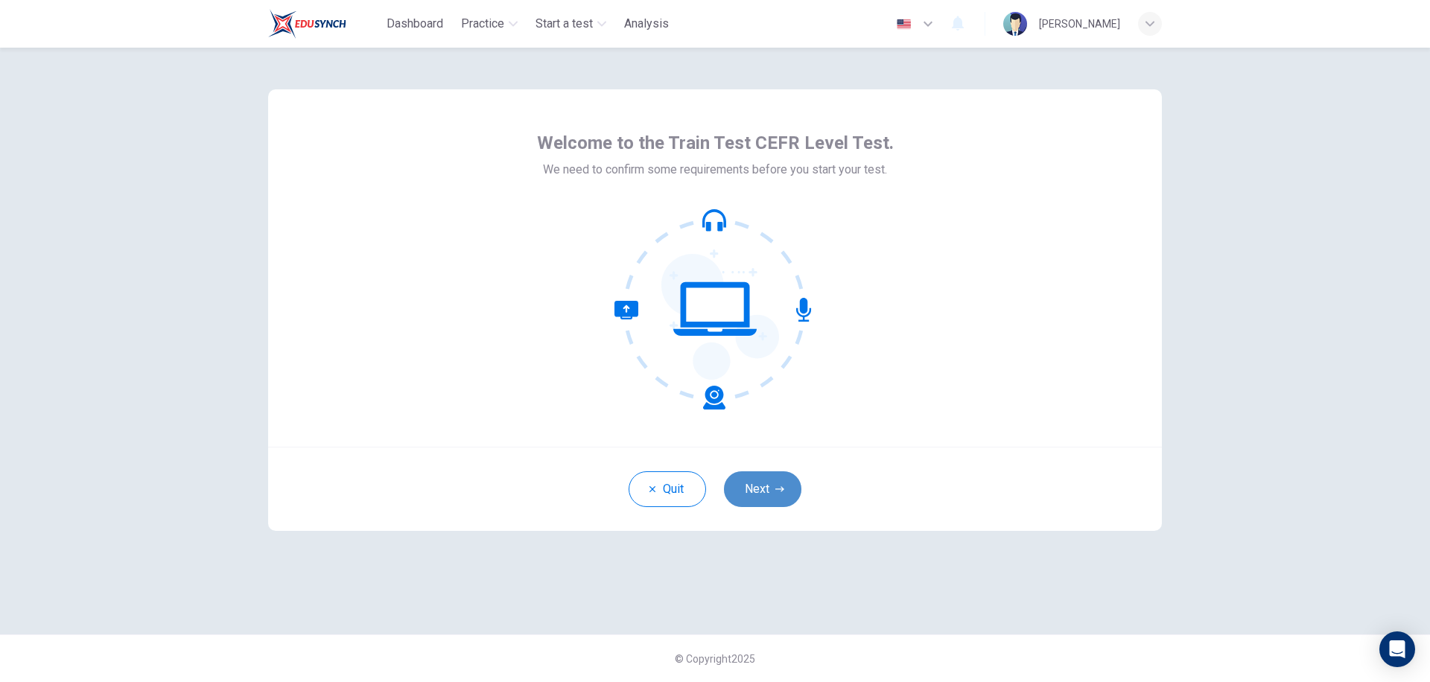
click at [747, 481] on button "Next" at bounding box center [762, 490] width 77 height 36
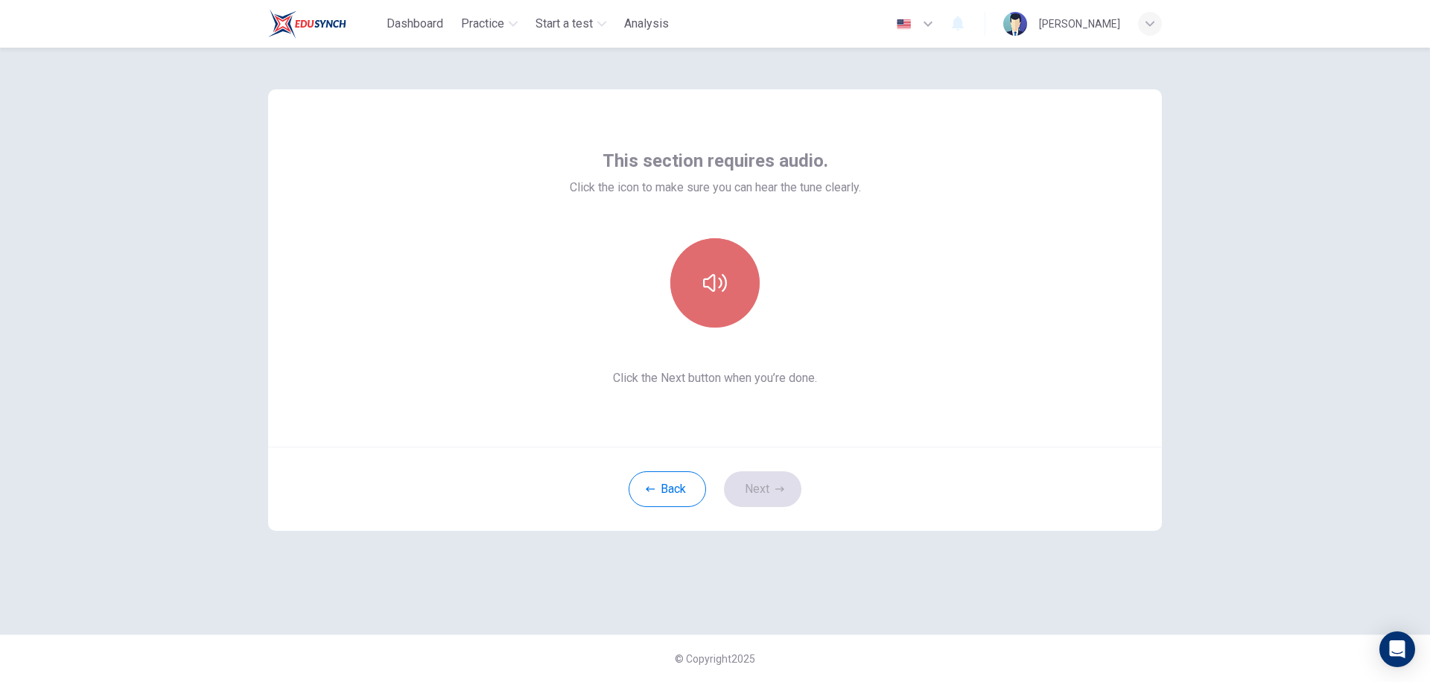
click at [707, 277] on icon "button" at bounding box center [715, 283] width 24 height 24
click at [759, 500] on button "Next" at bounding box center [762, 490] width 77 height 36
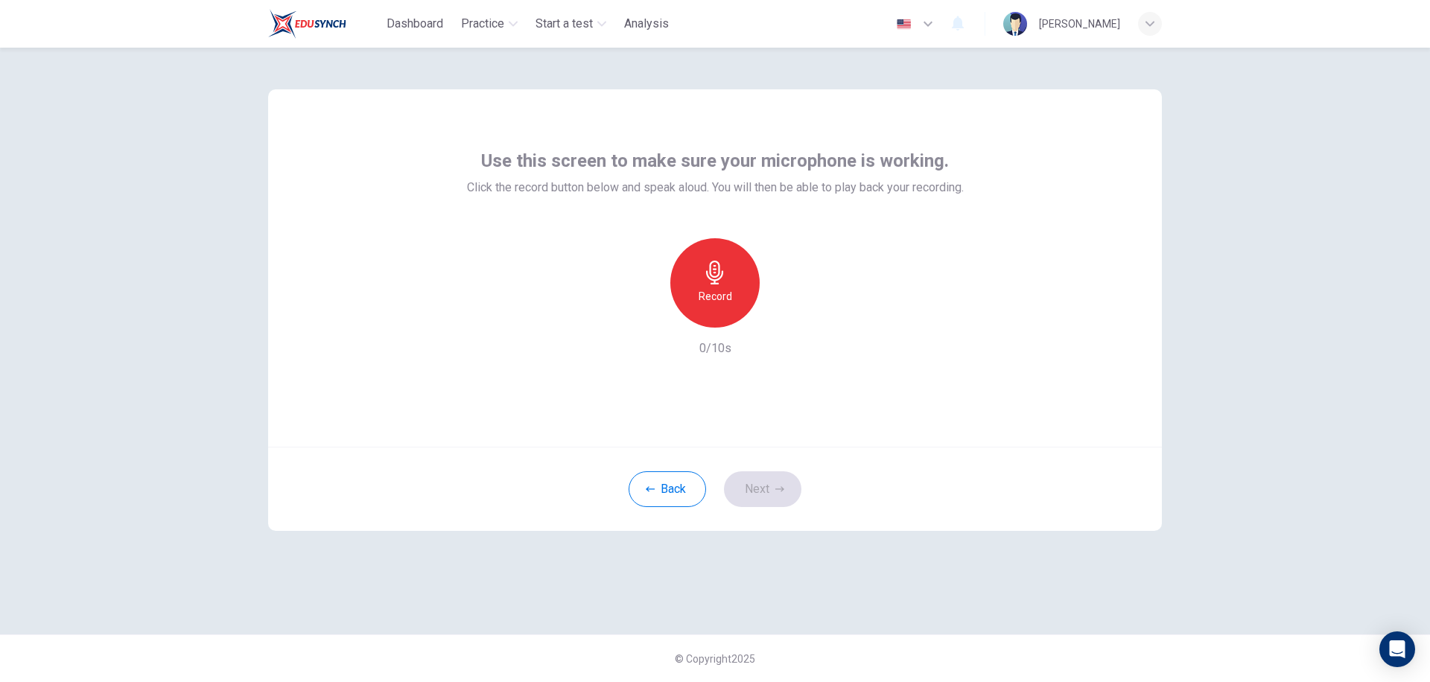
click at [704, 267] on icon "button" at bounding box center [715, 273] width 24 height 24
click at [769, 500] on button "Next" at bounding box center [762, 490] width 77 height 36
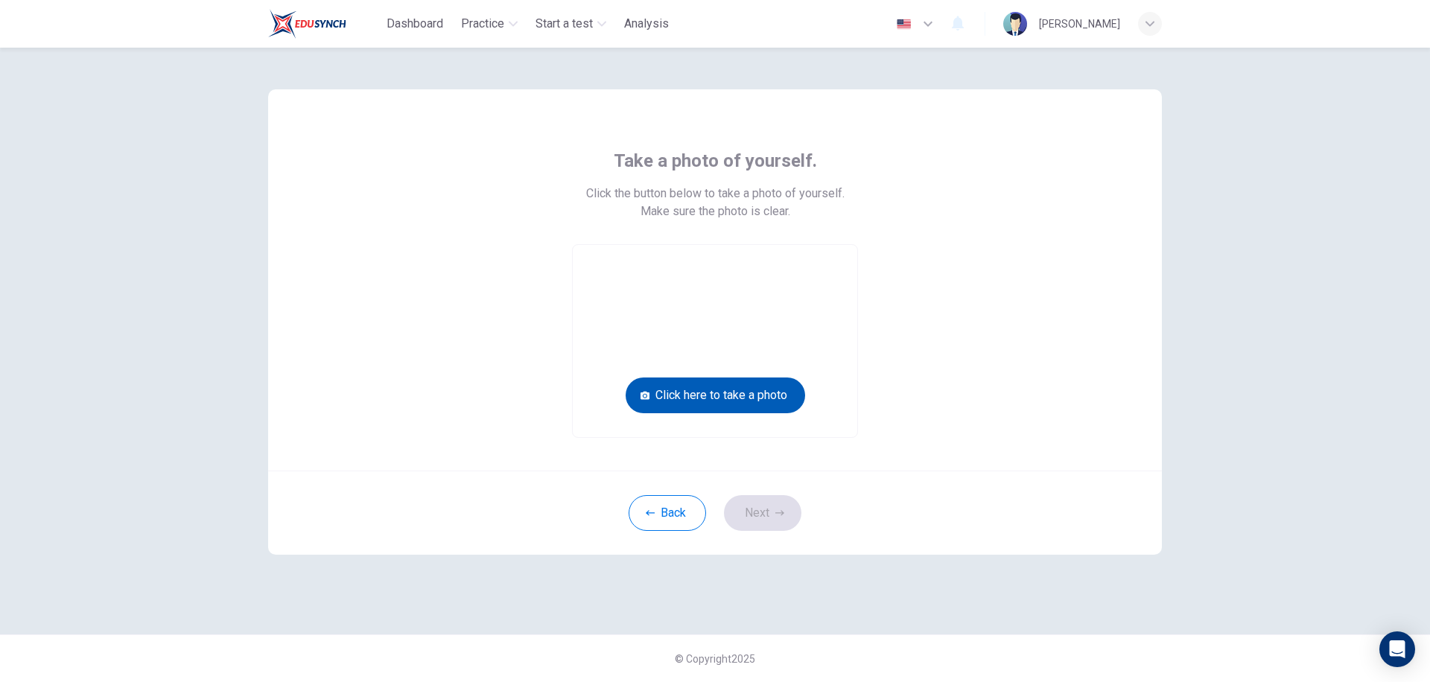
click at [732, 405] on button "Click here to take a photo" at bounding box center [716, 396] width 180 height 36
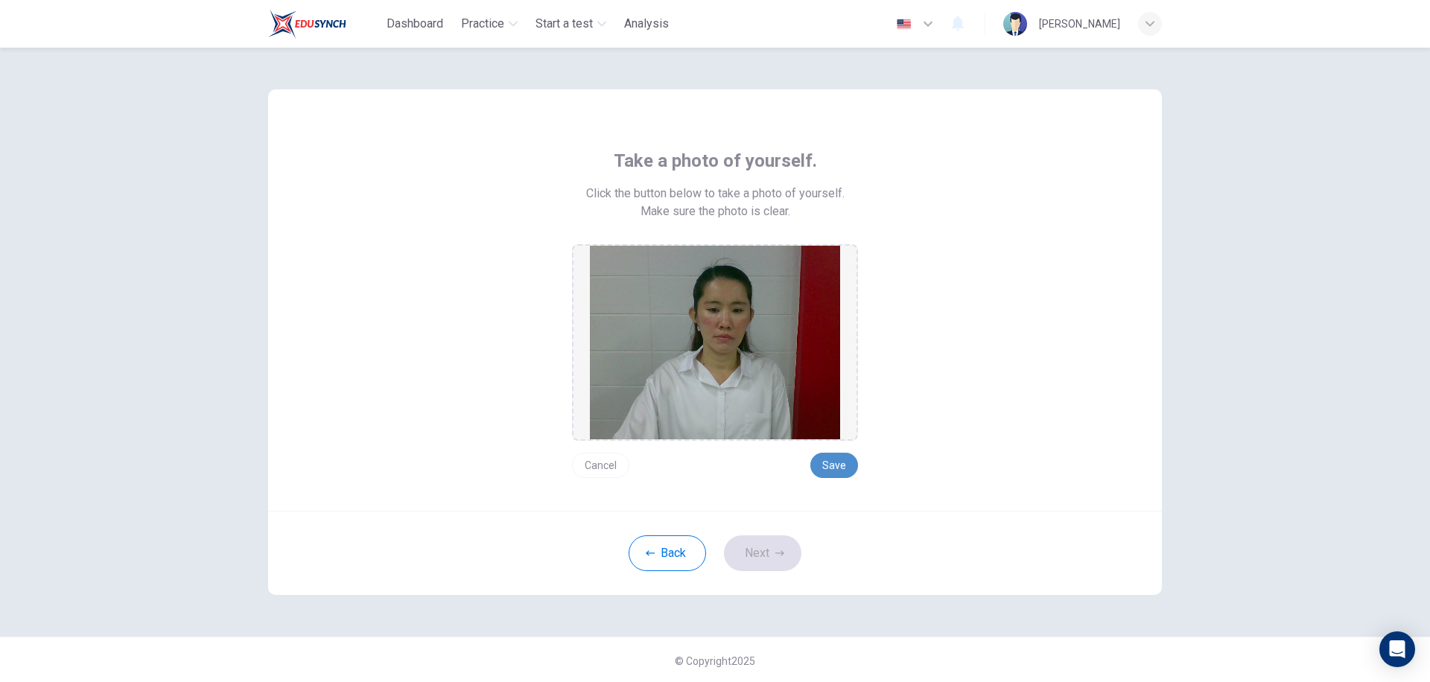
click at [825, 472] on button "Save" at bounding box center [835, 465] width 48 height 25
click at [744, 556] on button "Next" at bounding box center [762, 554] width 77 height 36
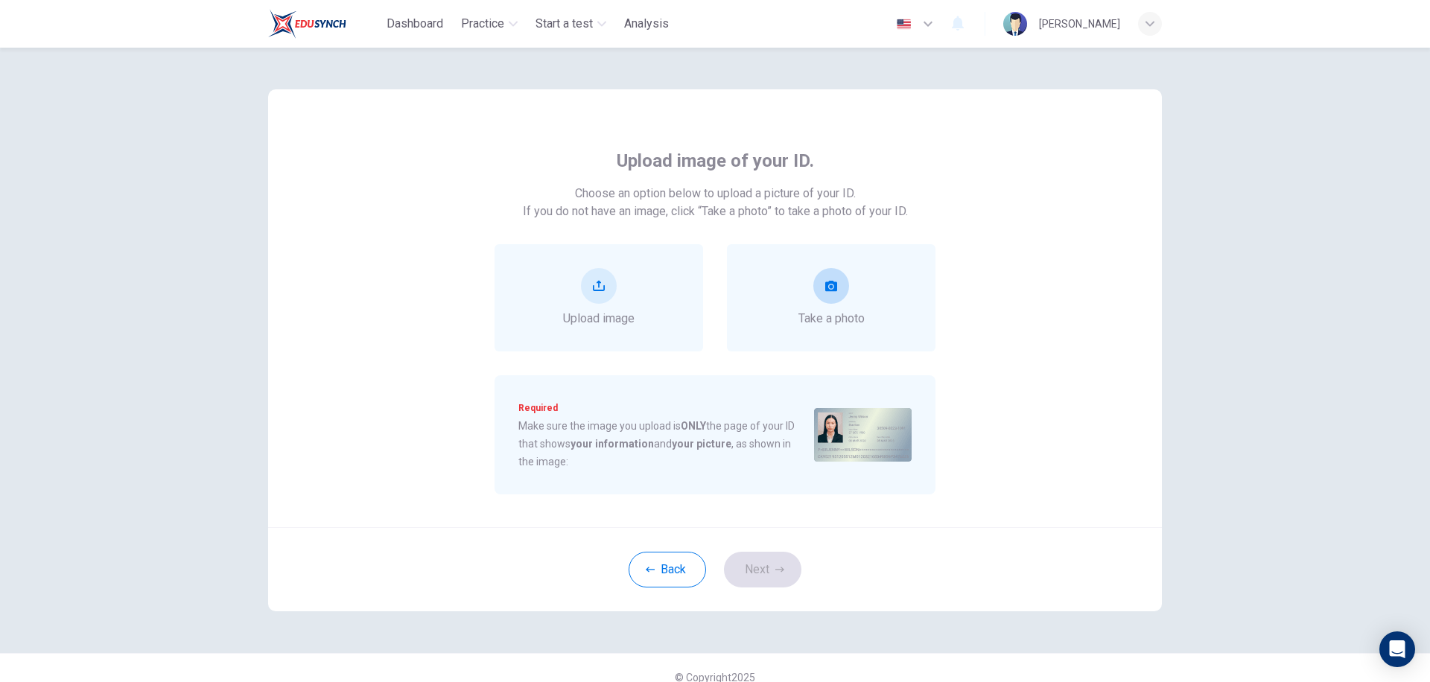
click at [837, 284] on button "take photo" at bounding box center [832, 286] width 36 height 36
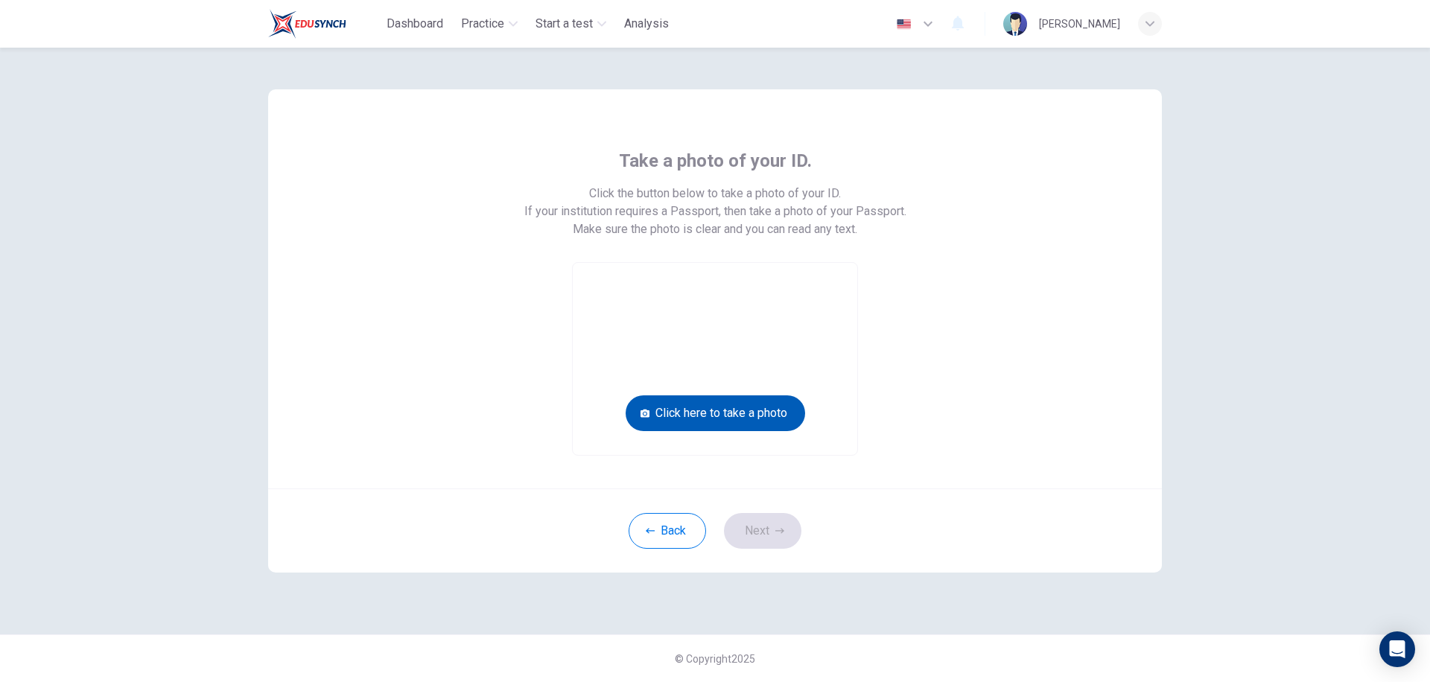
click at [723, 423] on button "Click here to take a photo" at bounding box center [716, 414] width 180 height 36
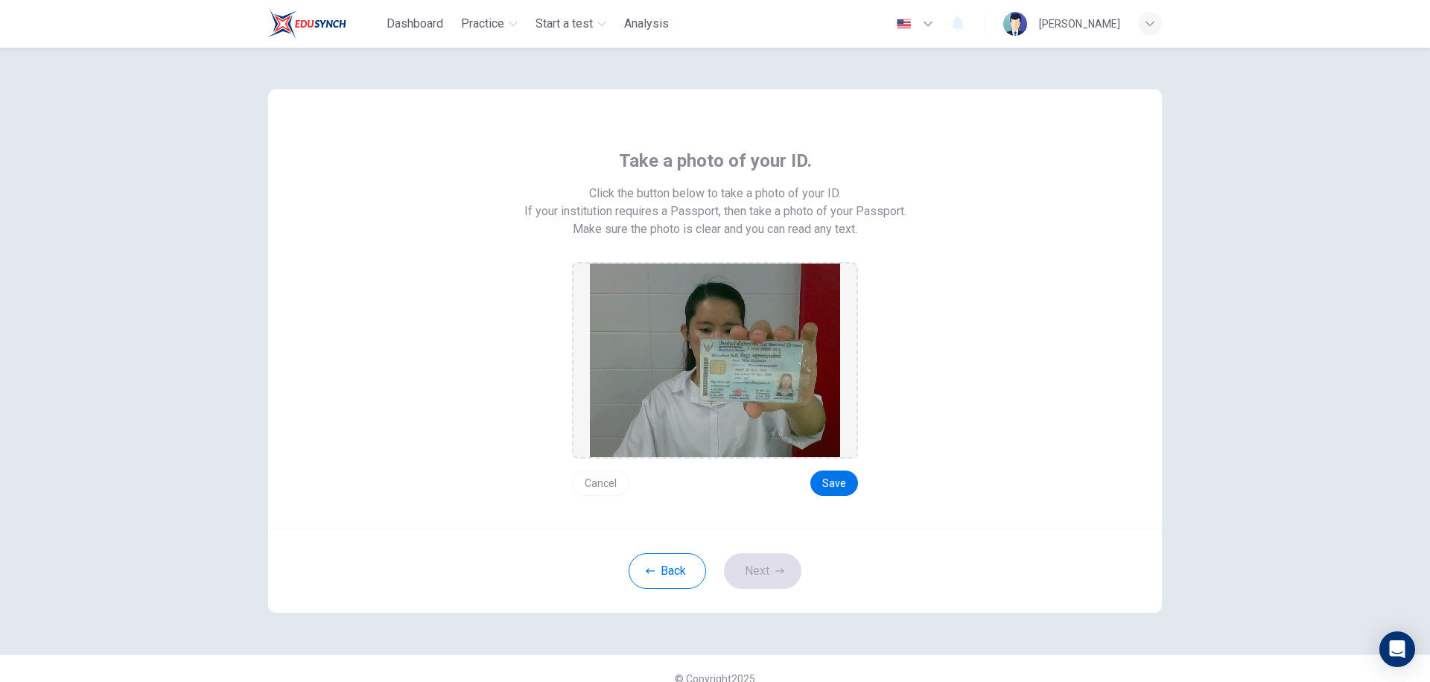
click at [826, 470] on div "Cancel Save" at bounding box center [715, 477] width 286 height 37
click at [826, 484] on button "Save" at bounding box center [835, 483] width 48 height 25
click at [743, 580] on button "Next" at bounding box center [762, 572] width 77 height 36
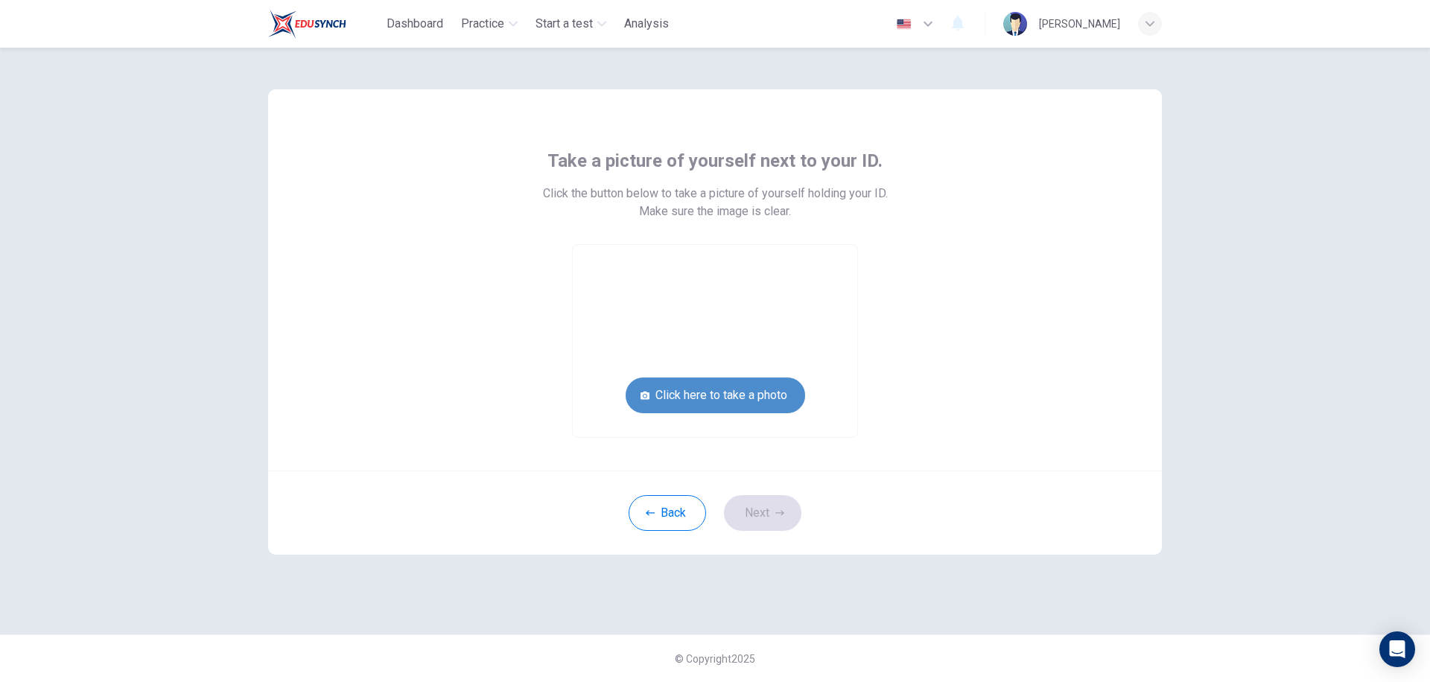
click at [715, 395] on button "Click here to take a photo" at bounding box center [716, 396] width 180 height 36
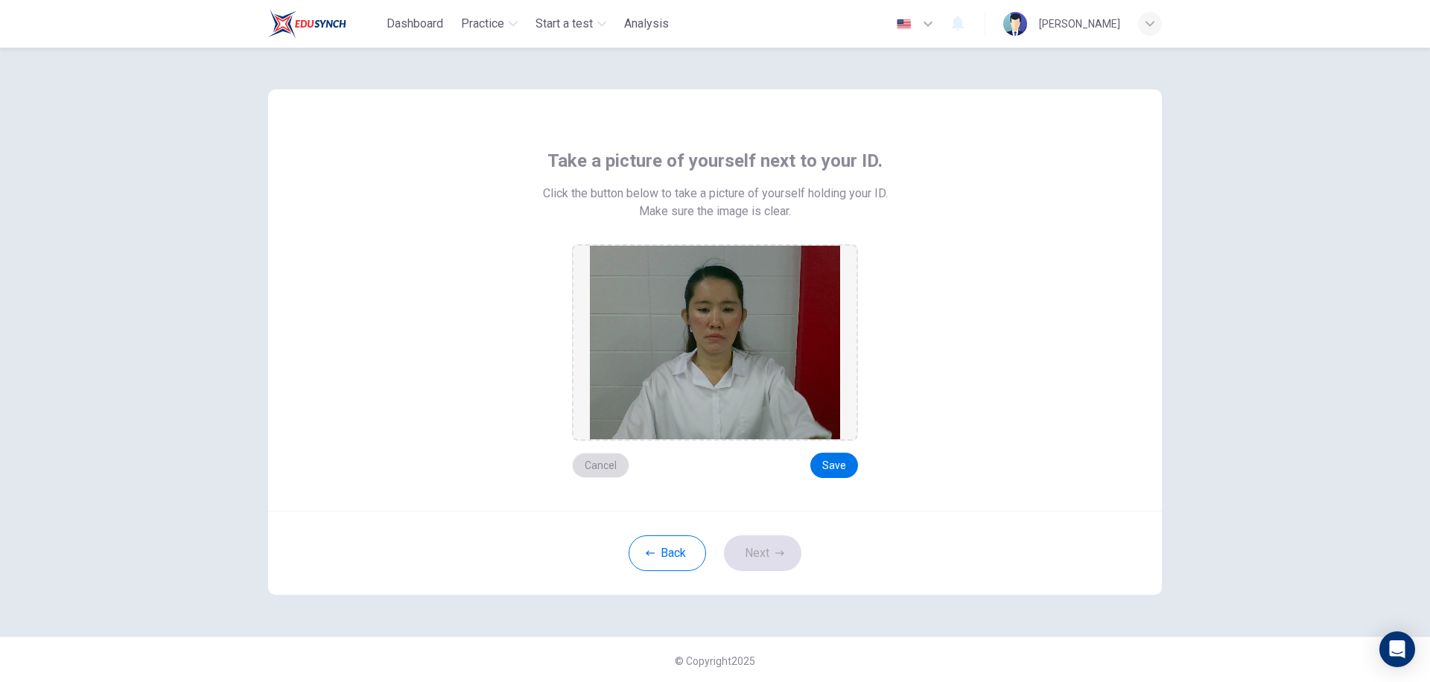
click at [589, 465] on button "Cancel" at bounding box center [600, 465] width 57 height 25
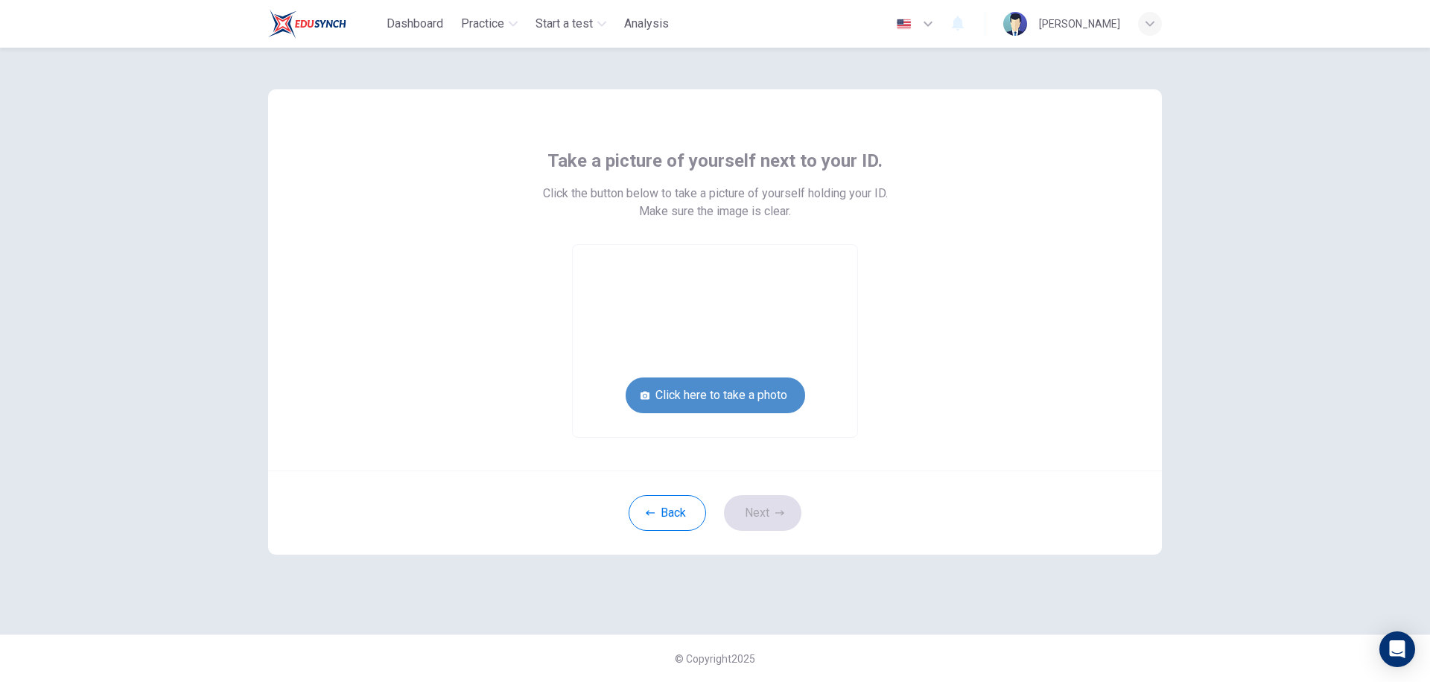
click at [726, 395] on button "Click here to take a photo" at bounding box center [716, 396] width 180 height 36
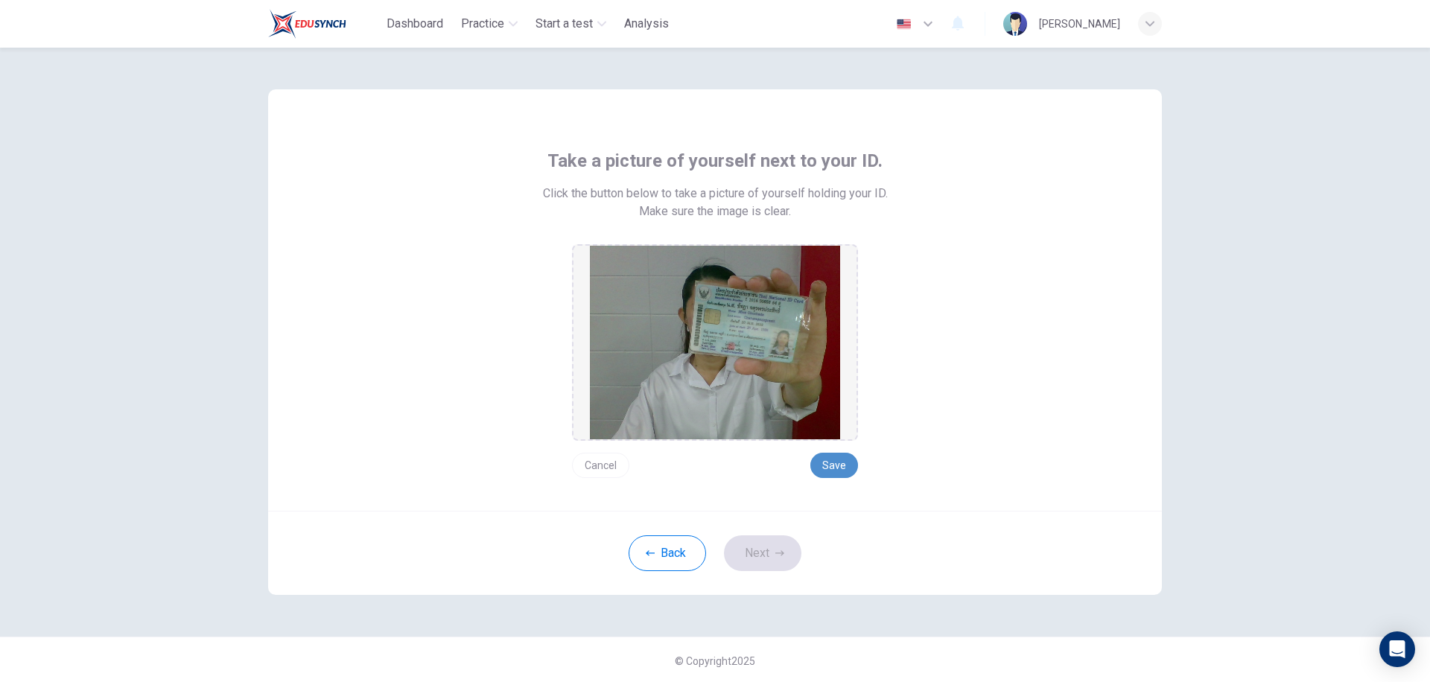
click at [824, 469] on button "Save" at bounding box center [835, 465] width 48 height 25
click at [752, 554] on button "Next" at bounding box center [762, 554] width 77 height 36
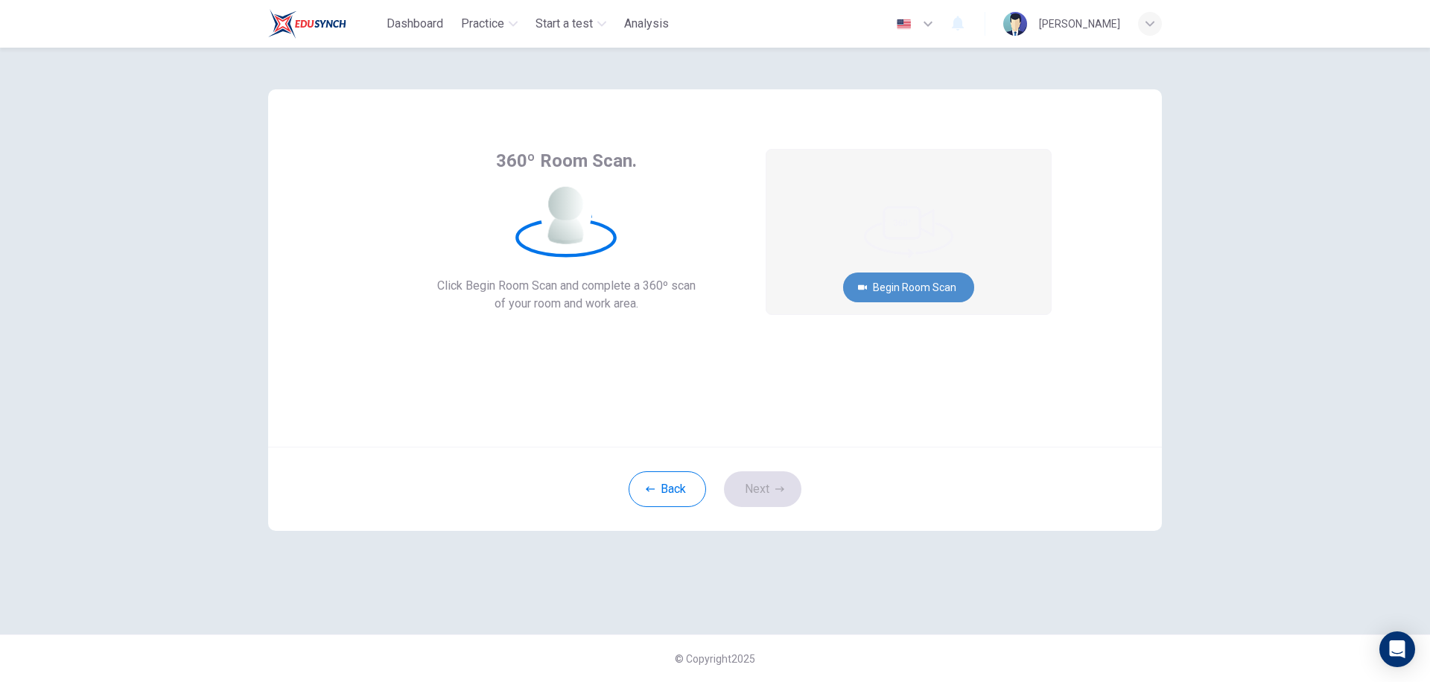
click at [889, 279] on button "Begin Room Scan" at bounding box center [908, 288] width 131 height 30
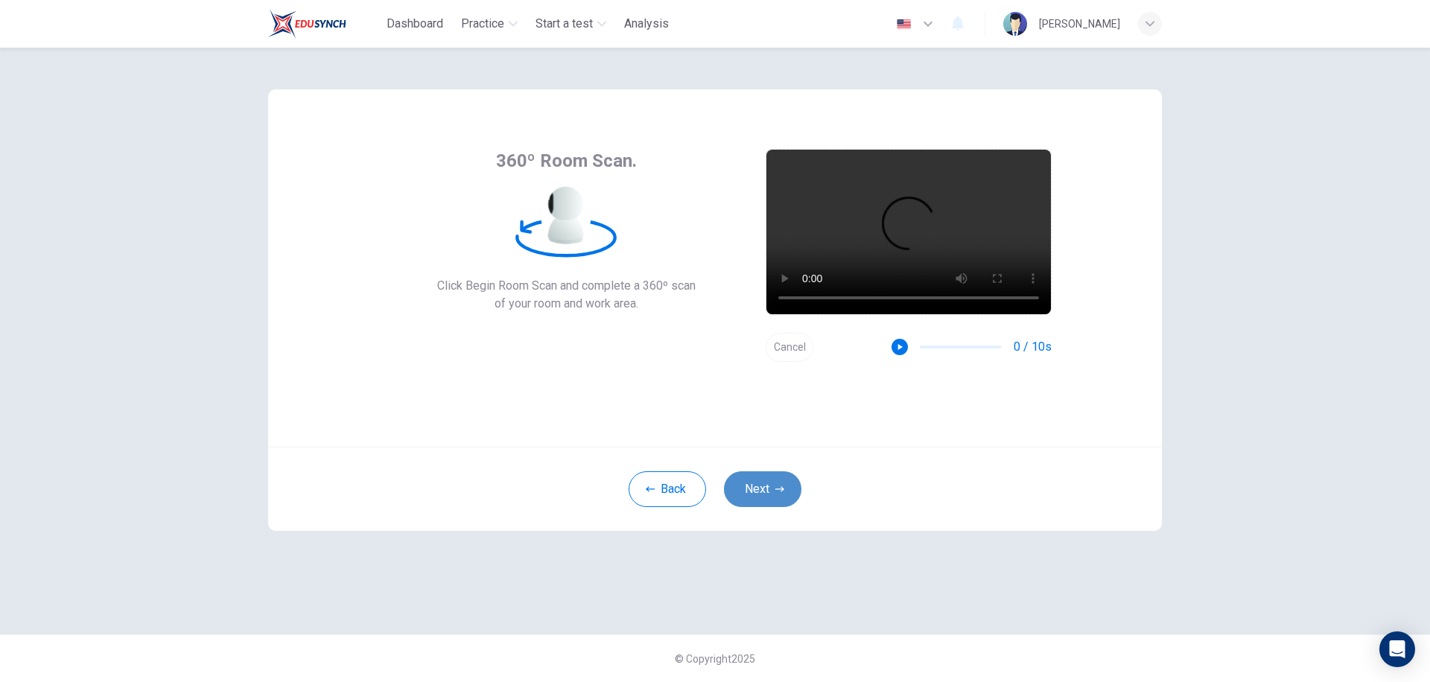
click at [772, 490] on button "Next" at bounding box center [762, 490] width 77 height 36
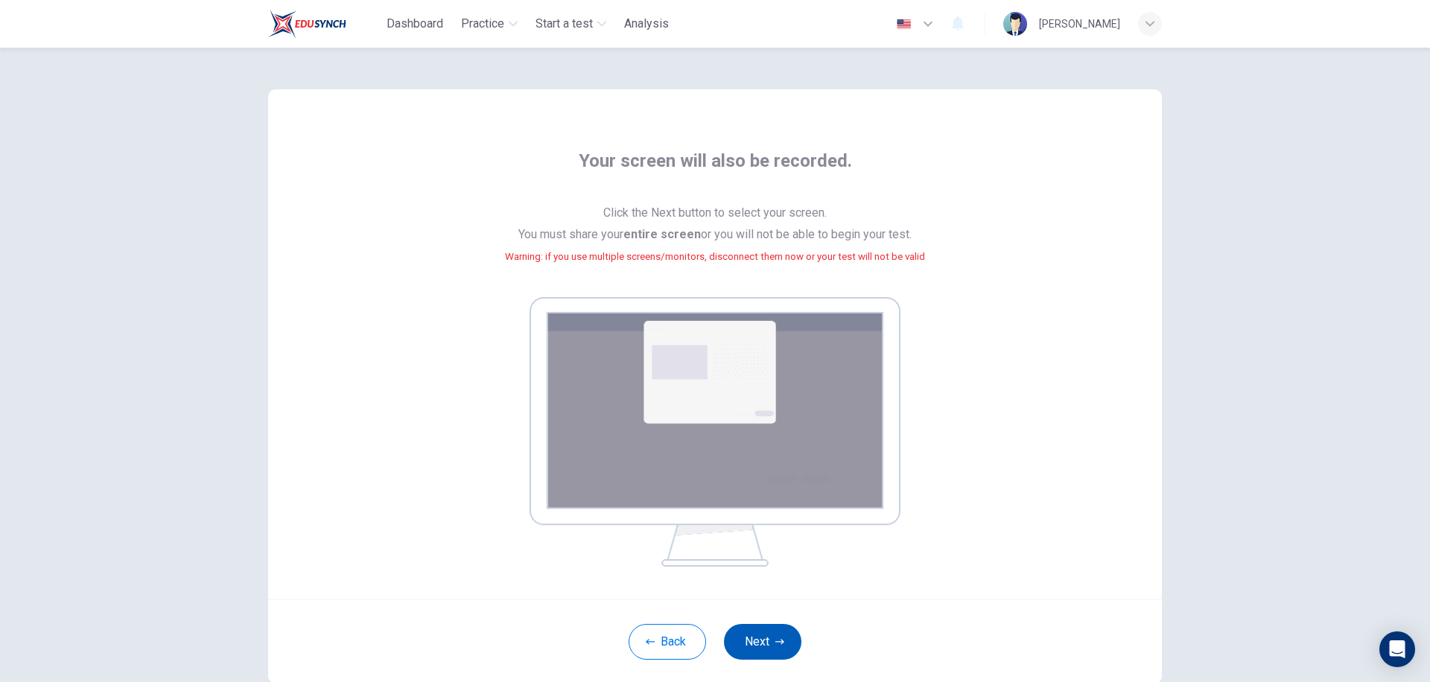
click at [755, 637] on button "Next" at bounding box center [762, 642] width 77 height 36
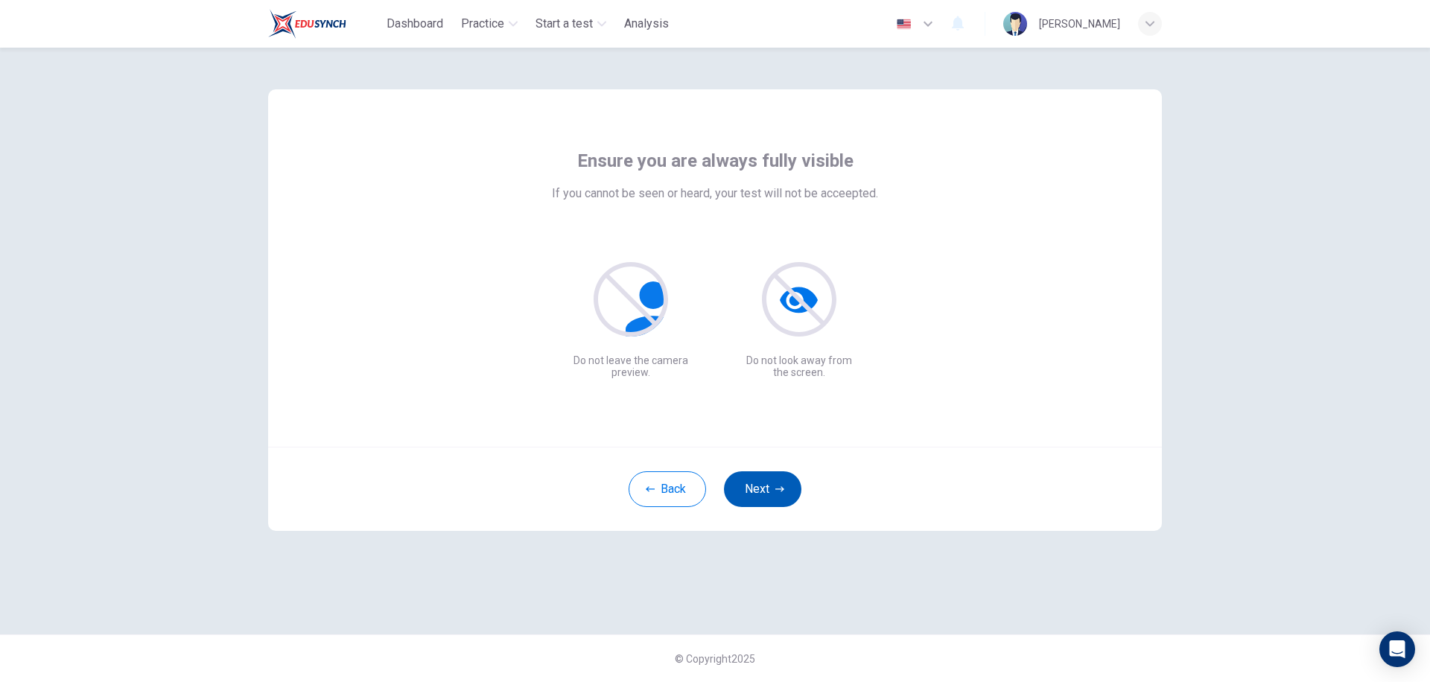
click at [767, 489] on button "Next" at bounding box center [762, 490] width 77 height 36
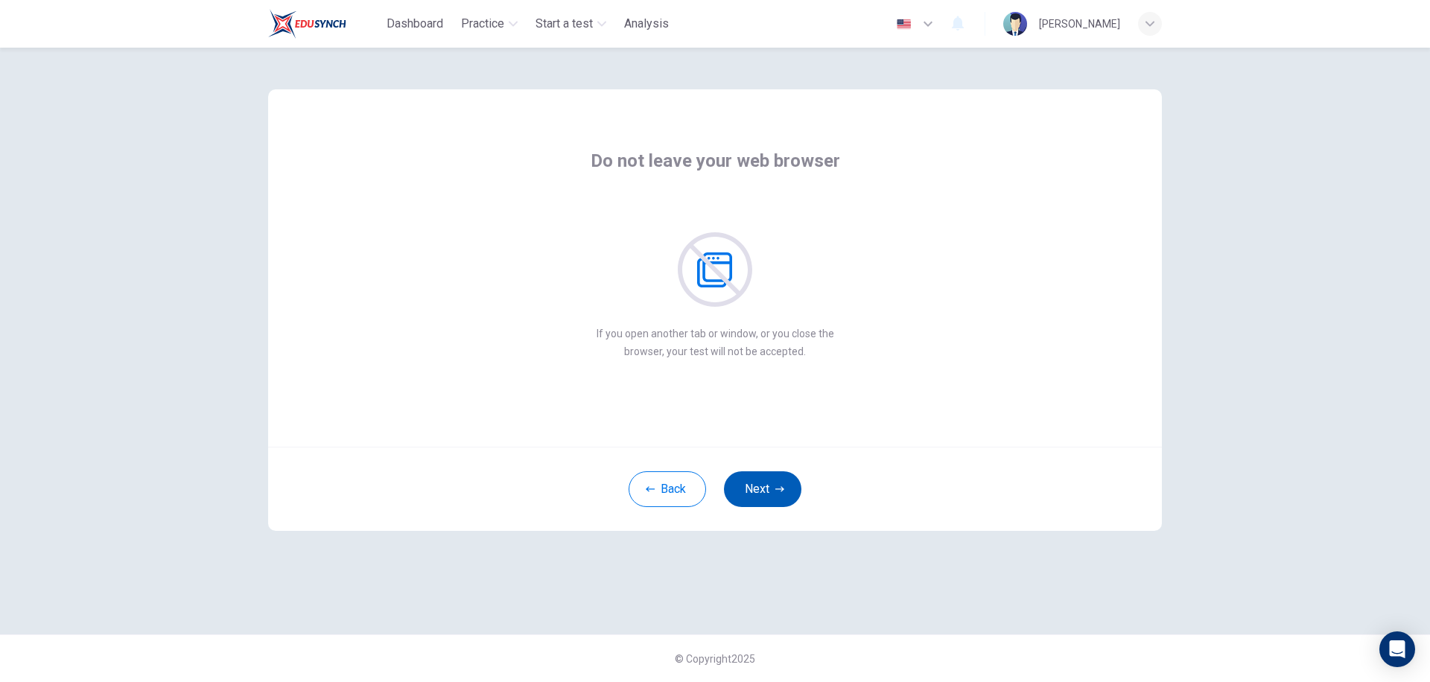
click at [767, 489] on button "Next" at bounding box center [762, 490] width 77 height 36
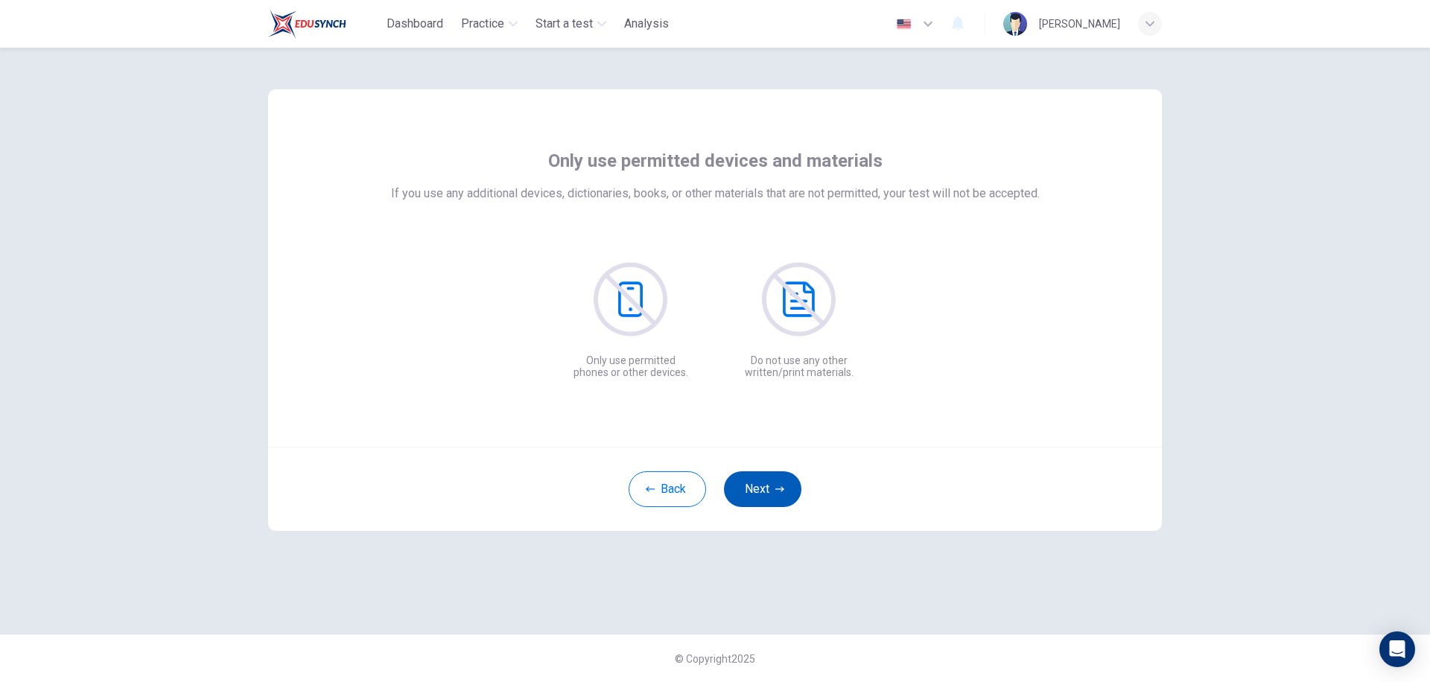
click at [767, 489] on button "Next" at bounding box center [762, 490] width 77 height 36
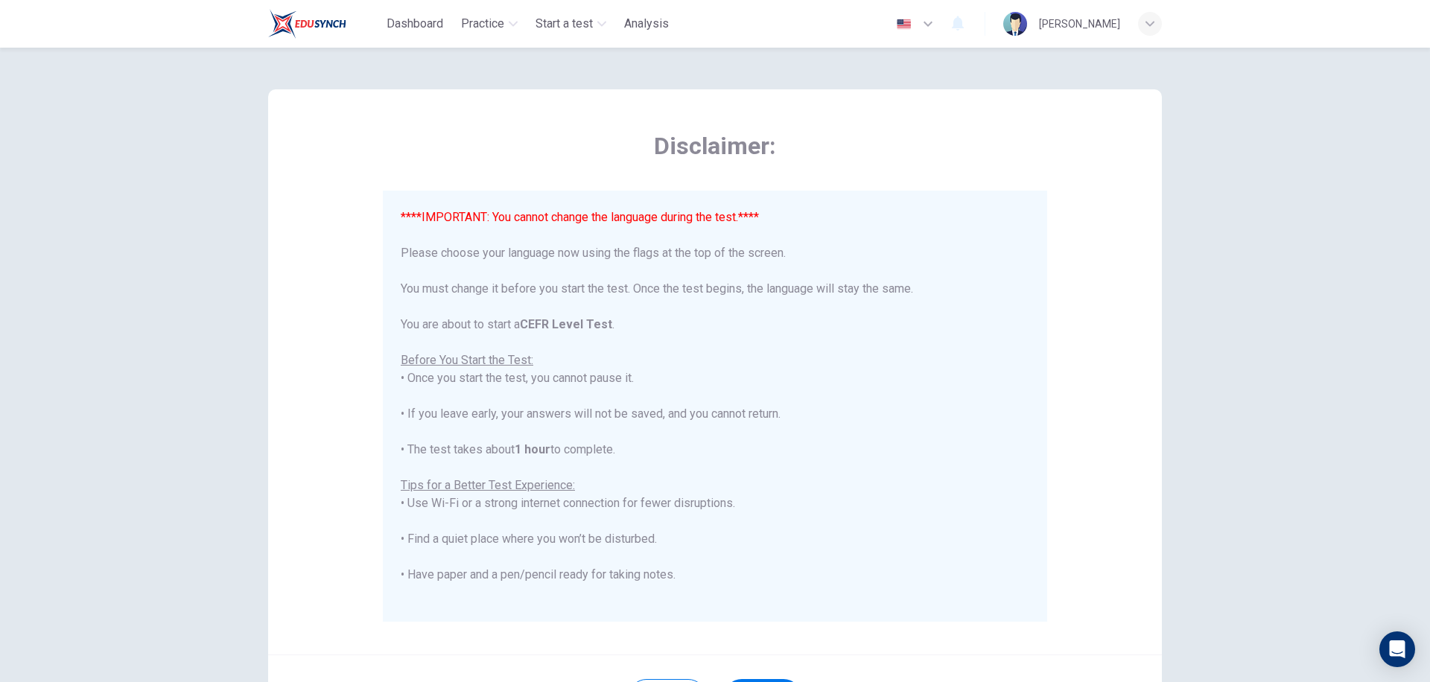
scroll to position [146, 0]
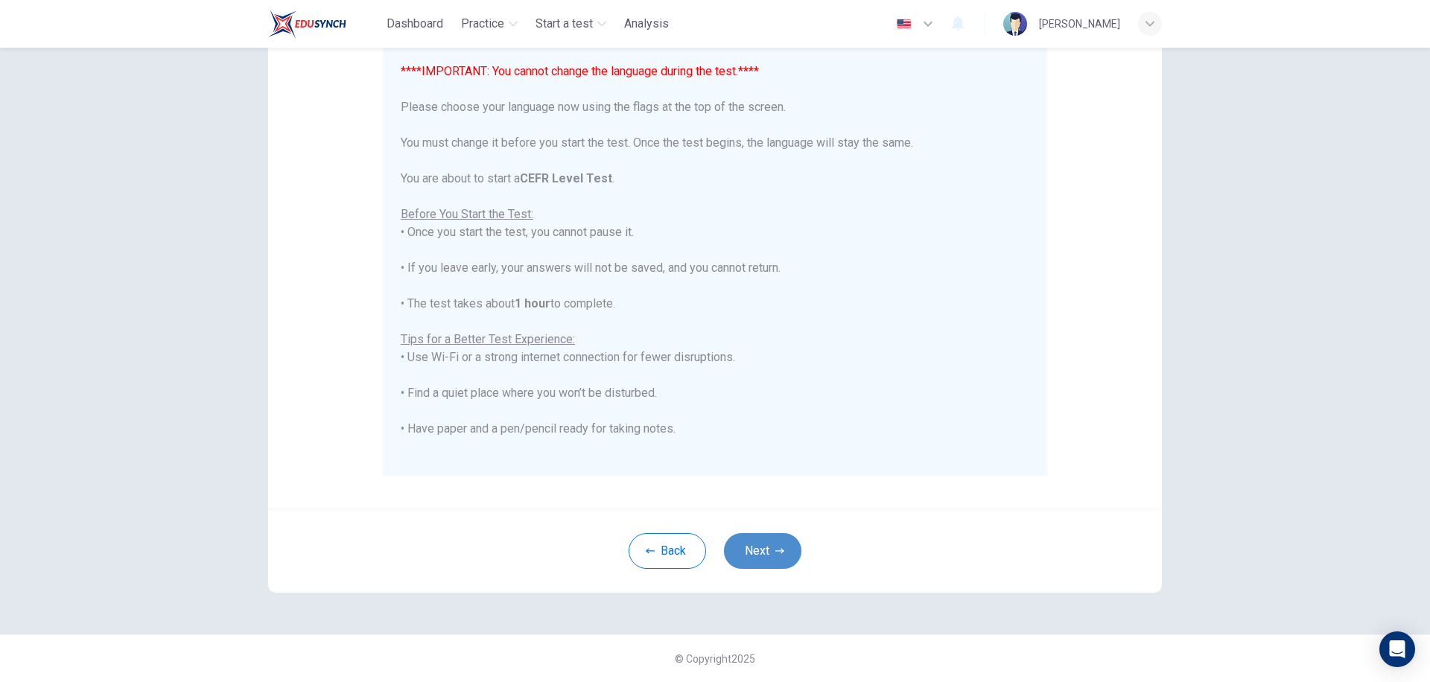
click at [748, 547] on button "Next" at bounding box center [762, 551] width 77 height 36
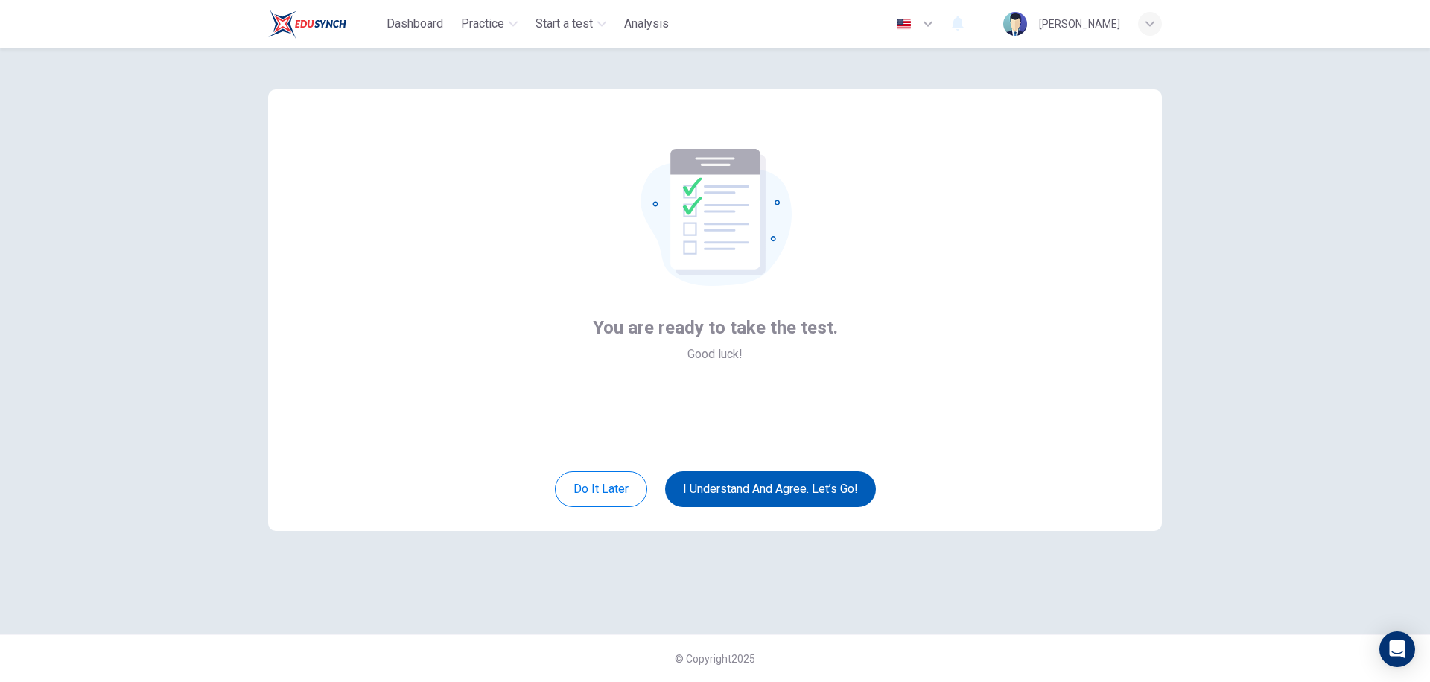
click at [771, 493] on button "I understand and agree. Let’s go!" at bounding box center [770, 490] width 211 height 36
